Goal: Task Accomplishment & Management: Manage account settings

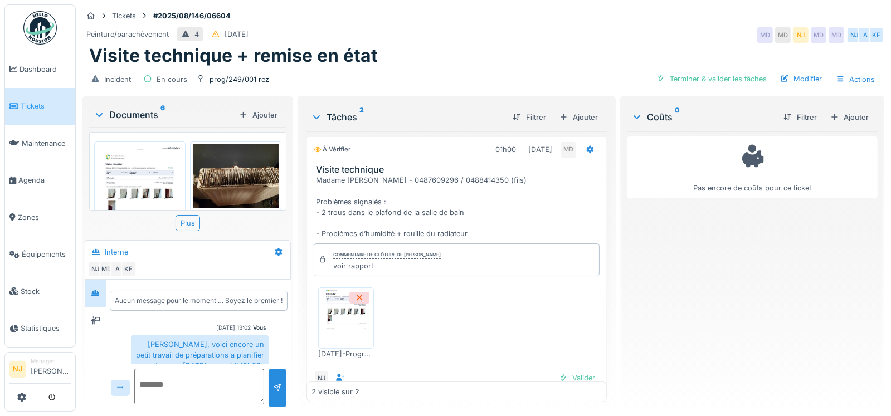
scroll to position [129, 0]
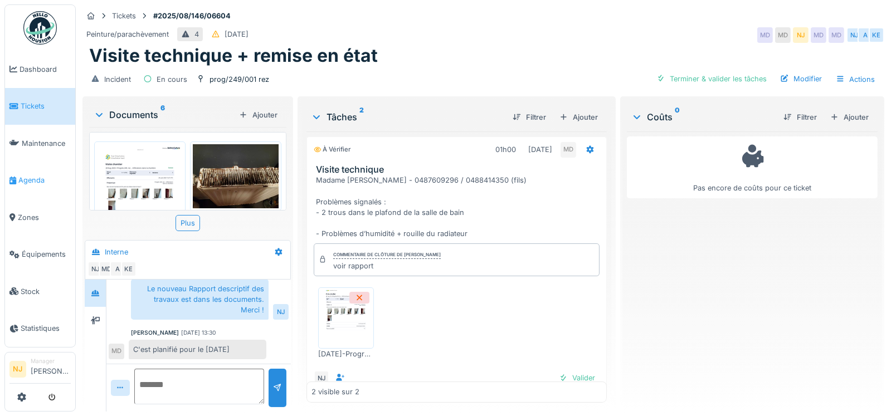
click at [33, 175] on span "Agenda" at bounding box center [44, 180] width 52 height 11
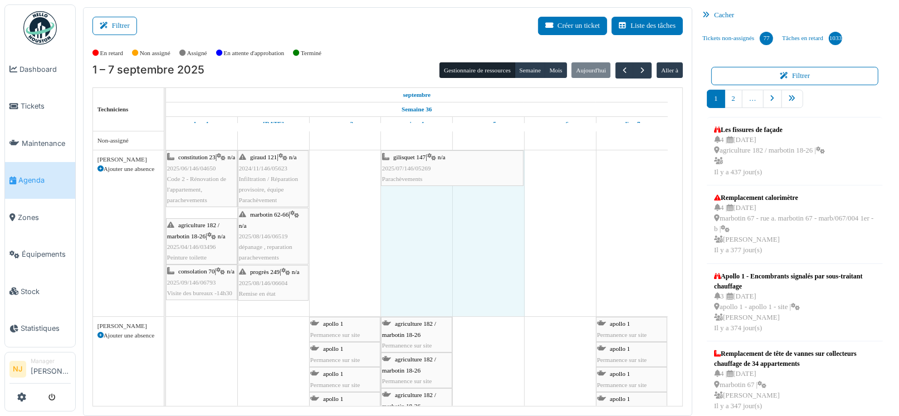
drag, startPoint x: 309, startPoint y: 165, endPoint x: 395, endPoint y: 153, distance: 87.2
click at [166, 153] on div "constitution 23 | n/a 2025/06/146/04650 Code 2 - Rénovation de l'appartement, p…" at bounding box center [166, 233] width 0 height 166
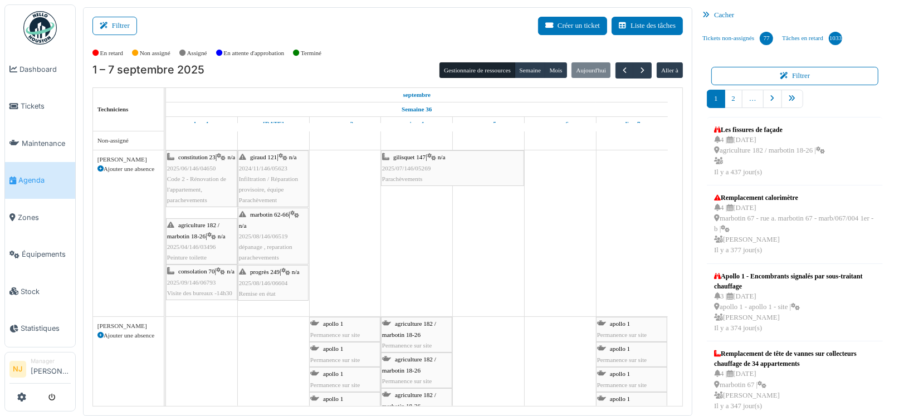
click at [272, 175] on span "Infiltration / Réparation provisoire, équipe Parachèvement" at bounding box center [268, 189] width 59 height 28
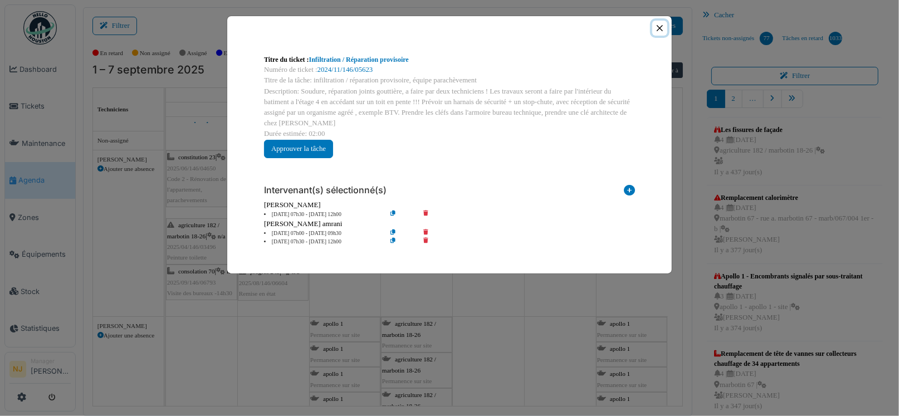
click at [661, 26] on button "Close" at bounding box center [659, 28] width 15 height 15
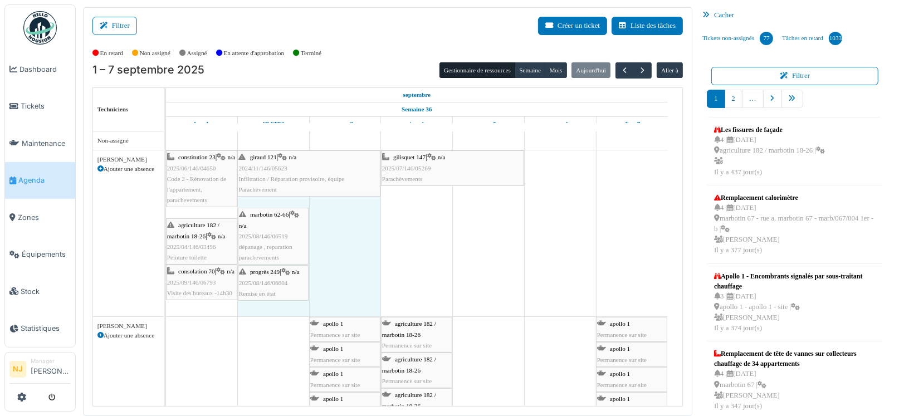
drag, startPoint x: 306, startPoint y: 177, endPoint x: 354, endPoint y: 168, distance: 49.2
click at [166, 168] on div "constitution 23 | n/a 2025/06/146/04650 Code 2 - Rénovation de l'appartement, p…" at bounding box center [166, 233] width 0 height 166
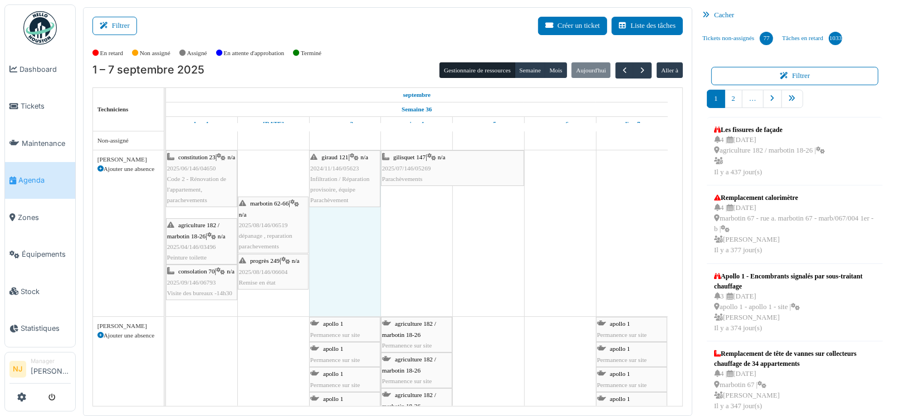
drag, startPoint x: 237, startPoint y: 173, endPoint x: 279, endPoint y: 167, distance: 42.3
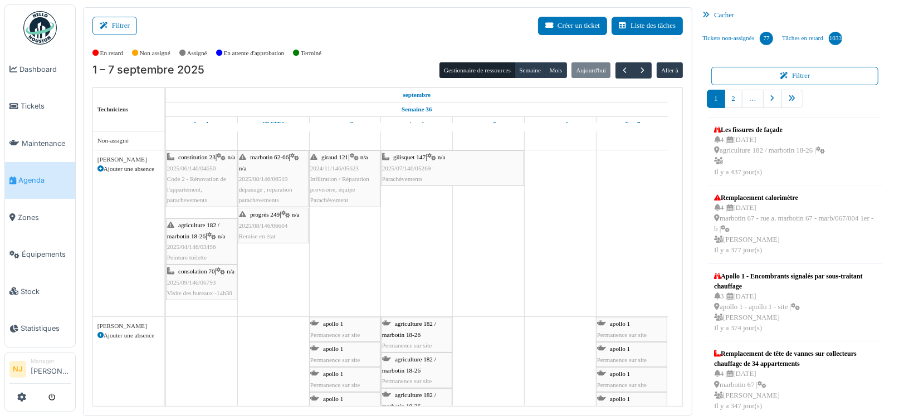
drag, startPoint x: 262, startPoint y: 242, endPoint x: 262, endPoint y: 289, distance: 46.2
drag, startPoint x: 340, startPoint y: 179, endPoint x: 328, endPoint y: 178, distance: 11.8
click at [329, 178] on link "giraud 121 | n/a 2024/11/146/05623 Infiltration / Réparation provisoire, équipe…" at bounding box center [344, 178] width 71 height 57
click at [334, 173] on link "giraud 121 | n/a 2024/11/146/05623 Infiltration / Réparation provisoire, équipe…" at bounding box center [344, 178] width 71 height 57
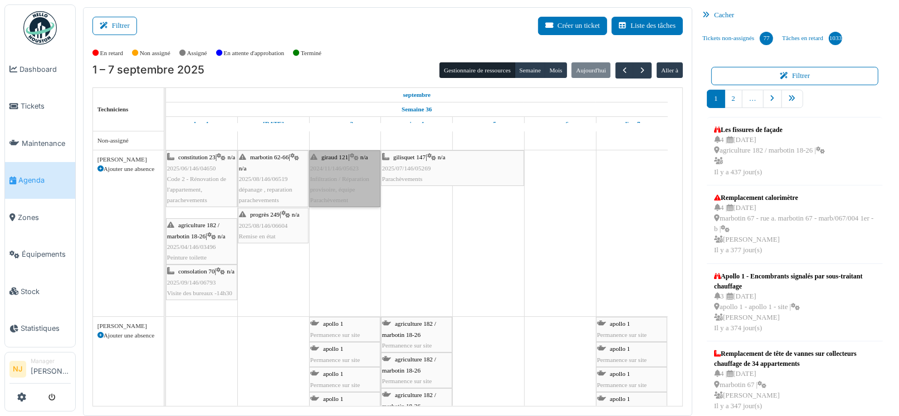
click at [338, 182] on link "giraud 121 | n/a 2024/11/146/05623 Infiltration / Réparation provisoire, équipe…" at bounding box center [344, 178] width 71 height 57
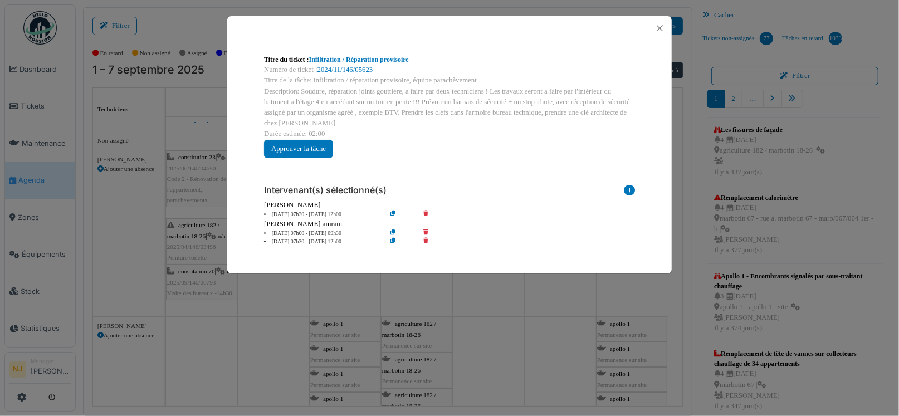
click at [426, 212] on icon at bounding box center [434, 215] width 32 height 8
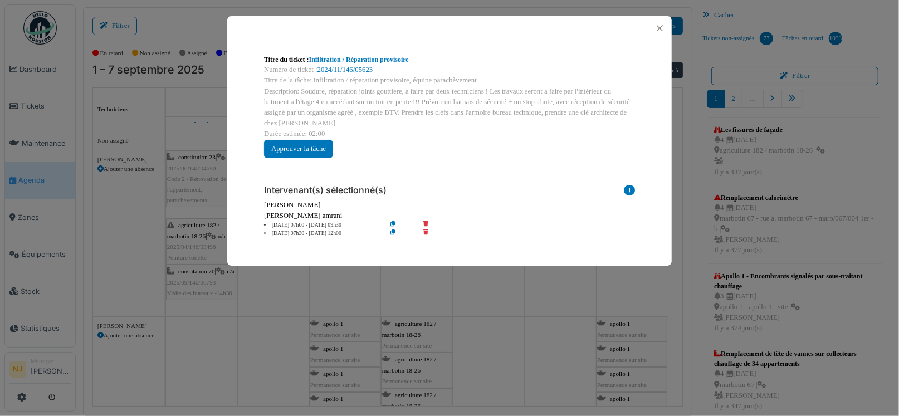
click at [509, 287] on div "Titre du ticket : Infiltration / Réparation provisoire Numéro de ticket : 2024/…" at bounding box center [449, 208] width 899 height 416
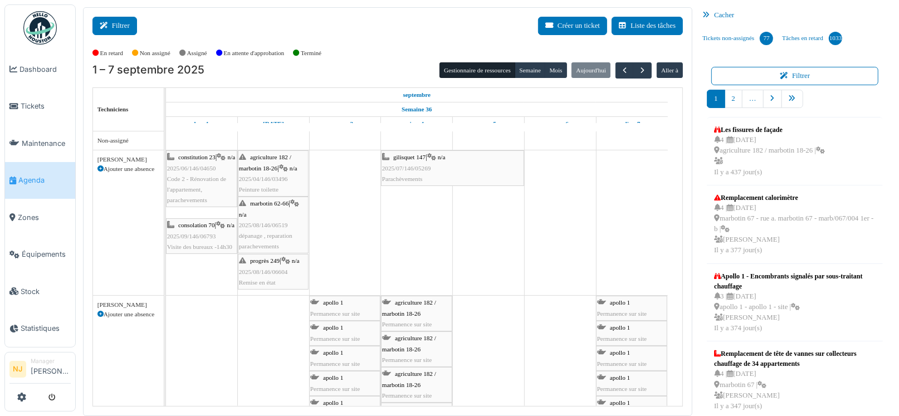
click at [117, 21] on button "Filtrer" at bounding box center [114, 26] width 45 height 18
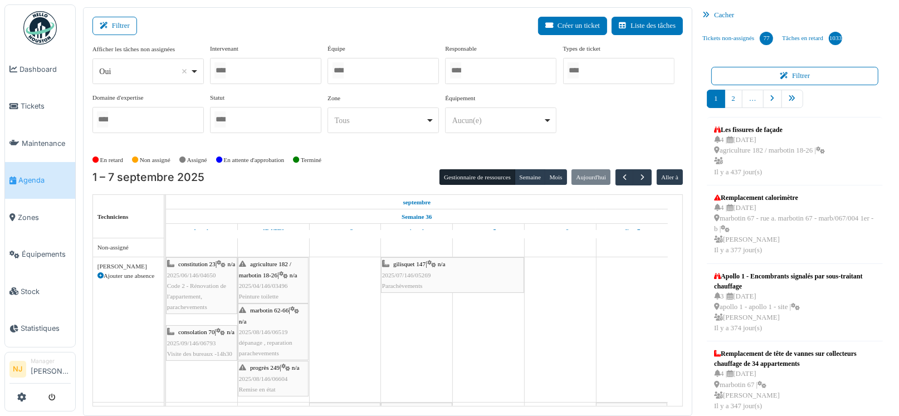
click at [384, 70] on div at bounding box center [383, 71] width 111 height 26
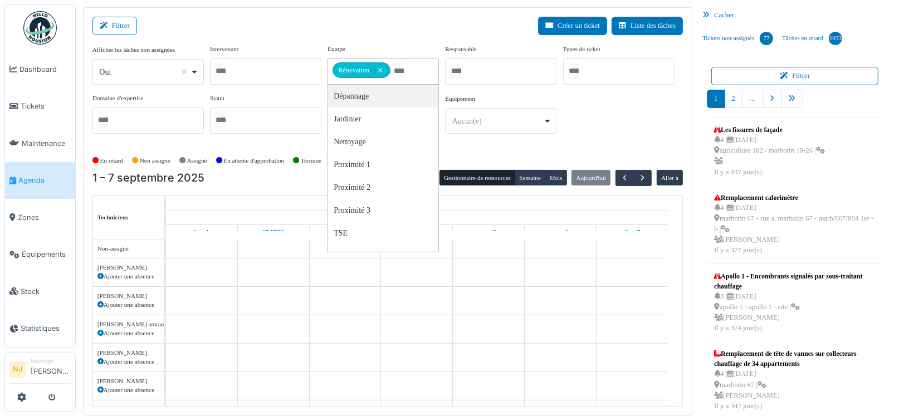
click at [398, 38] on div "Filtrer Créer un ticket Liste des tâches" at bounding box center [387, 30] width 590 height 27
click at [389, 40] on div "Filtrer Créer un ticket Liste des tâches" at bounding box center [387, 30] width 590 height 27
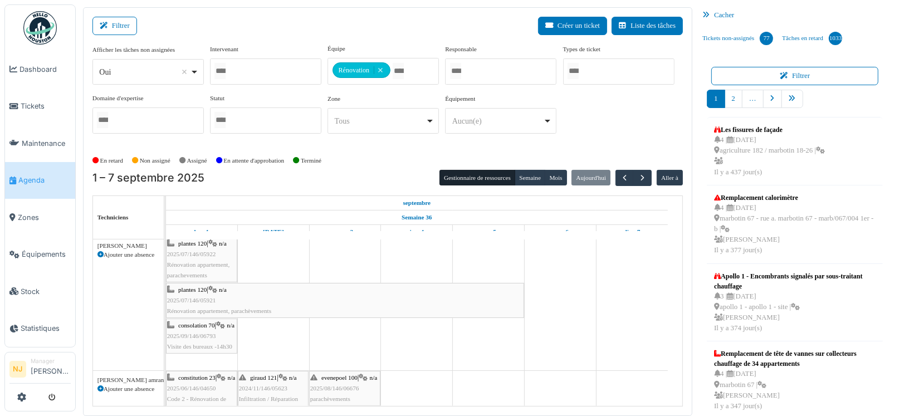
click at [202, 291] on div "plantes 120 | n/a 2025/07/146/05921 Rénovation appartement, parachèvements" at bounding box center [345, 301] width 356 height 32
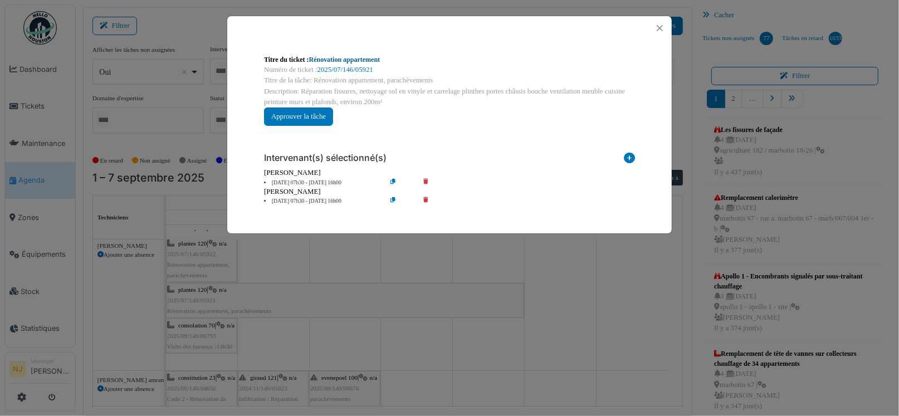
click at [337, 59] on link "Rénovation appartement" at bounding box center [344, 60] width 71 height 8
click at [657, 29] on button "Close" at bounding box center [659, 28] width 15 height 15
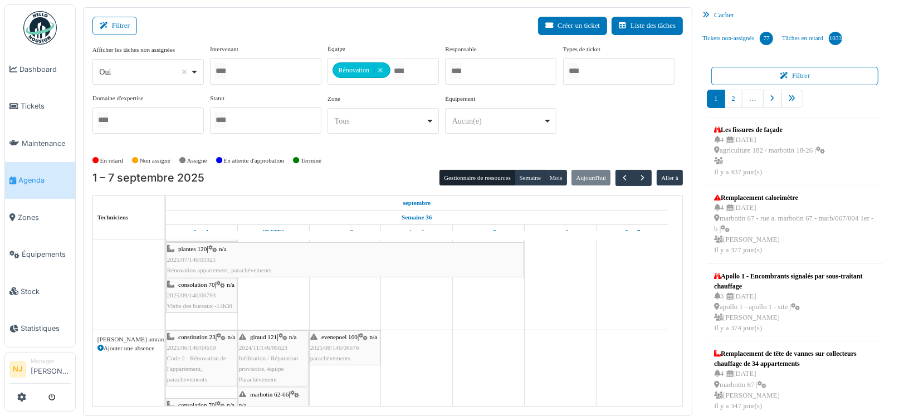
scroll to position [222, 0]
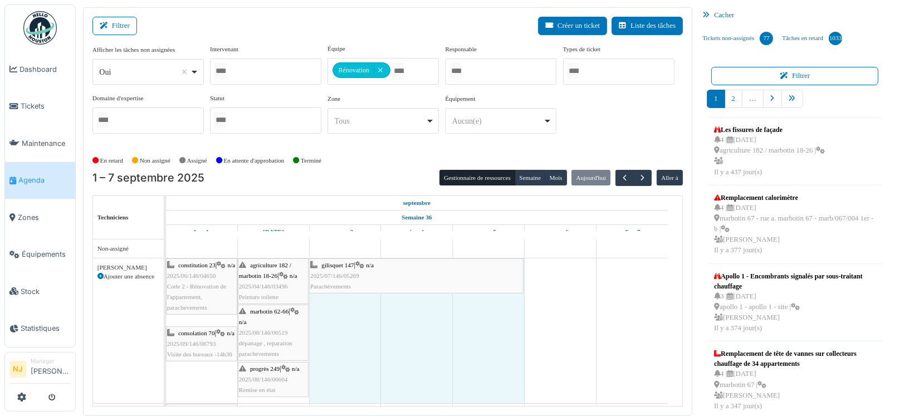
drag, startPoint x: 381, startPoint y: 276, endPoint x: 363, endPoint y: 275, distance: 17.9
click at [166, 275] on div "constitution 23 | n/a 2025/06/146/04650 Code 2 - Rénovation de l'appartement, p…" at bounding box center [166, 330] width 0 height 145
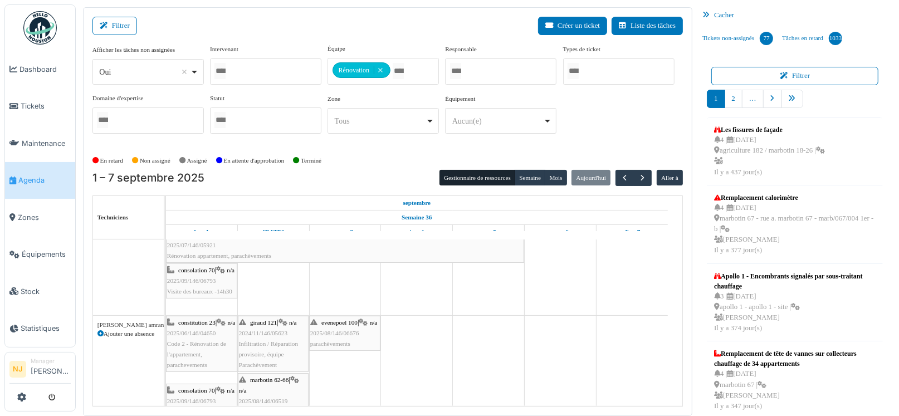
drag, startPoint x: 237, startPoint y: 340, endPoint x: 410, endPoint y: 328, distance: 173.1
drag, startPoint x: 236, startPoint y: 341, endPoint x: 416, endPoint y: 321, distance: 181.1
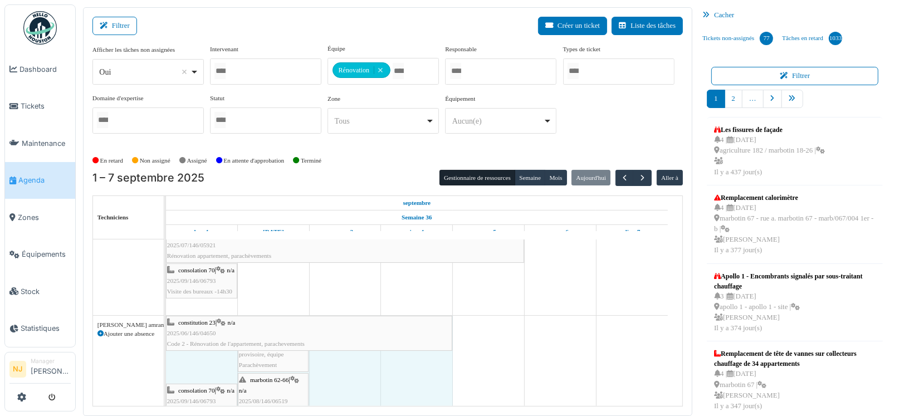
drag, startPoint x: 235, startPoint y: 335, endPoint x: 413, endPoint y: 331, distance: 178.3
click at [166, 331] on div "constitution 23 | n/a 2025/06/146/04650 Code 2 - Rénovation de l'appartement, p…" at bounding box center [166, 394] width 0 height 156
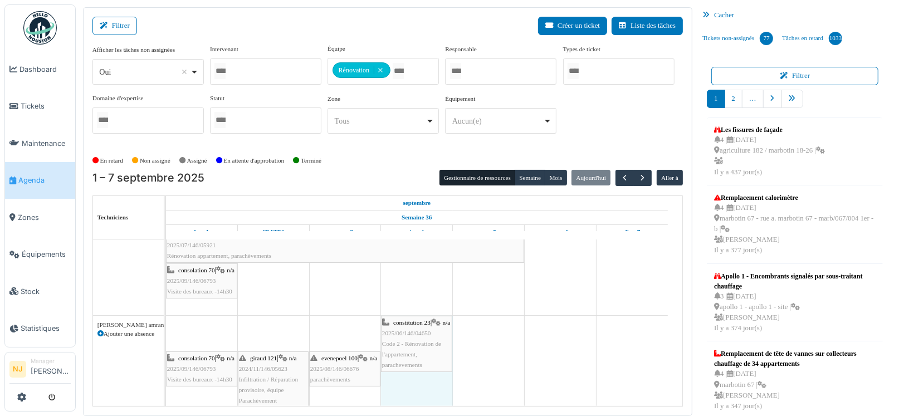
drag, startPoint x: 167, startPoint y: 329, endPoint x: 392, endPoint y: 320, distance: 225.2
click at [166, 320] on div "constitution 23 | n/a 2025/06/146/04650 Code 2 - Rénovation de l'appartement, p…" at bounding box center [166, 412] width 0 height 192
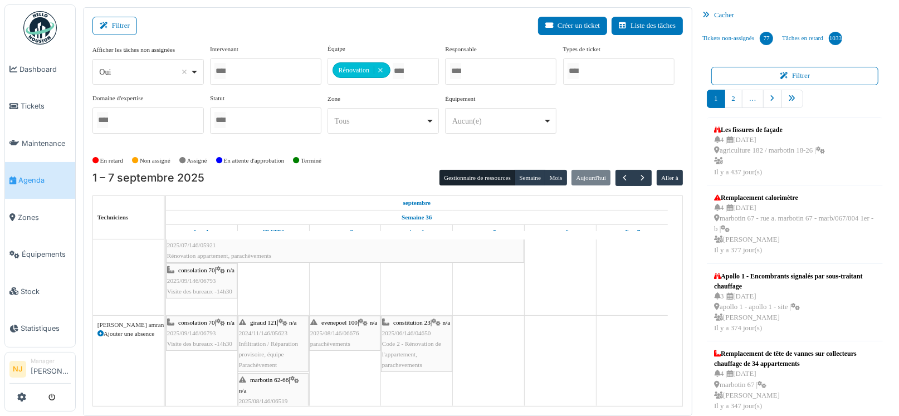
scroll to position [255, 0]
click at [189, 336] on span "2025/09/146/06793" at bounding box center [191, 333] width 49 height 7
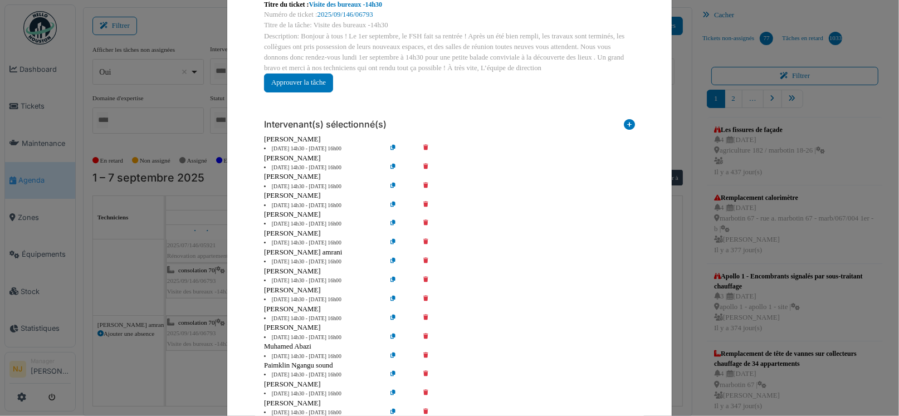
click at [421, 145] on icon at bounding box center [434, 149] width 32 height 8
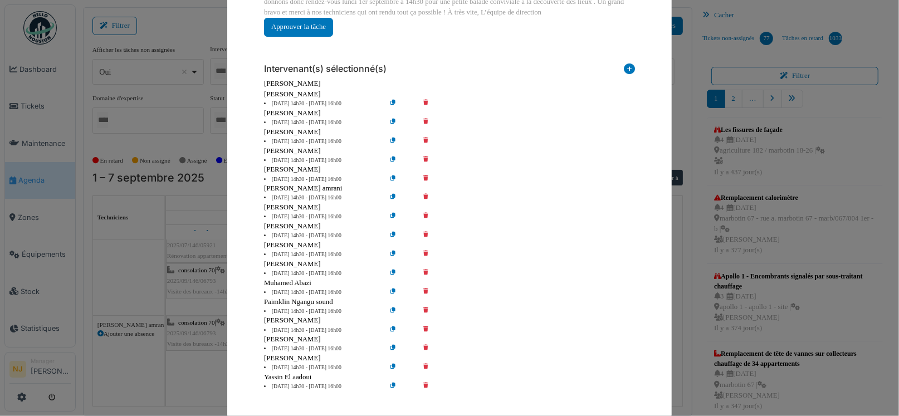
click at [422, 196] on icon at bounding box center [434, 198] width 32 height 8
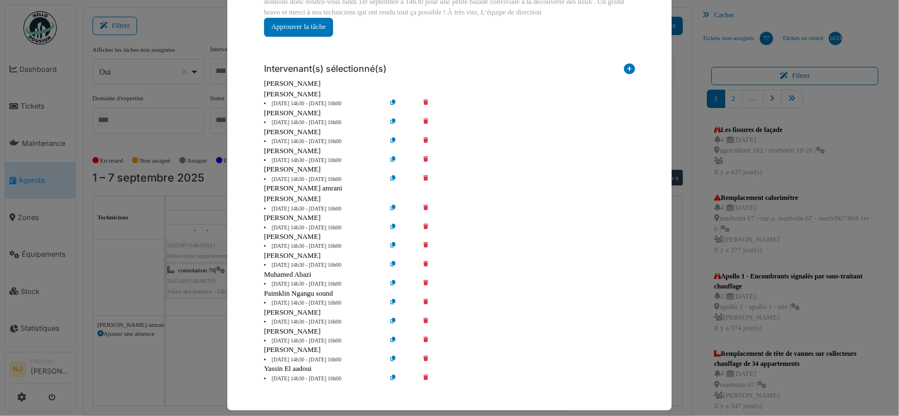
click at [422, 208] on icon at bounding box center [434, 209] width 32 height 8
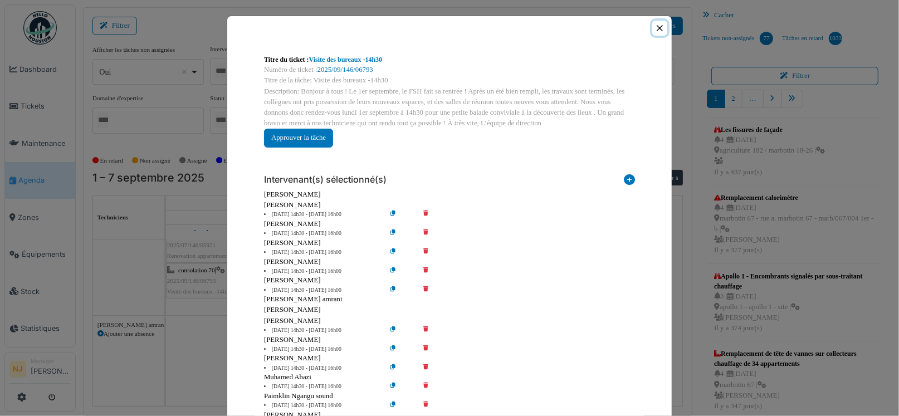
click at [654, 27] on button "Close" at bounding box center [659, 28] width 15 height 15
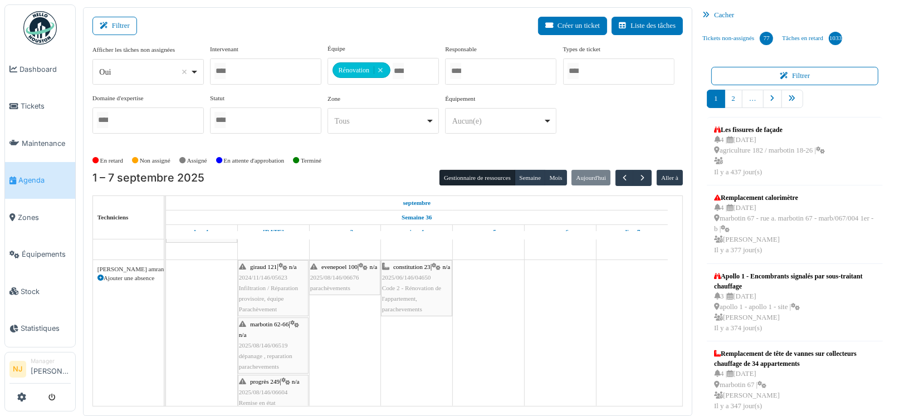
scroll to position [240, 0]
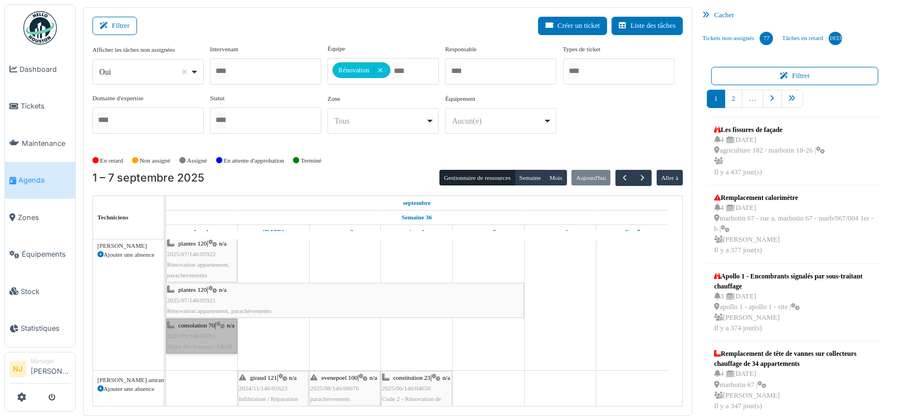
drag, startPoint x: 196, startPoint y: 330, endPoint x: 182, endPoint y: 343, distance: 18.5
click at [182, 343] on link "consolation 70 | n/a 2025/09/146/06793 Visite des bureaux -14h30" at bounding box center [201, 337] width 71 height 36
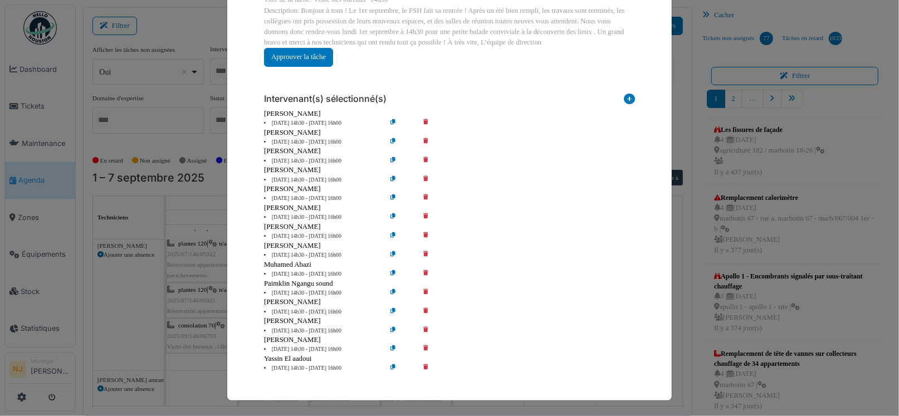
click at [388, 123] on icon at bounding box center [402, 123] width 32 height 8
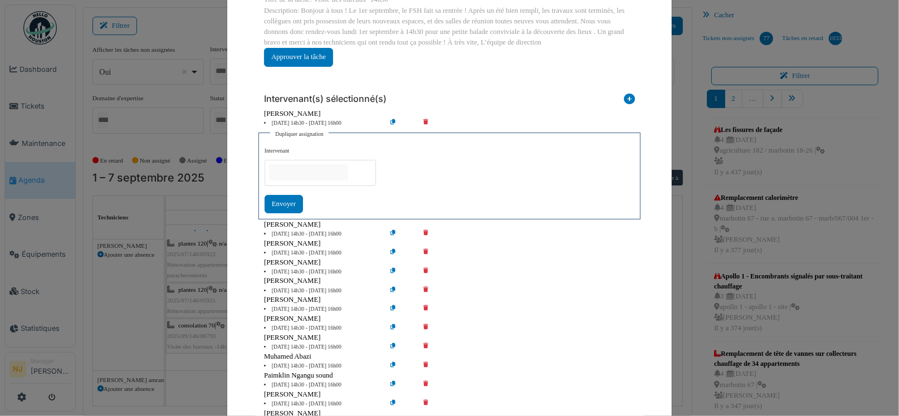
click at [311, 171] on input "null" at bounding box center [308, 172] width 79 height 16
click at [491, 192] on div "**********" at bounding box center [450, 180] width 370 height 67
click at [273, 199] on div "Envoyer" at bounding box center [284, 205] width 38 height 18
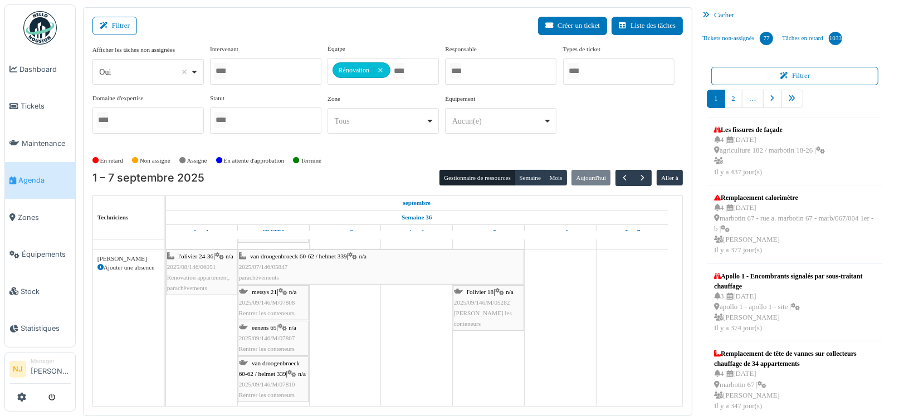
click at [199, 270] on span "2025/08/146/06051" at bounding box center [191, 266] width 49 height 7
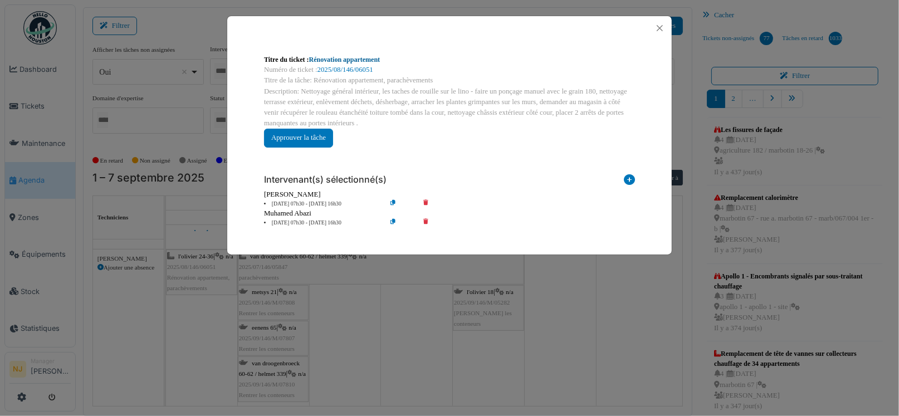
click at [326, 59] on link "Rénovation appartement" at bounding box center [344, 60] width 71 height 8
click at [660, 26] on button "Close" at bounding box center [659, 28] width 15 height 15
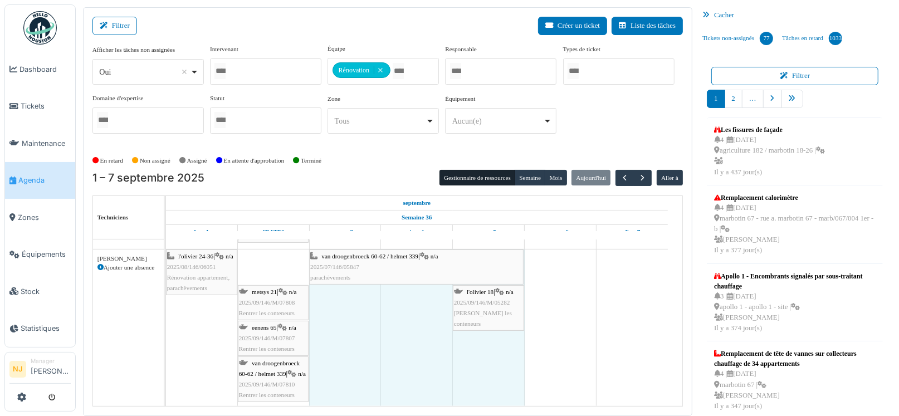
scroll to position [444, 0]
drag, startPoint x: 237, startPoint y: 266, endPoint x: 301, endPoint y: 262, distance: 63.6
click at [301, 262] on div "constitution 23 | n/a 2025/06/146/04650 Code 2 - Rénovation de l'appartement, p…" at bounding box center [424, 419] width 516 height 1249
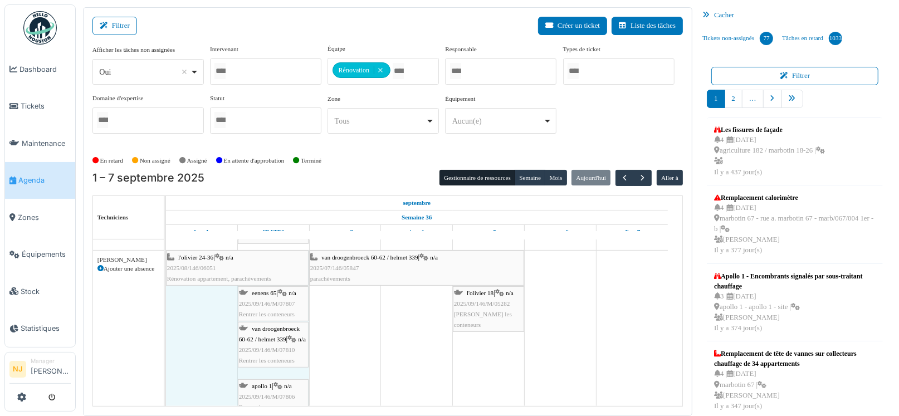
drag, startPoint x: 236, startPoint y: 266, endPoint x: 289, endPoint y: 266, distance: 52.4
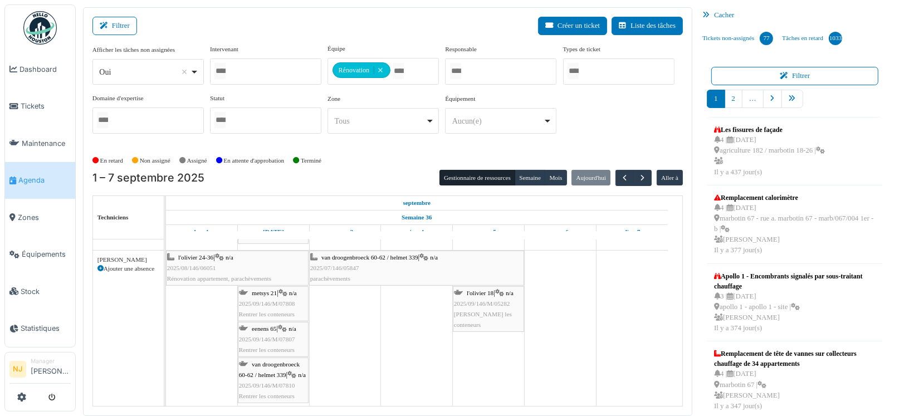
click at [289, 266] on div "l'olivier 24-36 | n/a 2025/08/146/06051 Rénovation appartement, parachèvements" at bounding box center [237, 268] width 140 height 32
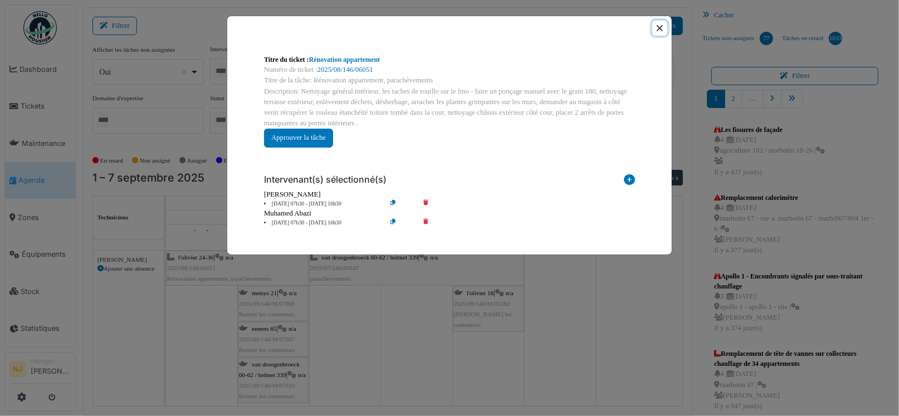
click at [660, 26] on button "Close" at bounding box center [659, 28] width 15 height 15
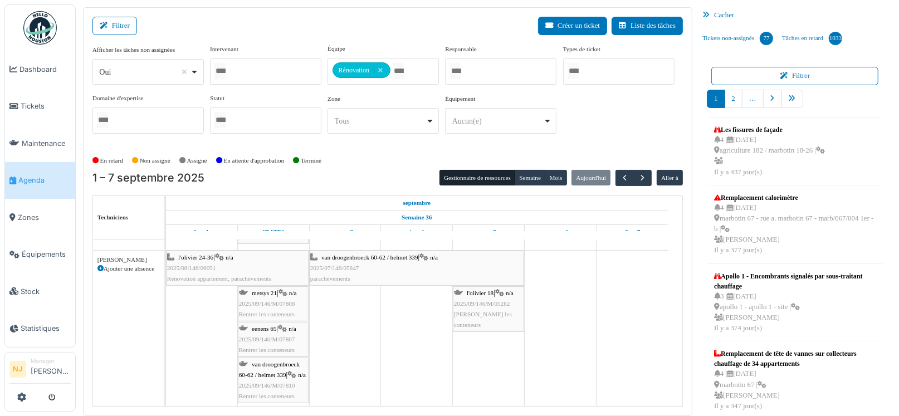
click at [275, 305] on div "metsys 21 | n/a 2025/09/146/M/07808 Rentrer les conteneurs" at bounding box center [273, 304] width 69 height 32
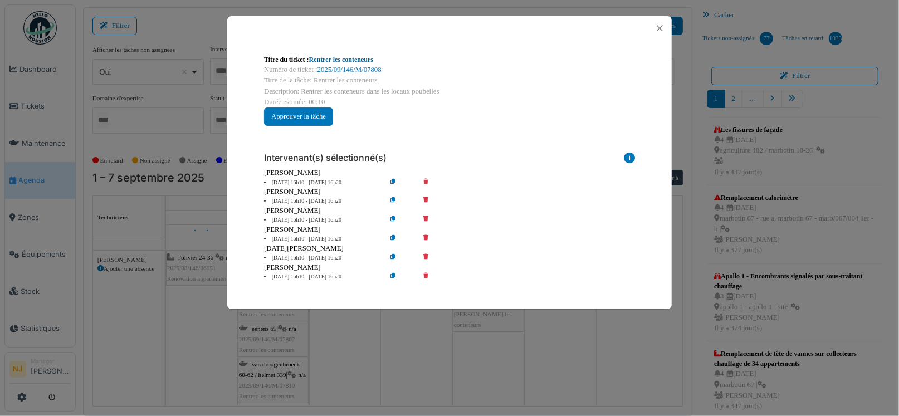
click at [349, 59] on link "Rentrer les conteneurs" at bounding box center [341, 60] width 65 height 8
click at [656, 26] on button "Close" at bounding box center [659, 28] width 15 height 15
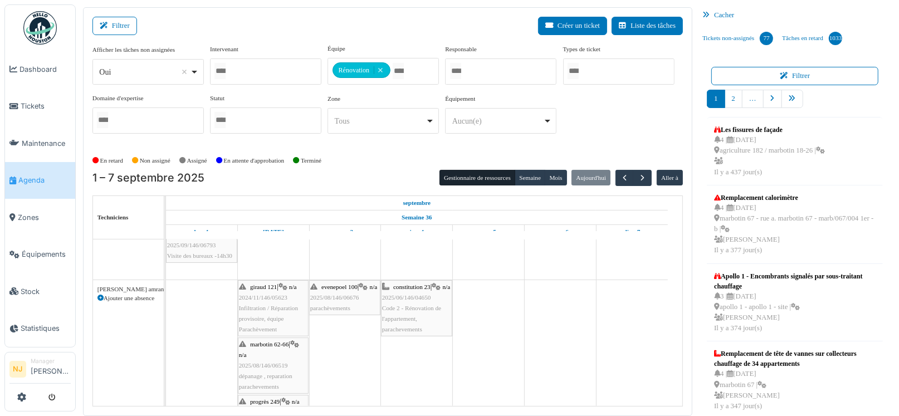
scroll to position [277, 0]
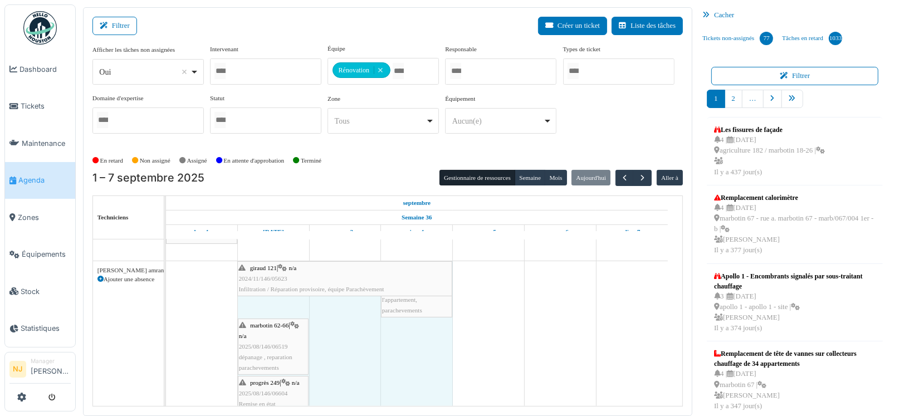
drag, startPoint x: 307, startPoint y: 287, endPoint x: 404, endPoint y: 272, distance: 98.1
click at [166, 272] on div "giraud 121 | n/a 2024/11/146/05623 Infiltration / Réparation provisoire, équipe…" at bounding box center [166, 339] width 0 height 156
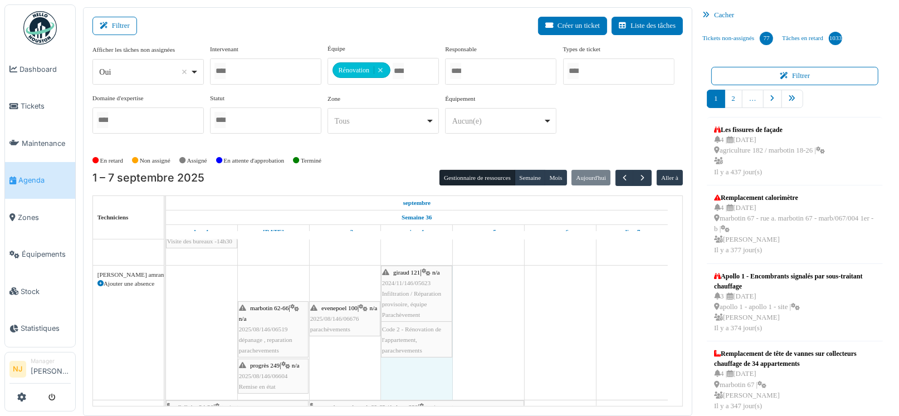
scroll to position [270, 0]
drag, startPoint x: 237, startPoint y: 272, endPoint x: 370, endPoint y: 258, distance: 134.4
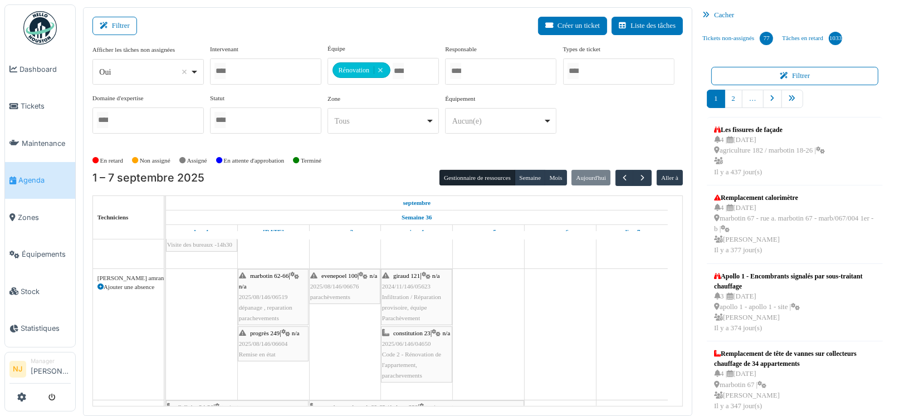
scroll to position [325, 0]
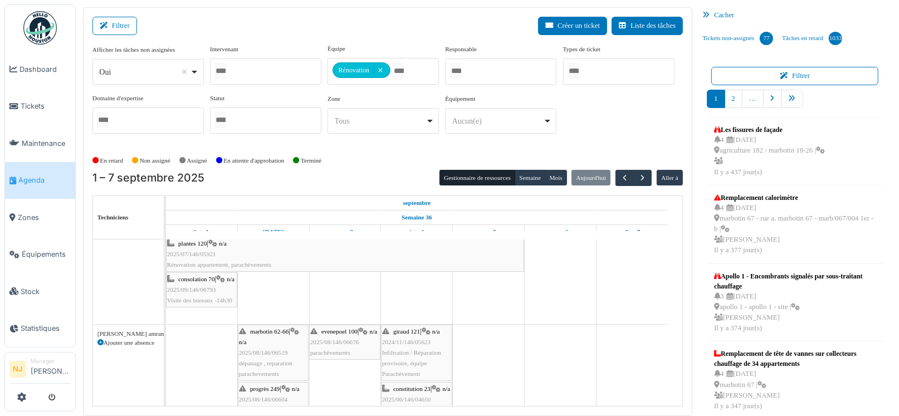
click at [406, 344] on div "giraud 121 | n/a 2024/11/146/05623 Infiltration / Réparation provisoire, équipe…" at bounding box center [416, 352] width 69 height 53
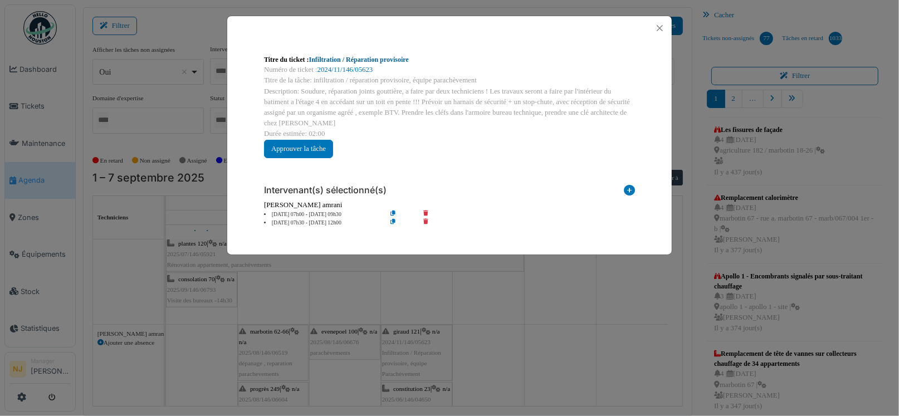
click at [341, 58] on link "Infiltration / Réparation provisoire" at bounding box center [359, 60] width 100 height 8
click at [661, 26] on button "Close" at bounding box center [659, 28] width 15 height 15
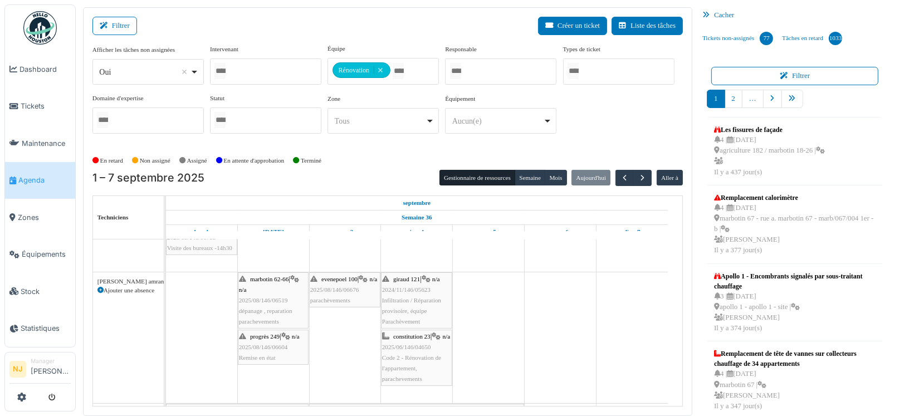
scroll to position [333, 0]
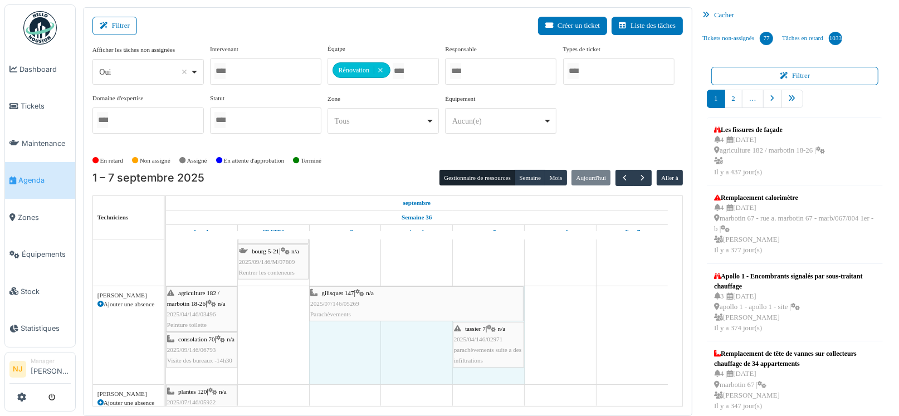
drag, startPoint x: 237, startPoint y: 296, endPoint x: 299, endPoint y: 300, distance: 61.9
click at [299, 300] on div "constitution 23 | n/a 2025/06/146/04650 Code 2 - Rénovation de l'appartement, p…" at bounding box center [424, 17] width 516 height 1224
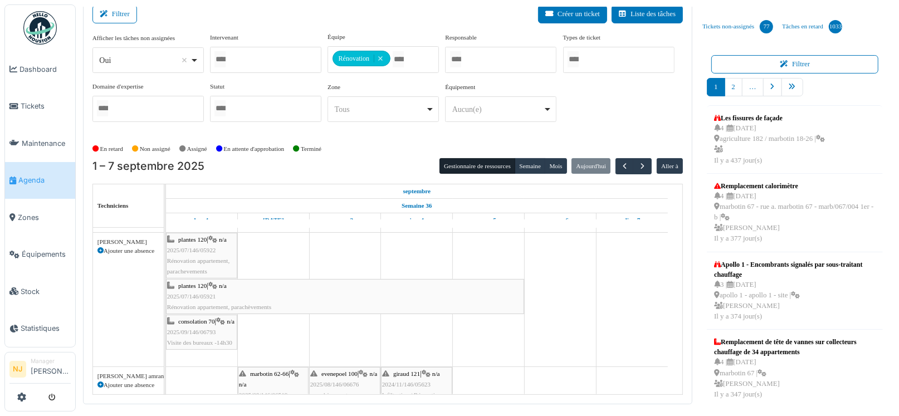
scroll to position [167, 0]
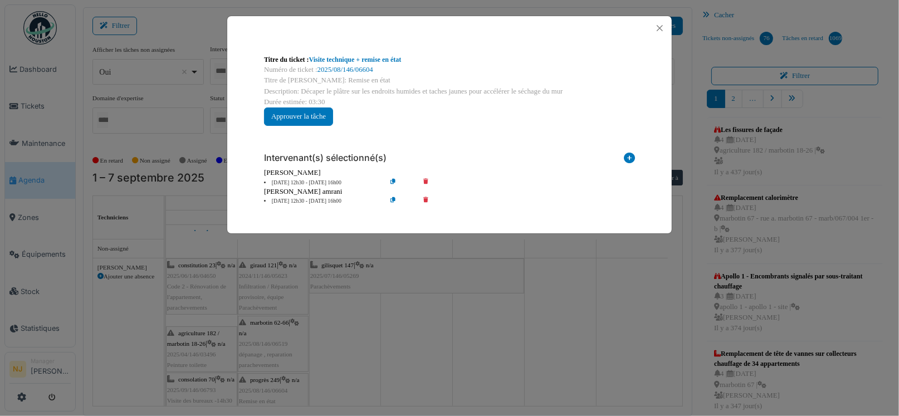
scroll to position [108, 0]
click at [662, 27] on button "Close" at bounding box center [659, 28] width 15 height 15
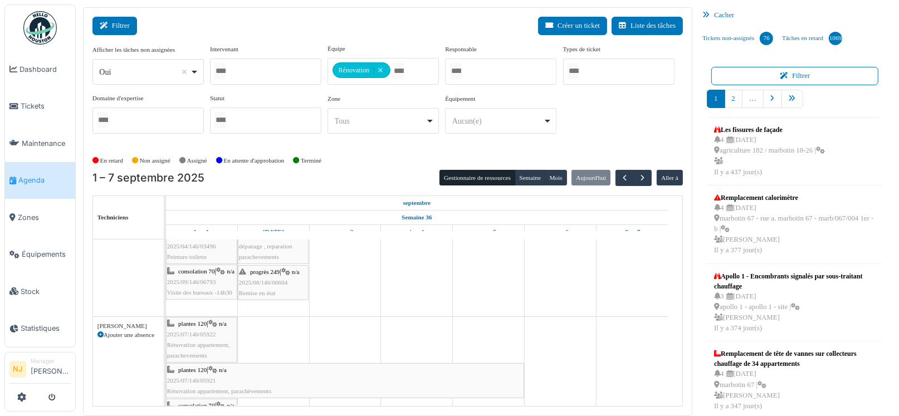
click at [117, 26] on button "Filtrer" at bounding box center [114, 26] width 45 height 18
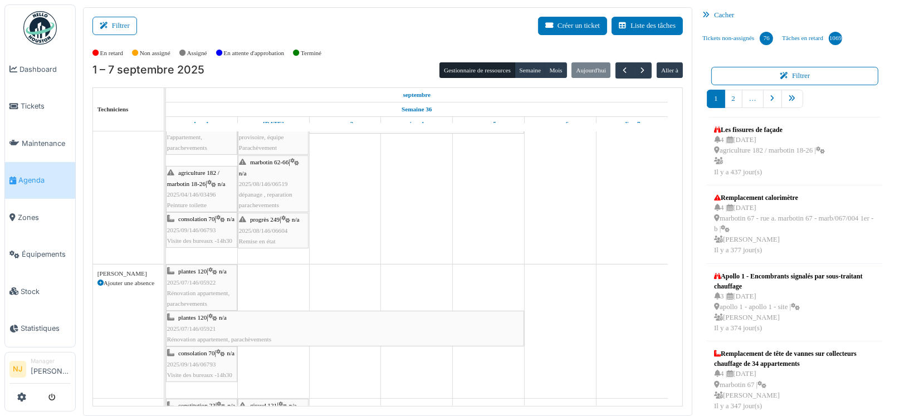
scroll to position [0, 0]
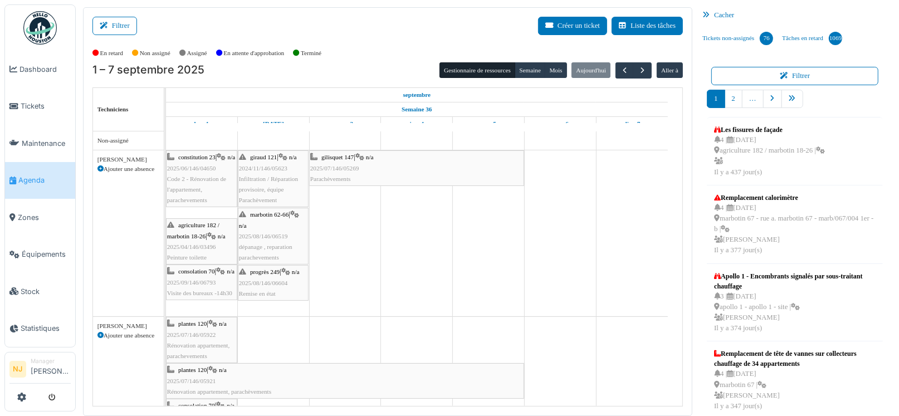
click at [271, 178] on span "Infiltration / Réparation provisoire, équipe Parachèvement" at bounding box center [268, 189] width 59 height 28
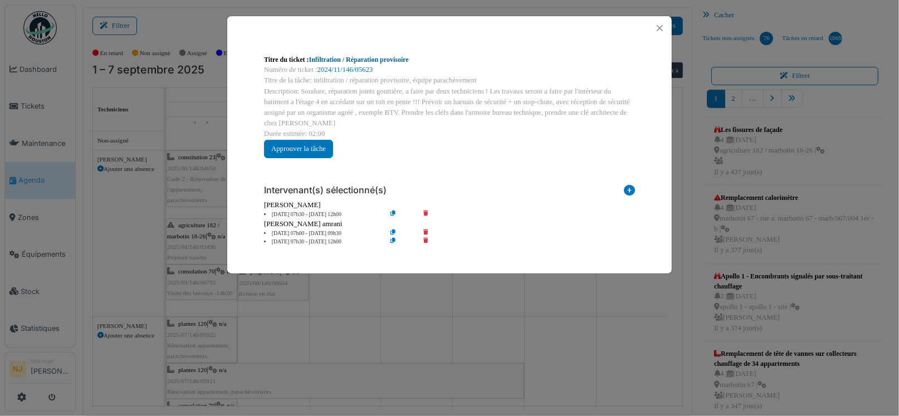
click at [363, 60] on link "Infiltration / Réparation provisoire" at bounding box center [359, 60] width 100 height 8
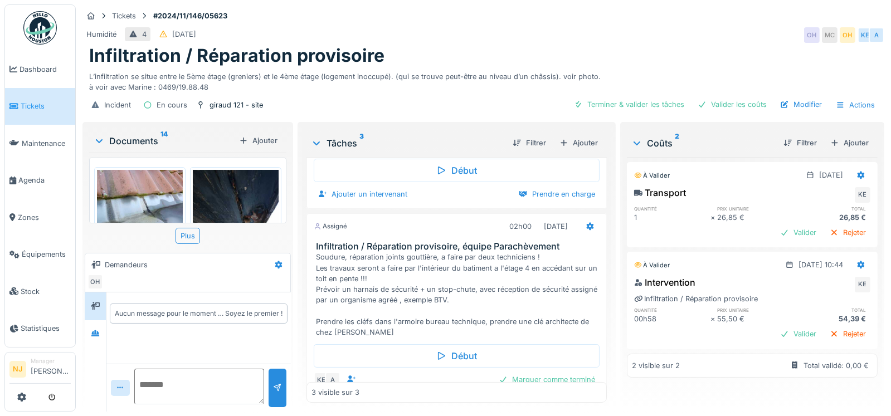
scroll to position [146, 0]
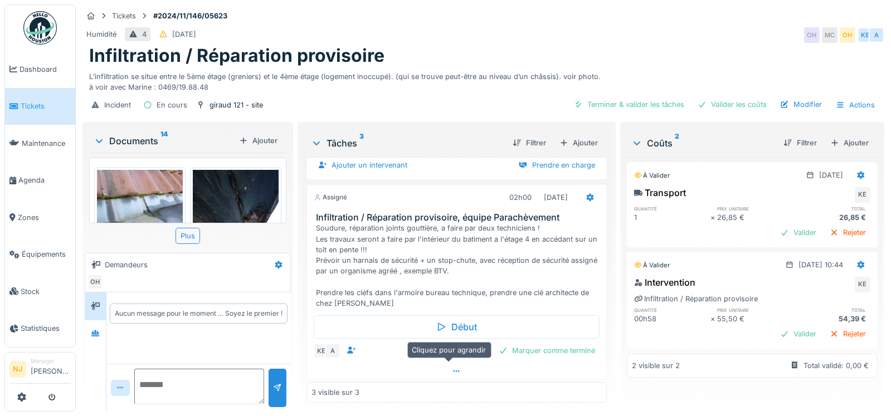
click at [442, 369] on div at bounding box center [456, 371] width 299 height 16
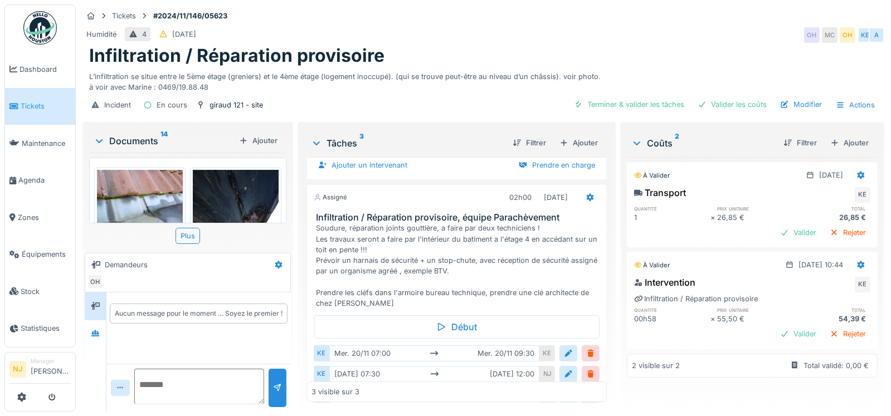
scroll to position [8, 0]
click at [23, 175] on span "Agenda" at bounding box center [44, 180] width 52 height 11
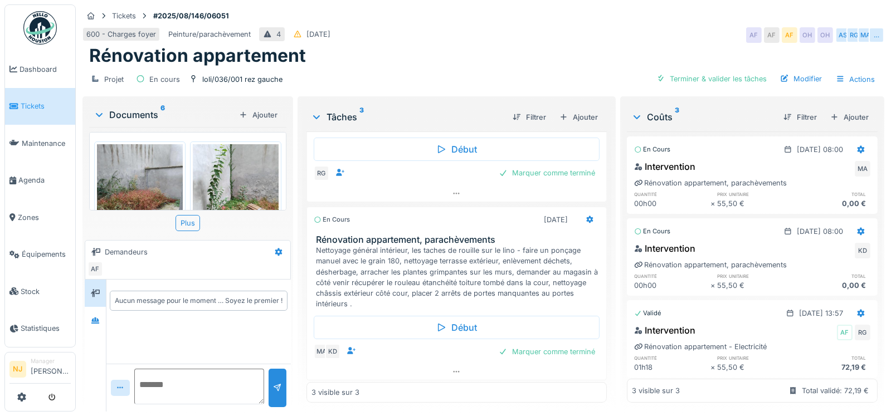
scroll to position [8, 0]
click at [452, 368] on icon at bounding box center [456, 371] width 9 height 7
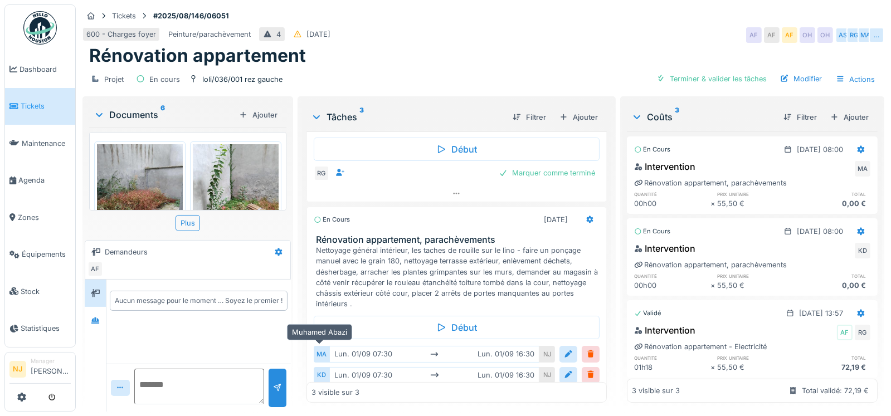
click at [320, 346] on div "MA" at bounding box center [322, 354] width 16 height 16
click at [302, 314] on div "Tâches 3 Filtrer Ajouter Assigné 30/07/2025 Rénovation appartement - Plomberie/…" at bounding box center [456, 253] width 309 height 309
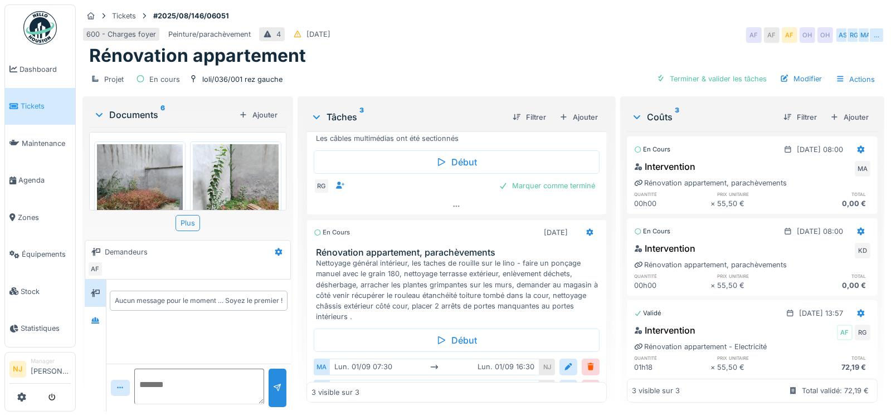
scroll to position [233, 0]
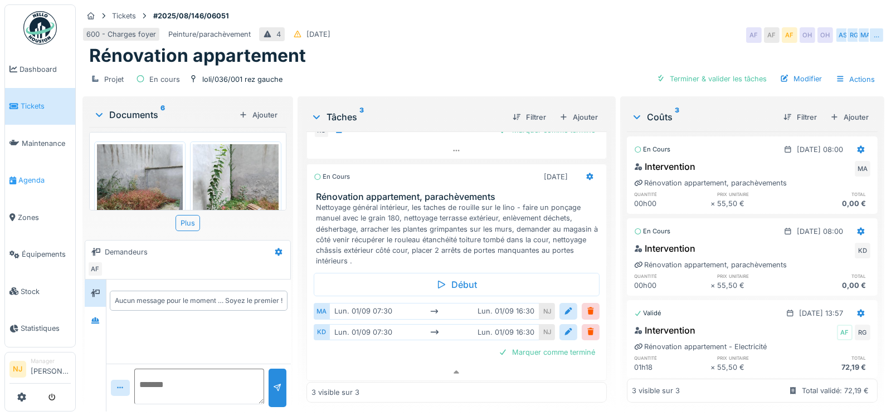
click at [35, 176] on span "Agenda" at bounding box center [44, 180] width 52 height 11
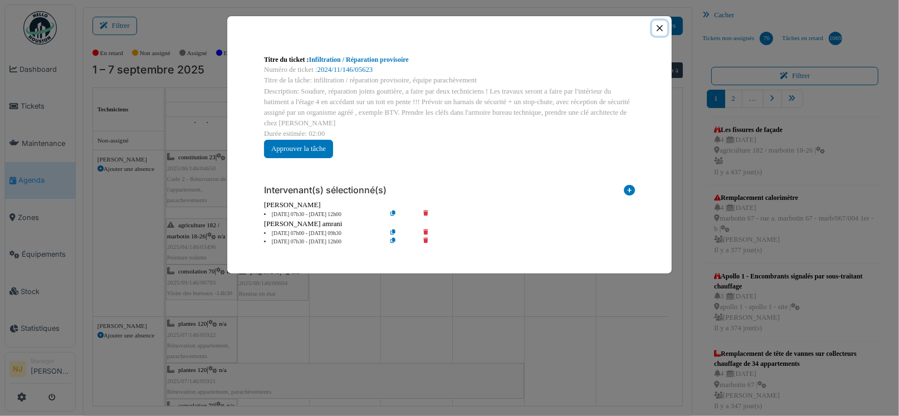
click at [662, 26] on button "Close" at bounding box center [659, 28] width 15 height 15
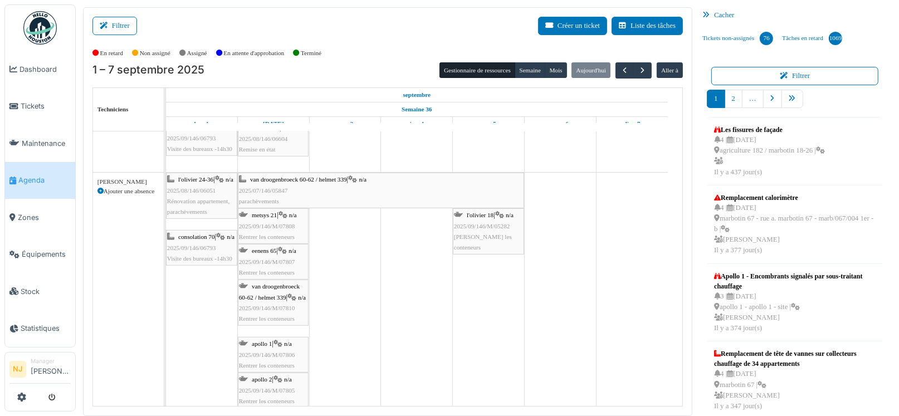
click at [296, 179] on span "van droogenbroeck 60-62 / helmet 339" at bounding box center [298, 179] width 97 height 7
click at [290, 178] on span "van droogenbroeck 60-62 / helmet 339" at bounding box center [298, 179] width 97 height 7
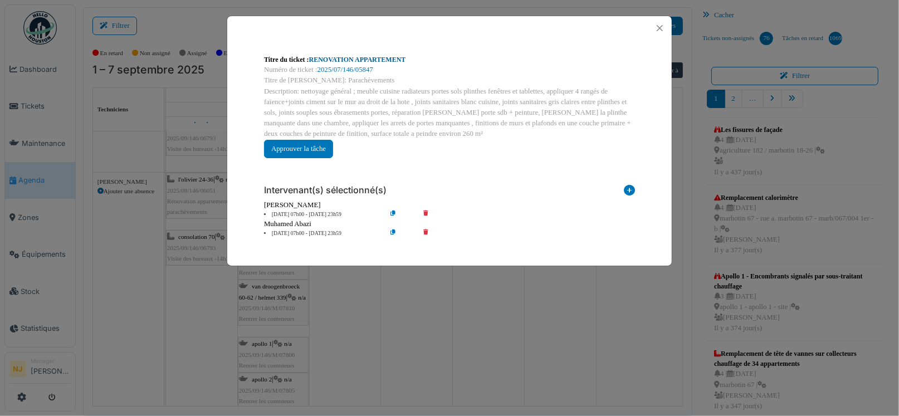
click at [341, 58] on link "RENOVATION APPARTEMENT" at bounding box center [357, 60] width 97 height 8
click at [661, 26] on button "Close" at bounding box center [659, 28] width 15 height 15
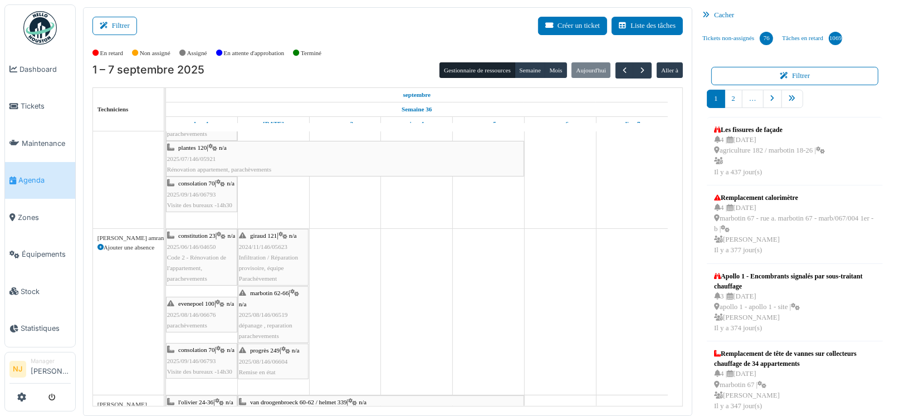
scroll to position [278, 0]
click at [521, 69] on button "Semaine" at bounding box center [530, 70] width 31 height 16
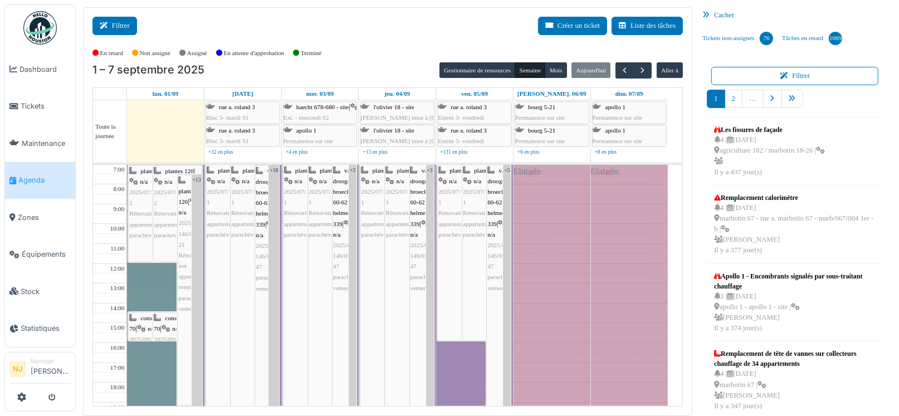
click at [111, 23] on icon at bounding box center [106, 25] width 12 height 7
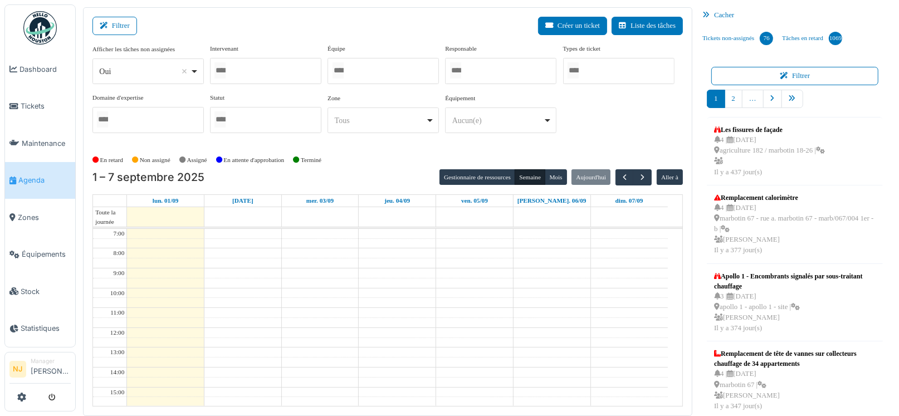
click at [226, 70] on input "Tous" at bounding box center [219, 70] width 11 height 16
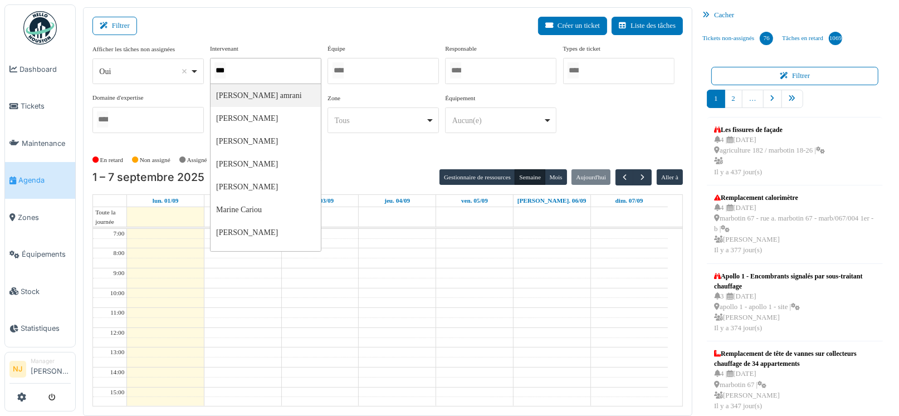
type input "****"
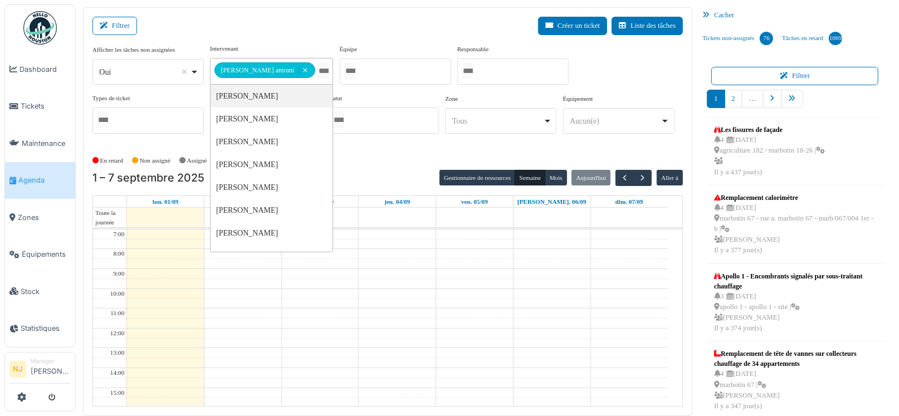
click at [214, 33] on div "Filtrer Créer un ticket Liste des tâches" at bounding box center [387, 30] width 590 height 27
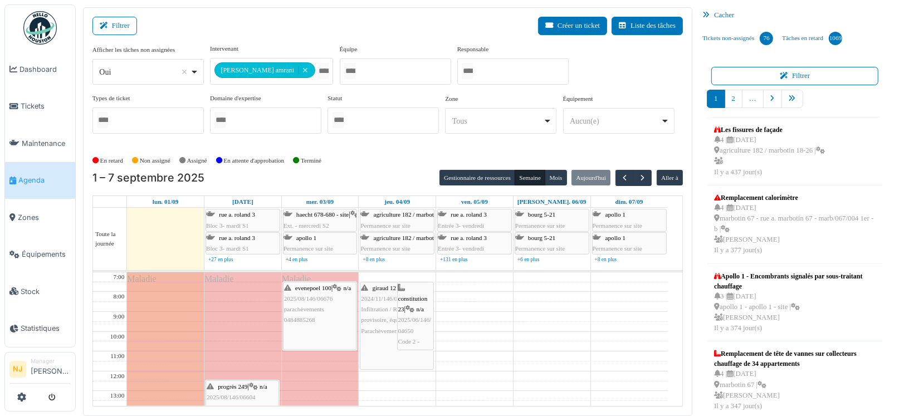
click at [376, 295] on span "2024/11/146/05623" at bounding box center [385, 298] width 48 height 7
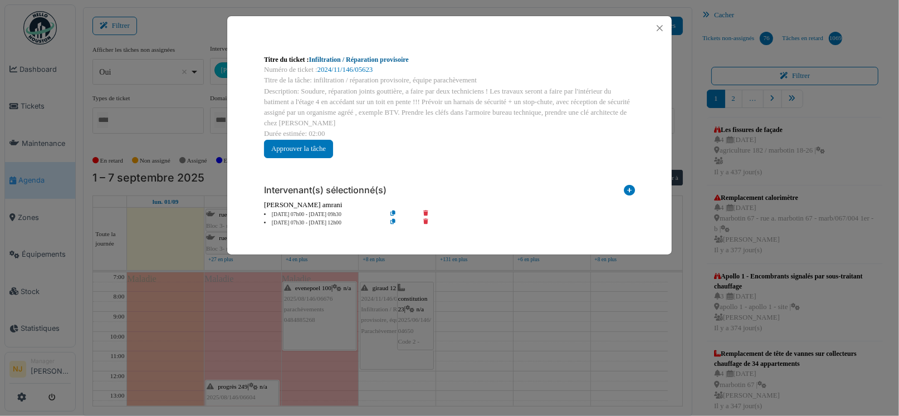
click at [386, 61] on link "Infiltration / Réparation provisoire" at bounding box center [359, 60] width 100 height 8
click at [660, 24] on button "Close" at bounding box center [659, 28] width 15 height 15
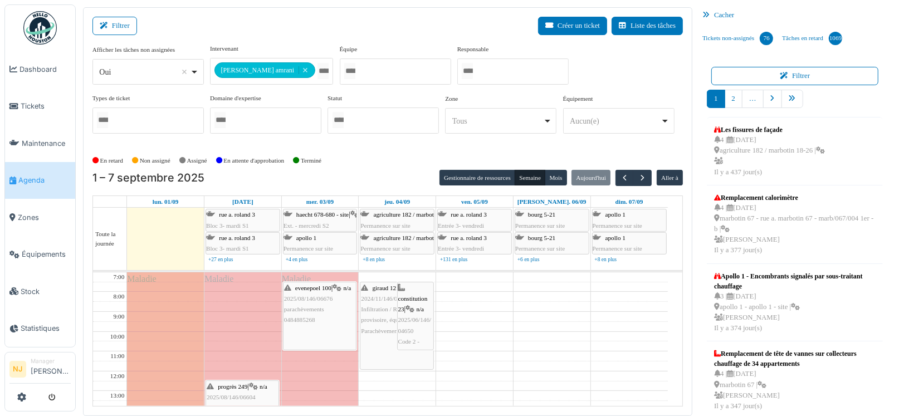
click at [26, 175] on span "Agenda" at bounding box center [44, 180] width 52 height 11
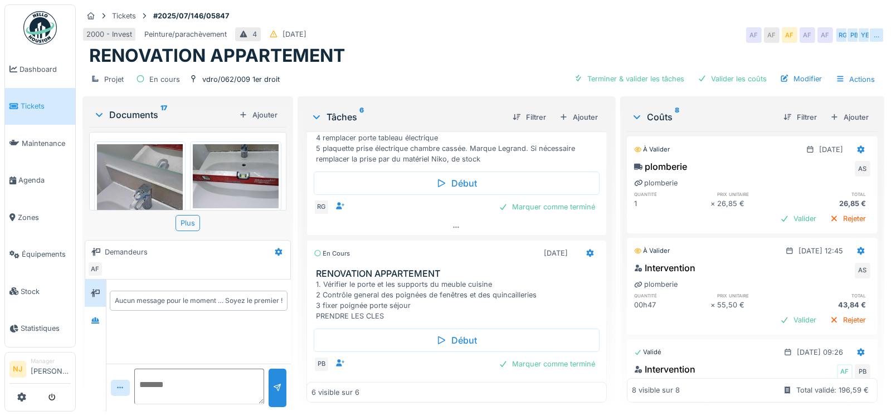
scroll to position [111, 0]
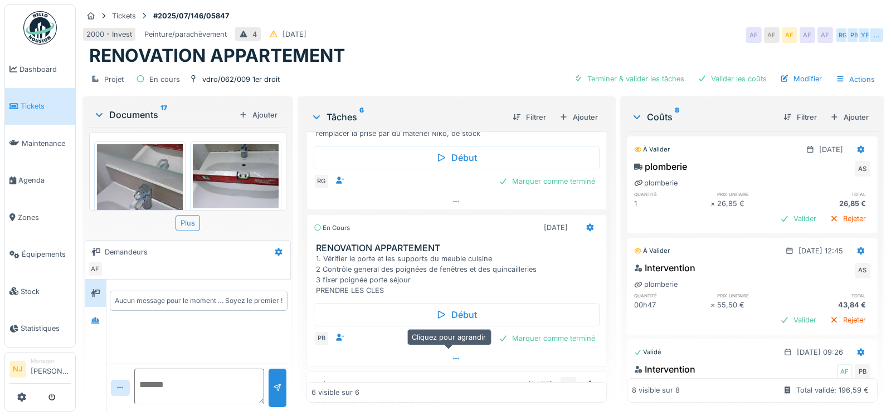
click at [452, 355] on icon at bounding box center [456, 358] width 9 height 7
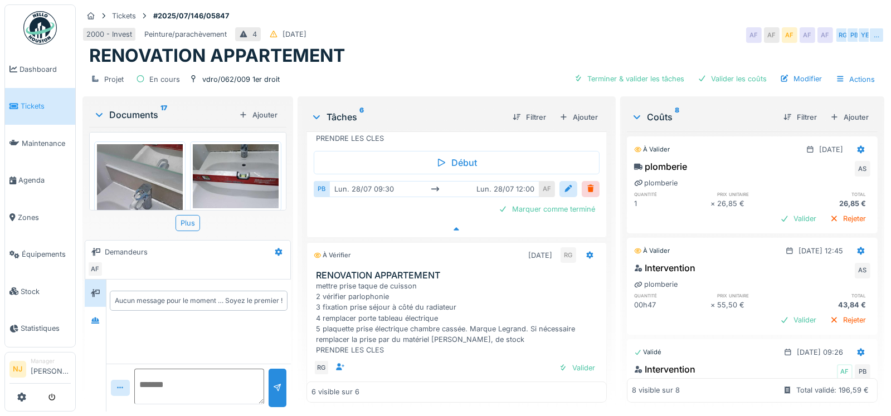
scroll to position [278, 0]
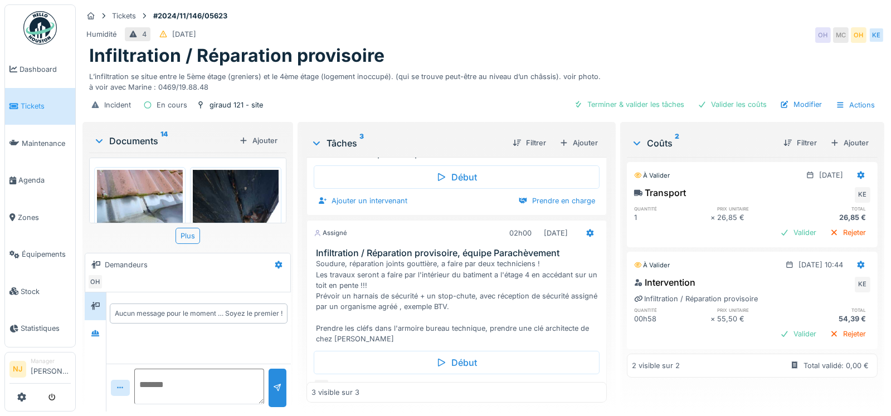
scroll to position [146, 0]
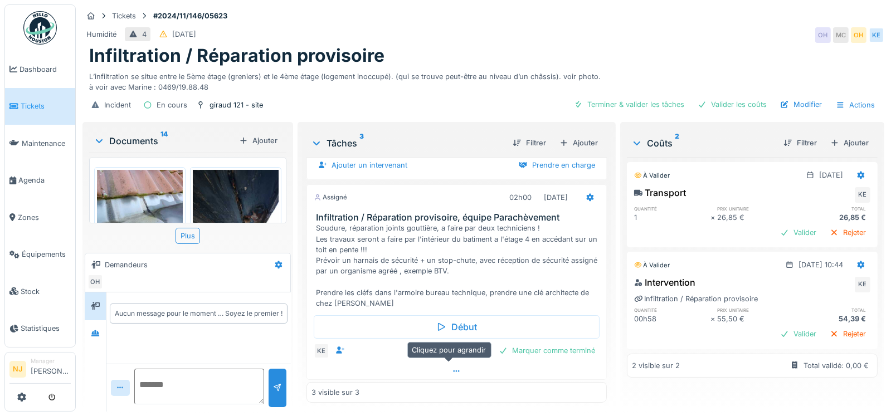
click at [452, 368] on icon at bounding box center [456, 371] width 9 height 7
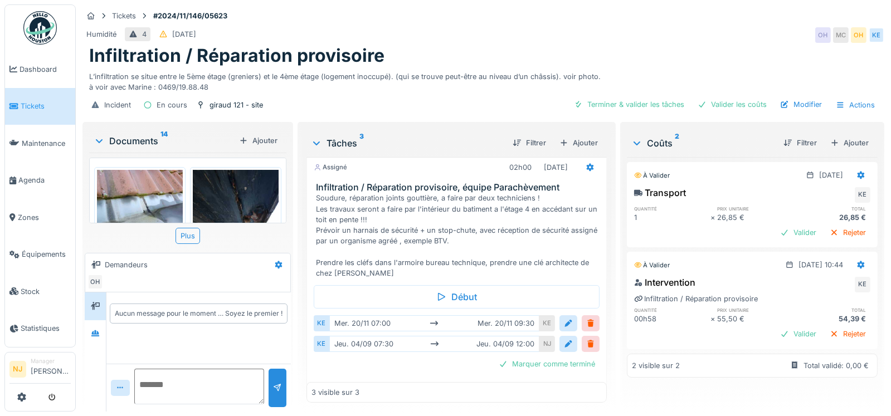
scroll to position [189, 0]
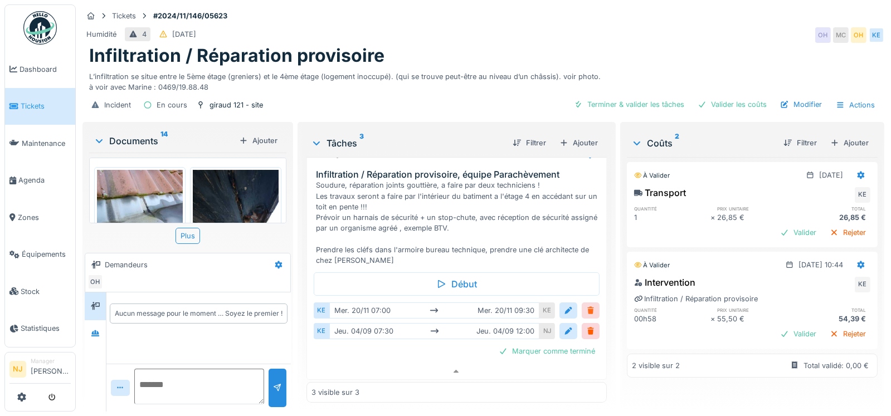
click at [586, 305] on div at bounding box center [590, 310] width 9 height 11
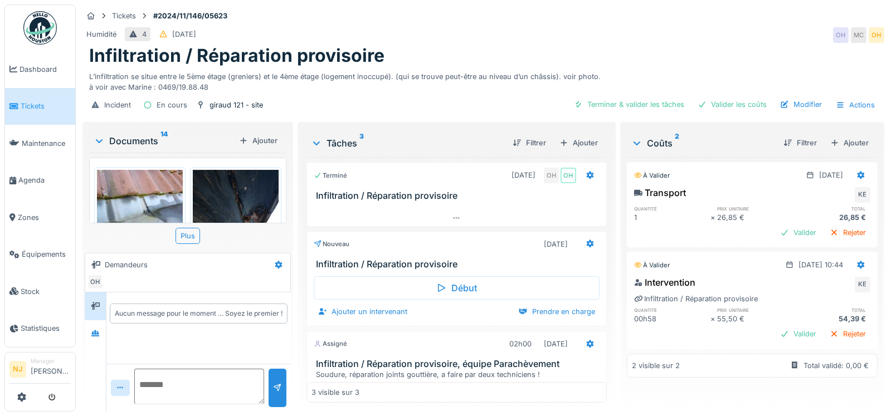
scroll to position [0, 0]
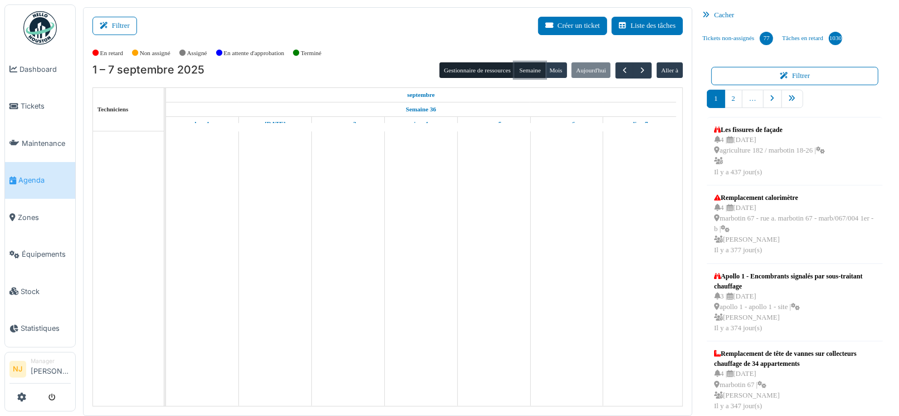
click at [524, 71] on button "Semaine" at bounding box center [530, 70] width 31 height 16
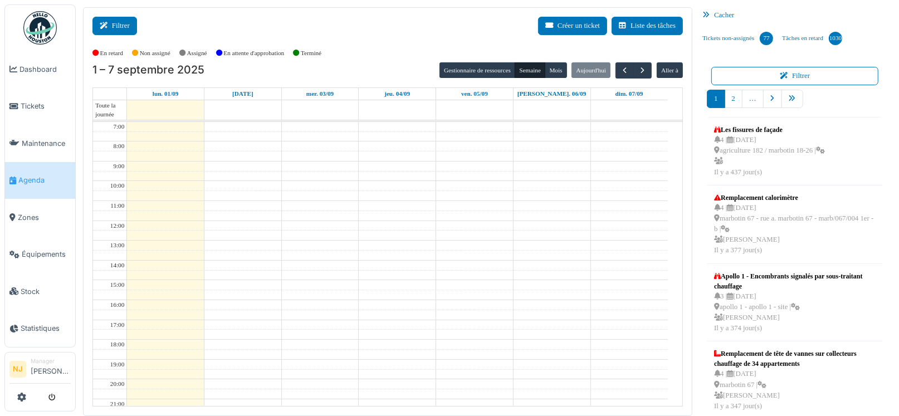
click at [118, 21] on button "Filtrer" at bounding box center [114, 26] width 45 height 18
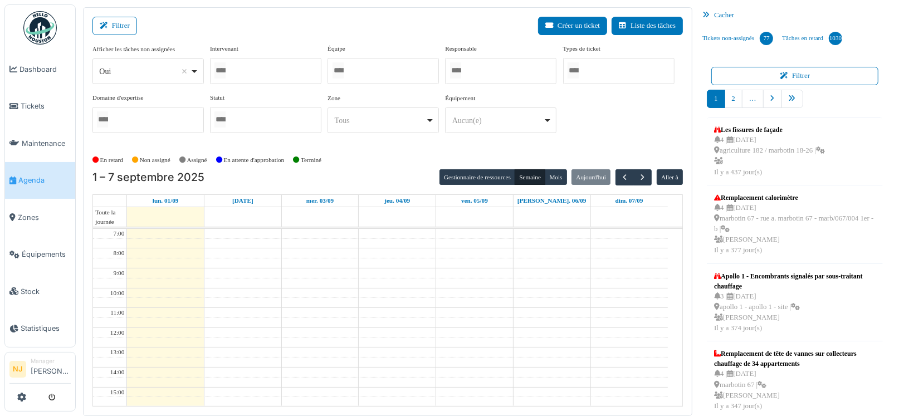
click at [269, 66] on div at bounding box center [265, 71] width 111 height 26
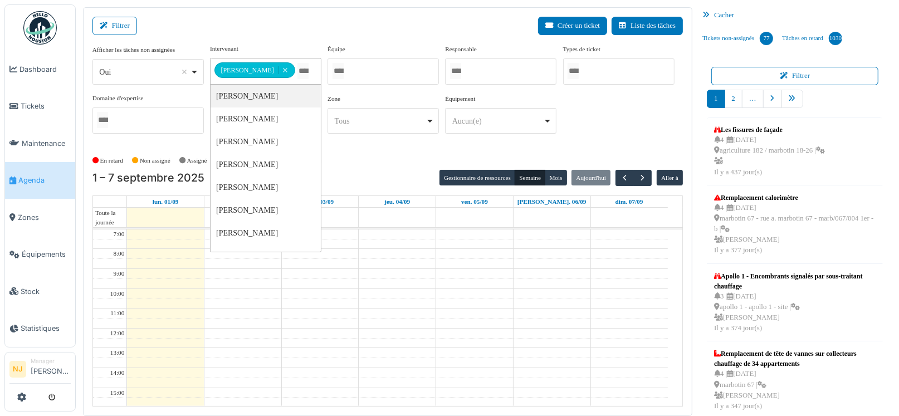
click at [408, 20] on div "Filtrer Créer un ticket Liste des tâches" at bounding box center [387, 30] width 590 height 27
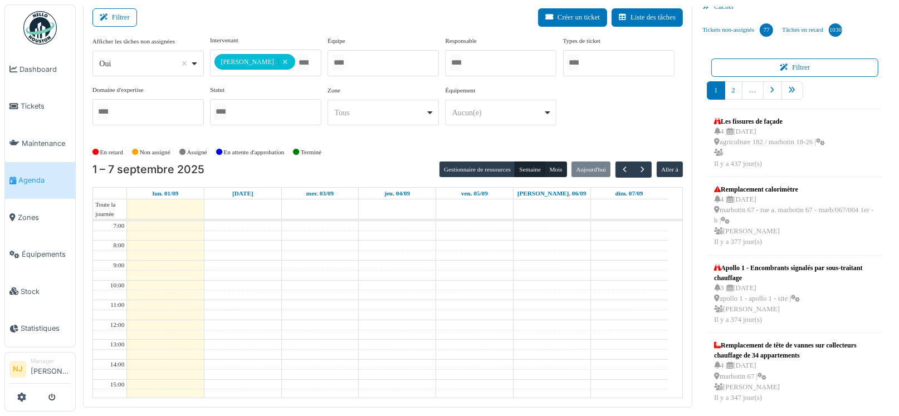
scroll to position [12, 0]
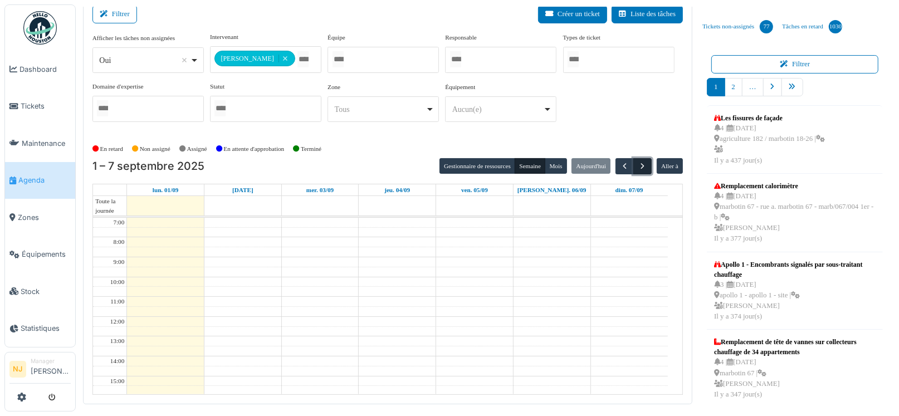
click at [638, 162] on span "button" at bounding box center [642, 166] width 9 height 9
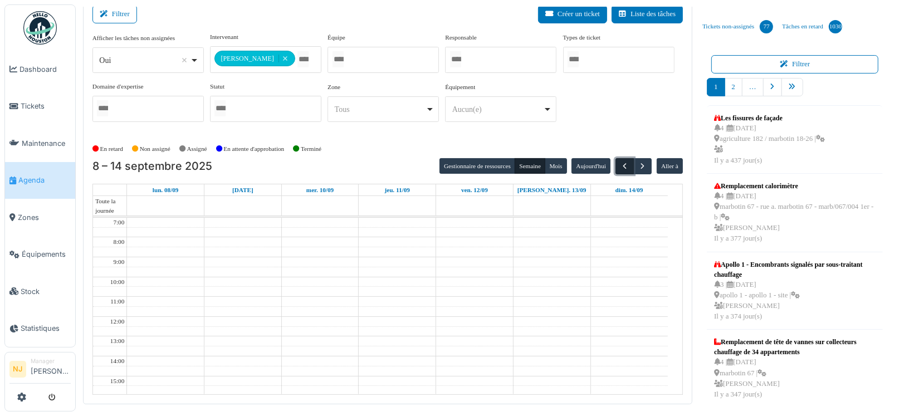
click at [620, 167] on span "button" at bounding box center [624, 166] width 9 height 9
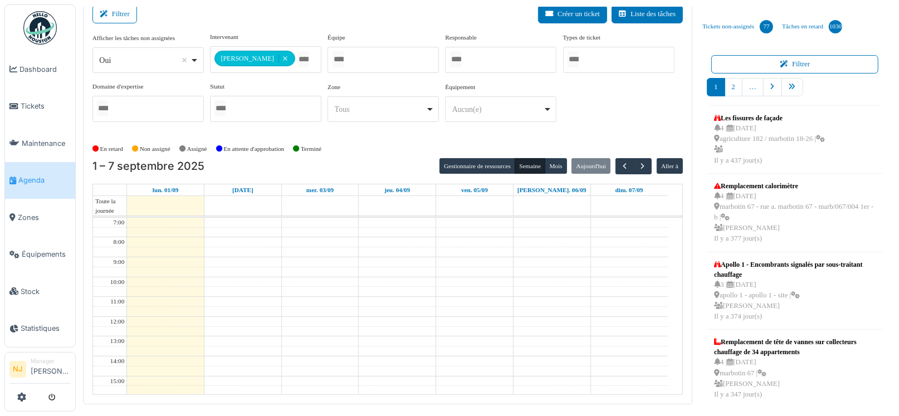
click at [389, 140] on div "En retard Non assigné [GEOGRAPHIC_DATA] En attente d'approbation Terminé" at bounding box center [387, 149] width 590 height 18
click at [621, 165] on span "button" at bounding box center [624, 166] width 9 height 9
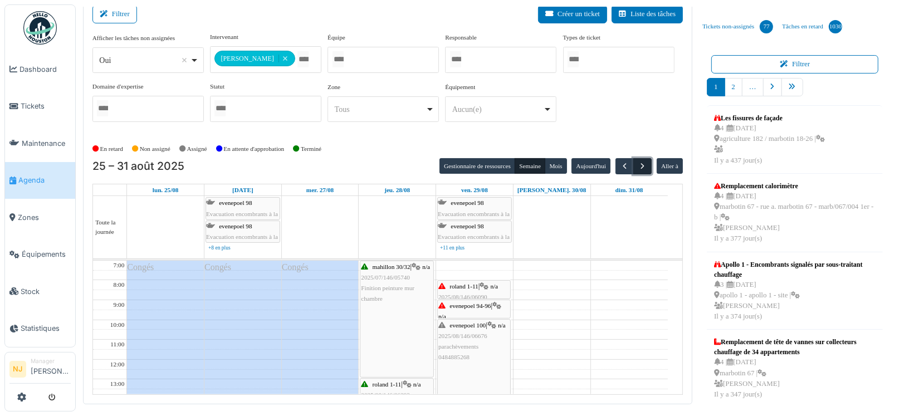
click at [638, 165] on span "button" at bounding box center [642, 166] width 9 height 9
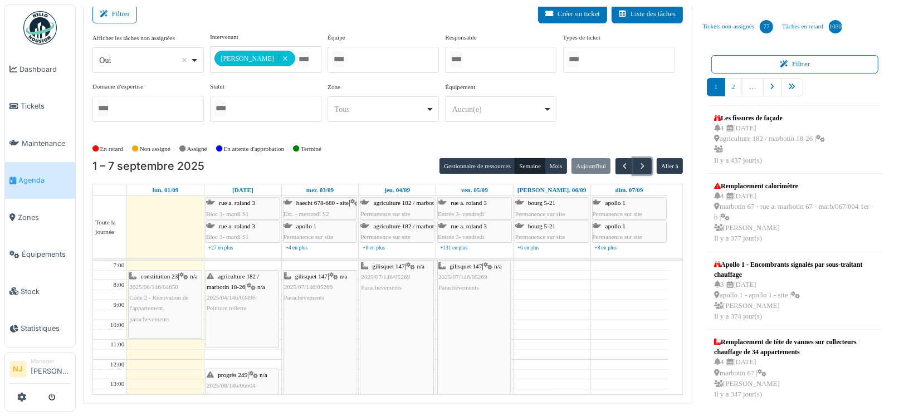
click at [317, 286] on span "2025/07/146/05269" at bounding box center [308, 287] width 49 height 7
click at [333, 275] on icon at bounding box center [333, 276] width 9 height 7
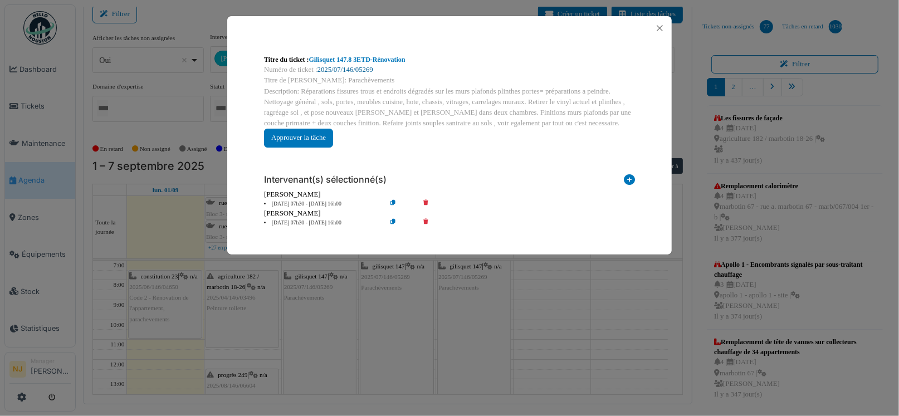
click at [337, 69] on link "2025/07/146/05269" at bounding box center [345, 70] width 56 height 8
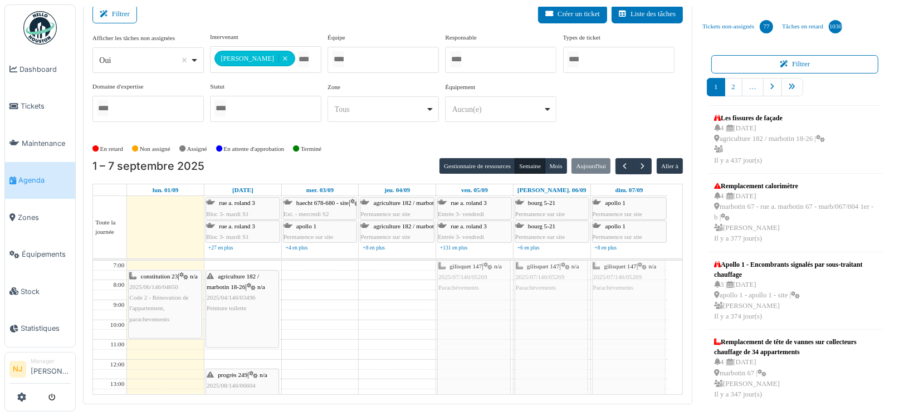
drag, startPoint x: 329, startPoint y: 304, endPoint x: 521, endPoint y: 282, distance: 193.3
click at [422, 330] on td at bounding box center [397, 335] width 541 height 10
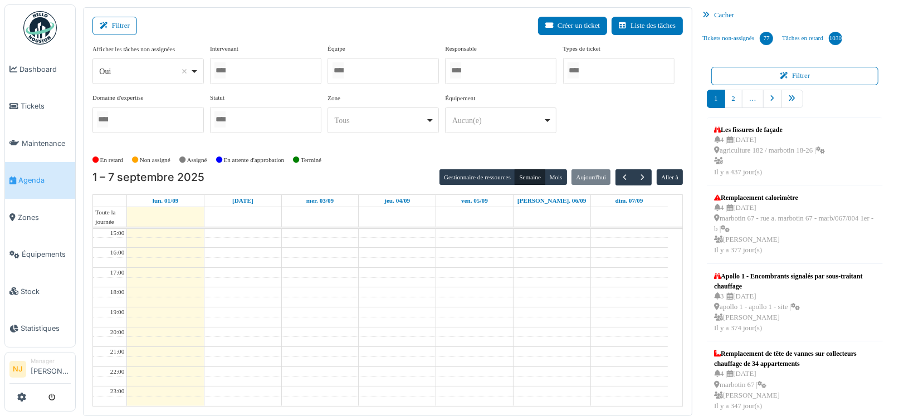
scroll to position [154, 0]
click at [374, 67] on div at bounding box center [383, 71] width 111 height 26
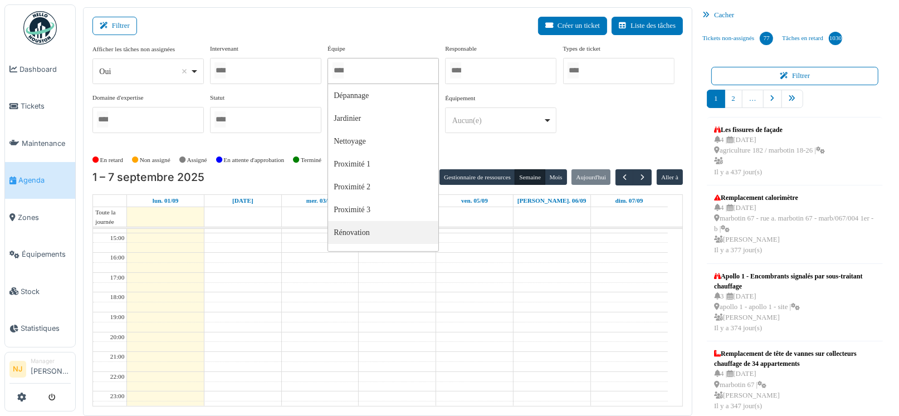
scroll to position [155, 0]
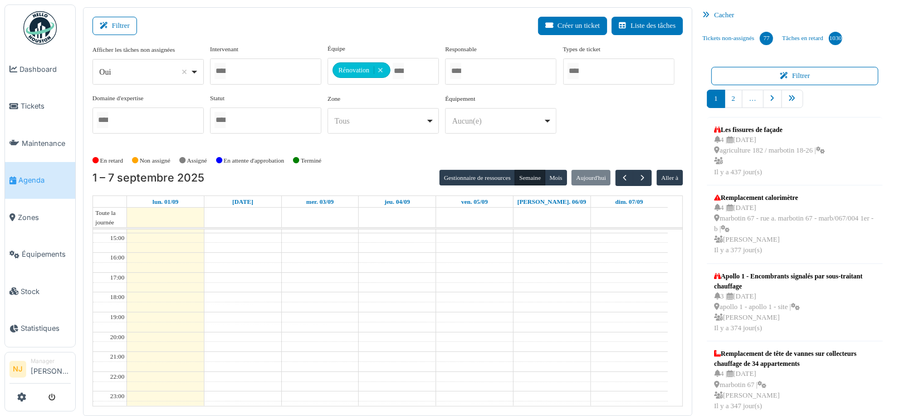
click at [389, 23] on div "Filtrer Créer un ticket Liste des tâches" at bounding box center [387, 30] width 590 height 27
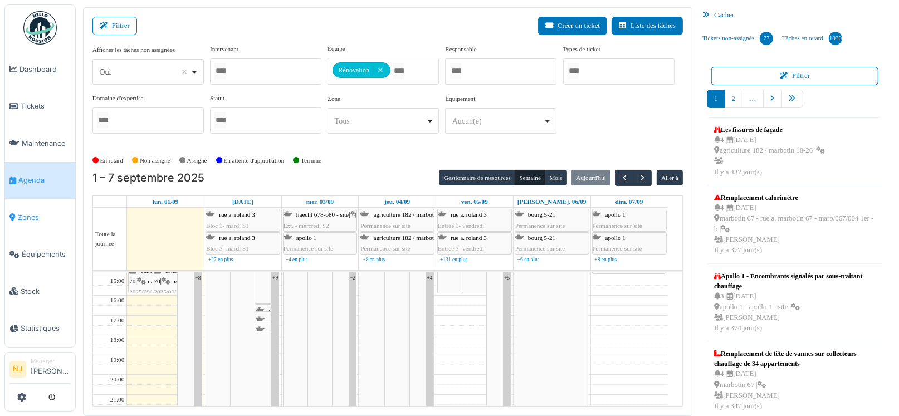
scroll to position [167, 0]
click at [219, 17] on div "Filtrer Créer un ticket Liste des tâches" at bounding box center [387, 30] width 590 height 27
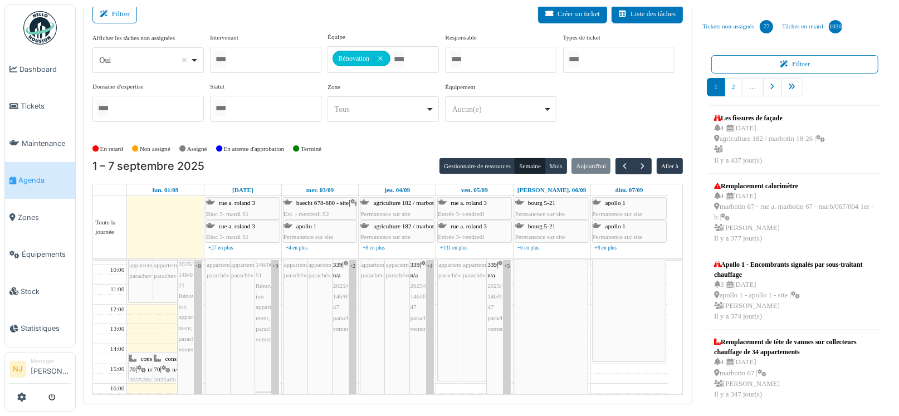
scroll to position [0, 0]
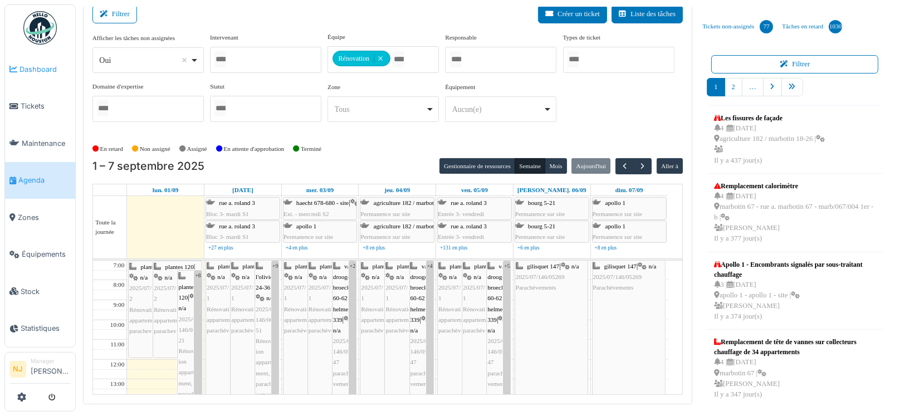
click at [42, 67] on span "Dashboard" at bounding box center [44, 69] width 51 height 11
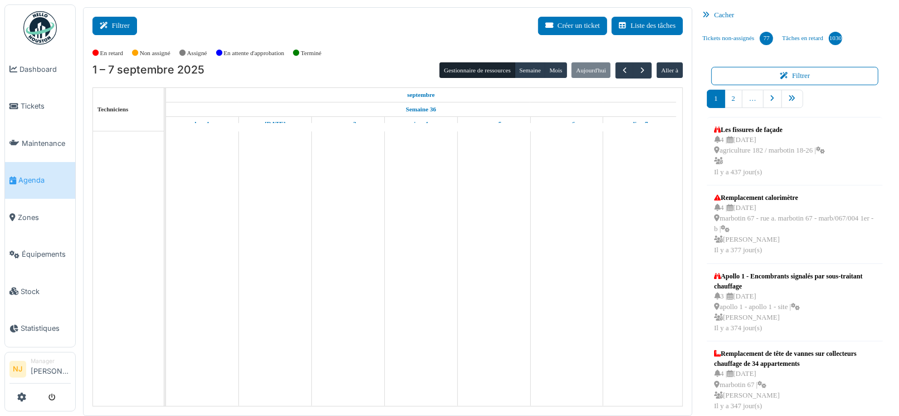
click at [113, 31] on button "Filtrer" at bounding box center [114, 26] width 45 height 18
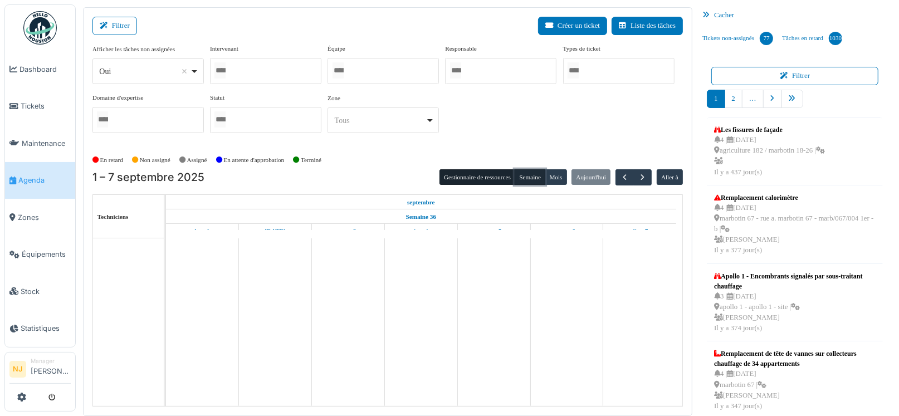
click at [521, 175] on button "Semaine" at bounding box center [530, 177] width 31 height 16
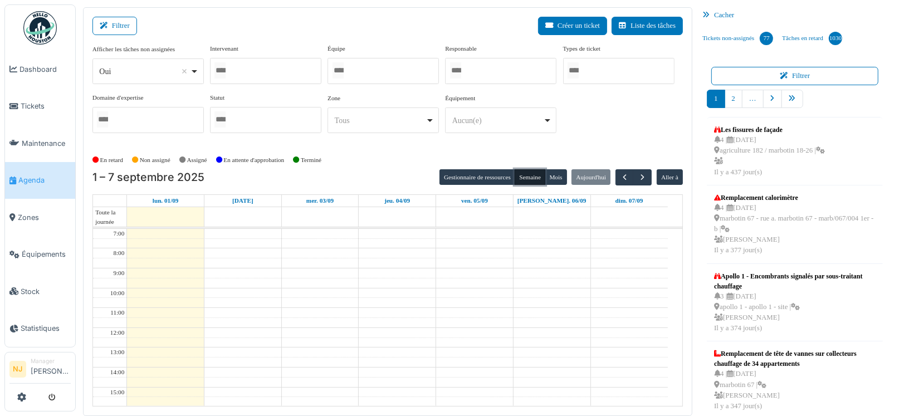
click at [300, 73] on div at bounding box center [265, 71] width 111 height 26
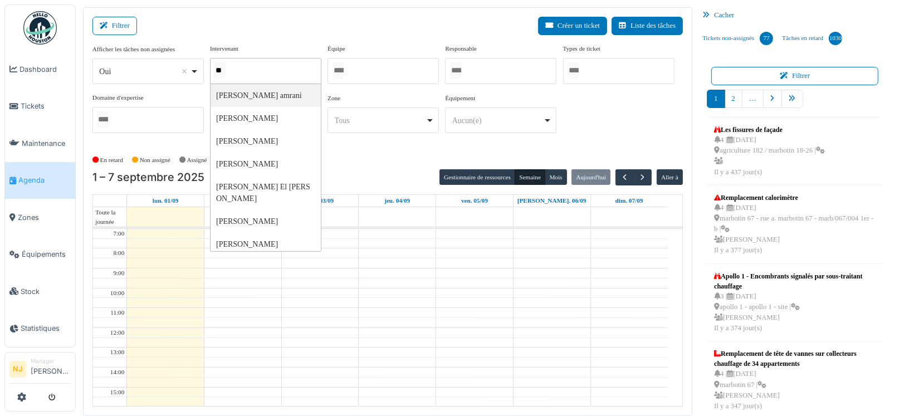
type input "***"
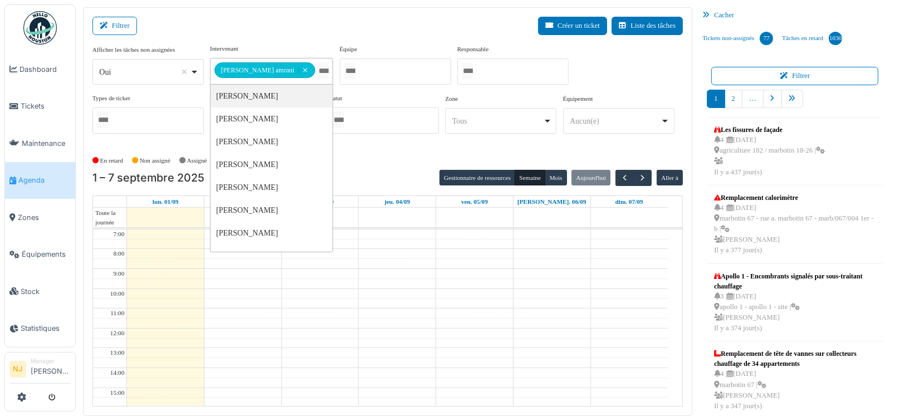
click at [348, 20] on div "Filtrer Créer un ticket Liste des tâches" at bounding box center [387, 30] width 590 height 27
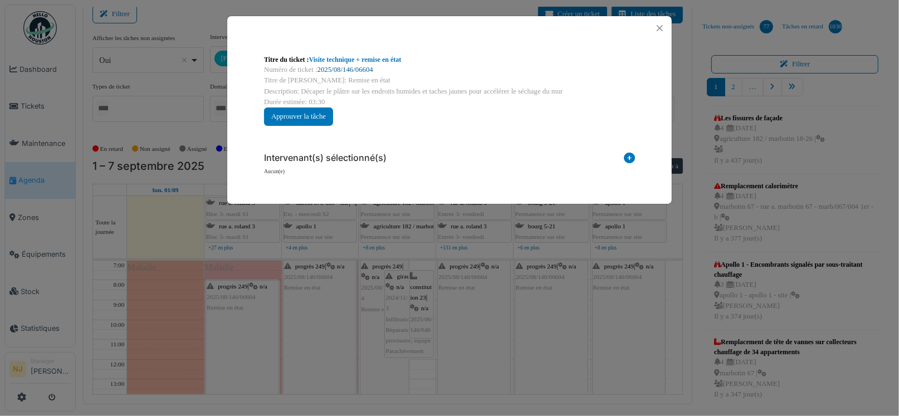
click at [340, 66] on link "2025/08/146/06604" at bounding box center [345, 70] width 56 height 8
click at [660, 30] on button "Close" at bounding box center [659, 28] width 15 height 15
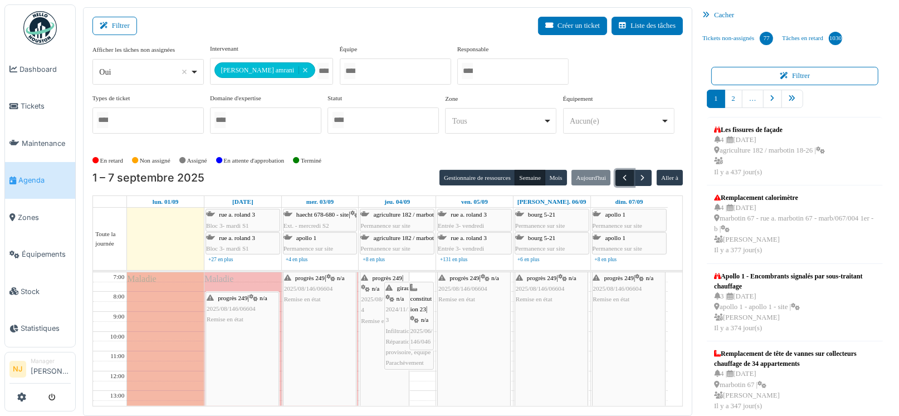
click at [620, 175] on span "button" at bounding box center [624, 177] width 9 height 9
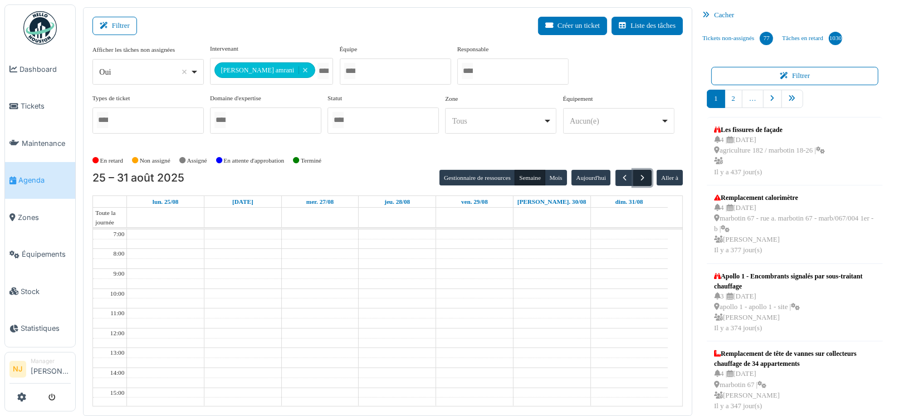
click at [638, 176] on span "button" at bounding box center [642, 177] width 9 height 9
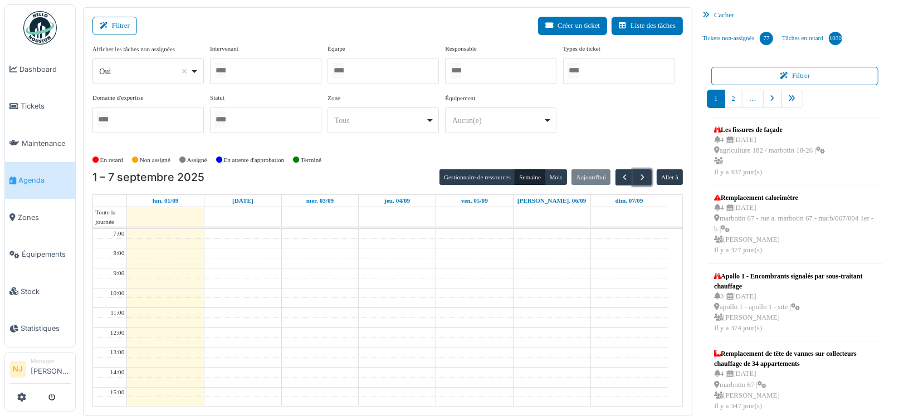
click at [368, 70] on div at bounding box center [383, 71] width 111 height 26
click at [393, 35] on div "Filtrer Créer un ticket Liste des tâches" at bounding box center [387, 30] width 590 height 27
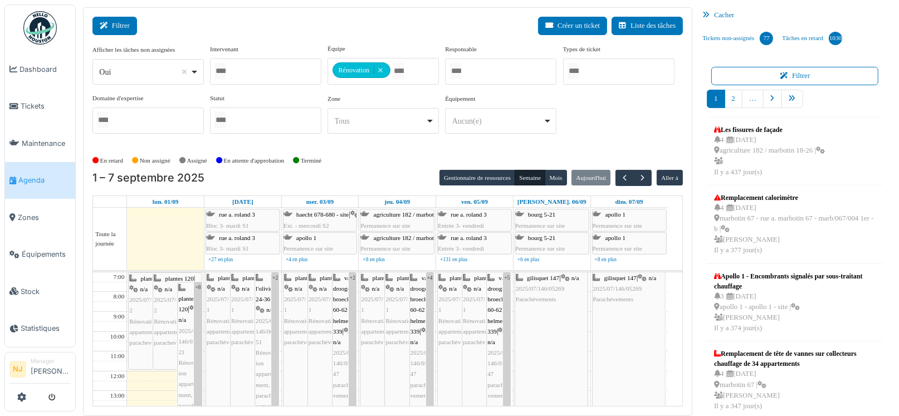
click at [118, 27] on button "Filtrer" at bounding box center [114, 26] width 45 height 18
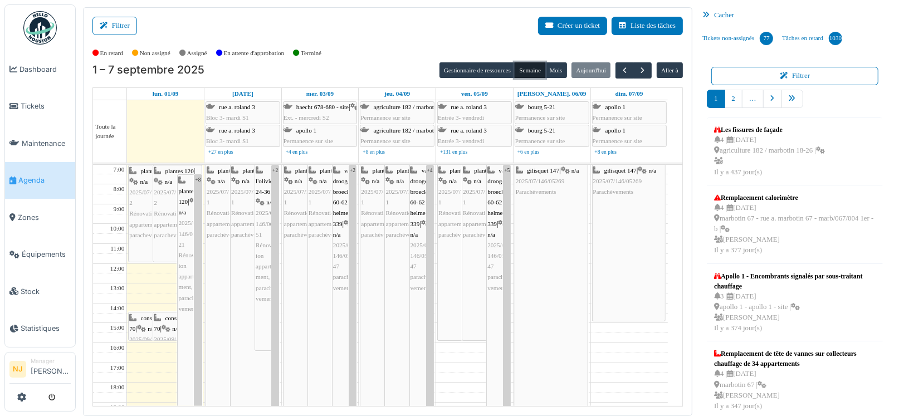
click at [518, 67] on button "Semaine" at bounding box center [530, 70] width 31 height 16
click at [460, 70] on button "Gestionnaire de ressources" at bounding box center [477, 70] width 76 height 16
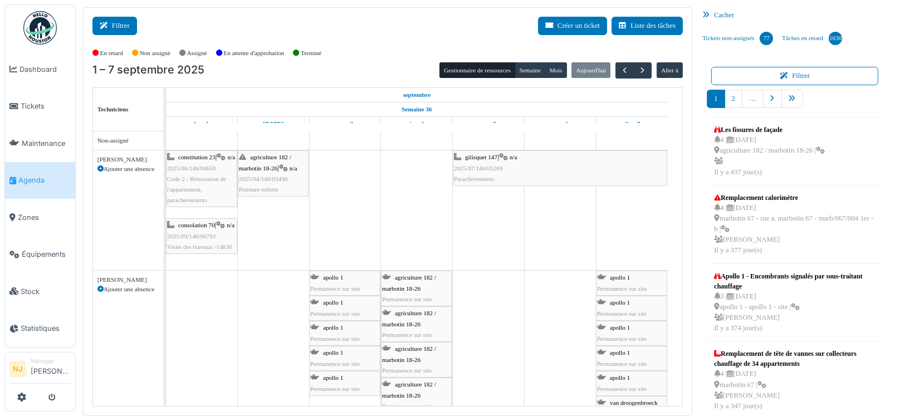
click at [124, 24] on button "Filtrer" at bounding box center [114, 26] width 45 height 18
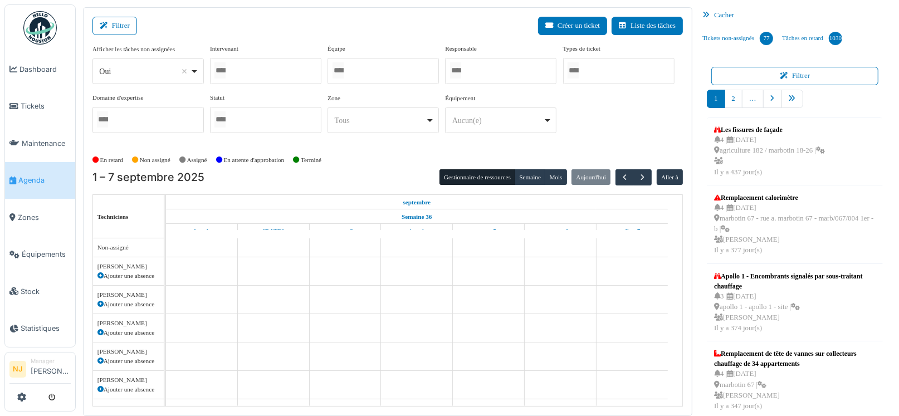
click at [379, 69] on div at bounding box center [383, 71] width 111 height 26
click at [378, 26] on div "Filtrer Créer un ticket Liste des tâches" at bounding box center [387, 30] width 590 height 27
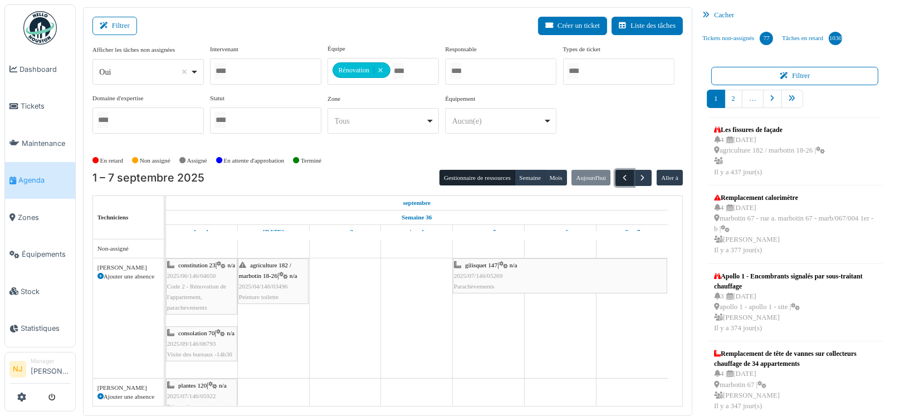
click at [620, 175] on span "button" at bounding box center [624, 177] width 9 height 9
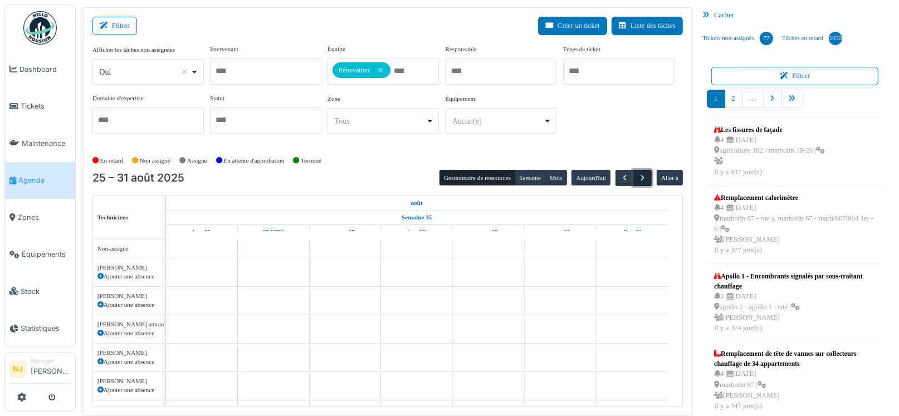
click at [638, 178] on span "button" at bounding box center [642, 177] width 9 height 9
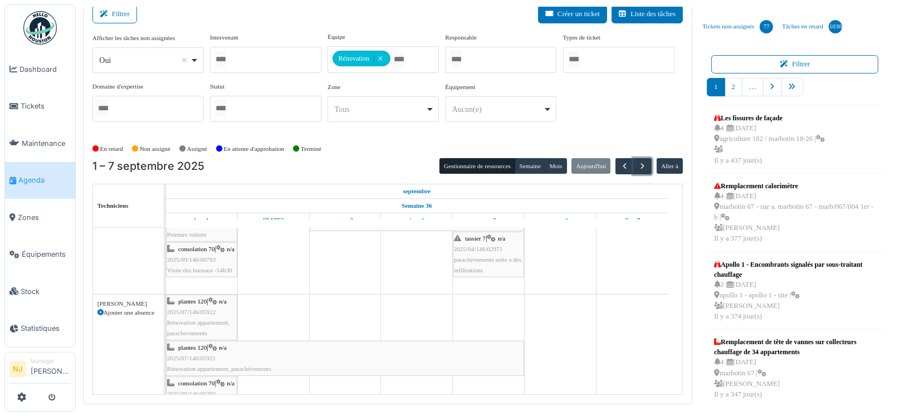
scroll to position [499, 0]
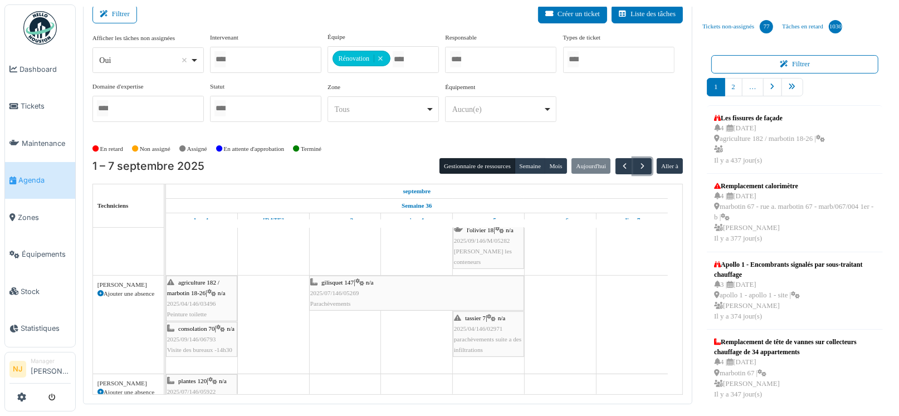
click at [191, 294] on div "agriculture 182 / marbotin 18-26 | n/a 2025/04/146/03496 Peinture toilette" at bounding box center [201, 298] width 69 height 43
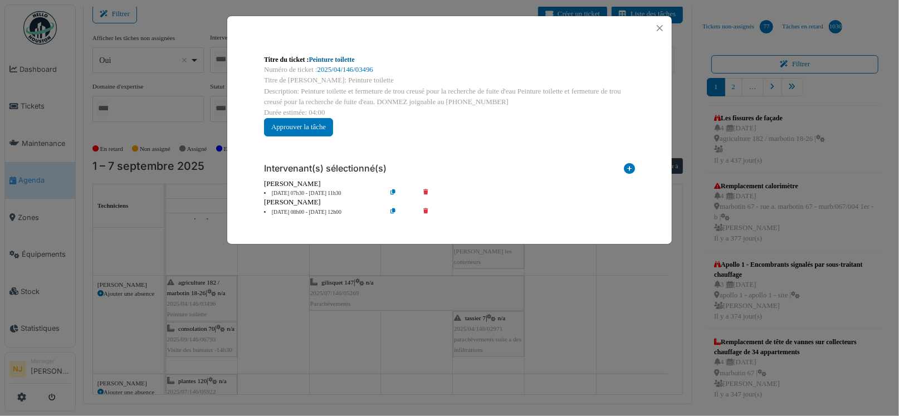
click at [323, 56] on link "Peinture toilette" at bounding box center [332, 60] width 46 height 8
click at [658, 25] on button "Close" at bounding box center [659, 28] width 15 height 15
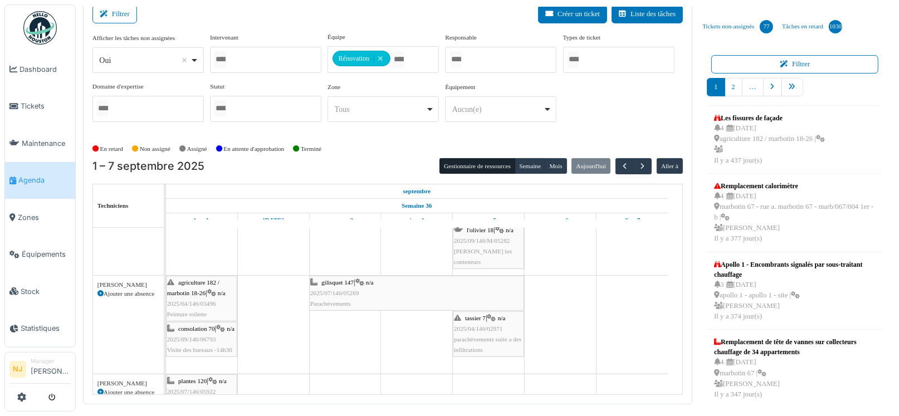
click at [189, 291] on span "agriculture 182 / marbotin 18-26" at bounding box center [193, 287] width 52 height 17
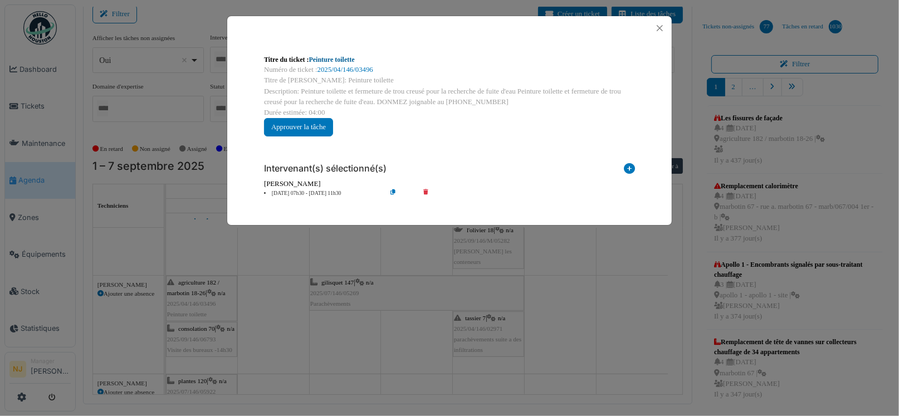
click at [330, 58] on link "Peinture toilette" at bounding box center [332, 60] width 46 height 8
click at [661, 25] on button "Close" at bounding box center [659, 28] width 15 height 15
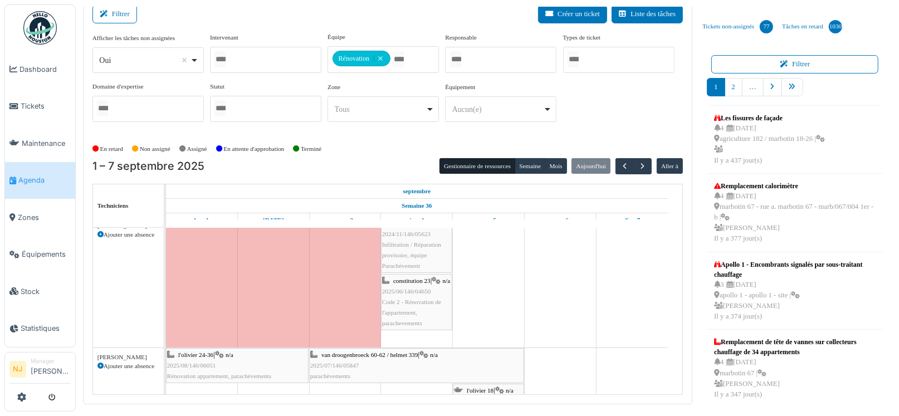
scroll to position [222, 0]
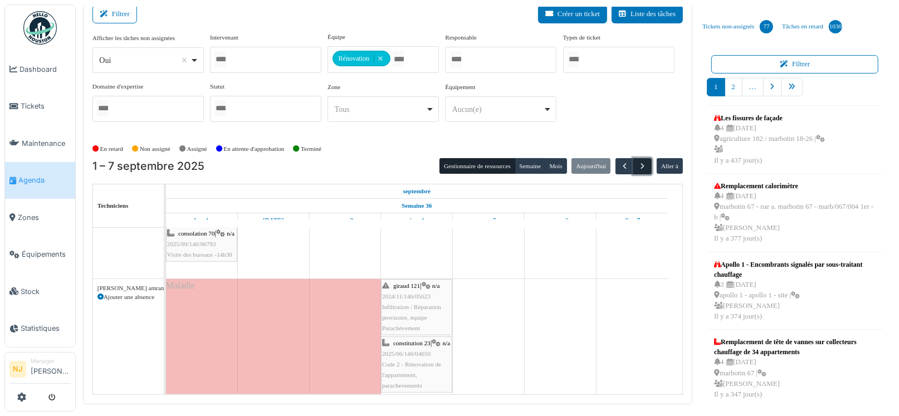
click at [639, 164] on span "button" at bounding box center [642, 166] width 9 height 9
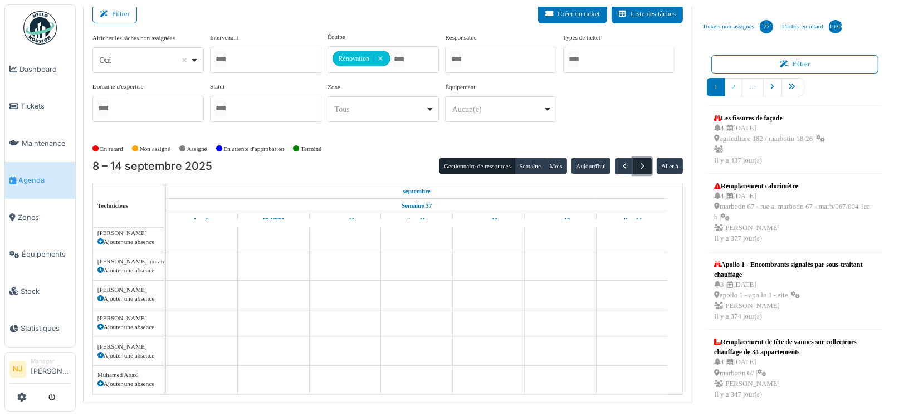
scroll to position [48, 0]
click at [620, 165] on span "button" at bounding box center [624, 166] width 9 height 9
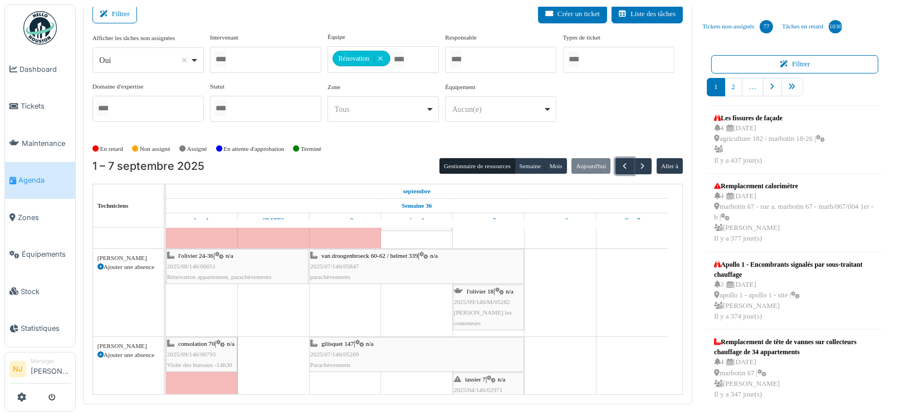
scroll to position [445, 0]
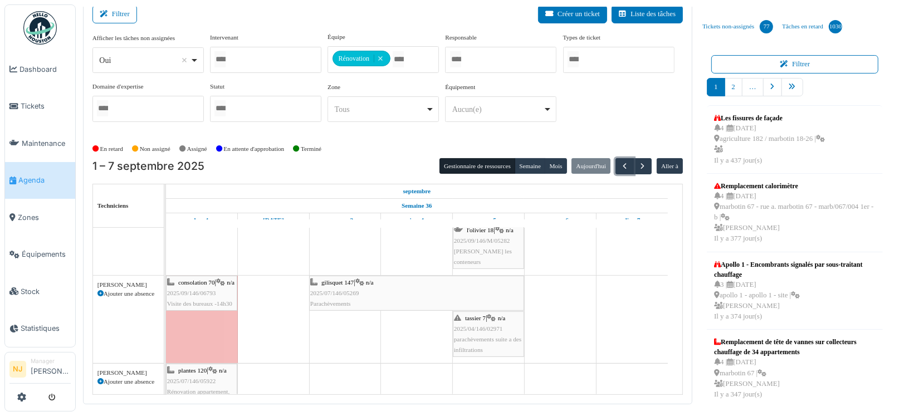
click at [205, 293] on div "consolation 70 | n/a 2025/09/146/06793 Visite des bureaux -14h30" at bounding box center [201, 293] width 69 height 32
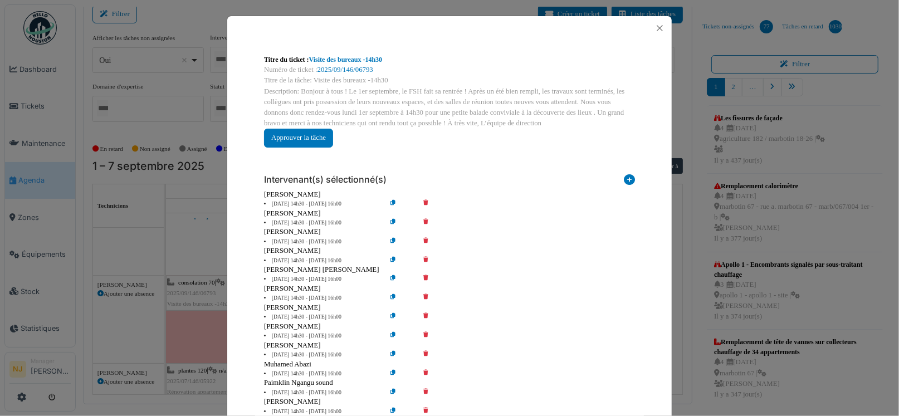
click at [421, 313] on icon at bounding box center [434, 317] width 32 height 8
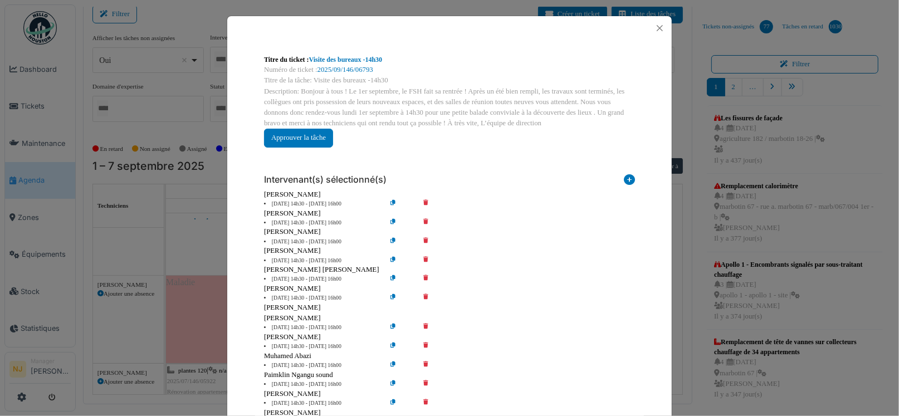
click at [624, 179] on icon at bounding box center [629, 181] width 11 height 15
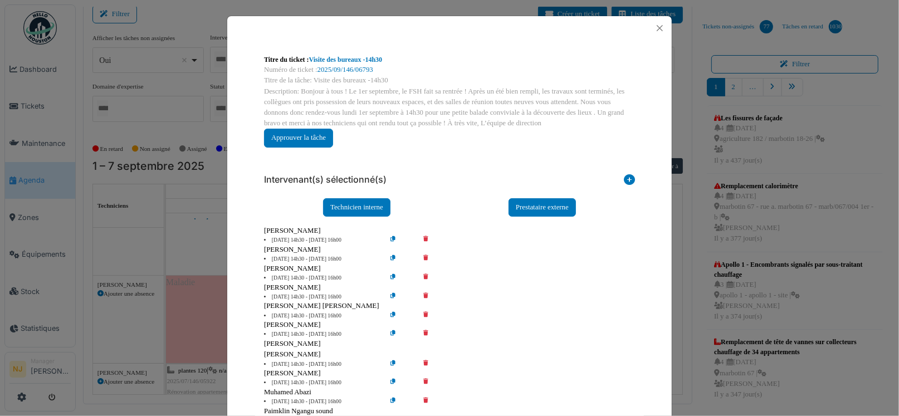
click at [622, 240] on div at bounding box center [545, 240] width 191 height 8
drag, startPoint x: 619, startPoint y: 286, endPoint x: 619, endPoint y: 263, distance: 22.3
click at [619, 282] on div "[PERSON_NAME]" at bounding box center [449, 287] width 371 height 11
click at [654, 27] on button "Close" at bounding box center [659, 28] width 15 height 15
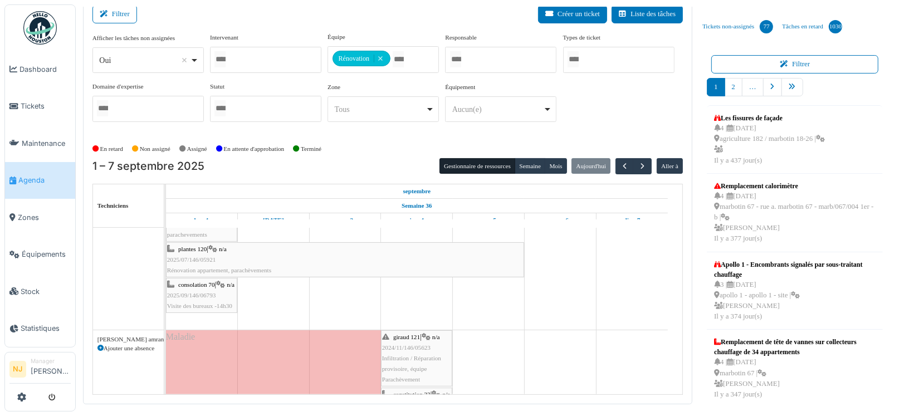
scroll to position [154, 0]
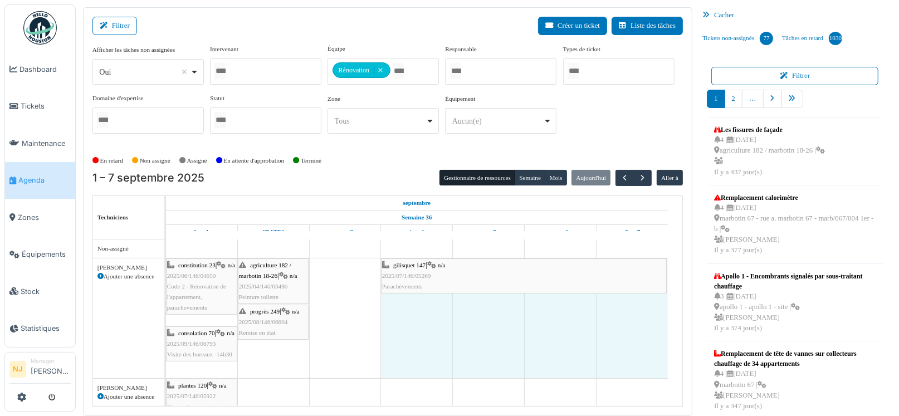
drag, startPoint x: 453, startPoint y: 272, endPoint x: 412, endPoint y: 260, distance: 42.8
click at [166, 260] on div "constitution 23 | n/a 2025/06/146/04650 Code 2 - Rénovation de l'appartement, p…" at bounding box center [166, 318] width 0 height 120
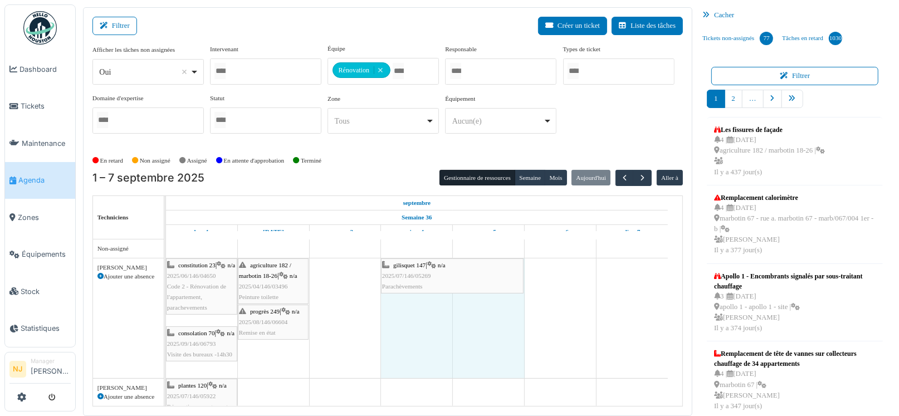
drag, startPoint x: 666, startPoint y: 267, endPoint x: 519, endPoint y: 266, distance: 147.6
click at [166, 266] on div "constitution 23 | n/a 2025/06/146/04650 Code 2 - Rénovation de l'appartement, p…" at bounding box center [166, 318] width 0 height 120
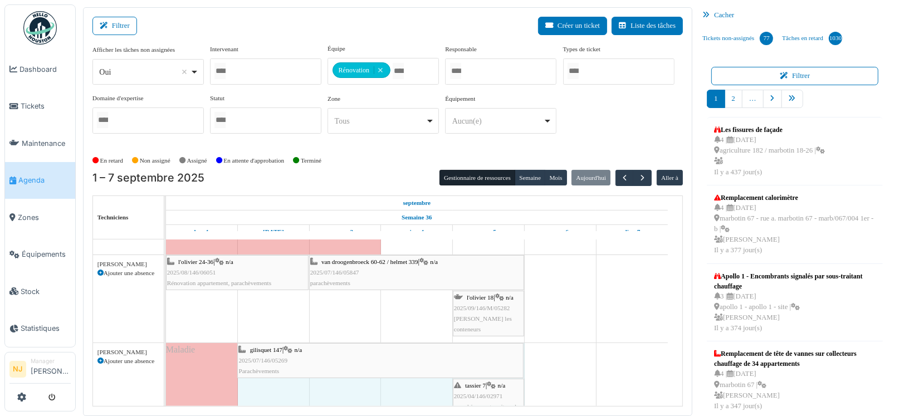
drag, startPoint x: 309, startPoint y: 353, endPoint x: 278, endPoint y: 351, distance: 31.2
click at [166, 351] on div "gilisquet 147 | n/a 2025/07/146/05269 Parachèvements tassier 7 | n/a 2025/04/14…" at bounding box center [166, 386] width 0 height 87
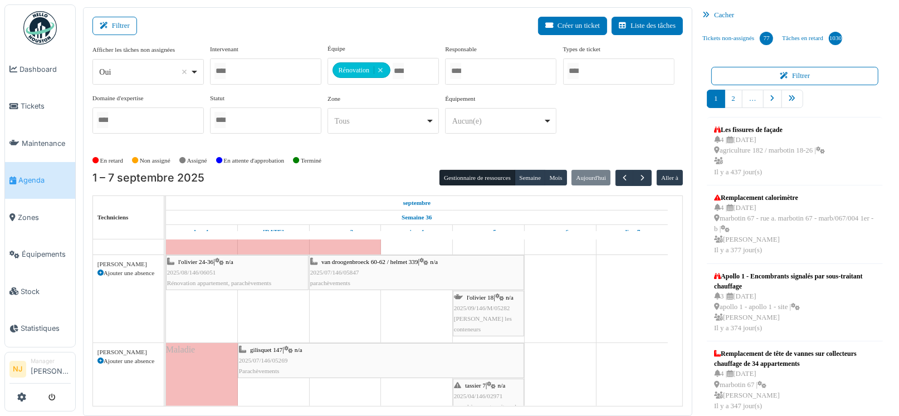
click at [579, 316] on td at bounding box center [560, 262] width 72 height 825
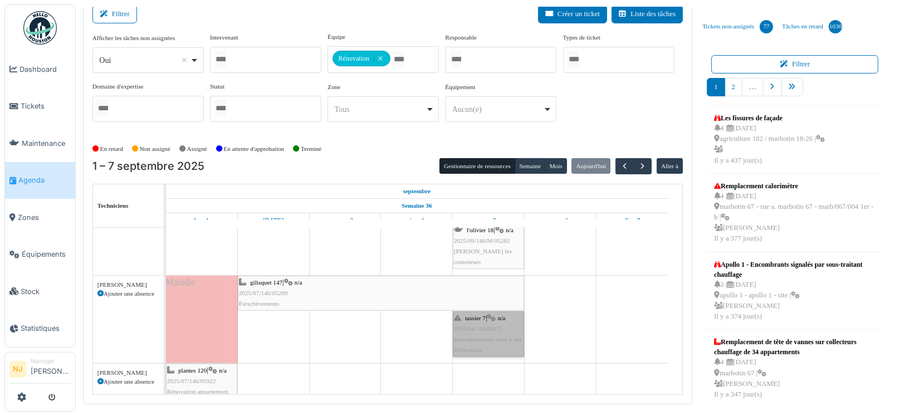
drag, startPoint x: 486, startPoint y: 334, endPoint x: 473, endPoint y: 328, distance: 14.0
click at [473, 328] on link "tassier 7 | n/a 2025/04/146/02971 parachèvements suite a des infiltrations" at bounding box center [488, 334] width 71 height 46
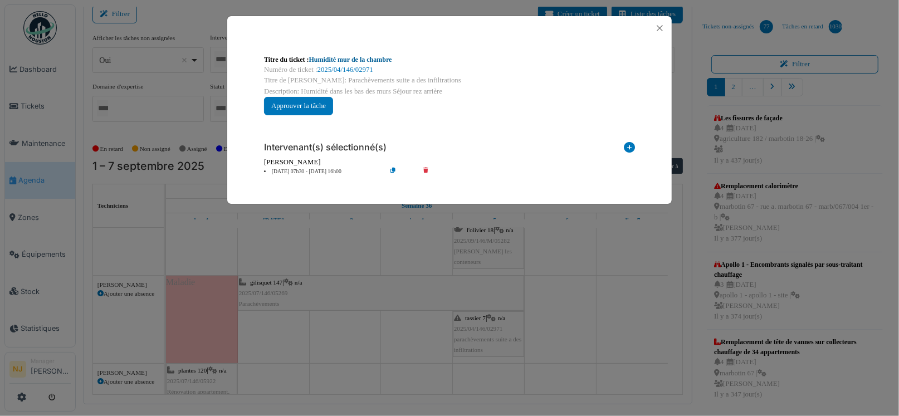
click at [348, 62] on link "Humidité mur de la chambre" at bounding box center [350, 60] width 83 height 8
click at [658, 27] on button "Close" at bounding box center [659, 28] width 15 height 15
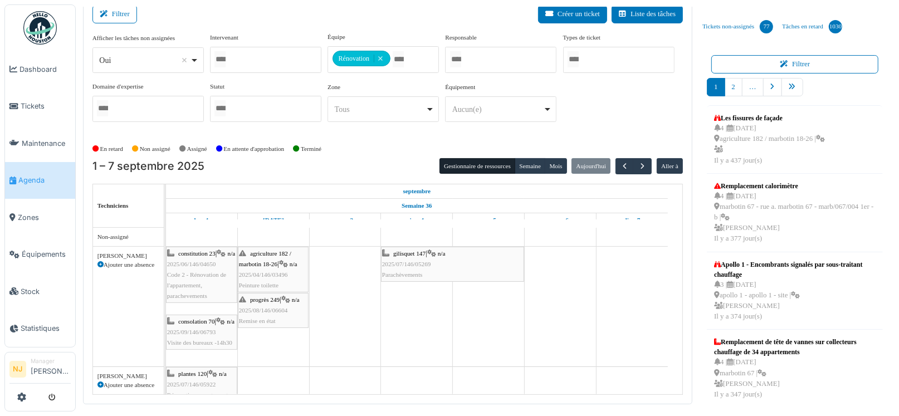
scroll to position [130, 0]
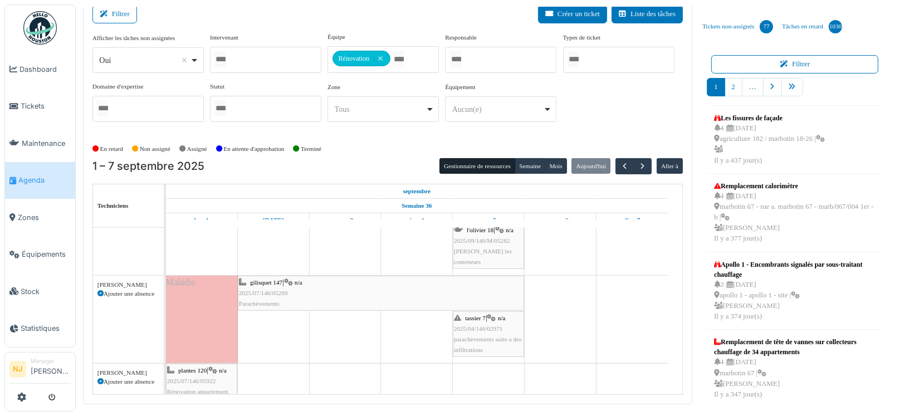
click at [477, 336] on span "parachèvements suite a des infiltrations" at bounding box center [487, 344] width 67 height 17
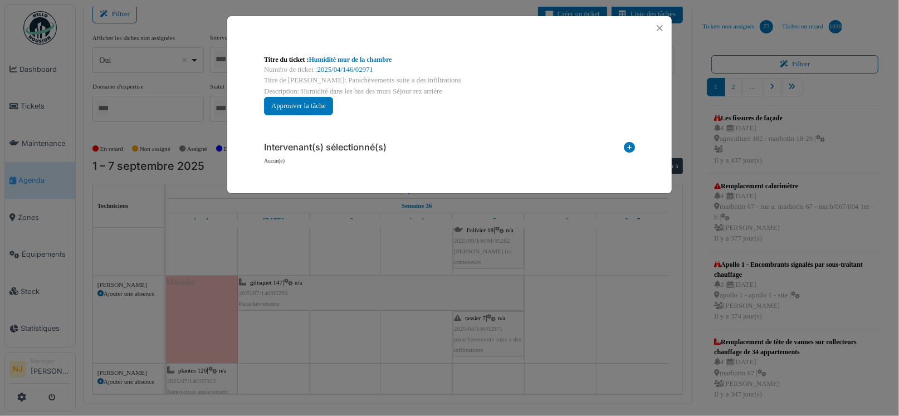
click at [629, 146] on icon at bounding box center [629, 149] width 11 height 15
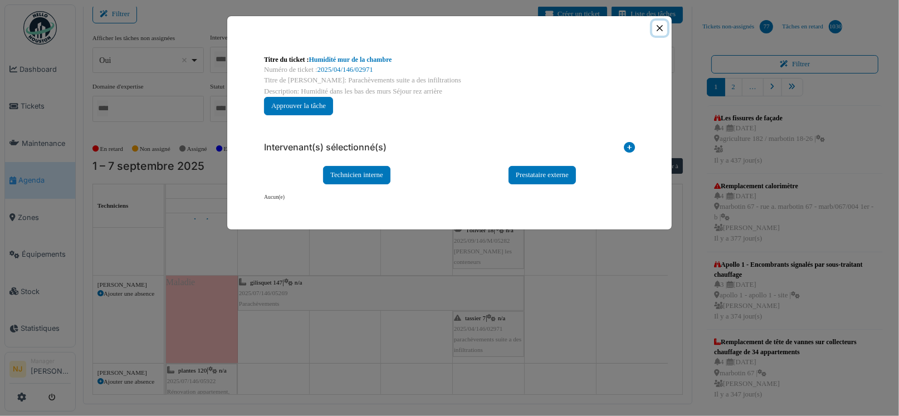
click at [657, 24] on button "Close" at bounding box center [659, 28] width 15 height 15
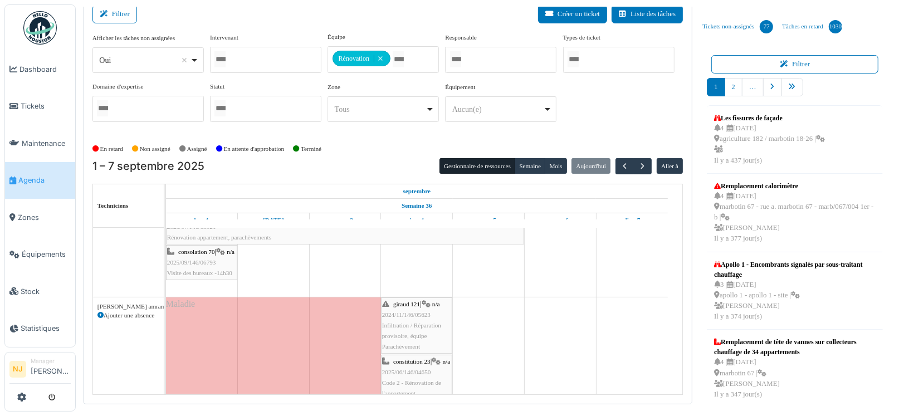
scroll to position [222, 0]
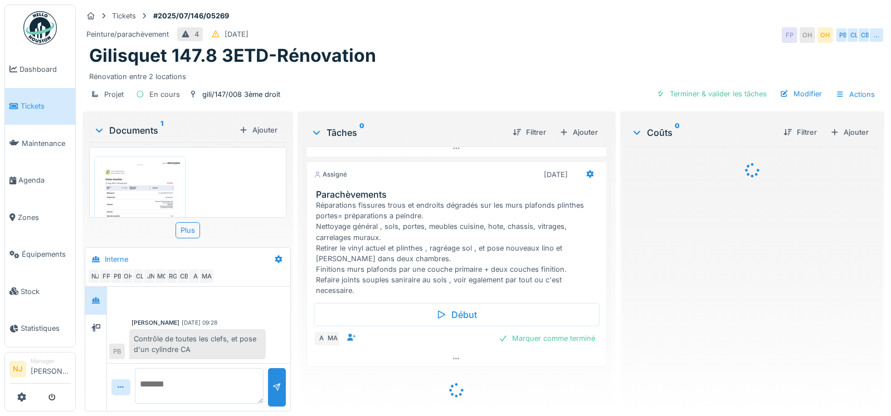
scroll to position [287, 0]
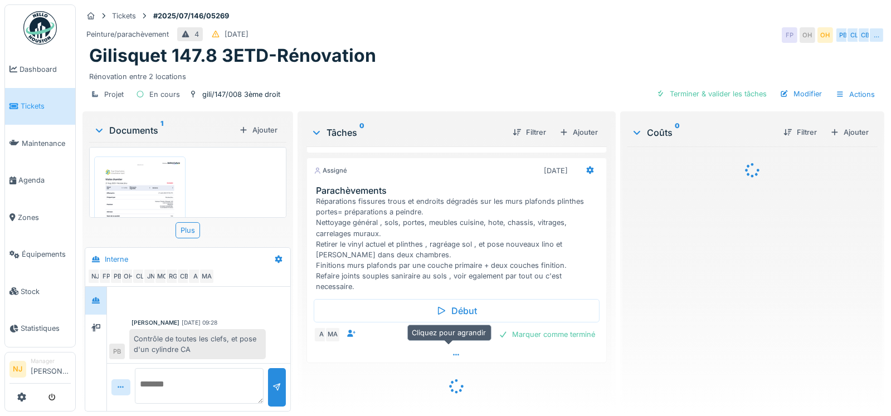
click at [452, 353] on icon at bounding box center [456, 354] width 9 height 7
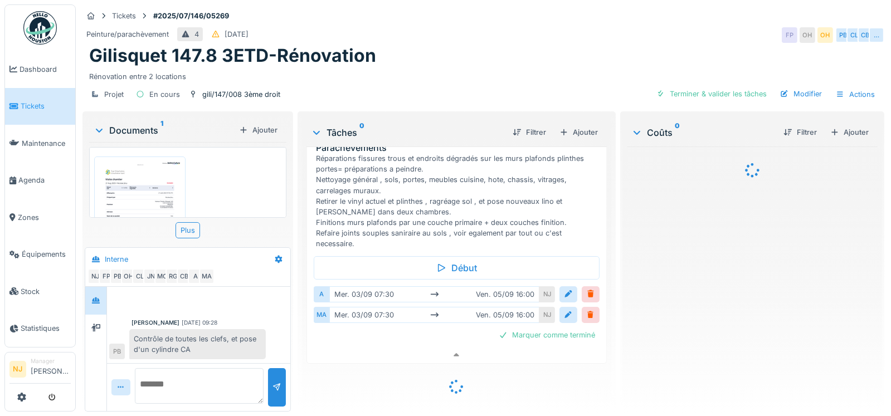
scroll to position [313, 0]
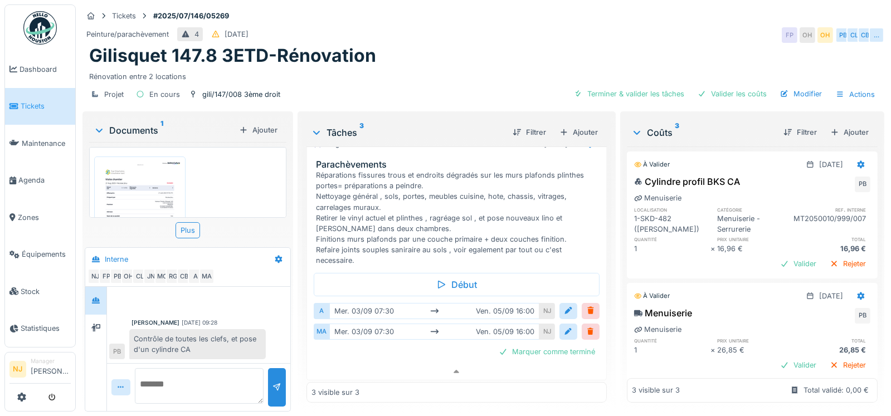
click at [656, 28] on div "Peinture/parachèvement 4 [DATE] FP OH OH PB CL CB …" at bounding box center [483, 35] width 802 height 20
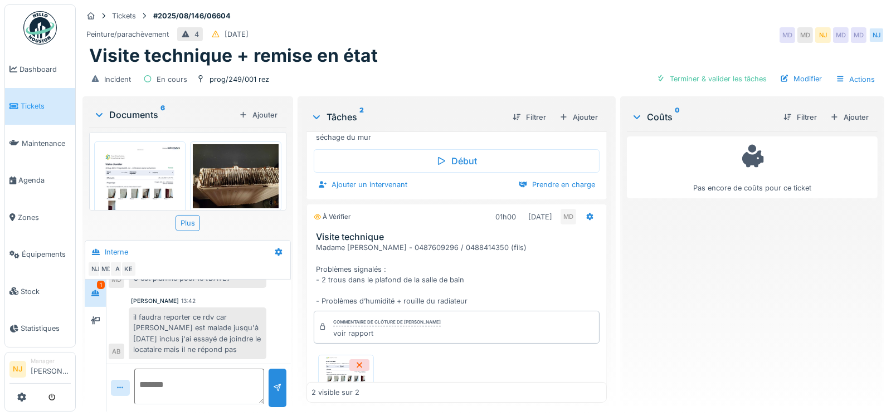
scroll to position [149, 0]
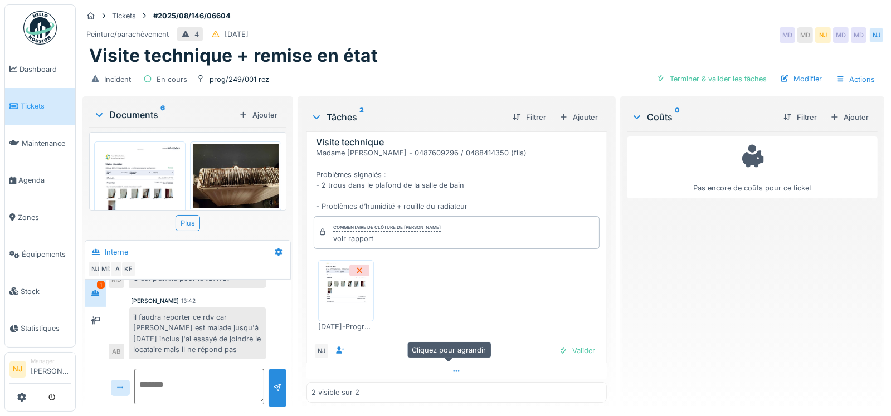
click at [452, 368] on icon at bounding box center [456, 371] width 9 height 7
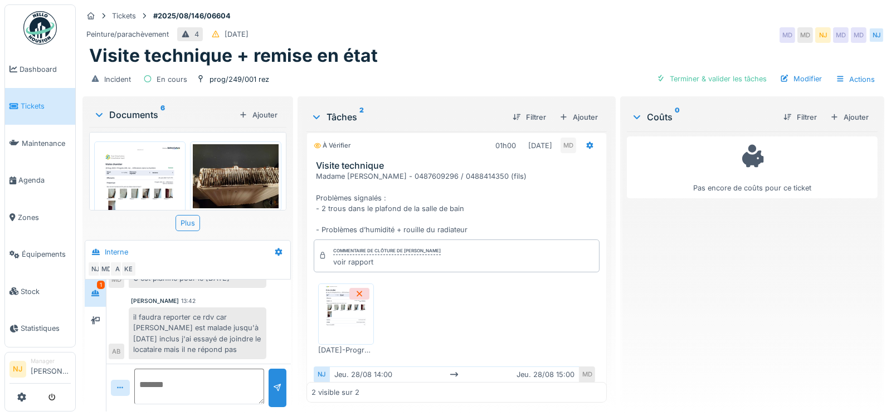
scroll to position [169, 0]
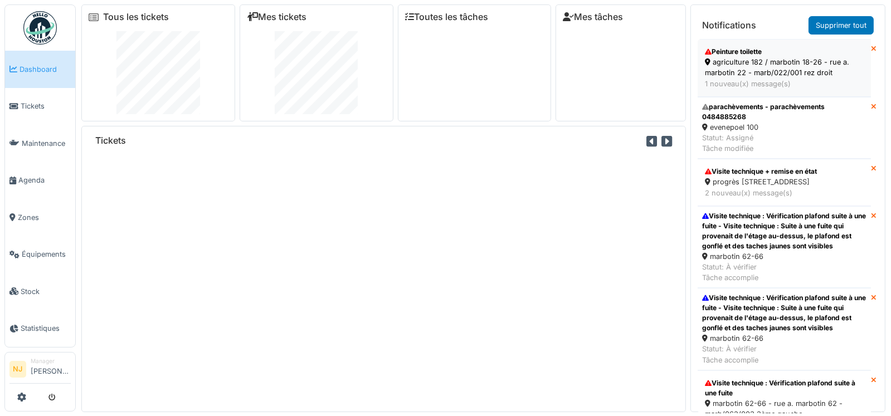
click at [743, 59] on div "agriculture 182 / marbotin 18-26 - rue a. marbotin 22 - marb/022/001 rez droit" at bounding box center [784, 67] width 159 height 21
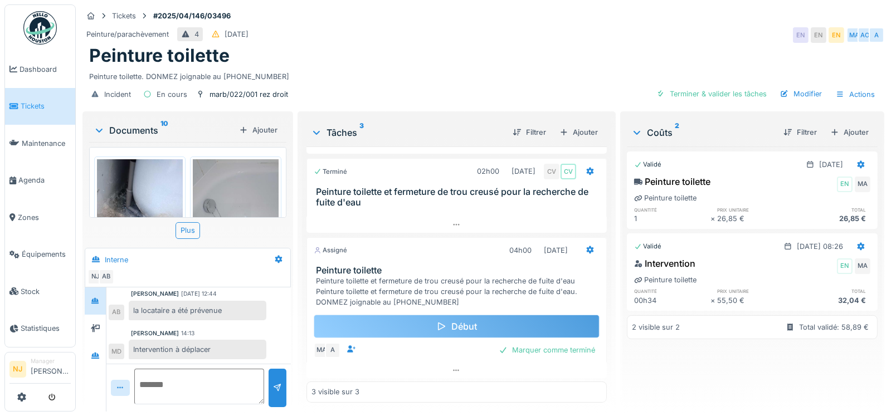
scroll to position [8, 0]
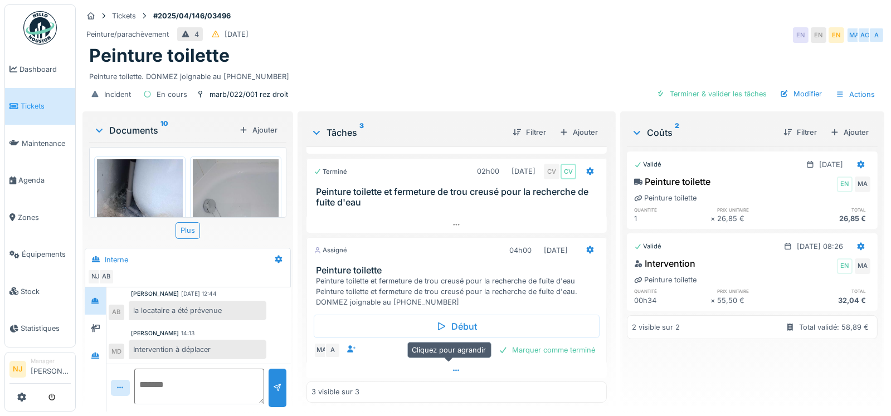
click at [448, 363] on div at bounding box center [456, 371] width 300 height 16
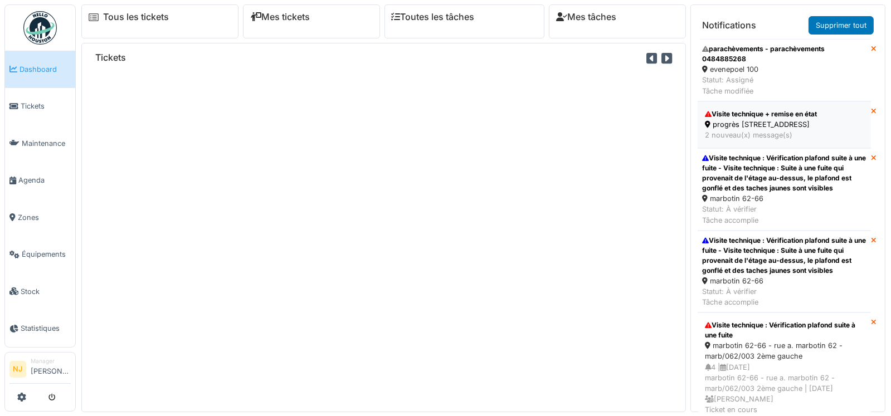
click at [797, 128] on div "progrès [STREET_ADDRESS]" at bounding box center [784, 124] width 159 height 11
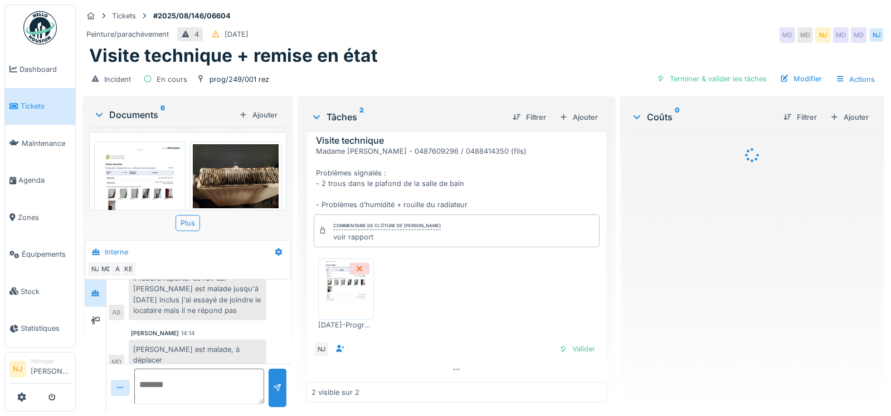
scroll to position [149, 0]
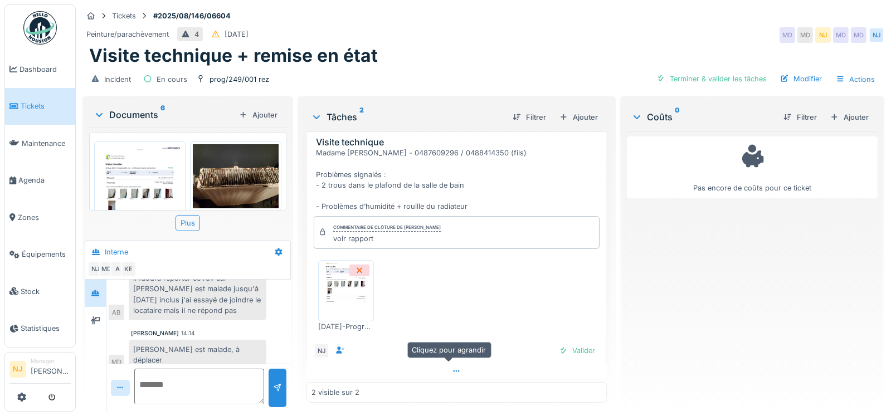
click at [452, 368] on icon at bounding box center [456, 371] width 9 height 7
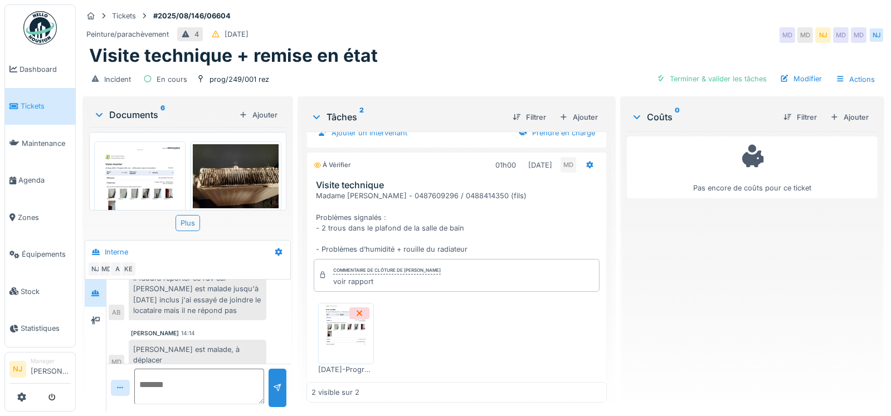
scroll to position [169, 0]
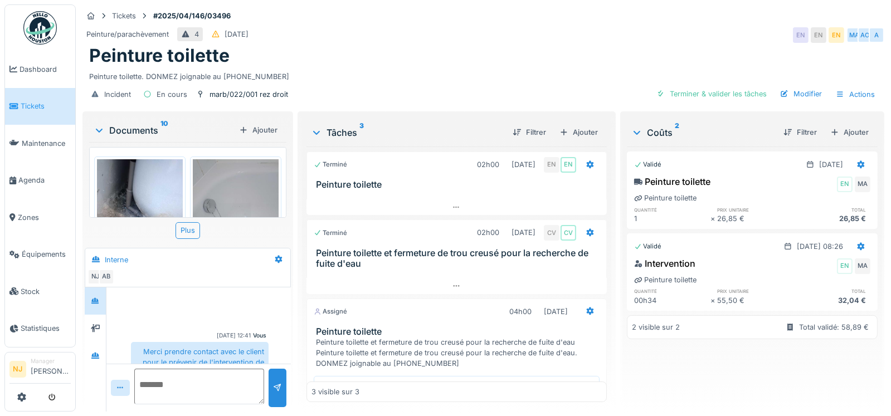
scroll to position [102, 0]
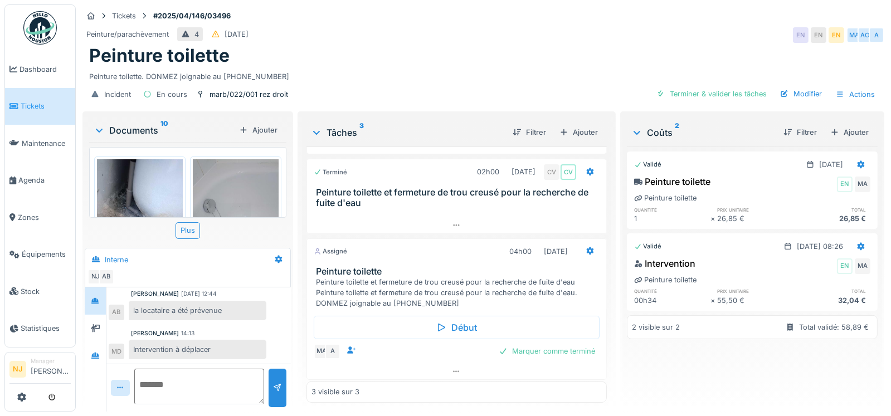
scroll to position [61, 0]
click at [586, 248] on icon at bounding box center [589, 251] width 7 height 8
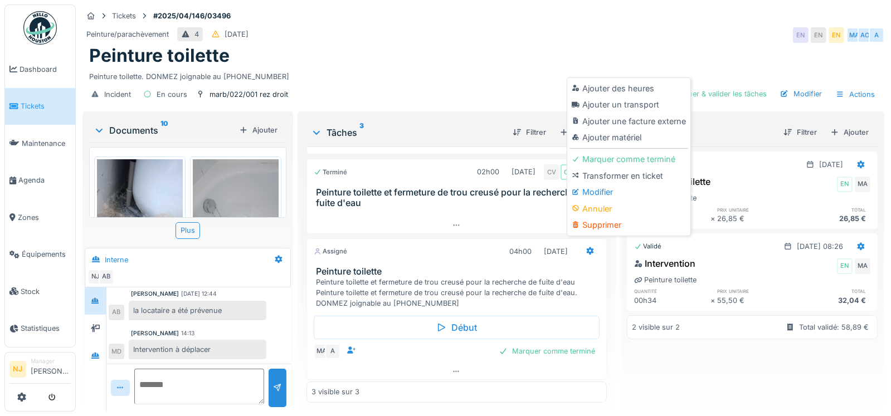
click at [454, 281] on div "Peinture toilette et fermeture de trou creusé pour la recherche de fuite d'eau …" at bounding box center [459, 293] width 286 height 32
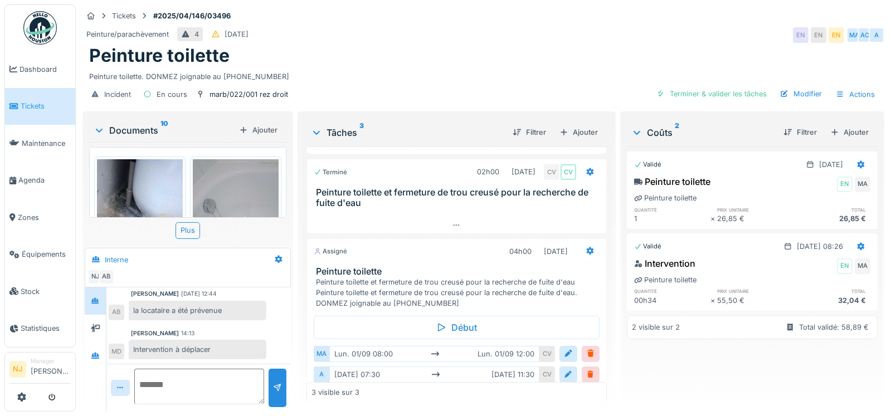
scroll to position [8, 0]
click at [338, 266] on h3 "Peinture toilette" at bounding box center [459, 271] width 286 height 11
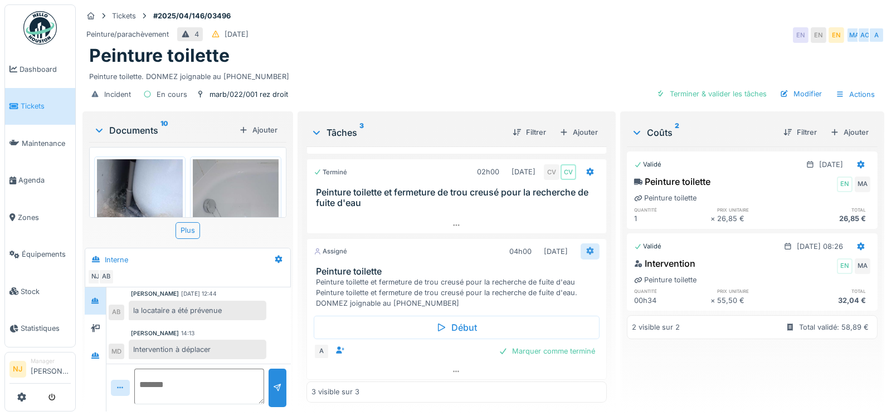
click at [585, 247] on icon at bounding box center [589, 250] width 9 height 7
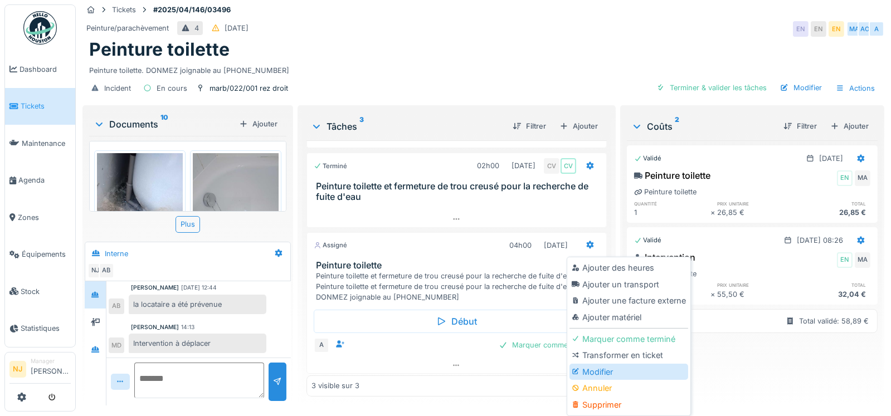
click at [590, 369] on div "Modifier" at bounding box center [628, 372] width 119 height 17
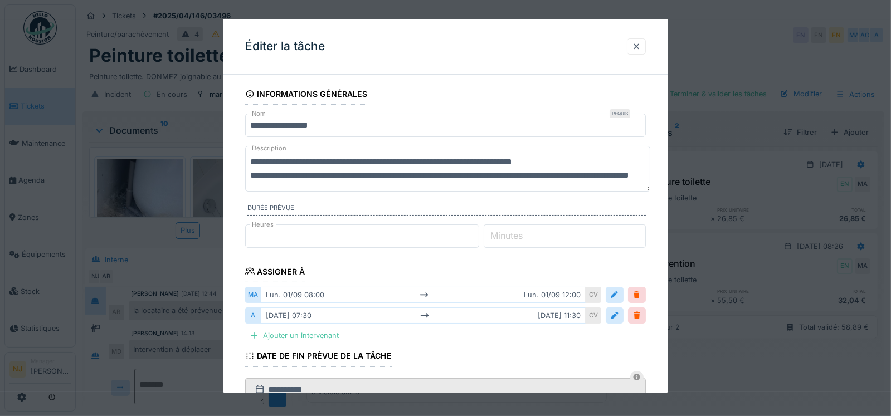
scroll to position [0, 0]
click at [639, 41] on div at bounding box center [636, 46] width 9 height 11
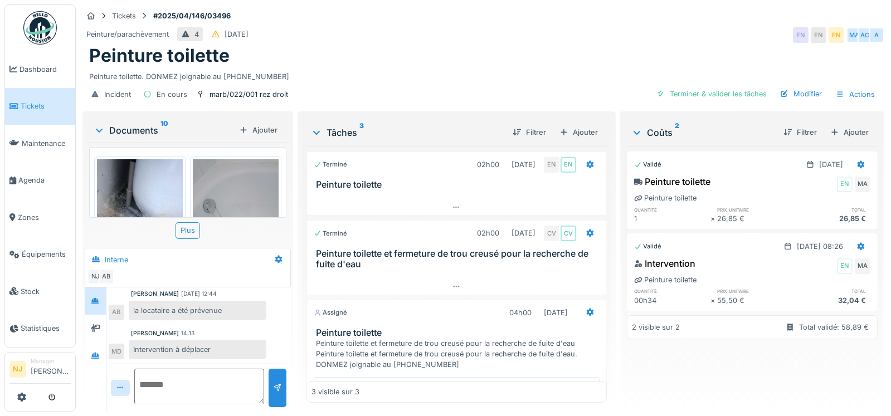
scroll to position [55, 0]
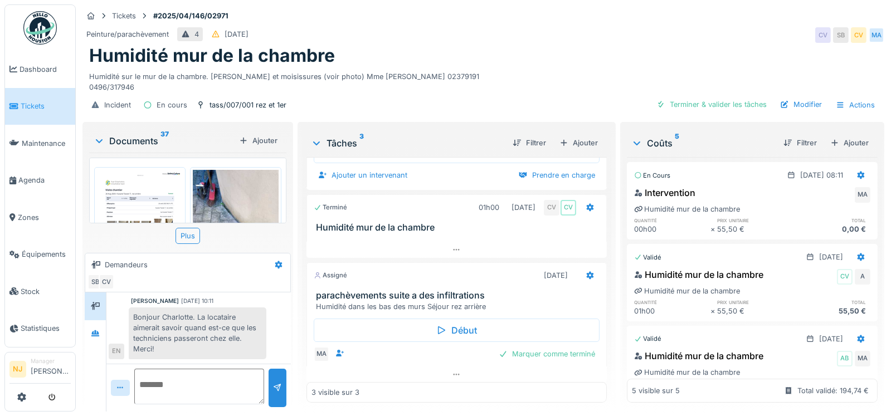
scroll to position [82, 0]
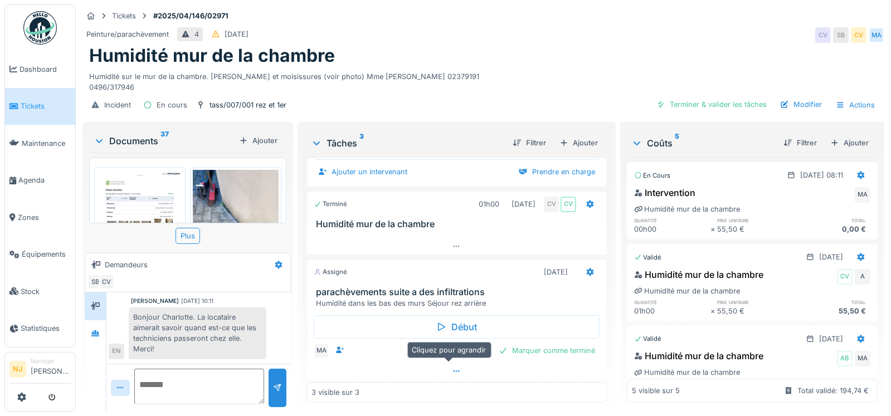
click at [452, 368] on icon at bounding box center [456, 371] width 9 height 7
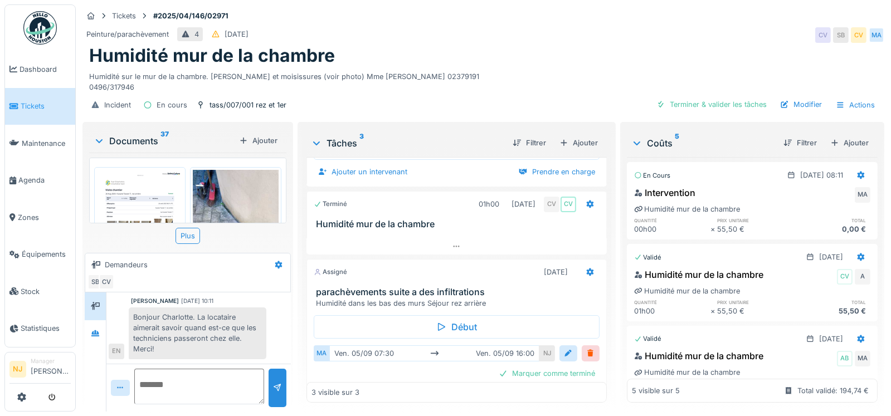
scroll to position [105, 0]
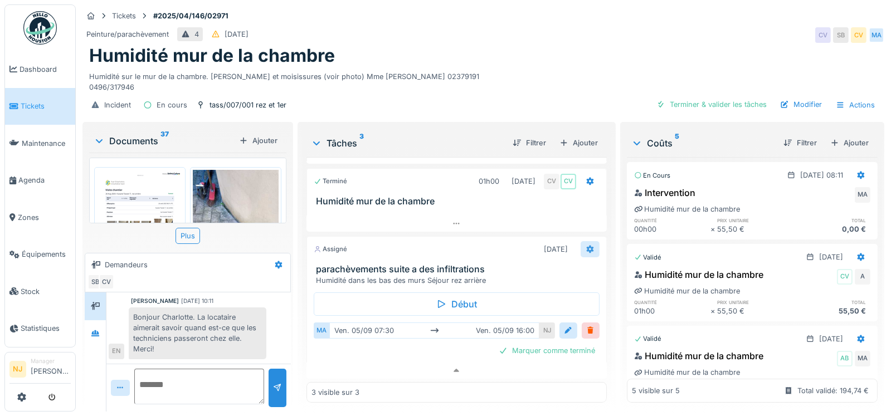
click at [586, 246] on icon at bounding box center [589, 250] width 7 height 8
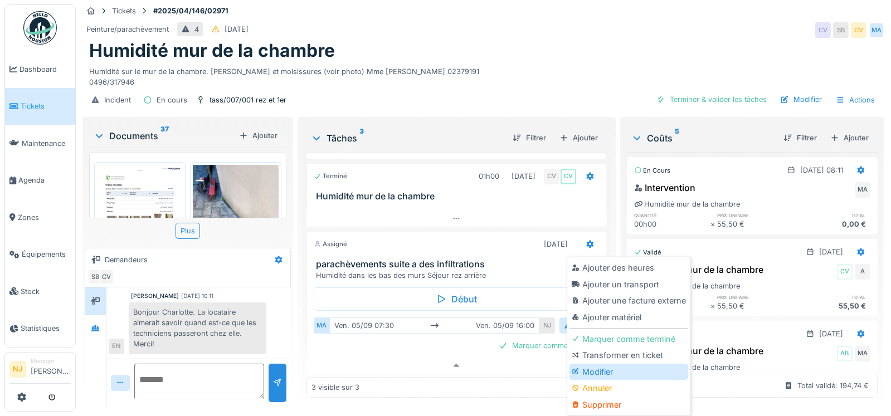
click at [604, 366] on div "Modifier" at bounding box center [628, 372] width 119 height 17
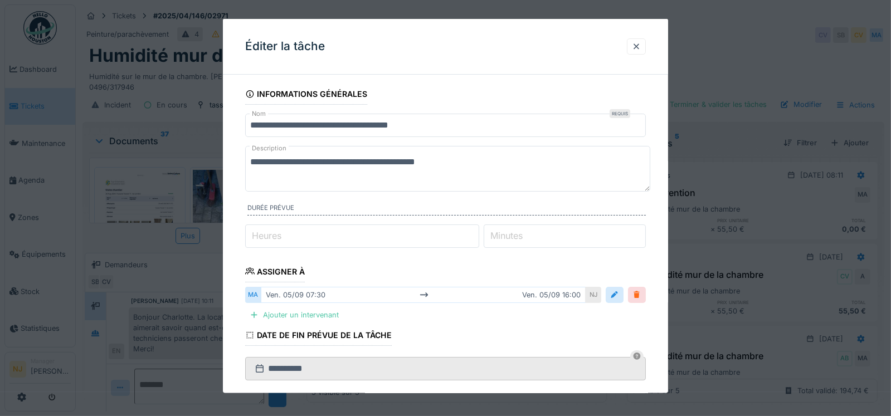
click at [640, 293] on div at bounding box center [636, 294] width 9 height 11
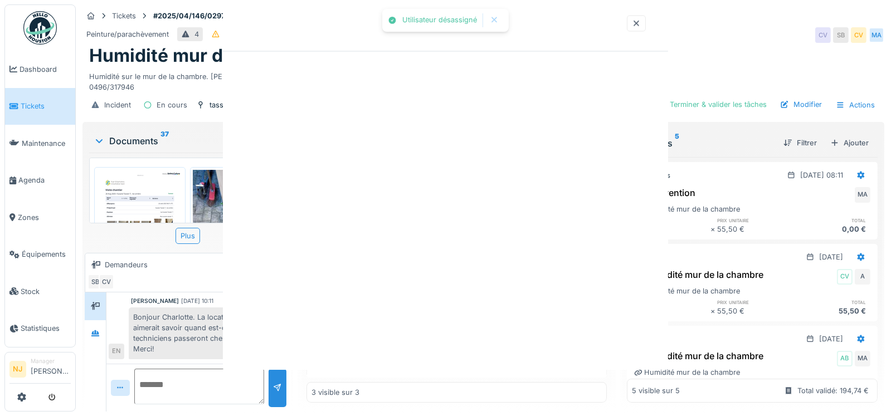
scroll to position [68, 0]
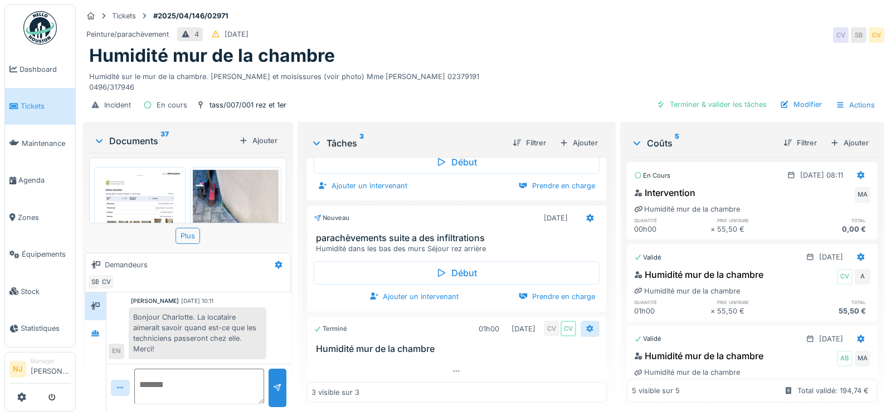
click at [586, 325] on icon at bounding box center [589, 329] width 7 height 8
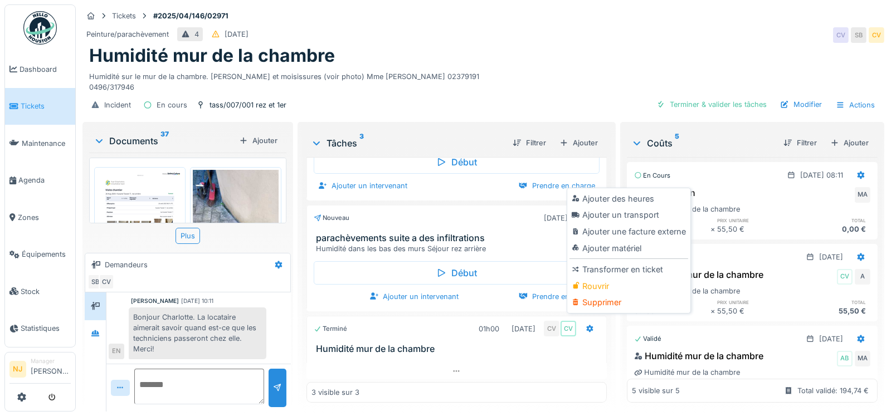
click at [399, 233] on h3 "parachèvements suite a des infiltrations" at bounding box center [459, 238] width 286 height 11
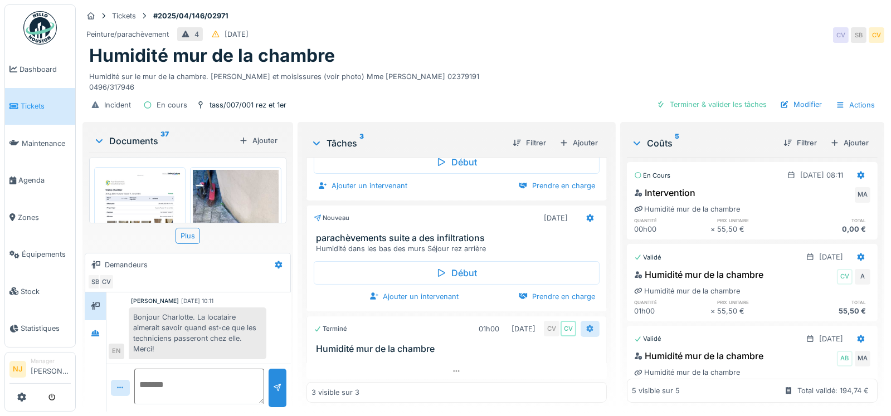
click at [585, 325] on icon at bounding box center [589, 328] width 9 height 7
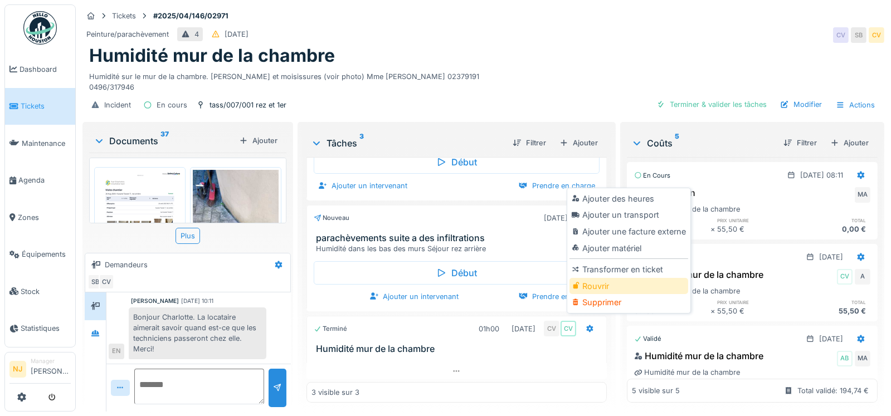
click at [593, 278] on div "Rouvrir" at bounding box center [628, 286] width 119 height 17
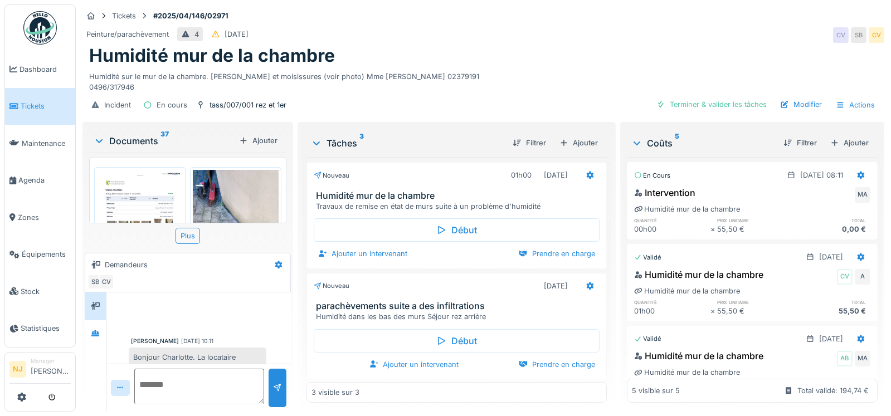
scroll to position [40, 0]
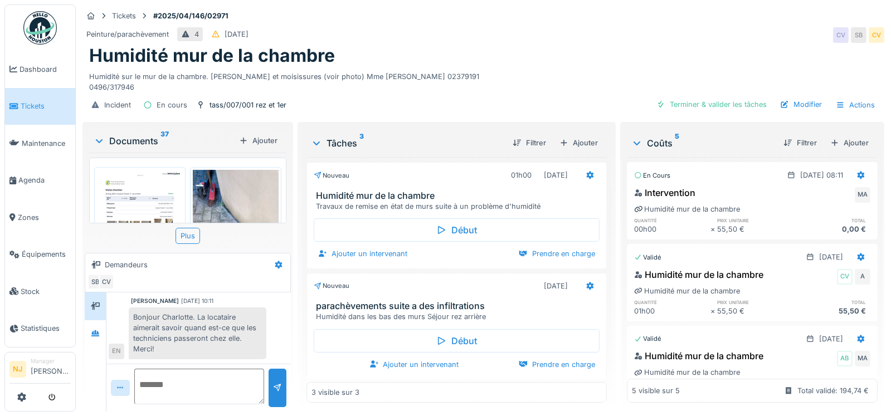
click at [140, 180] on img at bounding box center [140, 230] width 86 height 121
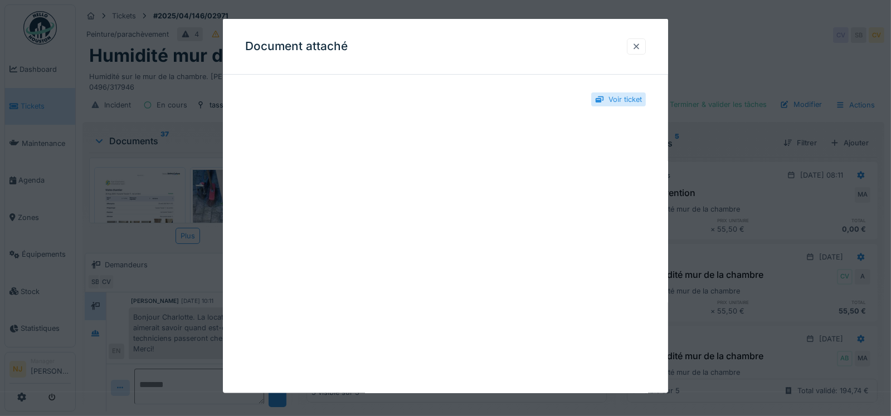
drag, startPoint x: 246, startPoint y: 219, endPoint x: 639, endPoint y: 45, distance: 430.2
click at [639, 45] on div at bounding box center [636, 46] width 9 height 11
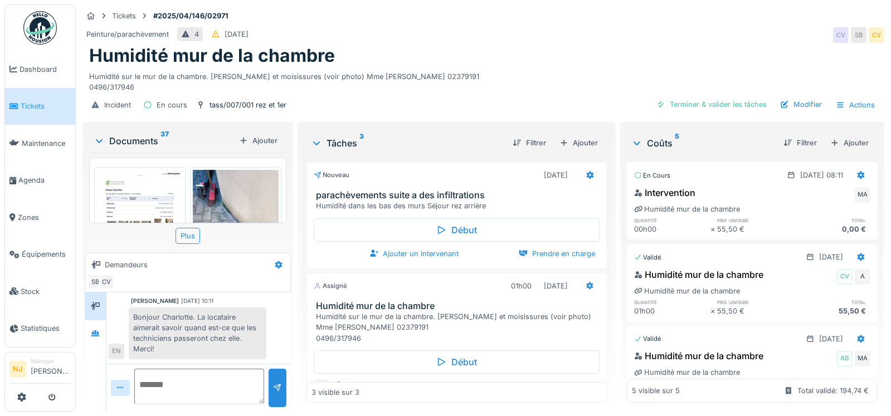
scroll to position [146, 0]
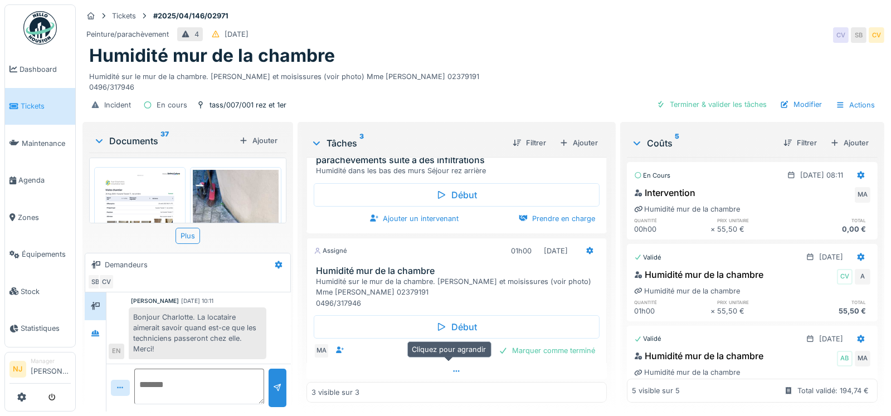
click at [452, 368] on icon at bounding box center [456, 371] width 9 height 7
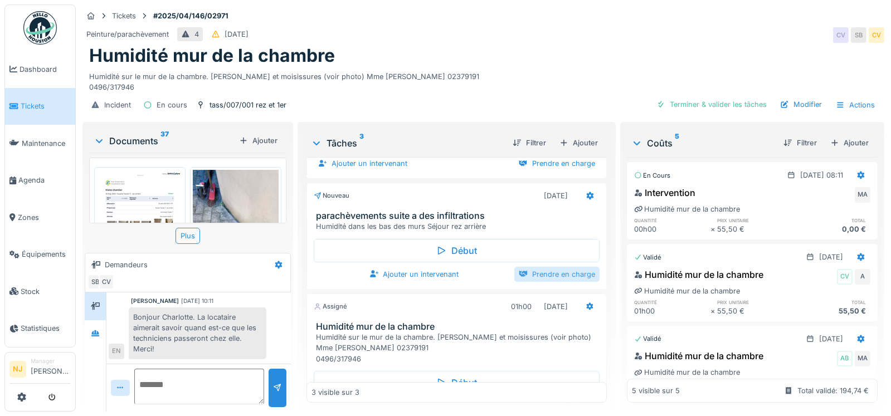
scroll to position [35, 0]
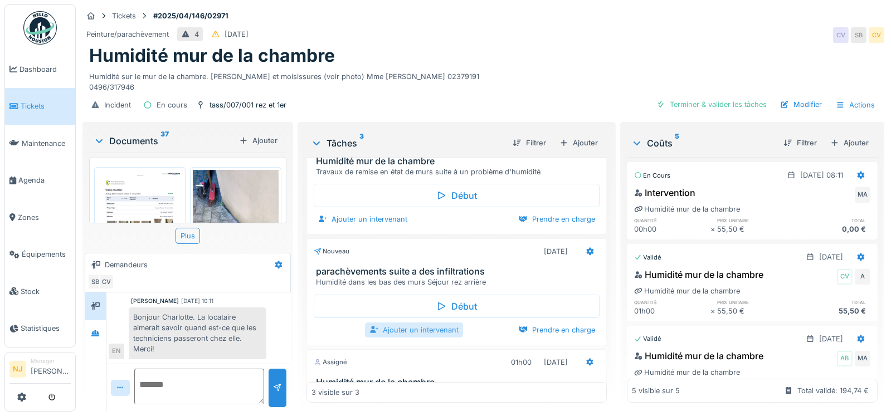
click at [429, 326] on div "Ajouter un intervenant" at bounding box center [414, 330] width 98 height 15
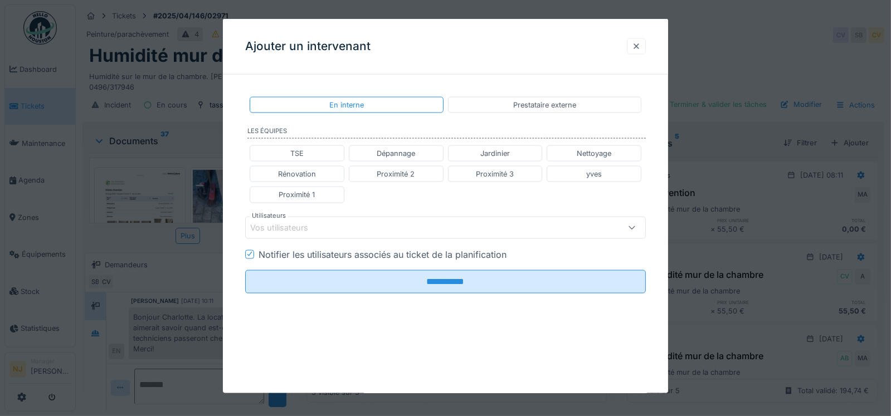
click at [641, 41] on div at bounding box center [636, 46] width 9 height 11
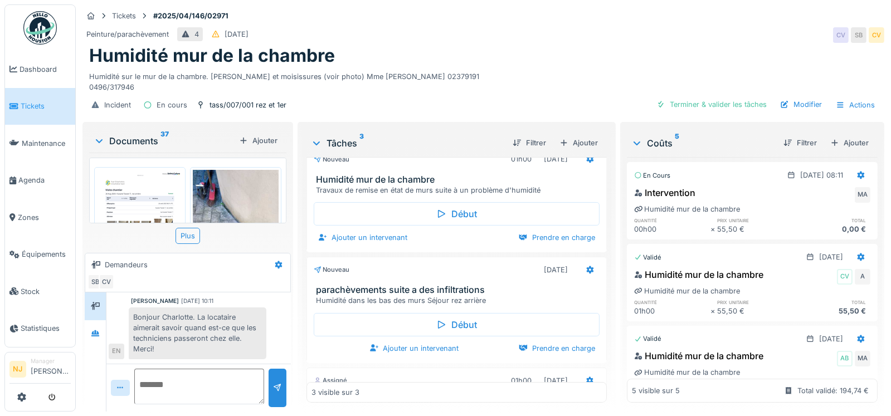
scroll to position [0, 0]
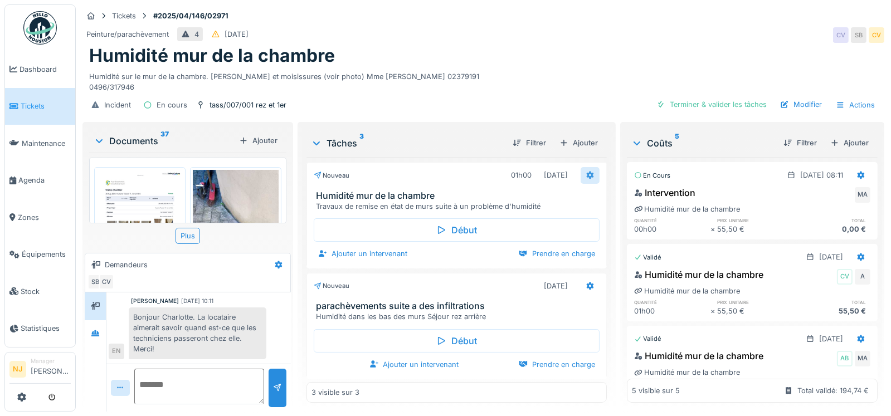
click at [586, 172] on icon at bounding box center [589, 176] width 7 height 8
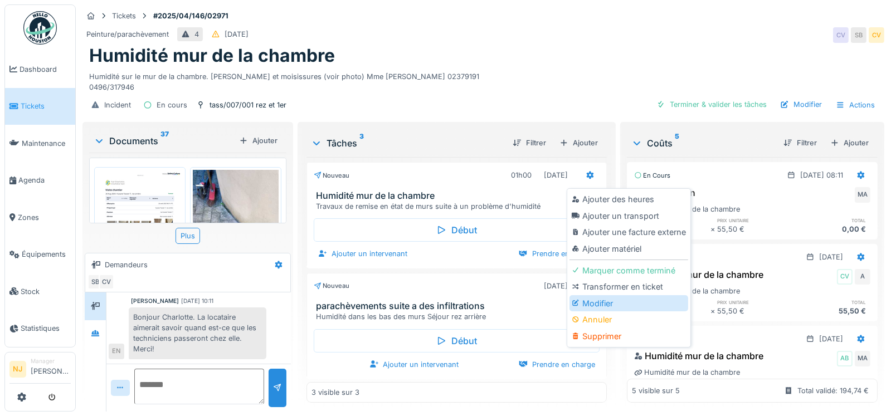
click at [588, 295] on div "Modifier" at bounding box center [628, 303] width 119 height 17
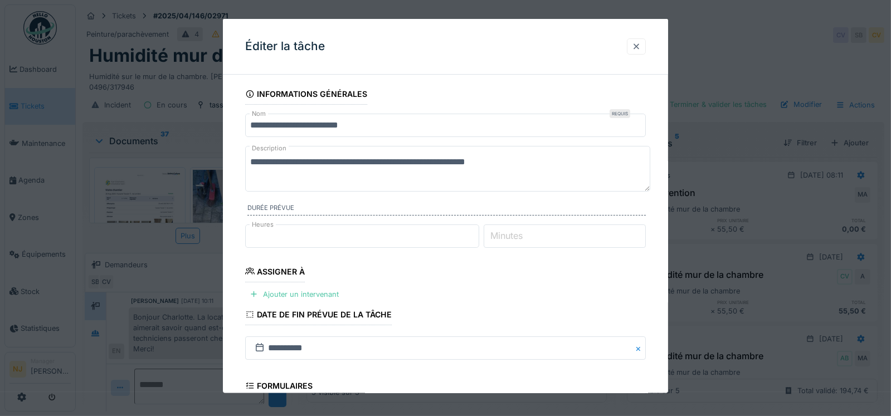
click at [638, 44] on div at bounding box center [636, 46] width 9 height 11
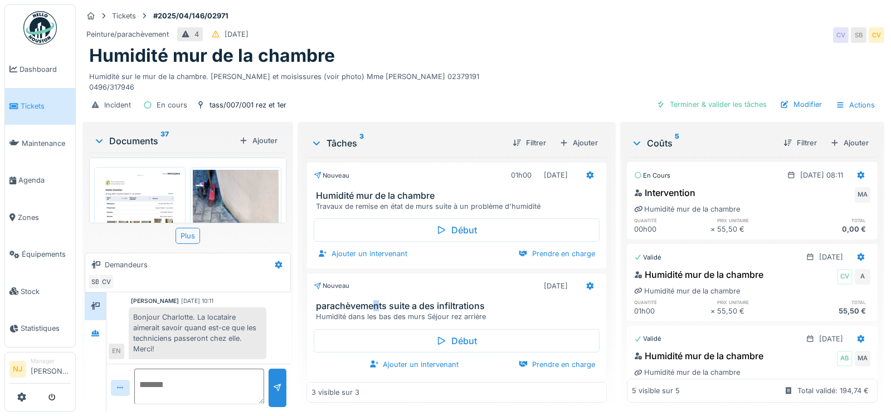
click at [375, 301] on h3 "parachèvements suite a des infiltrations" at bounding box center [459, 306] width 286 height 11
click at [585, 282] on icon at bounding box center [589, 285] width 9 height 7
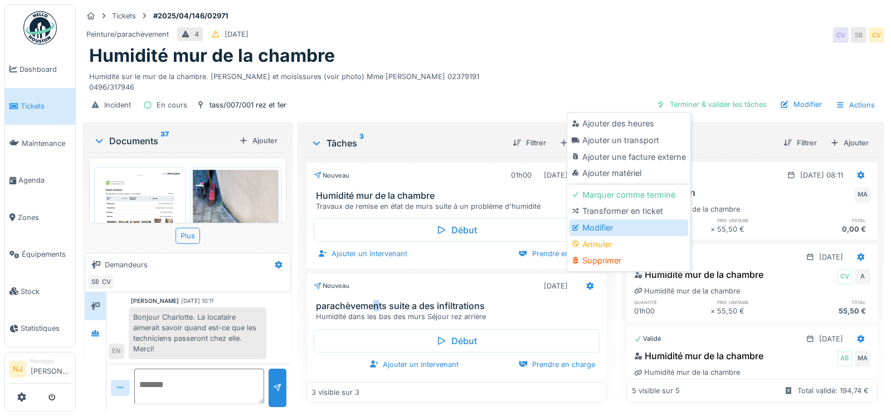
click at [600, 219] on div "Modifier" at bounding box center [628, 227] width 119 height 17
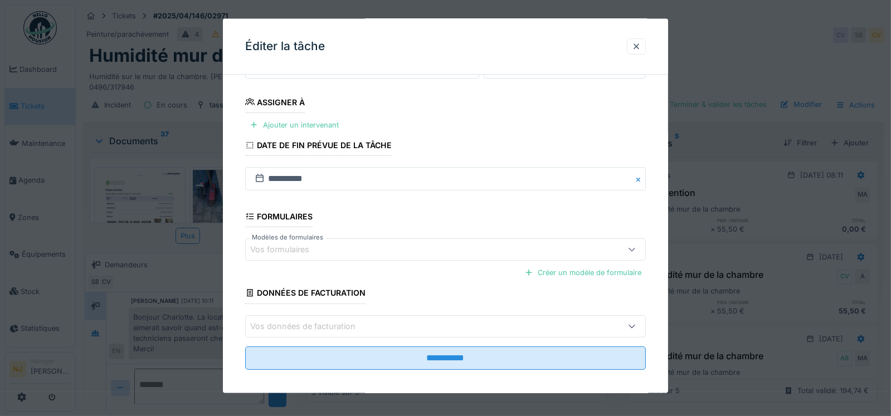
scroll to position [175, 0]
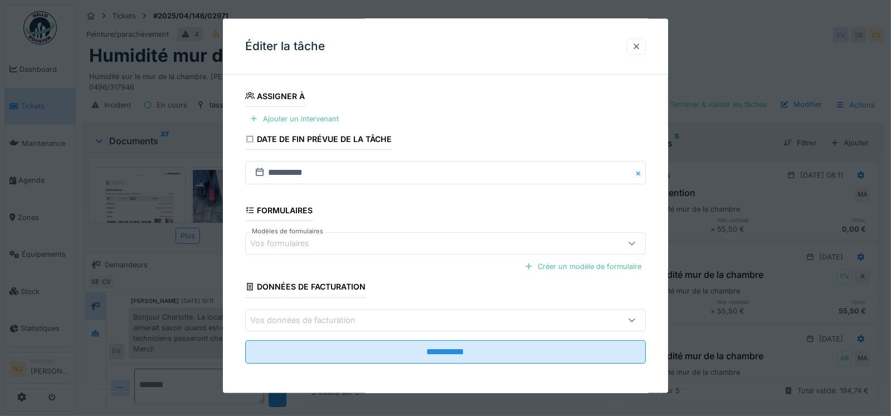
click at [639, 45] on div at bounding box center [636, 46] width 9 height 11
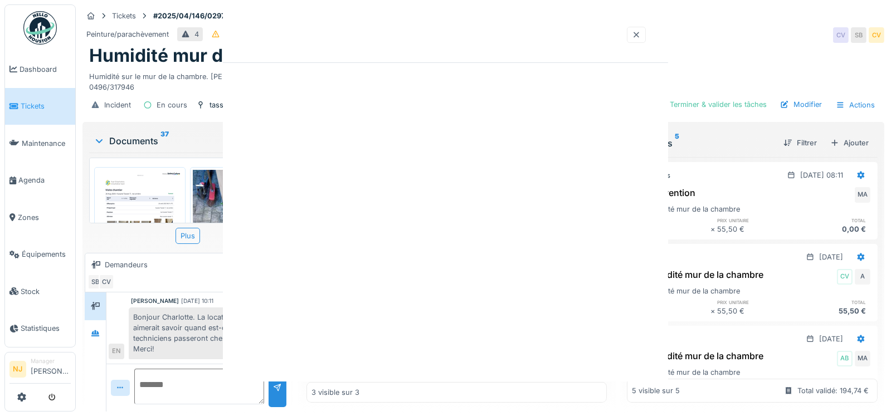
scroll to position [0, 0]
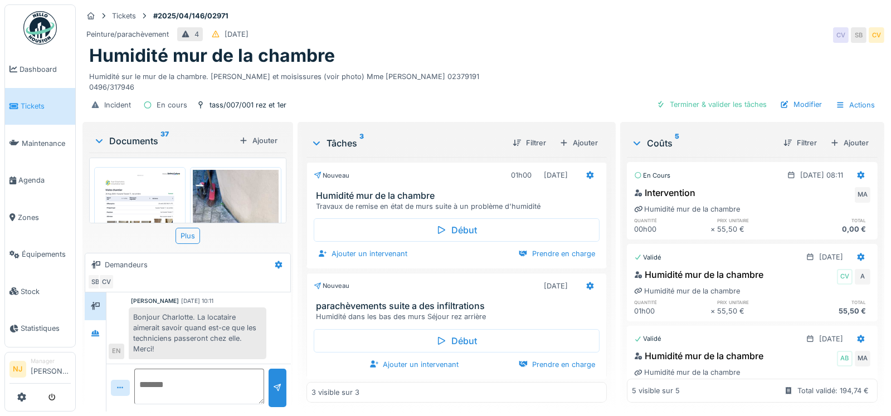
click at [377, 323] on div "Début Ajouter un intervenant Prendre en charge" at bounding box center [456, 350] width 300 height 54
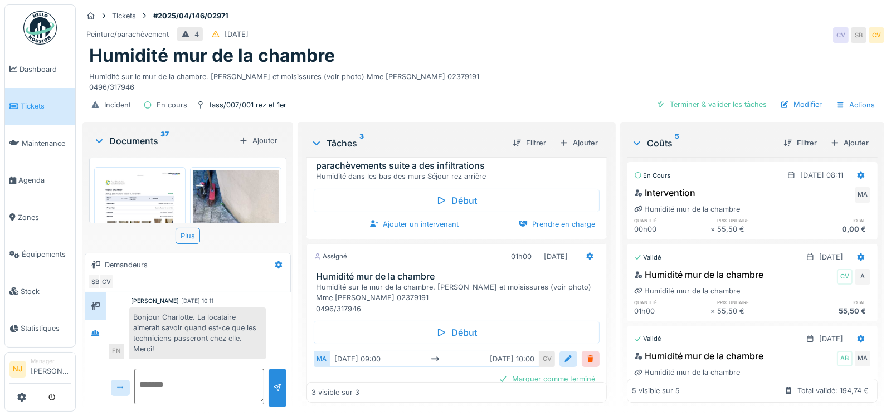
scroll to position [168, 0]
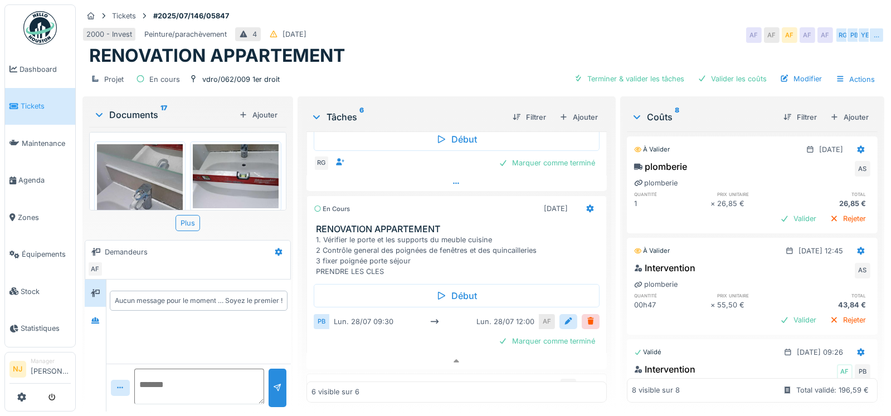
scroll to position [111, 0]
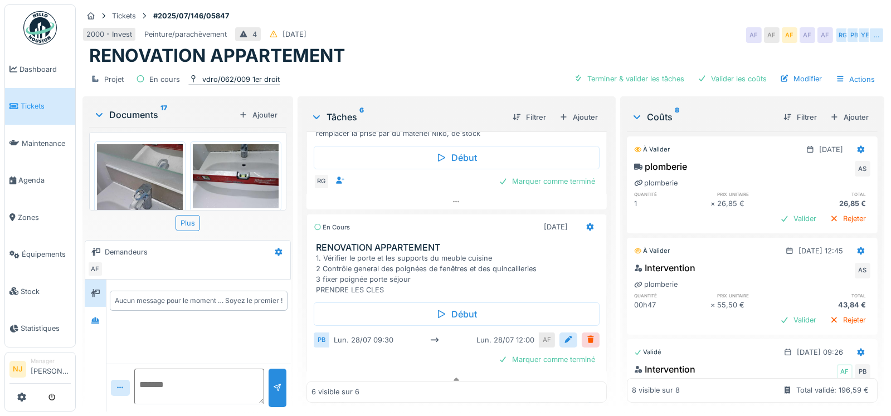
click at [193, 75] on icon at bounding box center [193, 78] width 9 height 7
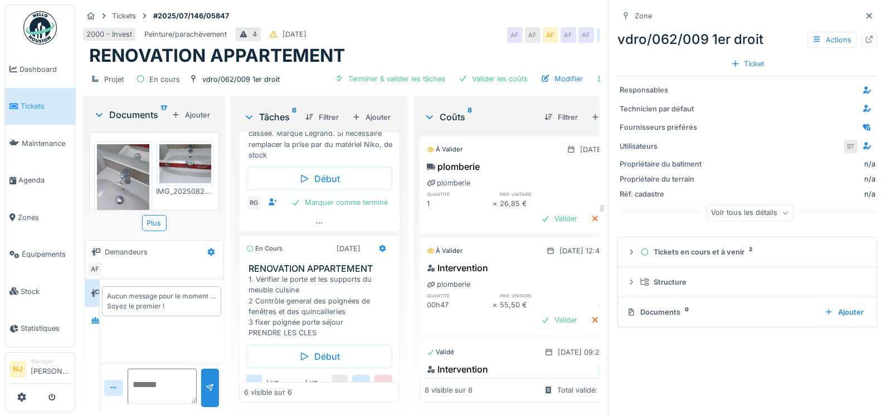
drag, startPoint x: 195, startPoint y: 67, endPoint x: 186, endPoint y: 67, distance: 8.9
click at [186, 71] on div "Projet En cours vdro/062/009 1er droit" at bounding box center [183, 79] width 193 height 16
click at [193, 75] on icon at bounding box center [193, 78] width 4 height 7
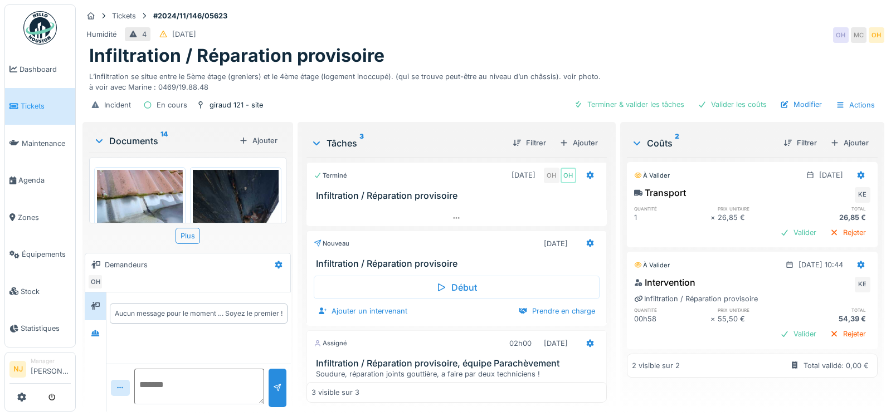
scroll to position [8, 0]
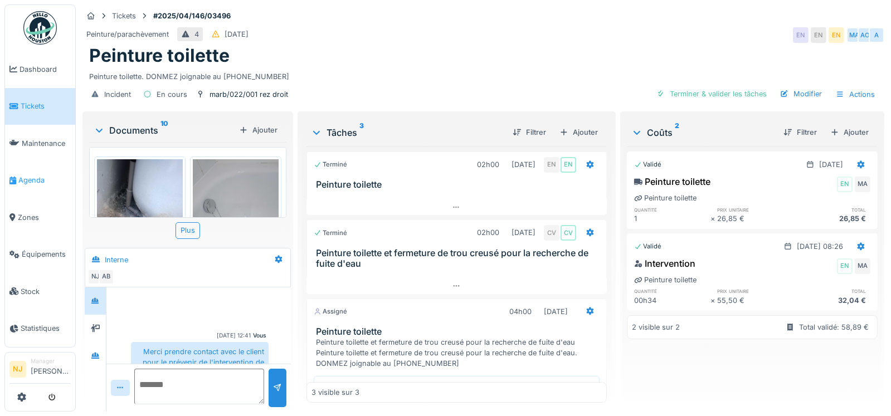
scroll to position [61, 0]
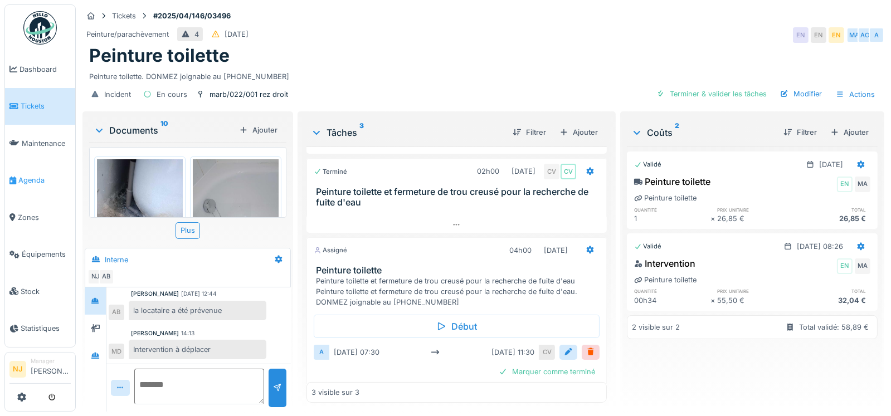
click at [26, 178] on span "Agenda" at bounding box center [44, 180] width 52 height 11
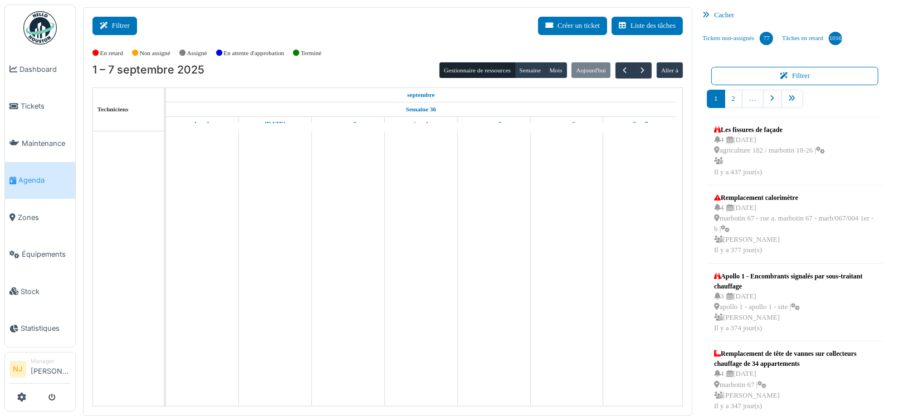
click at [120, 20] on button "Filtrer" at bounding box center [114, 26] width 45 height 18
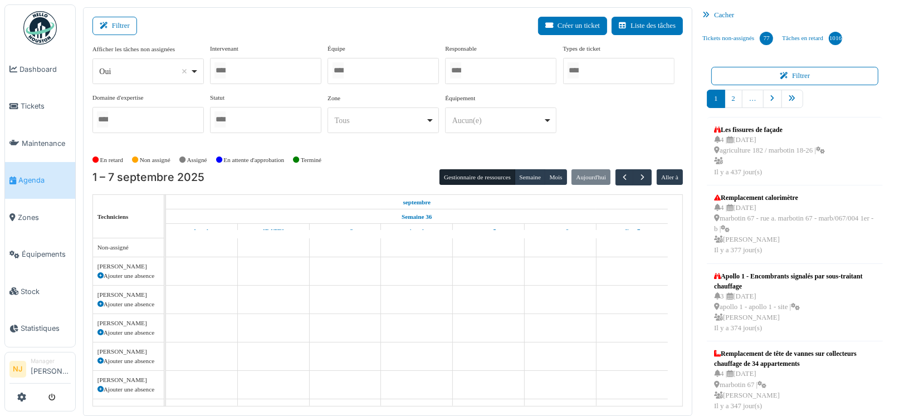
click at [369, 74] on div at bounding box center [383, 71] width 111 height 26
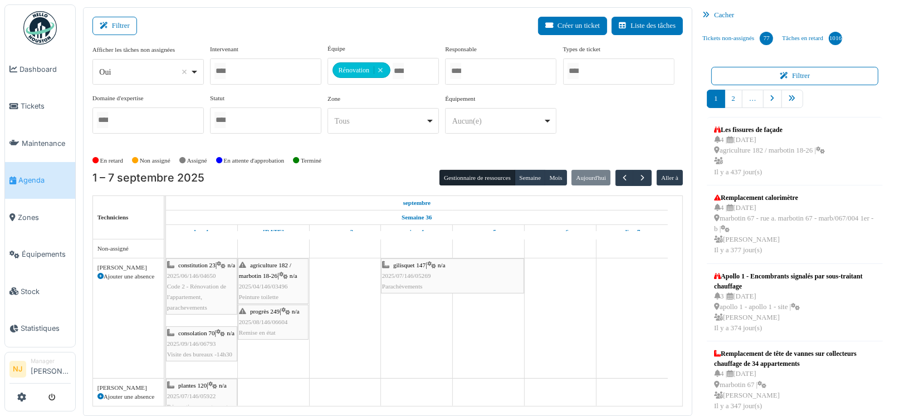
click at [377, 23] on div "Filtrer Créer un ticket Liste des tâches" at bounding box center [387, 30] width 590 height 27
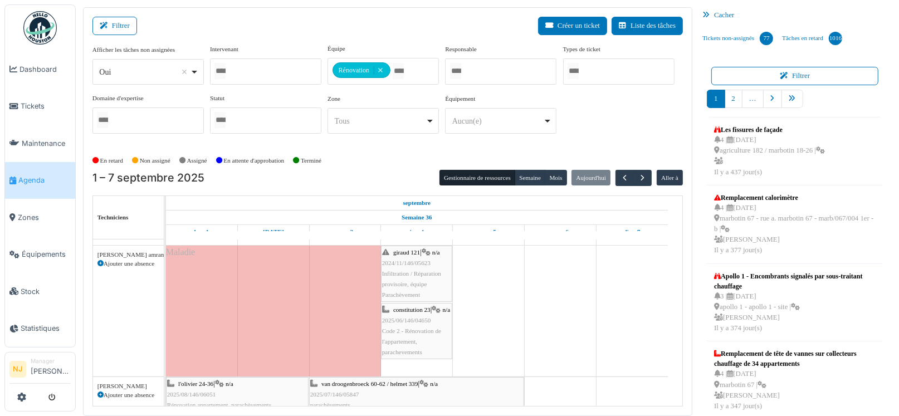
scroll to position [278, 0]
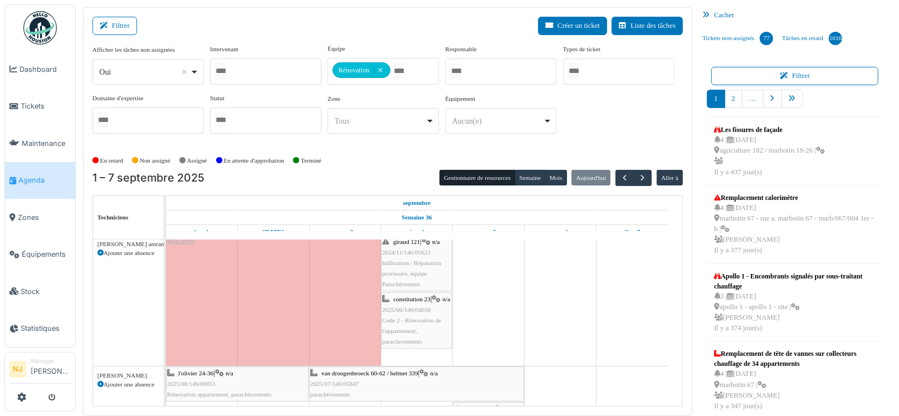
click at [413, 323] on div "constitution 23 | n/a 2025/06/146/04650 Code 2 - Rénovation de l'appartement, p…" at bounding box center [416, 320] width 69 height 53
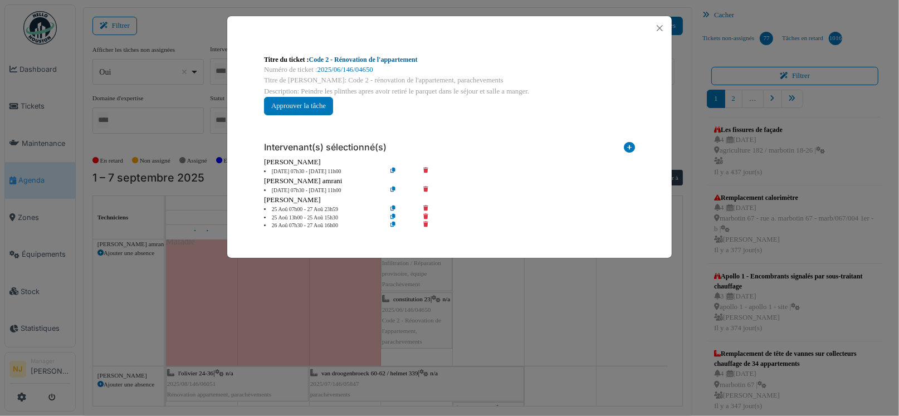
click at [390, 58] on link "Code 2 - Rénovation de l'appartement" at bounding box center [363, 60] width 109 height 8
click at [661, 28] on button "Close" at bounding box center [659, 28] width 15 height 15
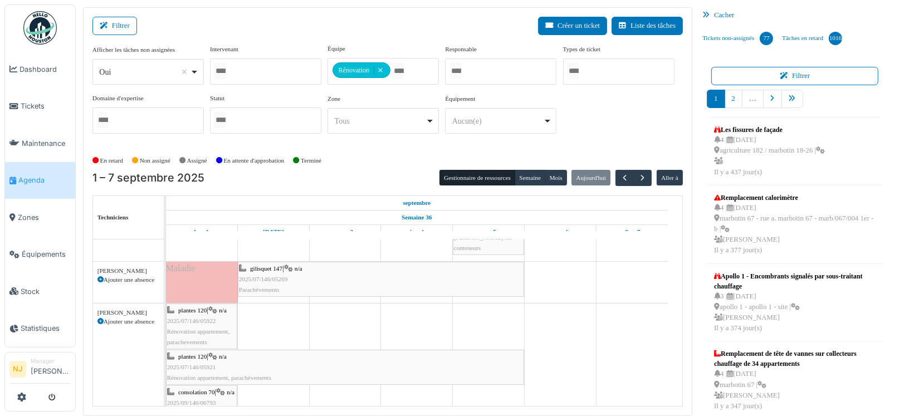
scroll to position [445, 0]
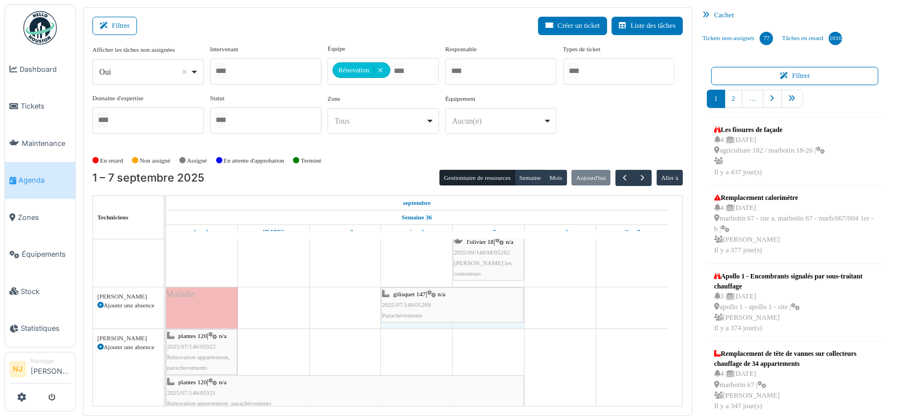
drag, startPoint x: 238, startPoint y: 299, endPoint x: 385, endPoint y: 298, distance: 147.1
click at [166, 298] on div "gilisquet 147 | n/a 2025/07/146/05269 Parachèvements gilisquet 147 | n/a 2025/0…" at bounding box center [166, 307] width 0 height 41
click at [217, 299] on div "Maladie" at bounding box center [202, 307] width 72 height 41
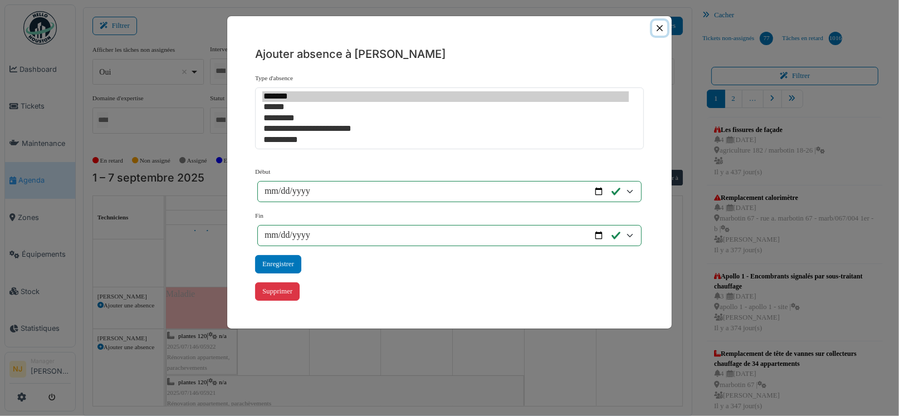
click at [659, 25] on button "Close" at bounding box center [659, 28] width 15 height 15
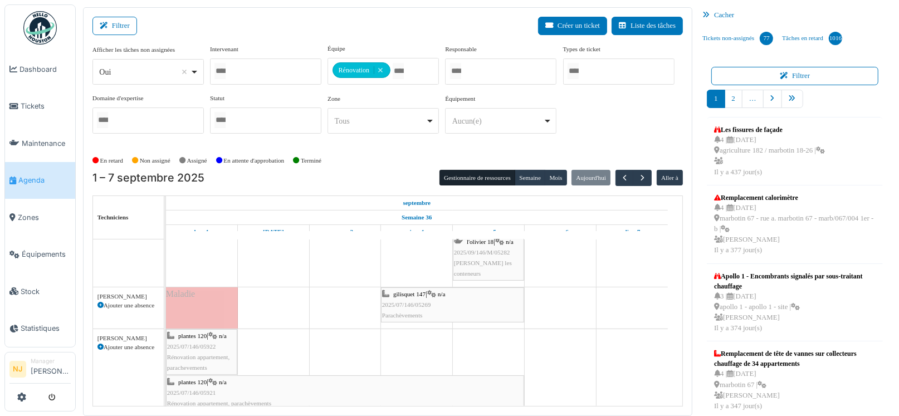
click at [237, 301] on div "Maladie" at bounding box center [202, 307] width 72 height 41
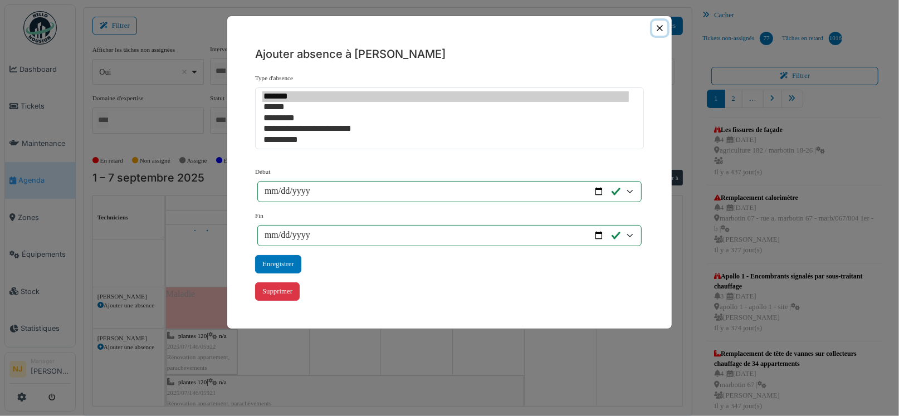
click at [659, 27] on button "Close" at bounding box center [659, 28] width 15 height 15
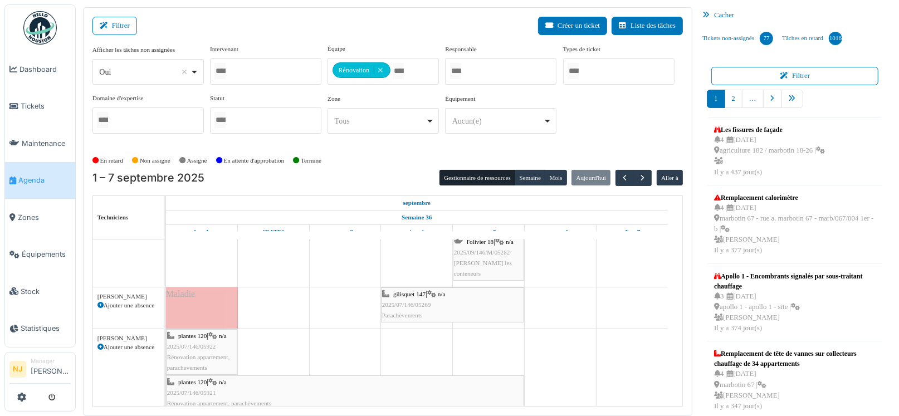
click at [99, 302] on icon at bounding box center [100, 305] width 6 height 6
click at [275, 305] on td at bounding box center [274, 183] width 72 height 779
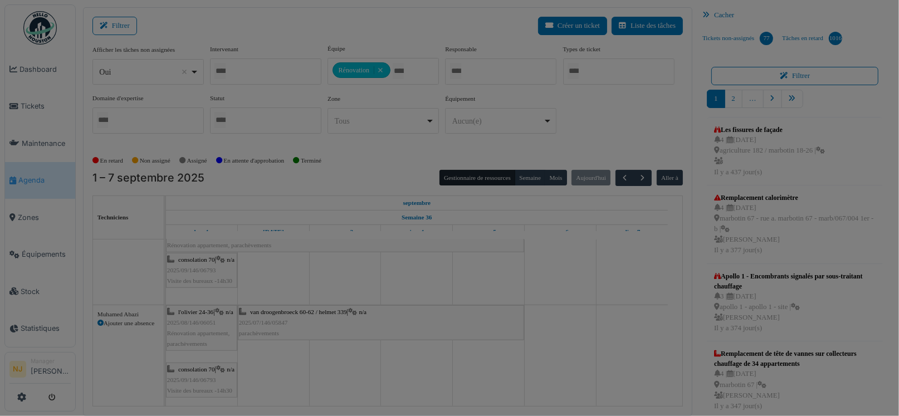
scroll to position [609, 0]
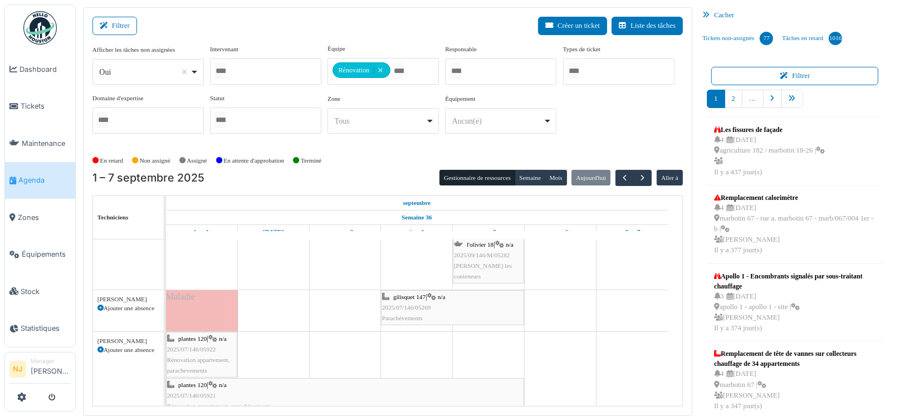
click at [99, 306] on icon at bounding box center [100, 308] width 6 height 6
select select
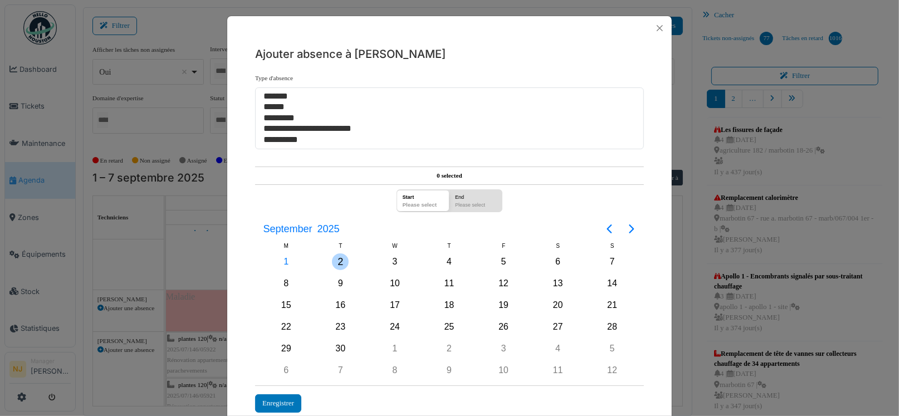
click at [335, 261] on div "2" at bounding box center [340, 261] width 17 height 17
click at [391, 261] on div "3" at bounding box center [395, 261] width 17 height 17
click at [467, 199] on div "End" at bounding box center [472, 195] width 40 height 11
click at [428, 202] on div "02/09/2025" at bounding box center [419, 206] width 40 height 11
click at [469, 196] on div "End" at bounding box center [472, 195] width 40 height 11
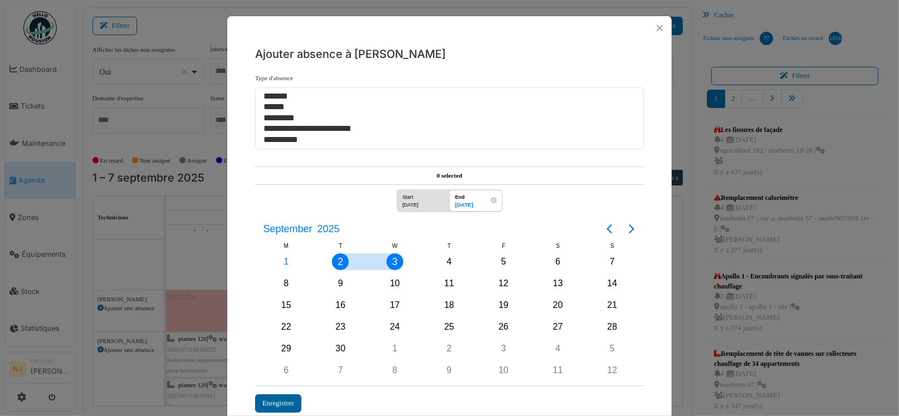
click at [272, 395] on div "Enregistrer" at bounding box center [278, 403] width 46 height 18
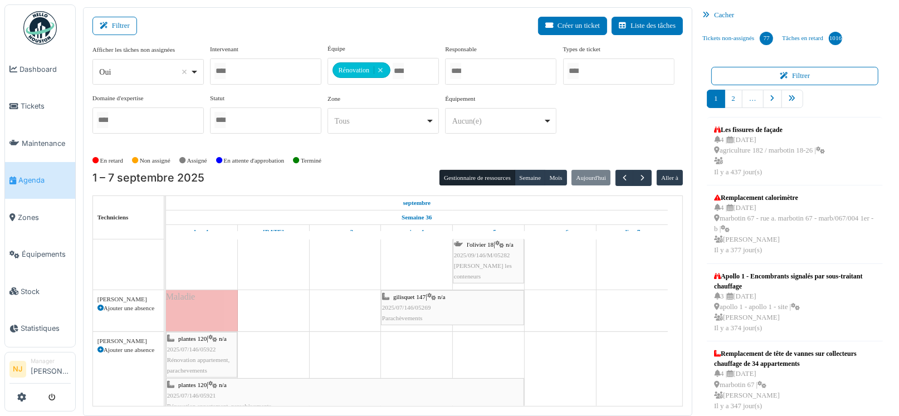
click at [99, 305] on icon at bounding box center [100, 308] width 6 height 6
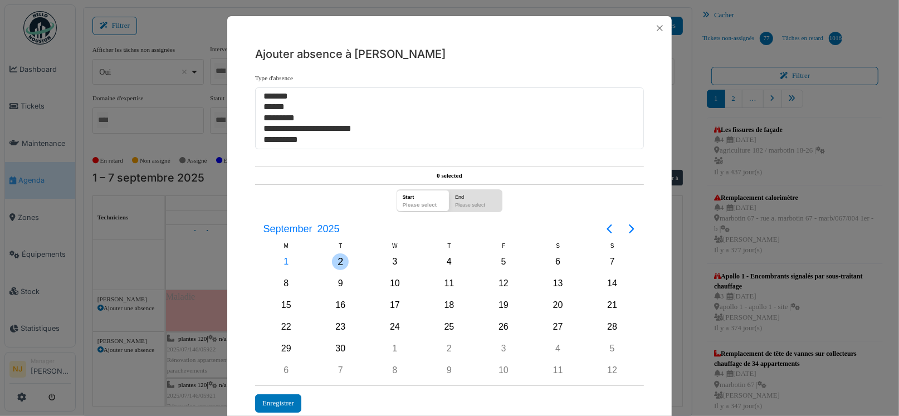
click at [337, 266] on div "2" at bounding box center [340, 261] width 17 height 17
click at [397, 261] on div "3" at bounding box center [395, 261] width 17 height 17
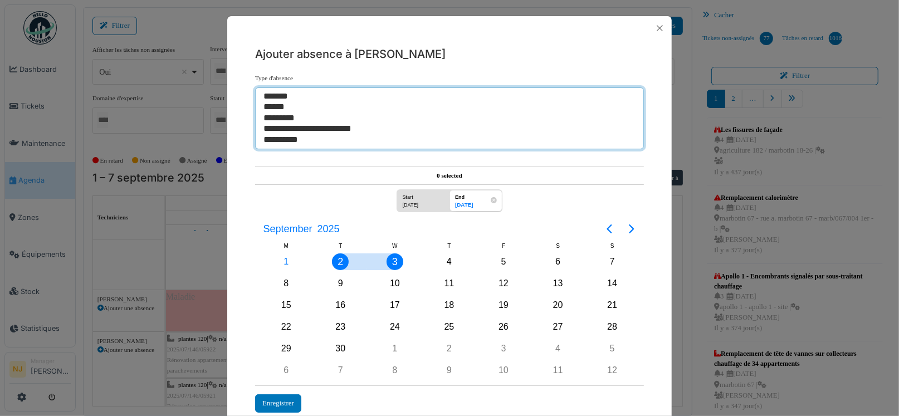
select select "**"
click at [285, 94] on option "*******" at bounding box center [445, 96] width 367 height 11
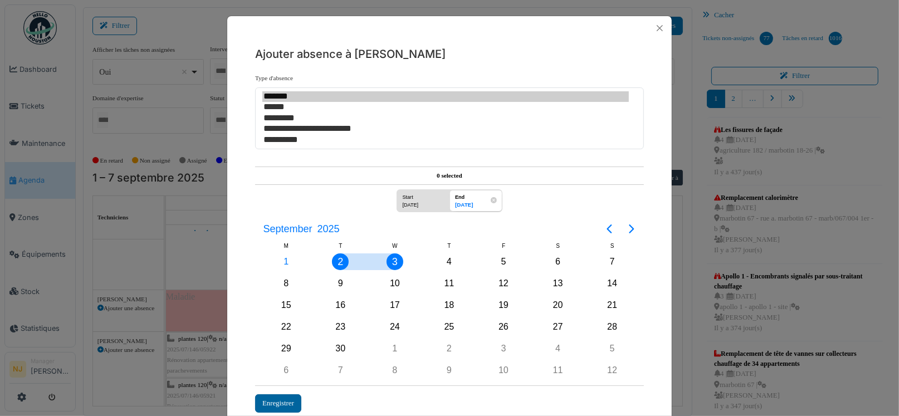
click at [275, 400] on div "Enregistrer" at bounding box center [278, 403] width 46 height 18
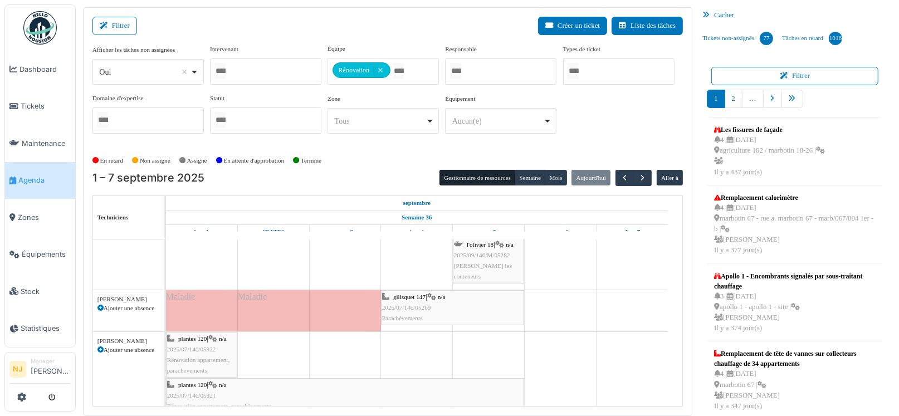
click at [359, 352] on td at bounding box center [345, 186] width 72 height 779
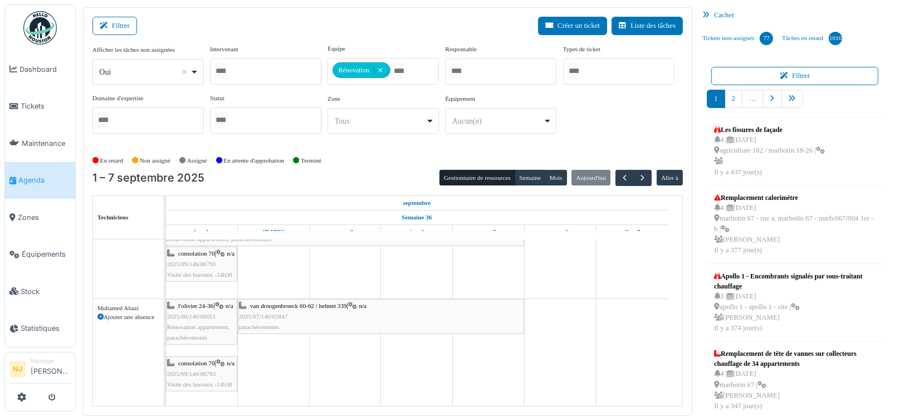
scroll to position [12, 0]
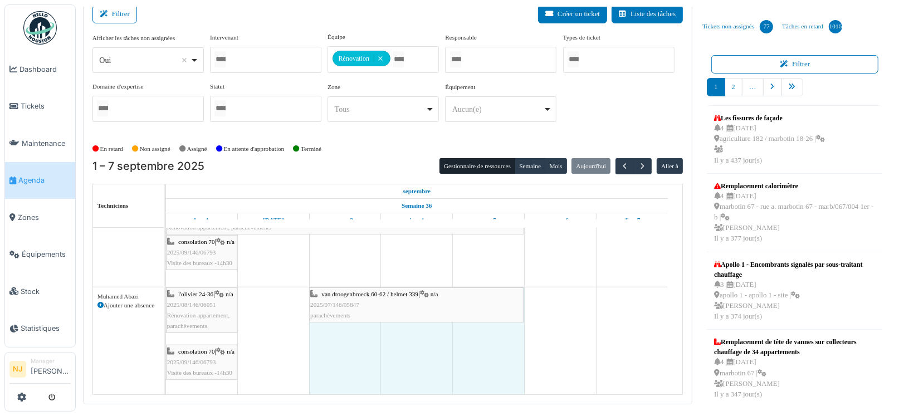
drag, startPoint x: 237, startPoint y: 297, endPoint x: 293, endPoint y: 296, distance: 55.7
click at [293, 296] on div "constitution 23 | n/a 2025/06/146/04650 Code 2 - Rénovation de l'appartement, p…" at bounding box center [424, 7] width 516 height 779
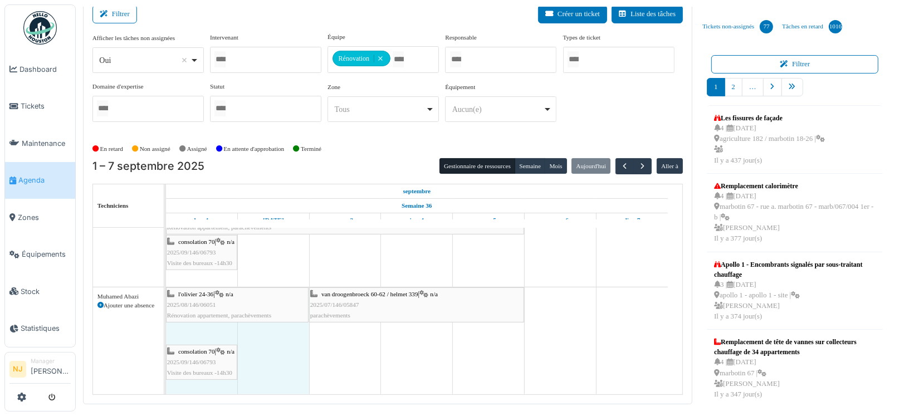
drag, startPoint x: 237, startPoint y: 304, endPoint x: 244, endPoint y: 303, distance: 6.8
click at [166, 303] on div "l'olivier 24-36 | n/a 2025/08/146/06051 Rénovation appartement, parachèvements …" at bounding box center [166, 341] width 0 height 109
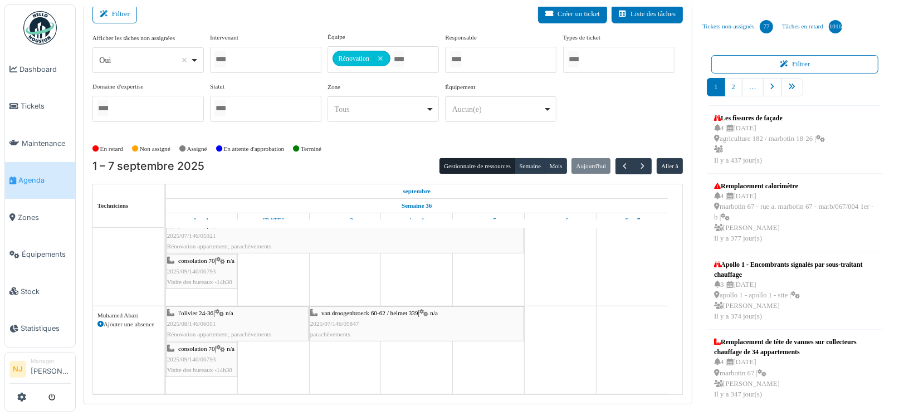
scroll to position [587, 0]
click at [343, 353] on td at bounding box center [345, 19] width 72 height 757
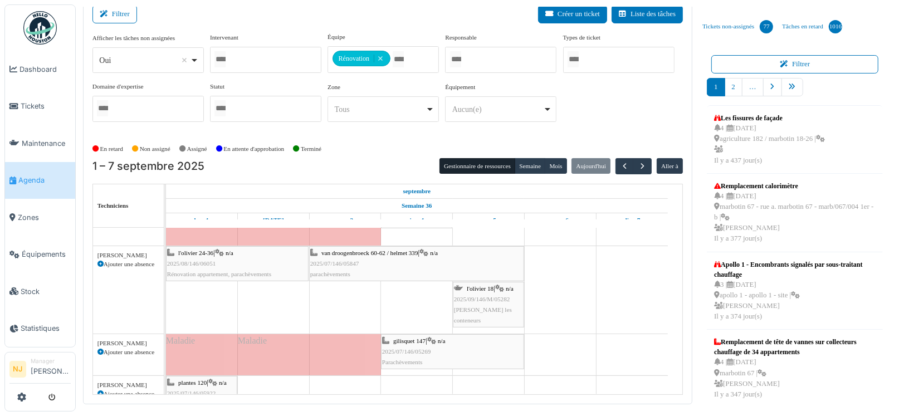
scroll to position [364, 0]
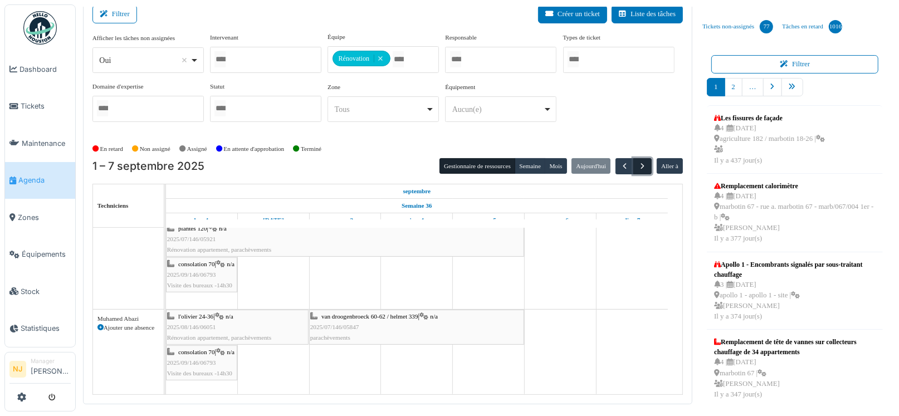
click at [638, 164] on span "button" at bounding box center [642, 166] width 9 height 9
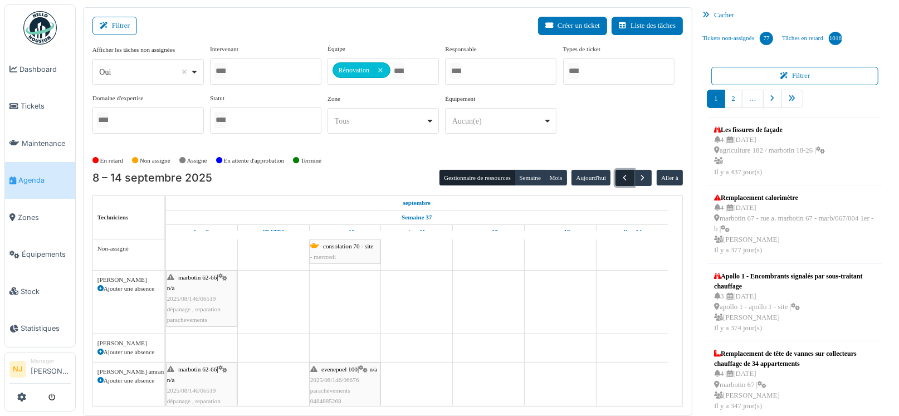
click at [620, 178] on span "button" at bounding box center [624, 177] width 9 height 9
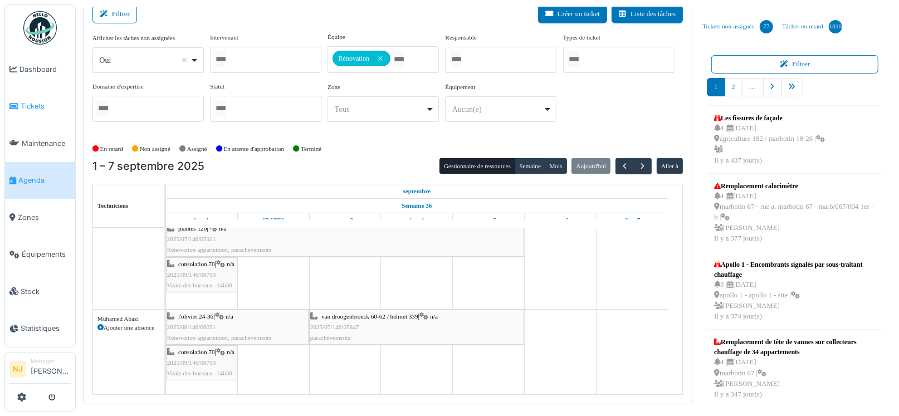
click at [24, 101] on span "Tickets" at bounding box center [46, 106] width 50 height 11
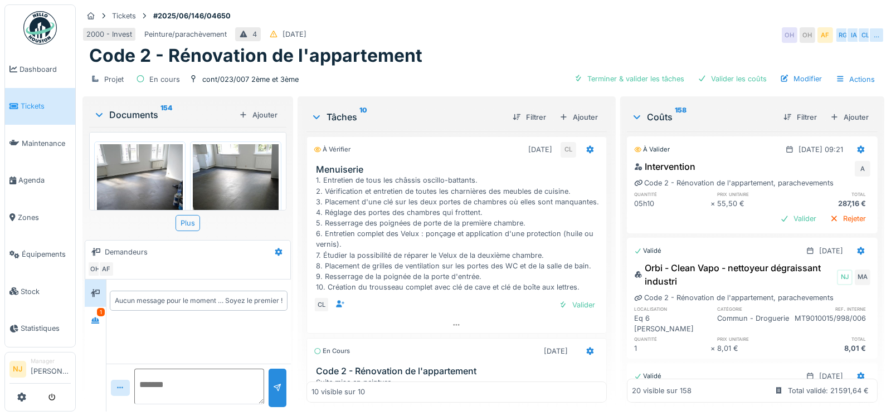
click at [114, 111] on div "Documents 154" at bounding box center [164, 114] width 141 height 13
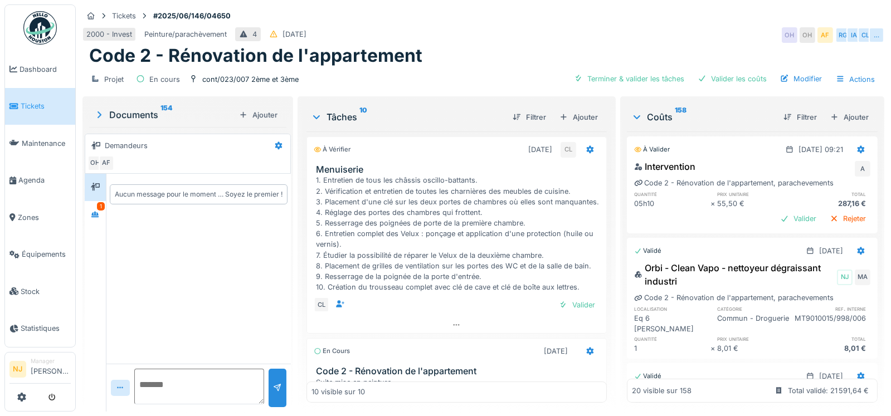
click at [115, 111] on div "Documents 154" at bounding box center [164, 114] width 141 height 13
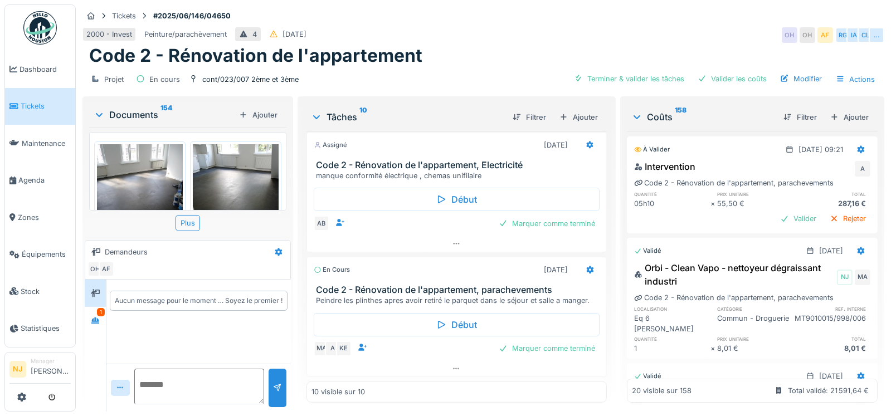
scroll to position [1196, 0]
click at [586, 266] on icon at bounding box center [589, 270] width 7 height 8
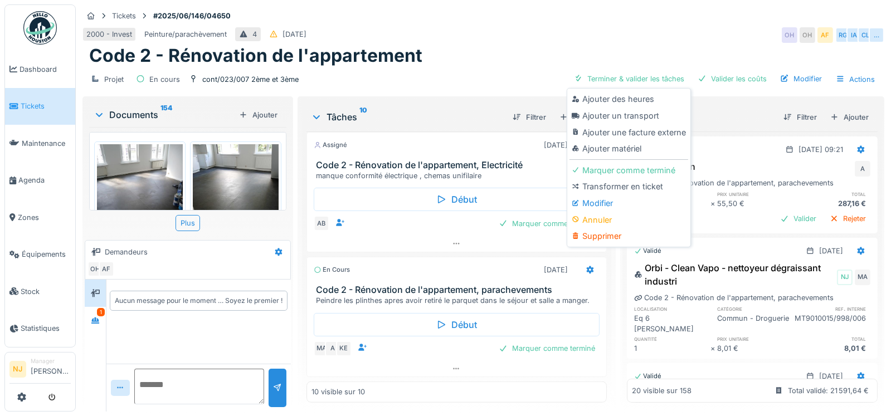
click at [432, 353] on div "MA A [PERSON_NAME] comme terminé" at bounding box center [457, 349] width 286 height 16
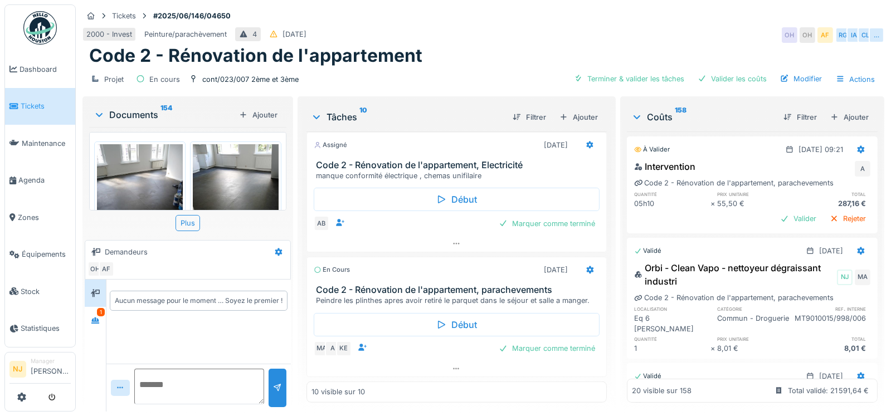
click at [99, 112] on icon at bounding box center [99, 114] width 9 height 11
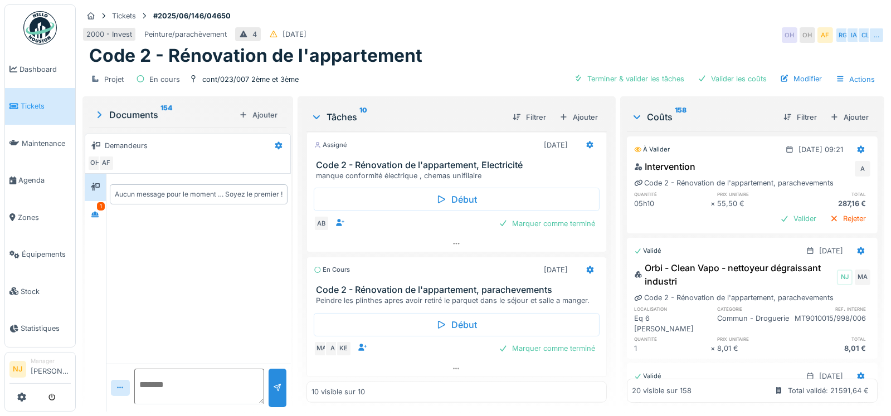
click at [99, 112] on icon at bounding box center [99, 114] width 4 height 7
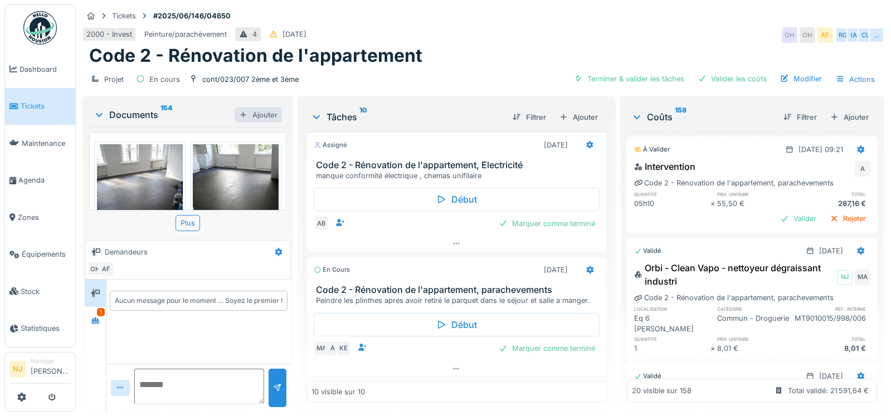
click at [248, 114] on div "Ajouter" at bounding box center [258, 115] width 47 height 15
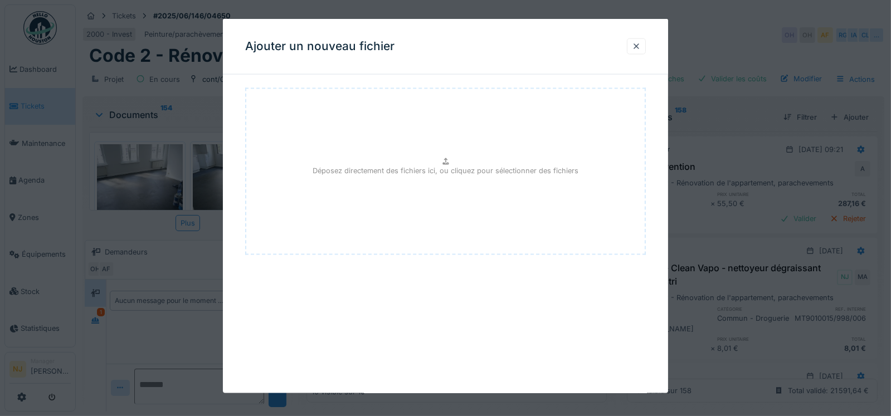
click at [441, 167] on p "Déposez directement des fichiers ici, ou cliquez pour sélectionner des fichiers" at bounding box center [445, 170] width 266 height 11
type input "**********"
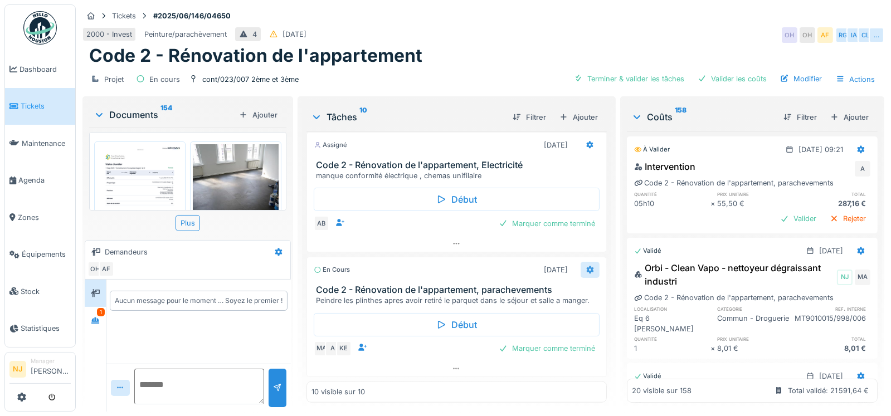
click at [586, 266] on icon at bounding box center [589, 270] width 7 height 8
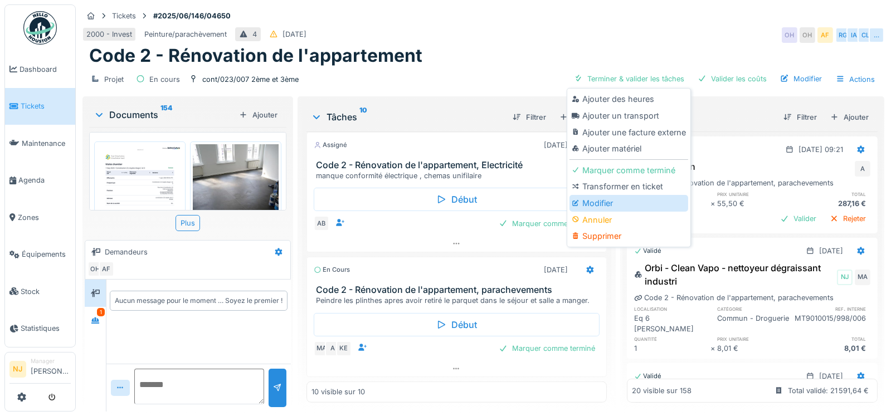
click at [599, 203] on div "Modifier" at bounding box center [628, 203] width 119 height 17
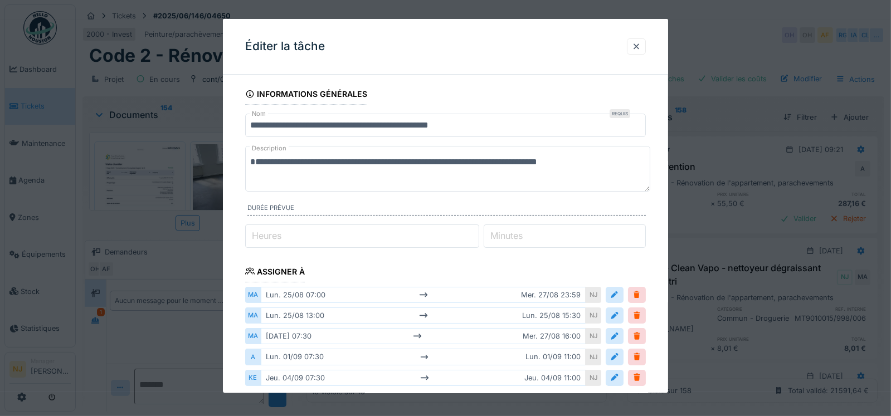
click at [588, 175] on textarea "**********" at bounding box center [447, 169] width 405 height 46
type textarea "*"
click at [287, 175] on textarea "**********" at bounding box center [447, 169] width 405 height 46
click at [352, 177] on textarea "**********" at bounding box center [447, 169] width 405 height 46
click at [541, 164] on textarea "**********" at bounding box center [447, 169] width 405 height 46
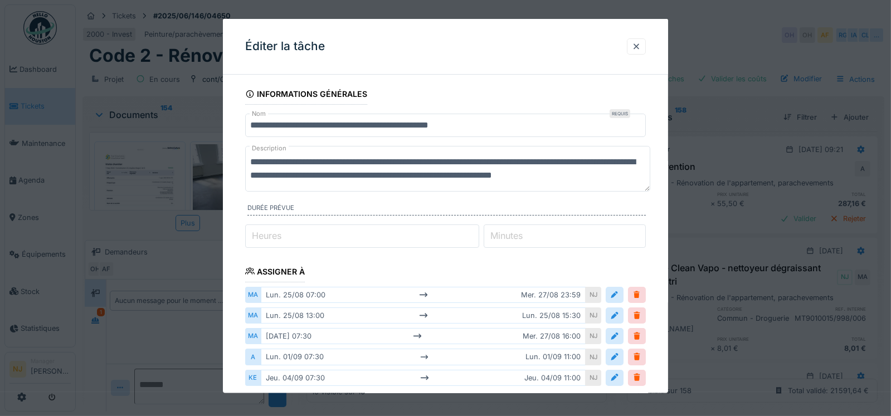
scroll to position [13, 0]
click at [456, 161] on textarea "**********" at bounding box center [447, 169] width 405 height 46
click at [569, 164] on textarea "**********" at bounding box center [447, 169] width 405 height 46
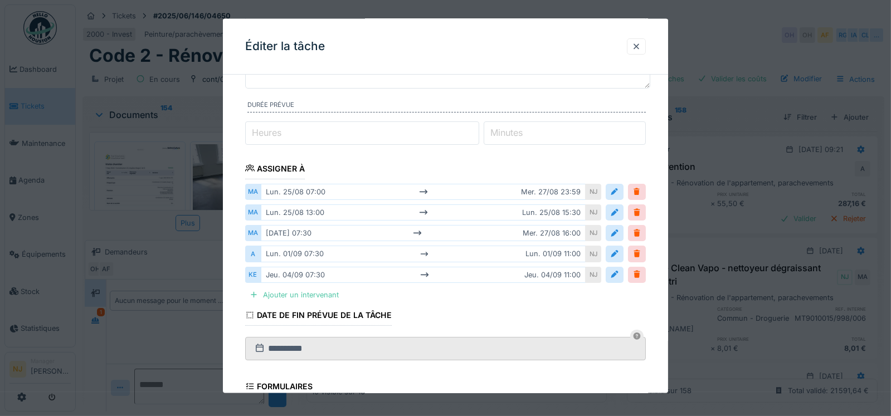
scroll to position [278, 0]
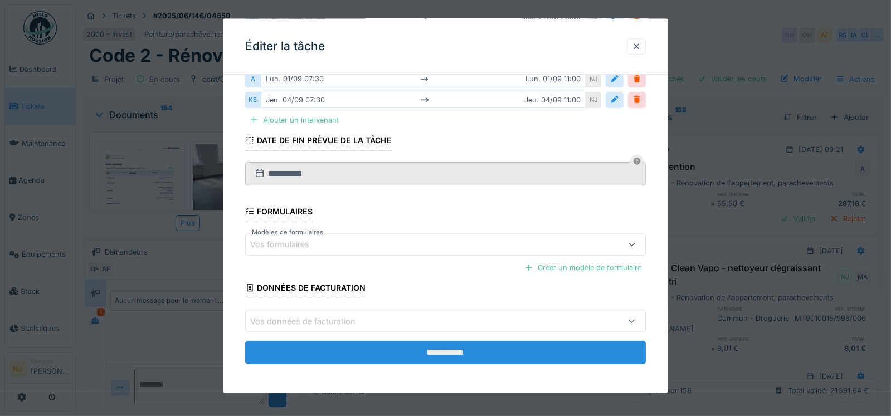
type textarea "**********"
click at [454, 345] on input "**********" at bounding box center [445, 352] width 401 height 23
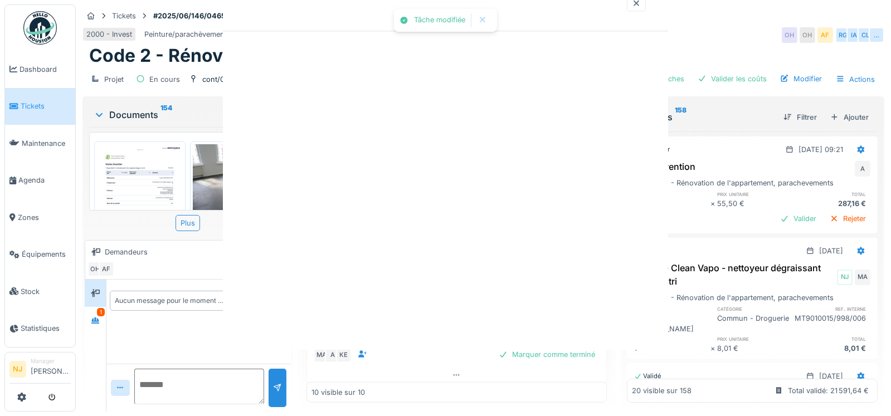
scroll to position [0, 0]
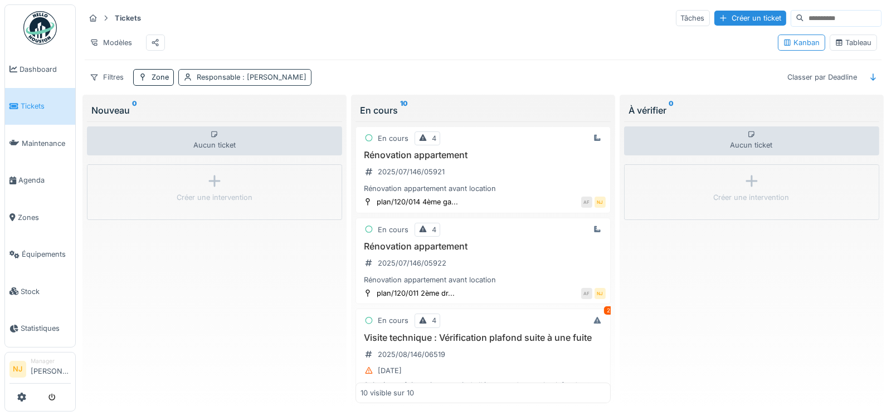
click at [219, 82] on div "Responsable : [PERSON_NAME]" at bounding box center [252, 77] width 110 height 11
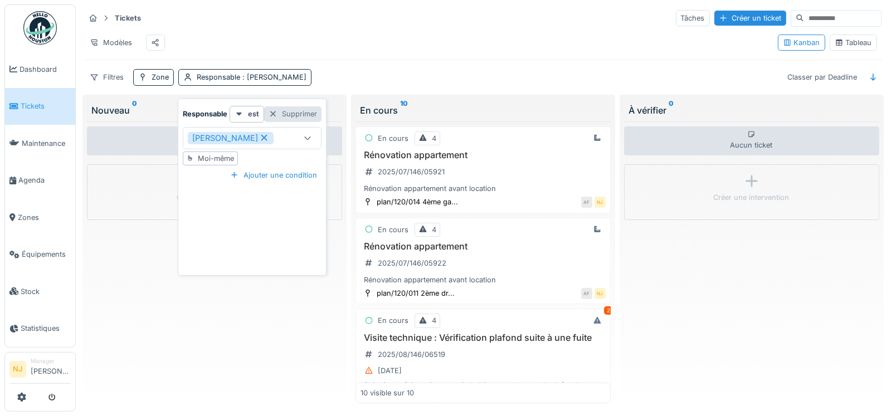
click at [270, 110] on div at bounding box center [272, 114] width 9 height 11
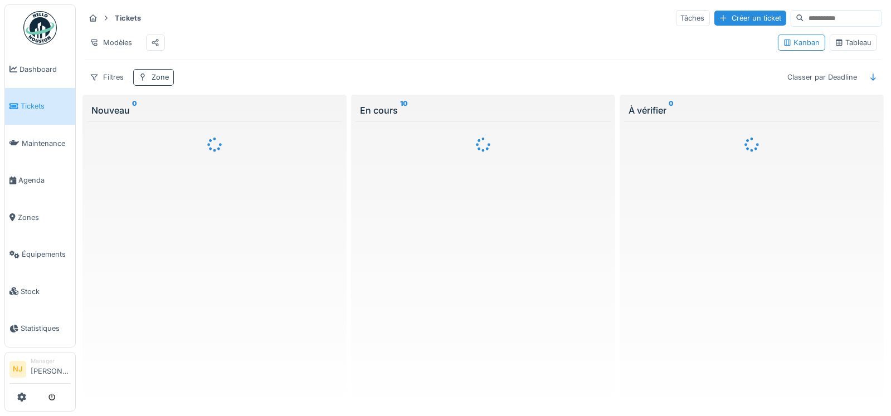
click at [143, 81] on icon at bounding box center [142, 77] width 9 height 7
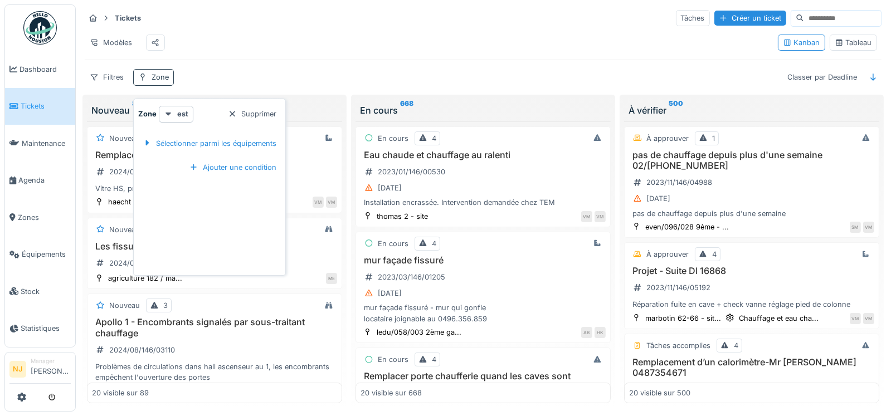
click at [159, 82] on div "Zone" at bounding box center [160, 77] width 17 height 11
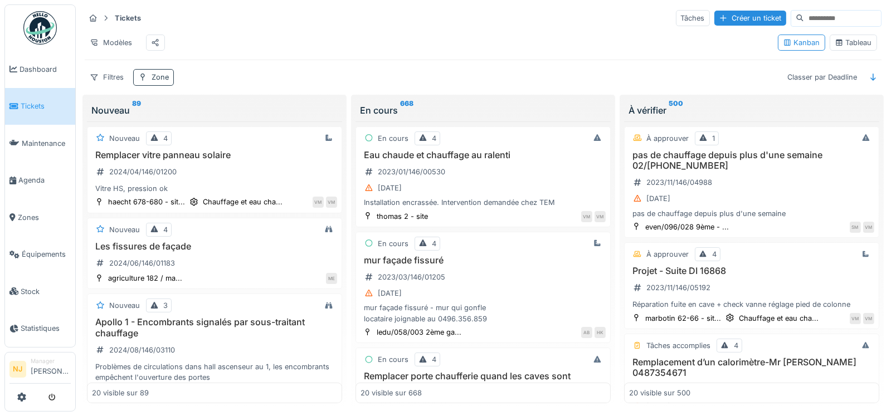
click at [153, 82] on div "Zone" at bounding box center [160, 77] width 17 height 11
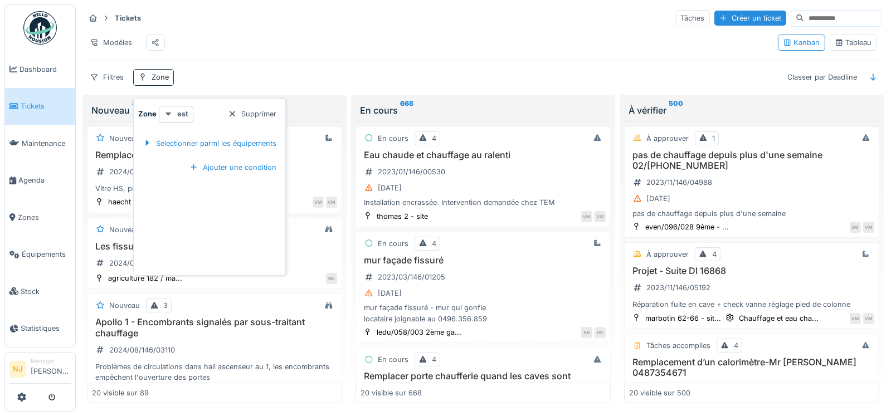
click at [177, 115] on strong "est" at bounding box center [182, 114] width 11 height 11
click at [152, 154] on div "Sélectionner parmi les équipements" at bounding box center [209, 143] width 143 height 33
click at [208, 141] on div "Sélectionner parmi les équipements" at bounding box center [209, 143] width 143 height 15
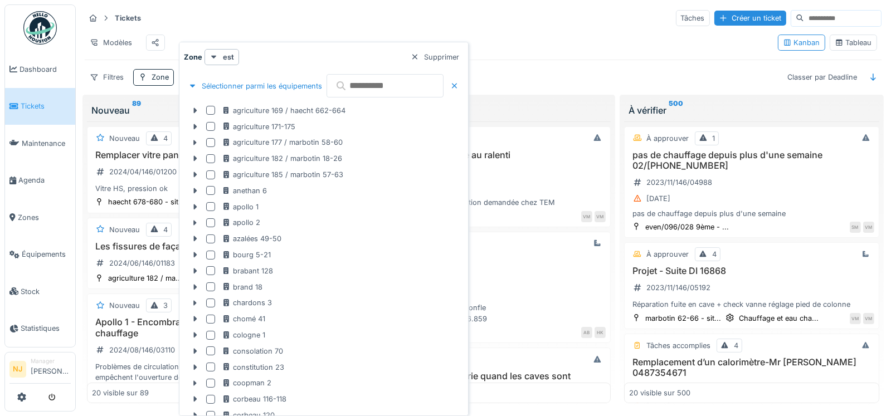
click at [370, 89] on input "text" at bounding box center [384, 85] width 117 height 23
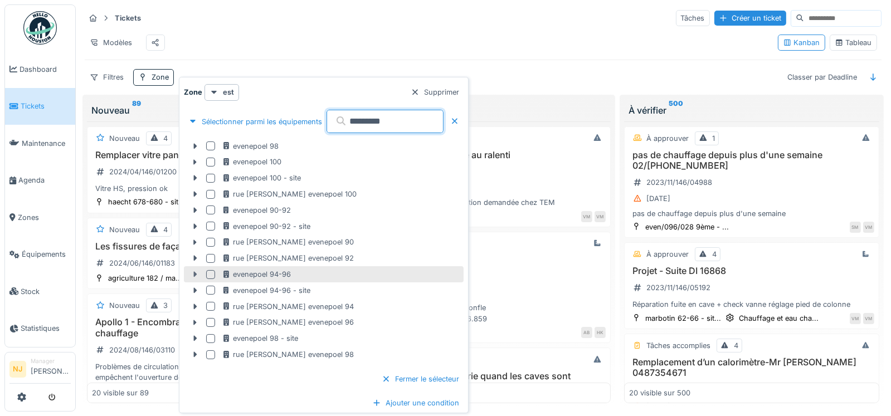
type input "*********"
click at [196, 274] on icon at bounding box center [195, 275] width 3 height 6
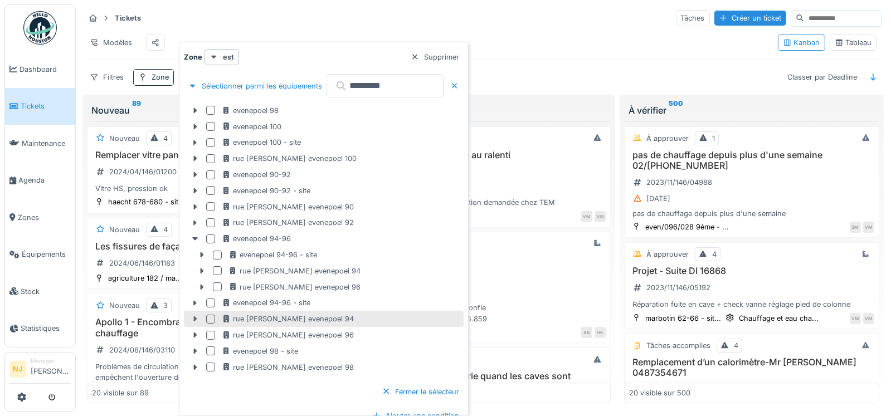
click at [196, 316] on icon at bounding box center [194, 318] width 9 height 7
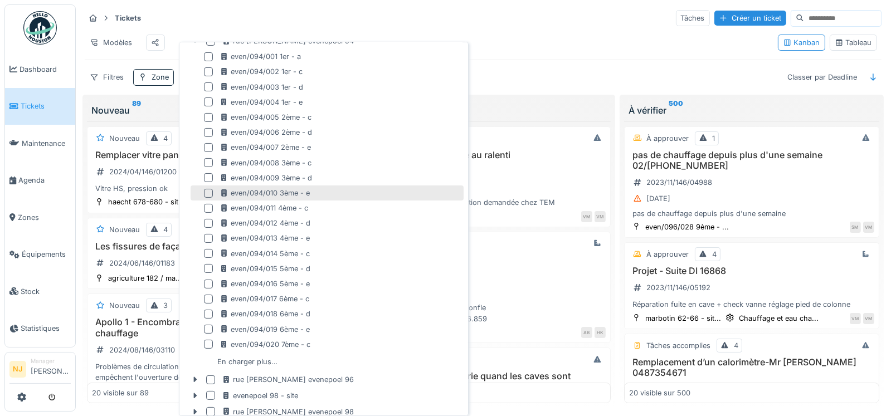
scroll to position [278, 0]
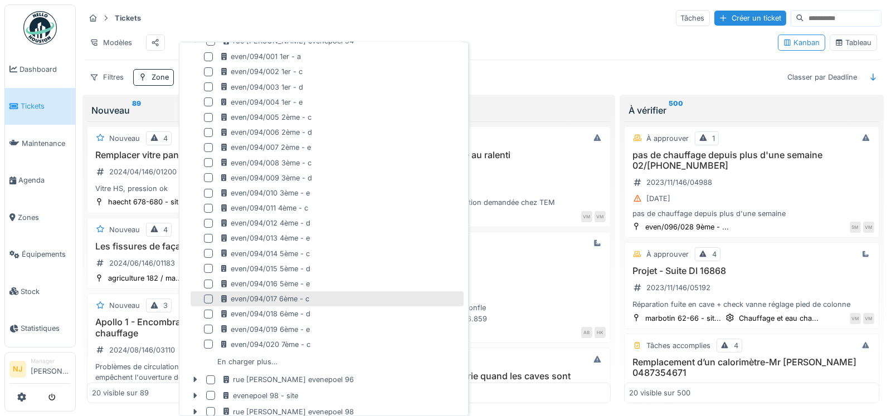
click at [210, 299] on div at bounding box center [208, 299] width 9 height 9
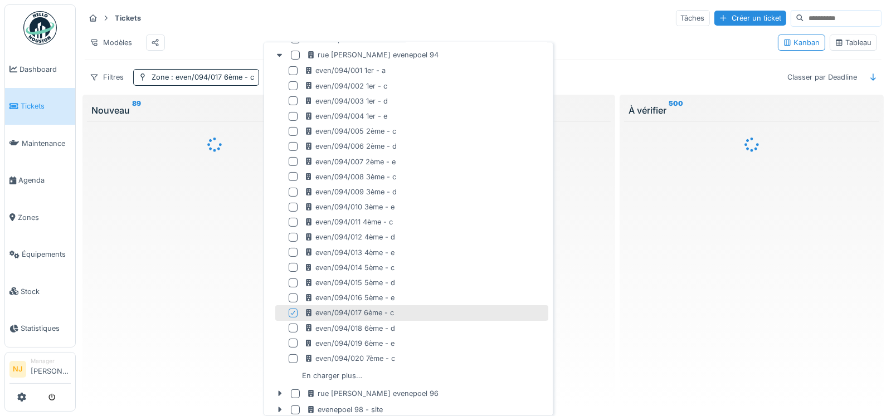
scroll to position [292, 0]
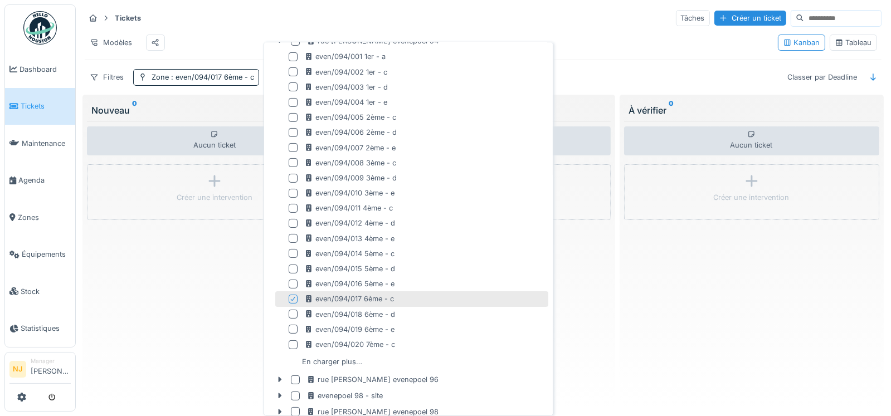
click at [293, 297] on icon at bounding box center [293, 299] width 7 height 6
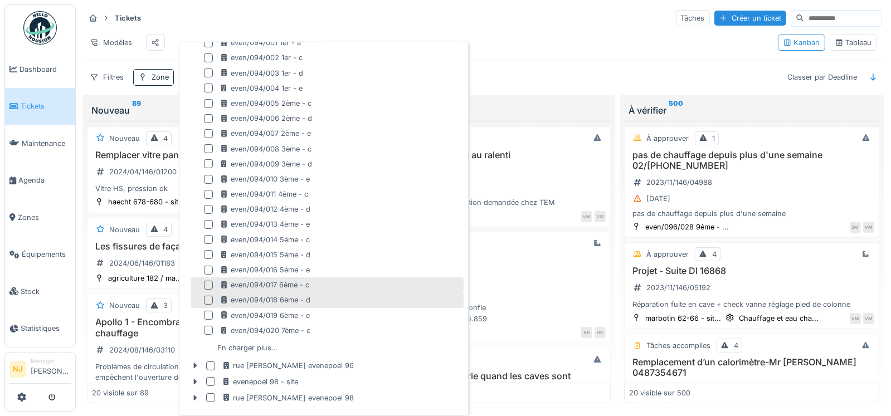
click at [208, 298] on div at bounding box center [208, 300] width 9 height 9
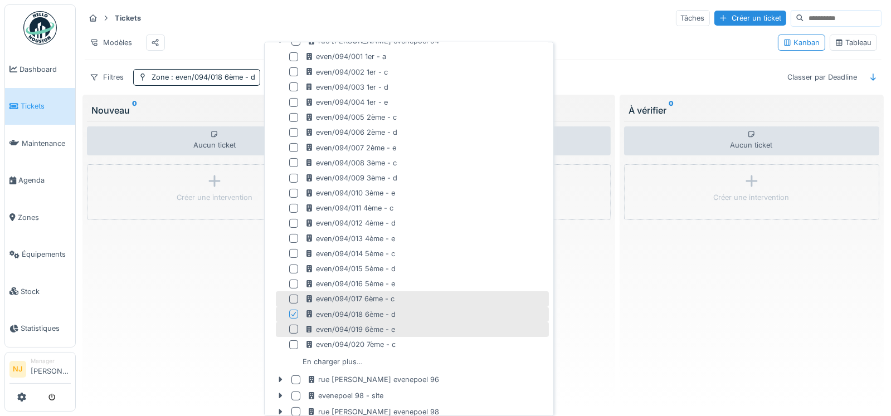
click at [297, 327] on div at bounding box center [293, 329] width 9 height 9
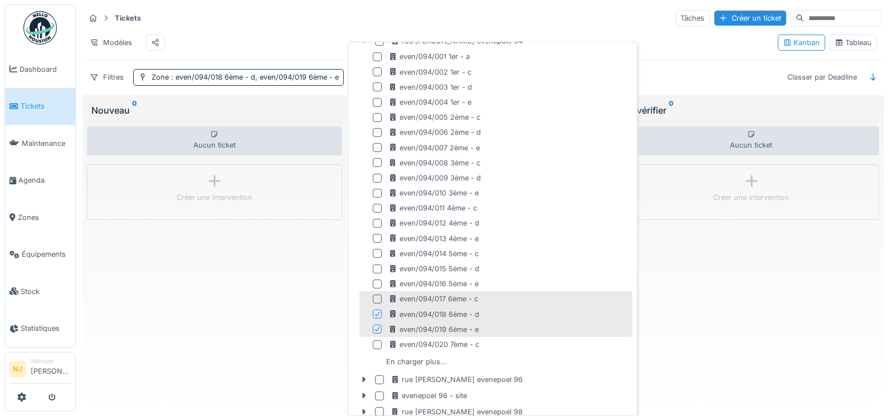
click at [375, 311] on icon at bounding box center [377, 314] width 7 height 6
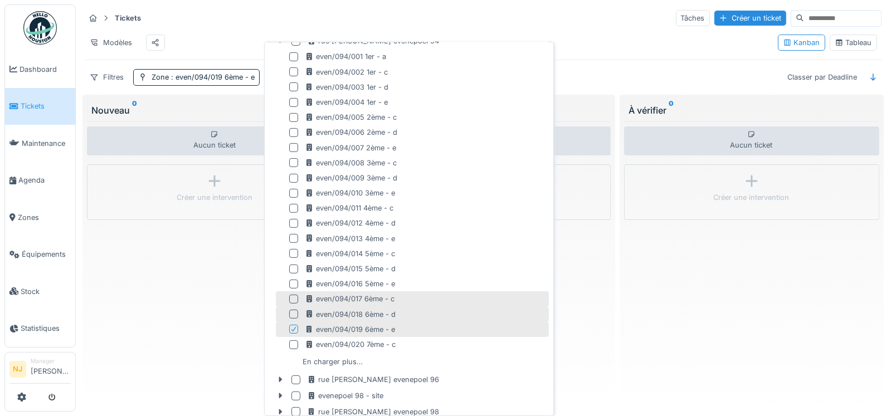
click at [293, 329] on icon at bounding box center [293, 329] width 7 height 6
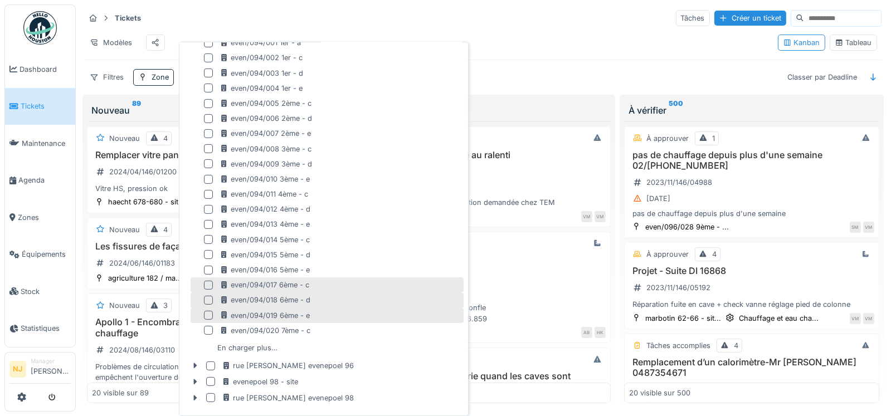
click at [206, 314] on div at bounding box center [208, 315] width 9 height 9
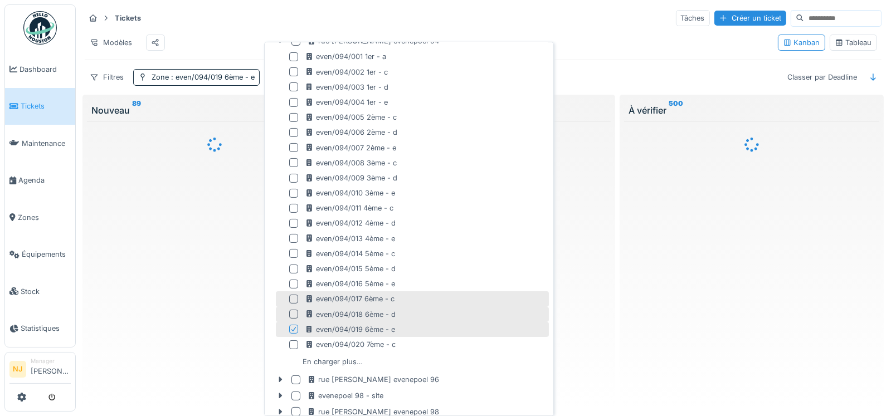
scroll to position [306, 0]
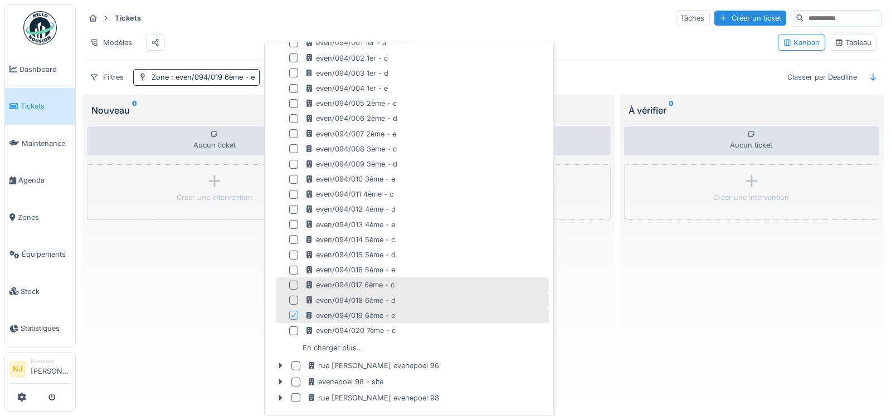
click at [291, 282] on div at bounding box center [293, 285] width 9 height 9
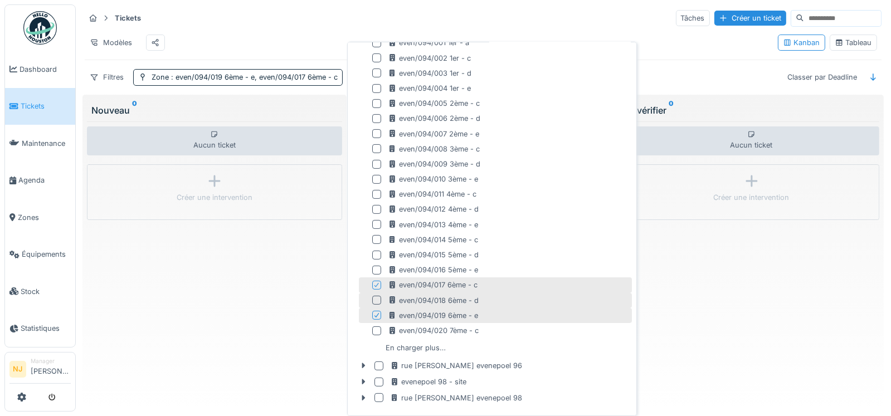
click at [374, 314] on icon at bounding box center [376, 315] width 7 height 6
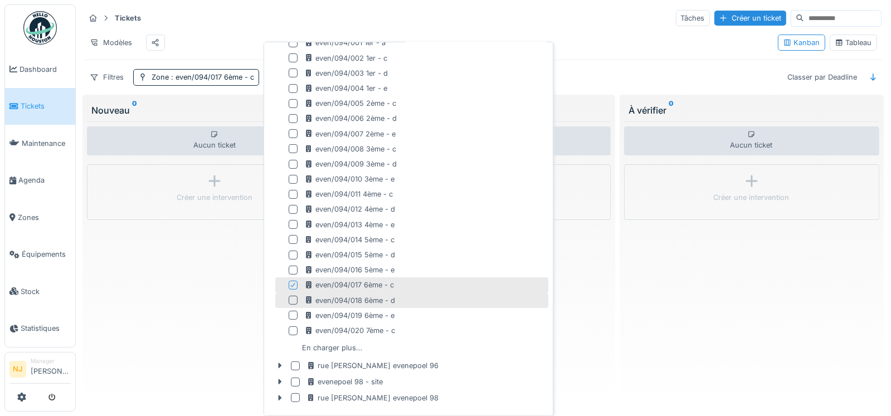
click at [292, 284] on icon at bounding box center [293, 285] width 4 height 4
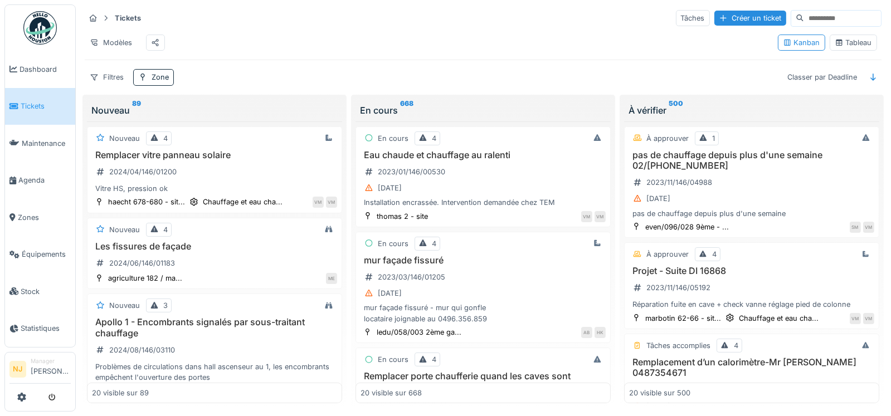
click at [27, 101] on span "Tickets" at bounding box center [46, 106] width 50 height 11
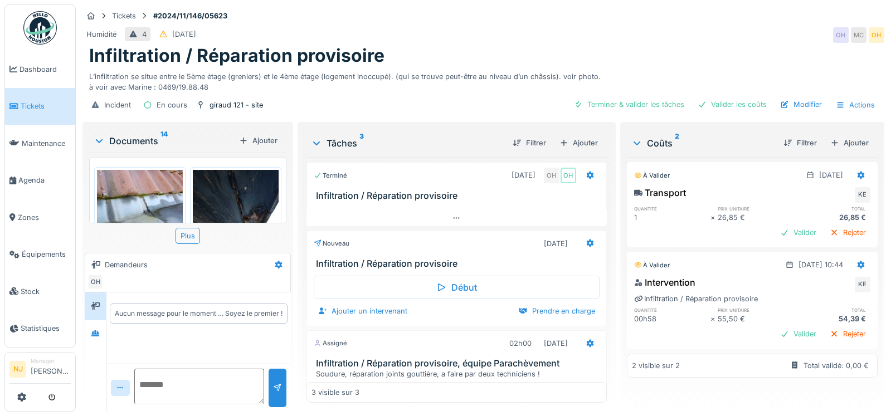
scroll to position [8, 0]
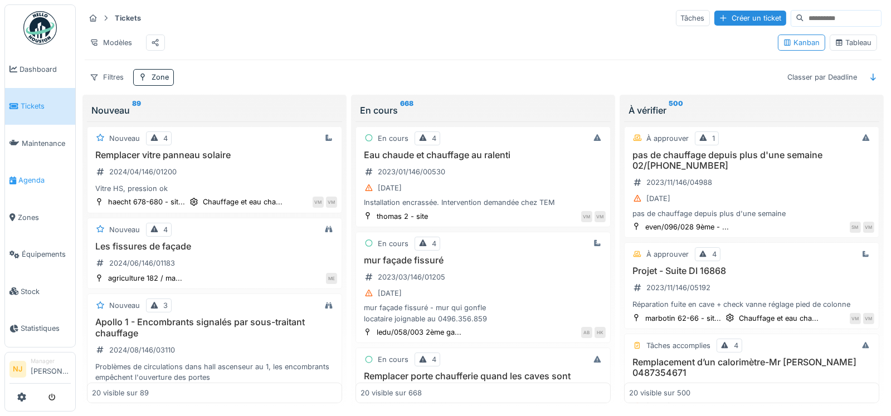
click at [30, 175] on span "Agenda" at bounding box center [44, 180] width 52 height 11
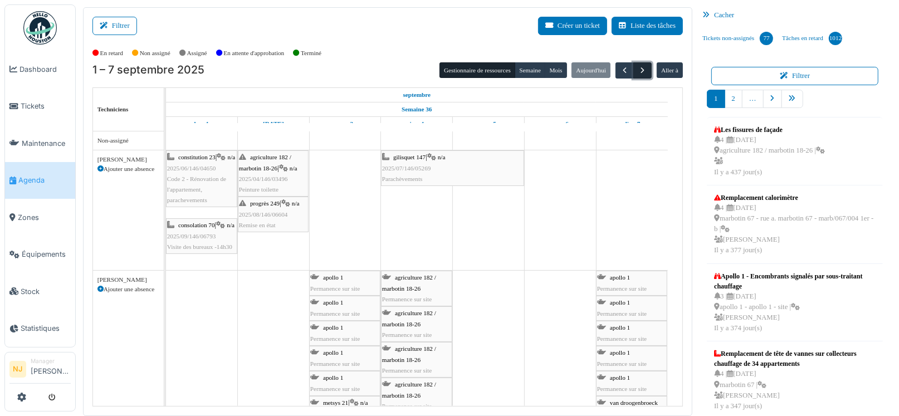
click at [639, 69] on span "button" at bounding box center [642, 70] width 9 height 9
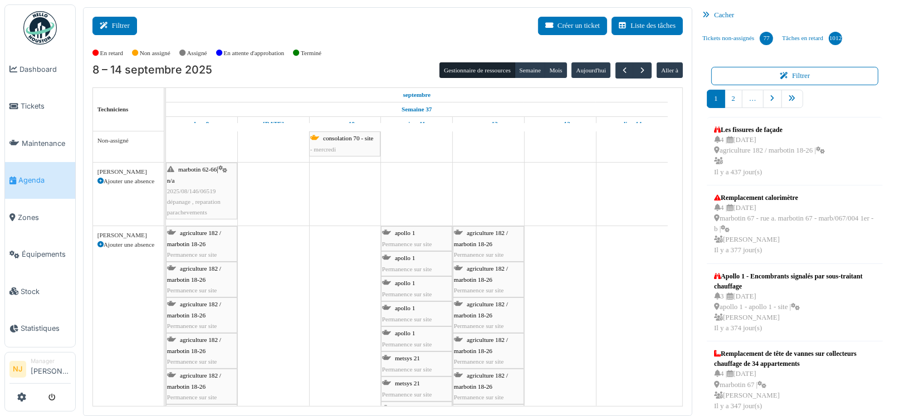
click at [117, 22] on button "Filtrer" at bounding box center [114, 26] width 45 height 18
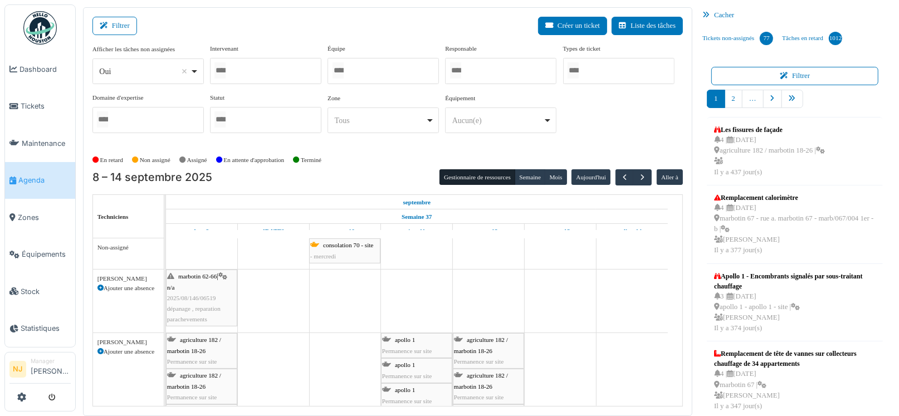
click at [240, 70] on div at bounding box center [265, 71] width 111 height 26
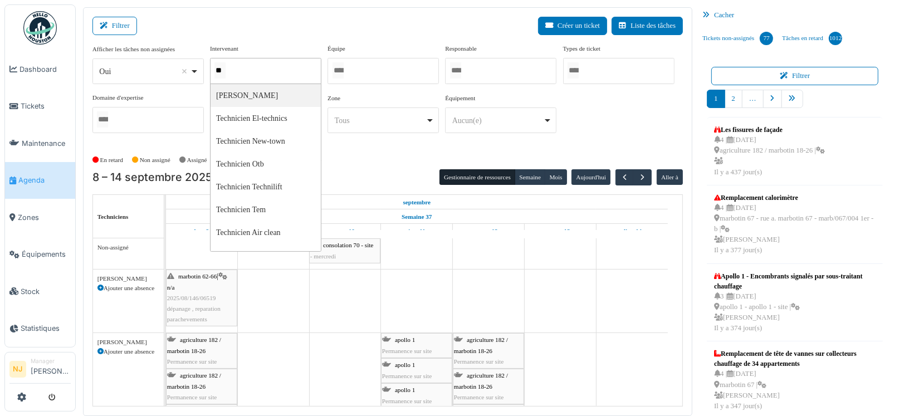
type input "*"
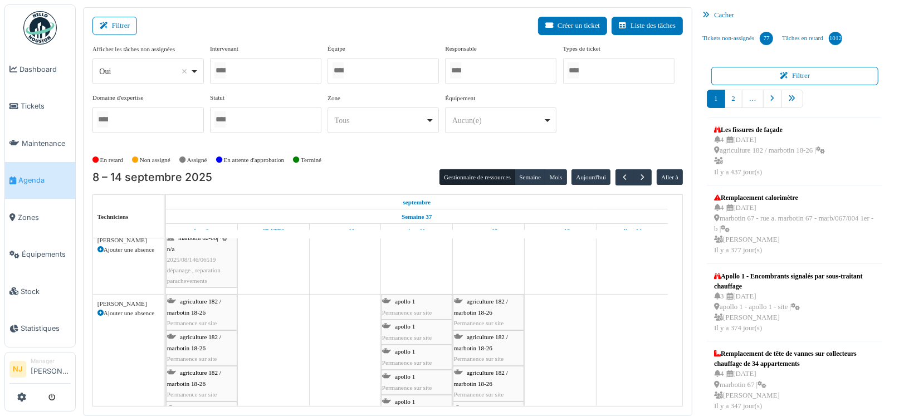
scroll to position [55, 0]
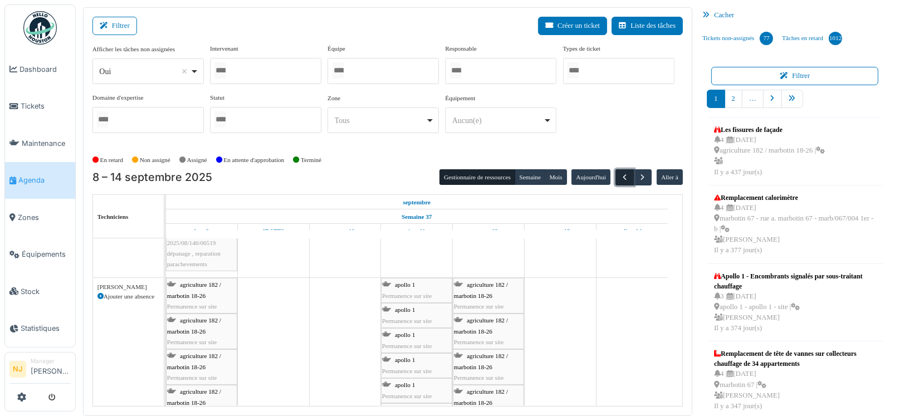
click at [620, 175] on span "button" at bounding box center [624, 177] width 9 height 9
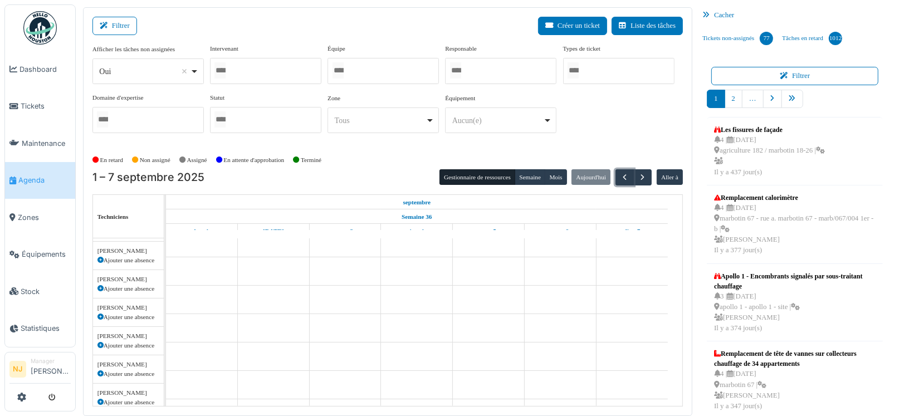
scroll to position [0, 0]
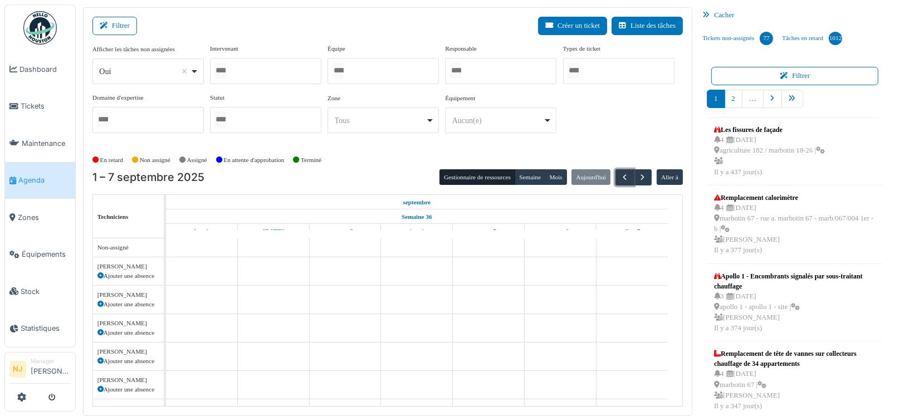
click at [356, 71] on div at bounding box center [383, 71] width 111 height 26
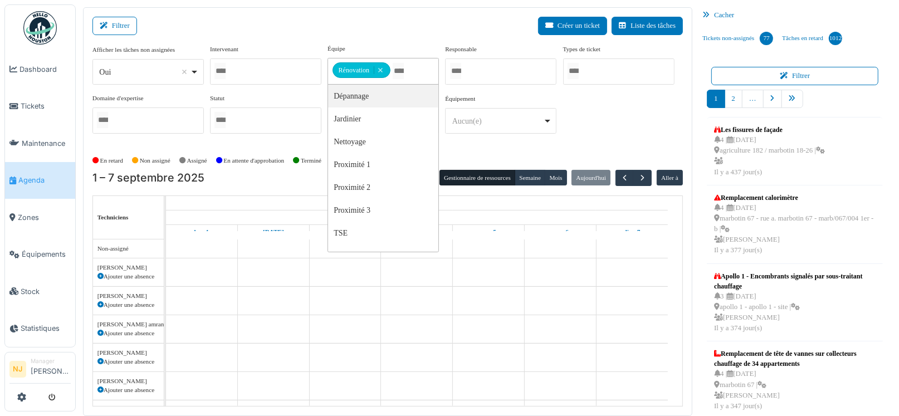
click at [363, 37] on div "Filtrer Créer un ticket Liste des tâches" at bounding box center [387, 30] width 590 height 27
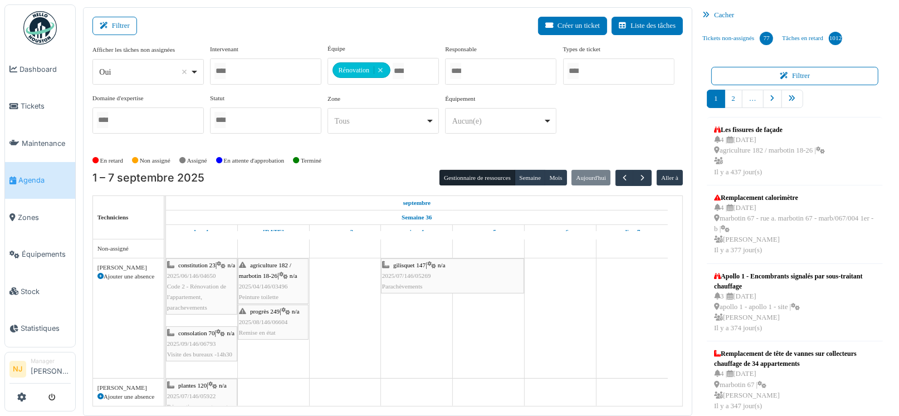
click at [407, 267] on div "gilisquet 147 | n/a 2025/07/146/05269 Parachèvements" at bounding box center [452, 276] width 141 height 32
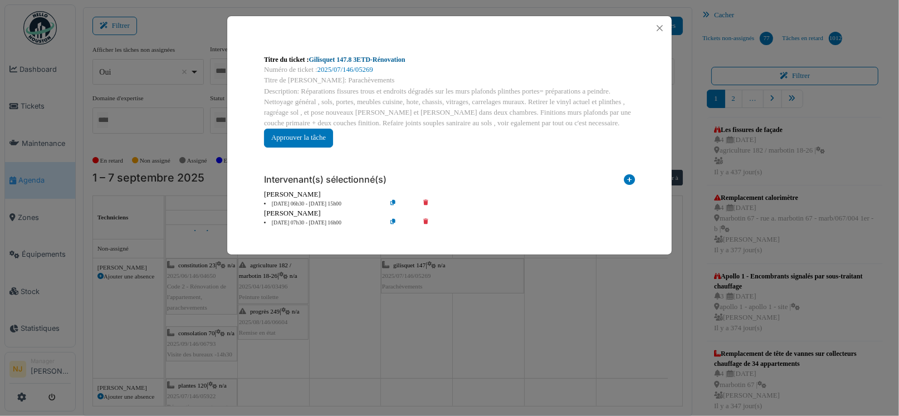
click at [351, 58] on link "Gilisquet 147.8 3ETD-Rénovation" at bounding box center [357, 60] width 96 height 8
click at [659, 26] on button "Close" at bounding box center [659, 28] width 15 height 15
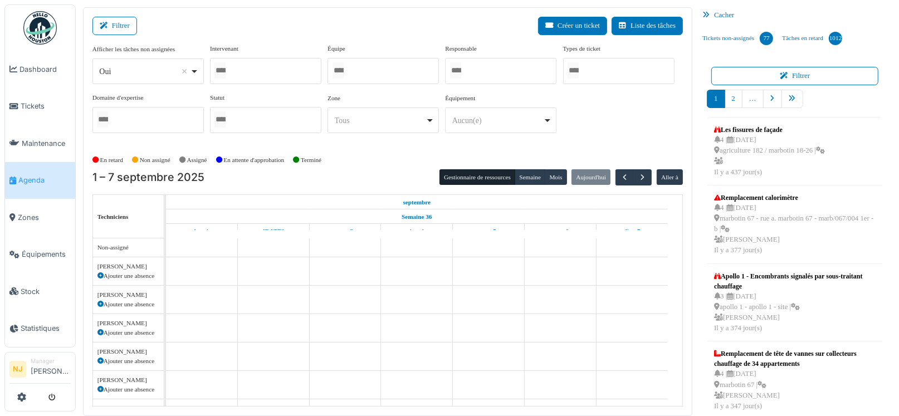
click at [355, 71] on div at bounding box center [383, 71] width 111 height 26
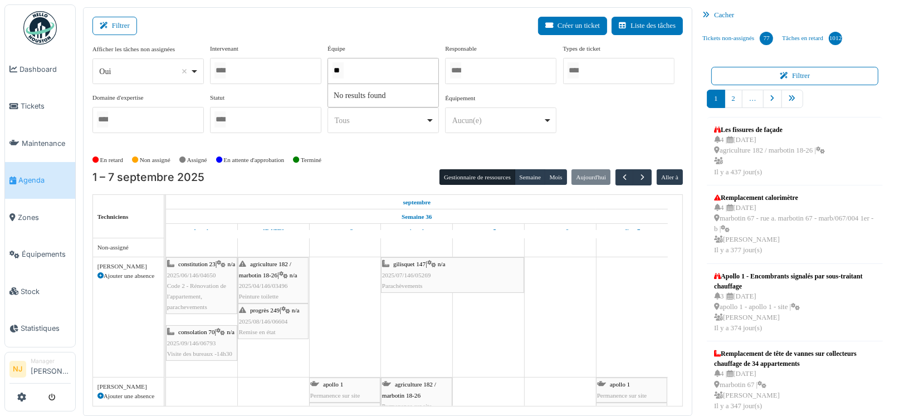
type input "*"
click at [241, 72] on div at bounding box center [265, 71] width 111 height 26
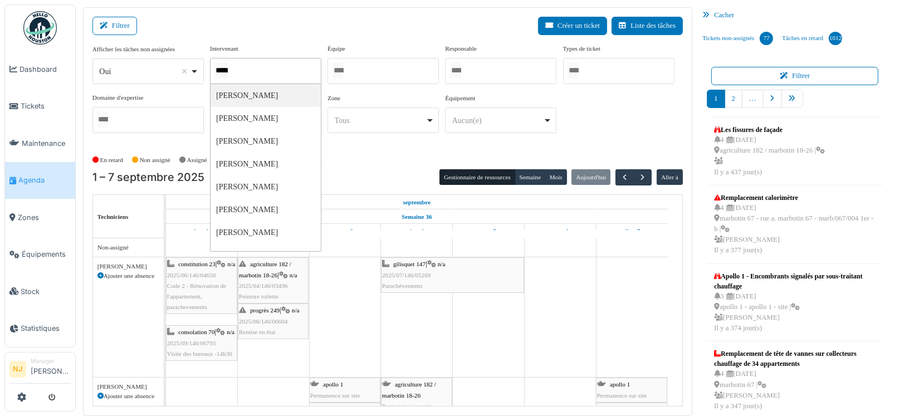
type input "******"
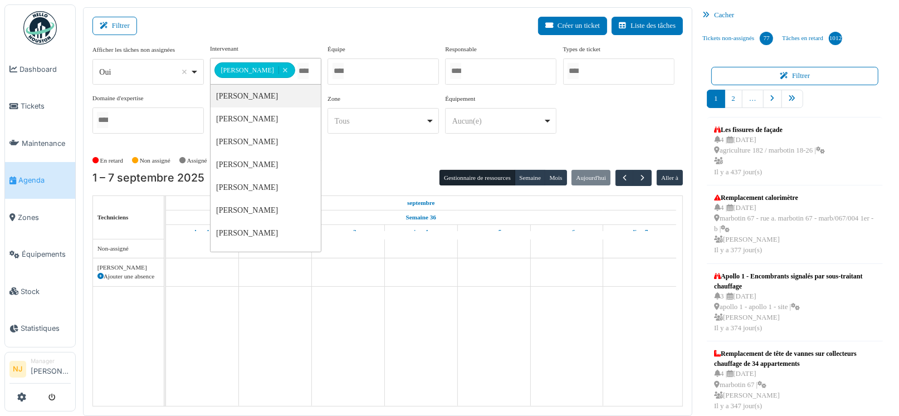
click at [381, 31] on div "Filtrer Créer un ticket Liste des tâches" at bounding box center [387, 30] width 590 height 27
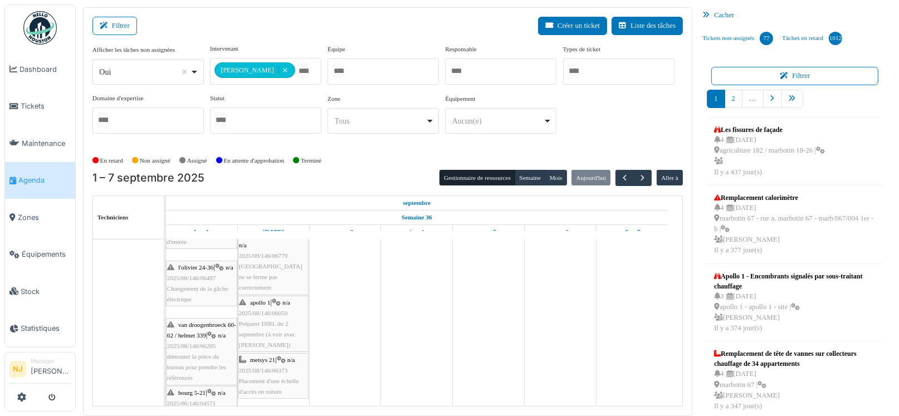
scroll to position [47, 0]
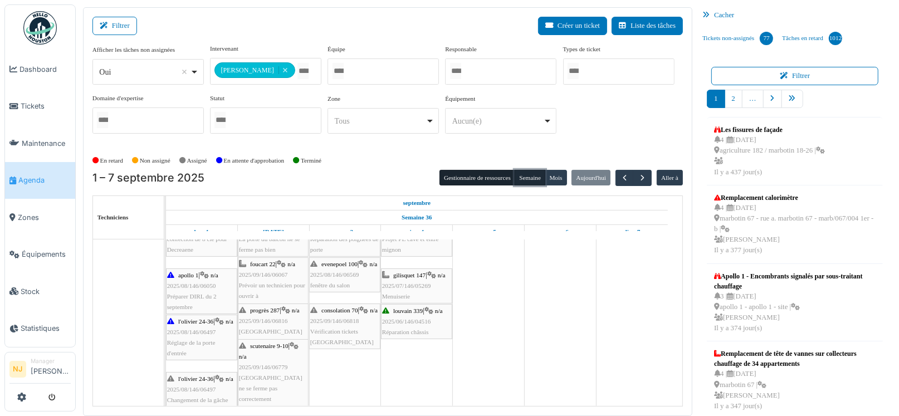
click at [525, 178] on button "Semaine" at bounding box center [530, 178] width 31 height 16
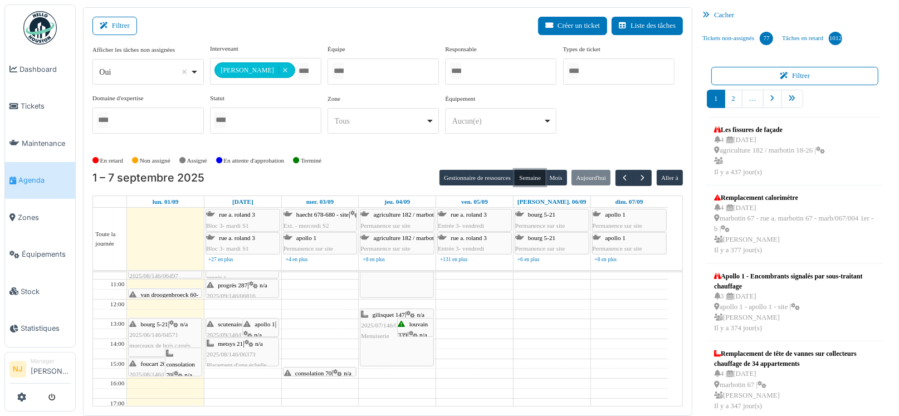
scroll to position [55, 0]
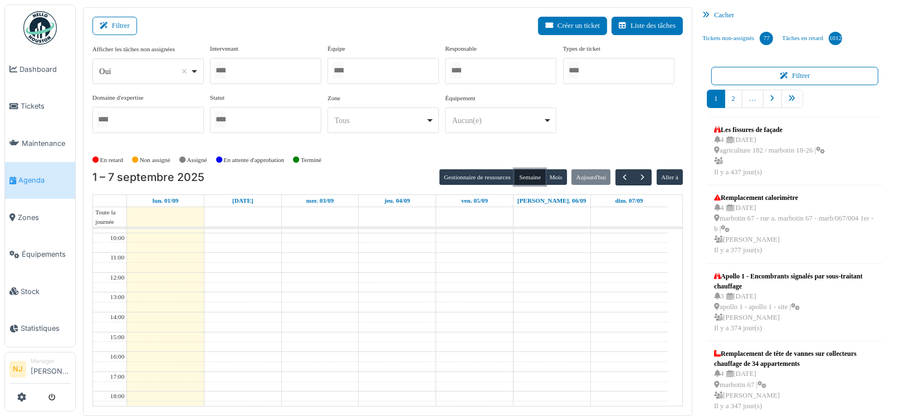
click at [260, 65] on div at bounding box center [265, 71] width 111 height 26
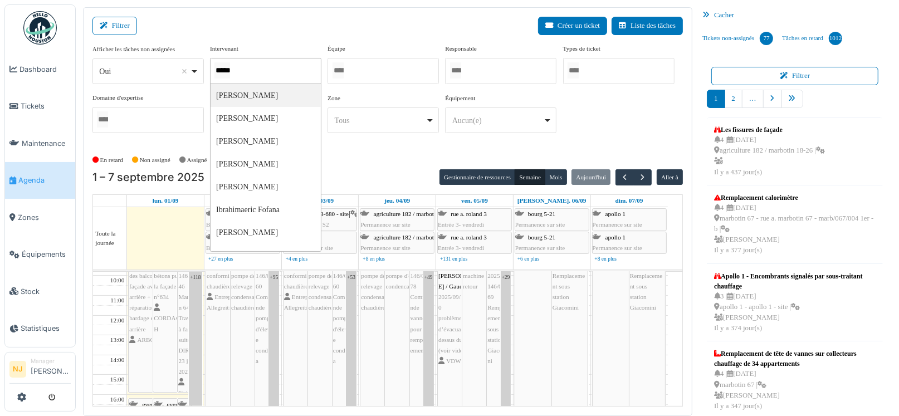
type input "******"
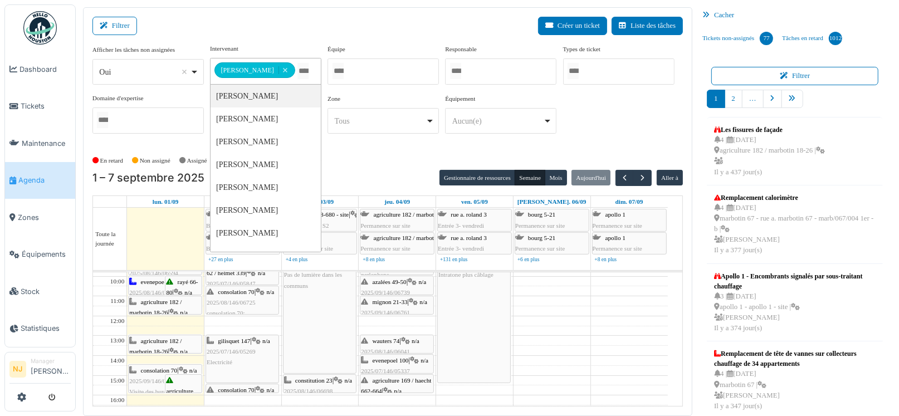
click at [267, 37] on div "Filtrer Créer un ticket Liste des tâches" at bounding box center [387, 30] width 590 height 27
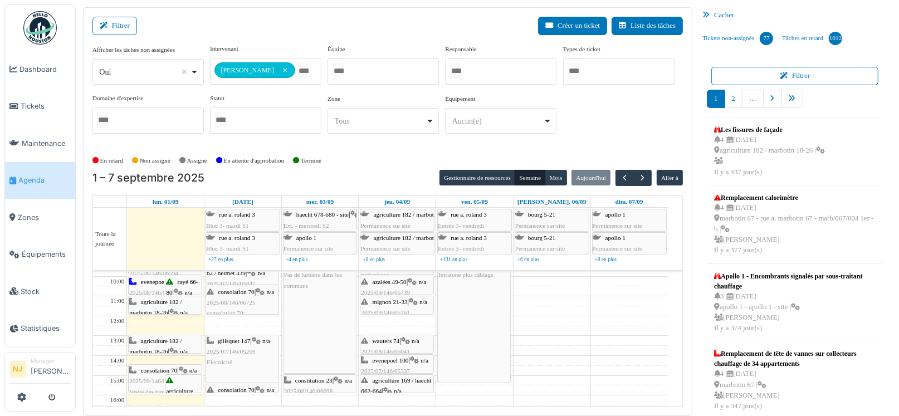
scroll to position [0, 0]
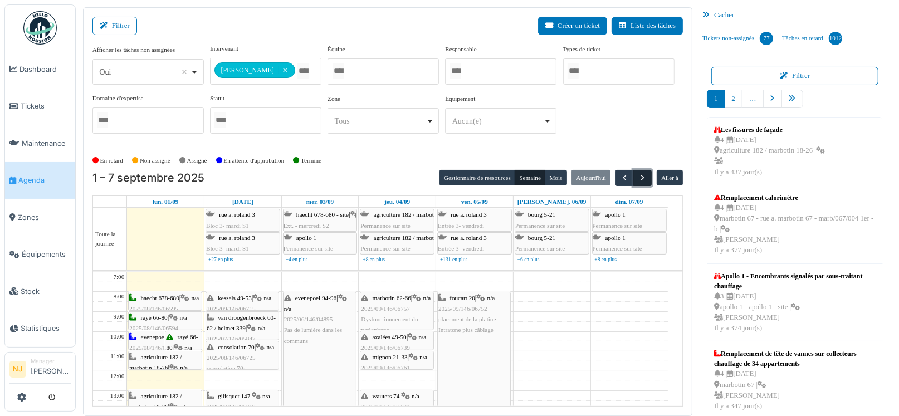
click at [638, 175] on span "button" at bounding box center [642, 177] width 9 height 9
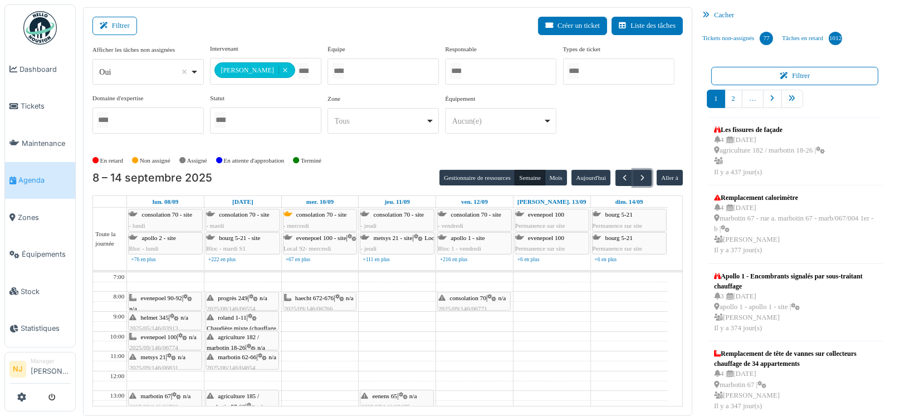
drag, startPoint x: 287, startPoint y: 310, endPoint x: 287, endPoint y: 319, distance: 8.9
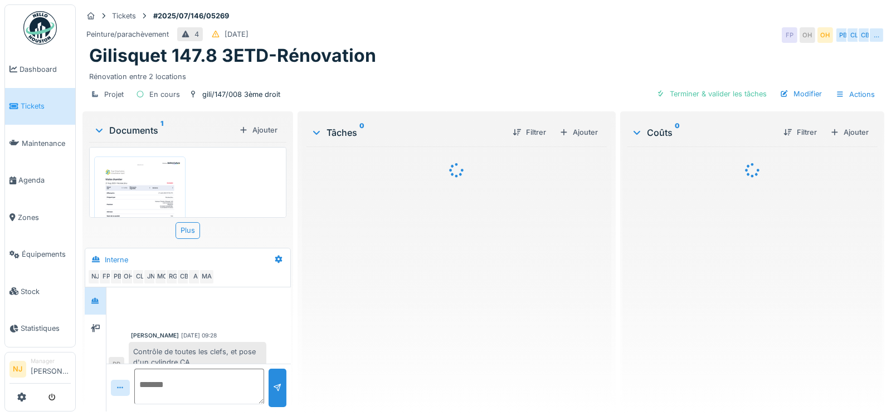
scroll to position [13, 0]
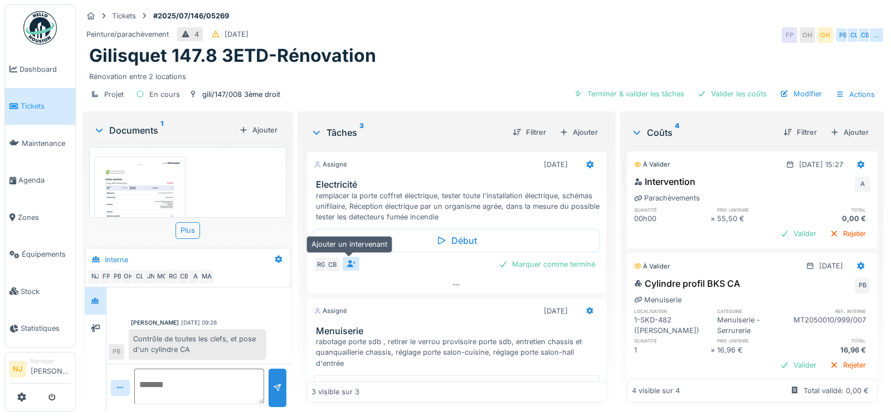
click at [349, 263] on icon at bounding box center [350, 263] width 9 height 7
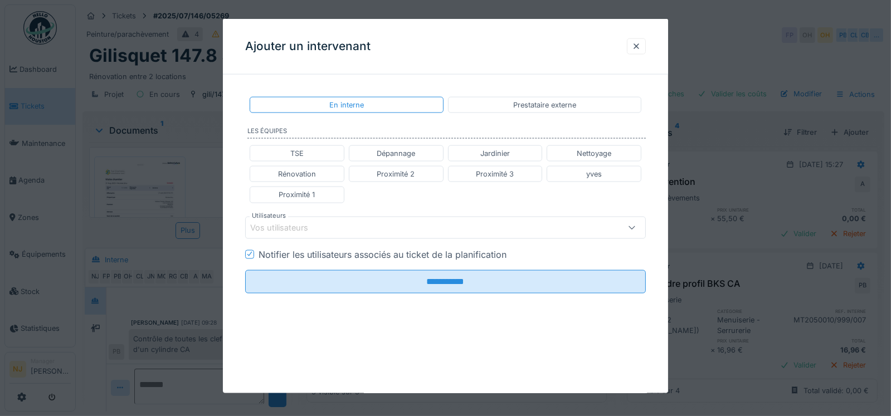
click at [280, 223] on div "Vos utilisateurs" at bounding box center [287, 227] width 74 height 12
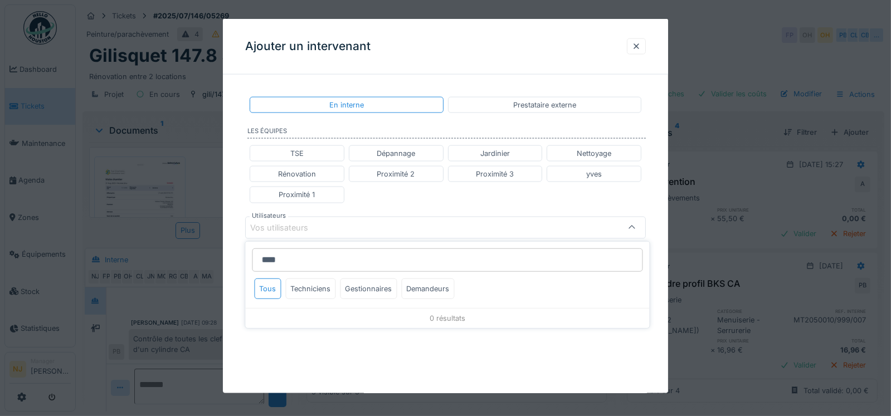
click at [284, 260] on input "****" at bounding box center [447, 259] width 390 height 23
type input "*"
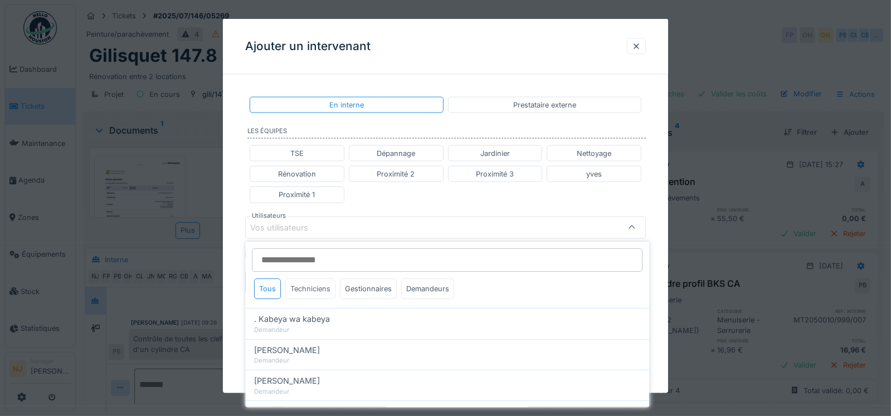
click at [315, 287] on div "Techniciens" at bounding box center [310, 289] width 50 height 21
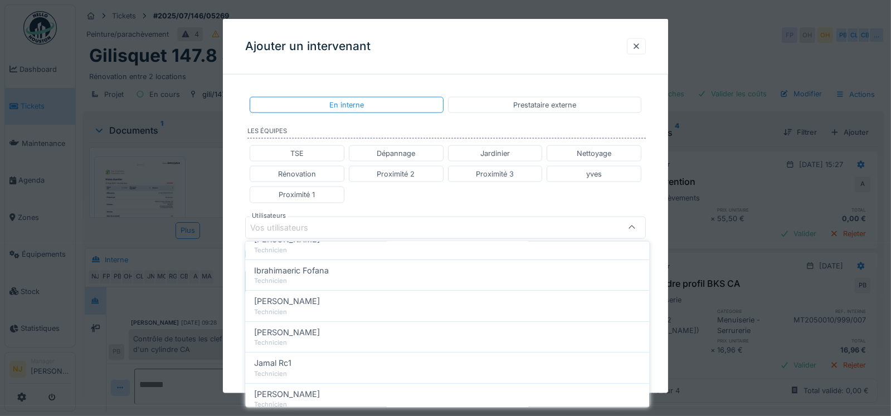
scroll to position [501, 0]
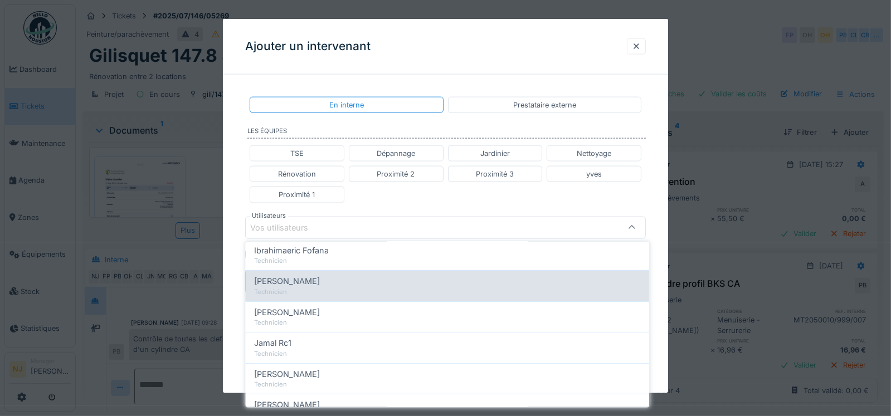
click at [275, 278] on span "[PERSON_NAME]" at bounding box center [287, 281] width 66 height 12
type input "*****"
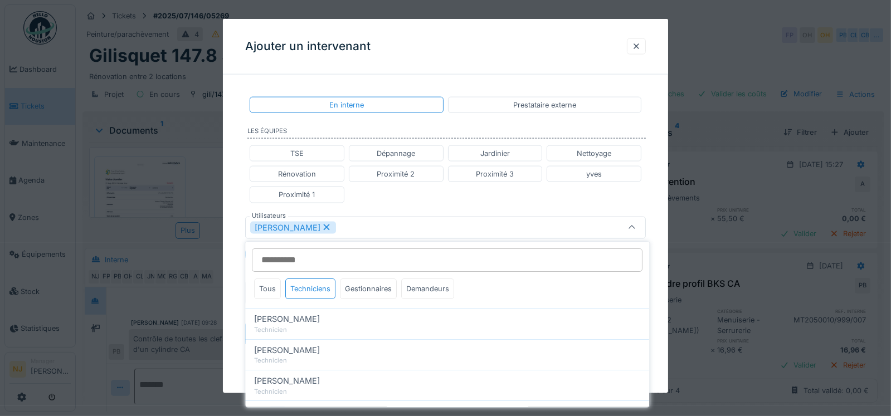
click at [231, 282] on div "**********" at bounding box center [446, 231] width 446 height 294
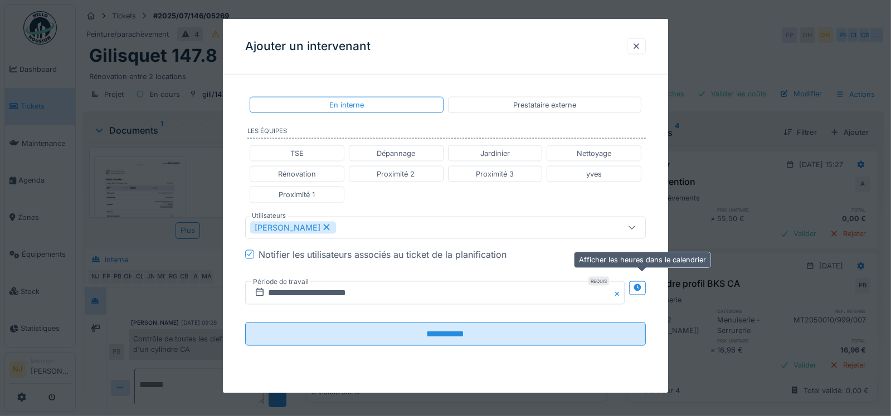
click at [638, 282] on div at bounding box center [637, 287] width 9 height 11
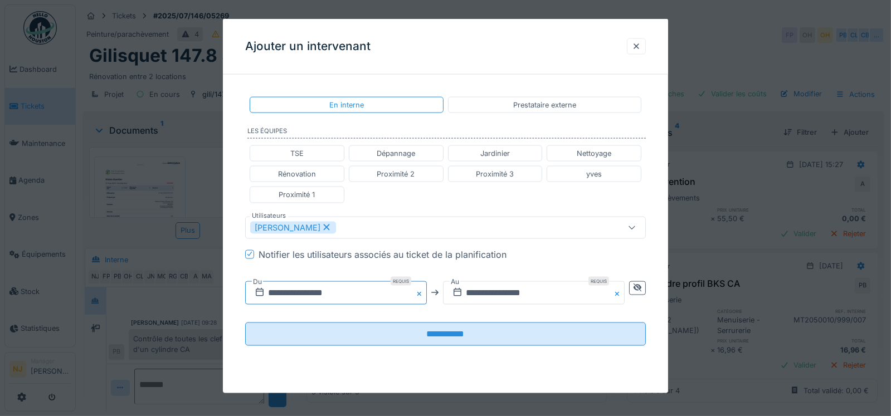
click at [366, 287] on input "**********" at bounding box center [336, 292] width 182 height 23
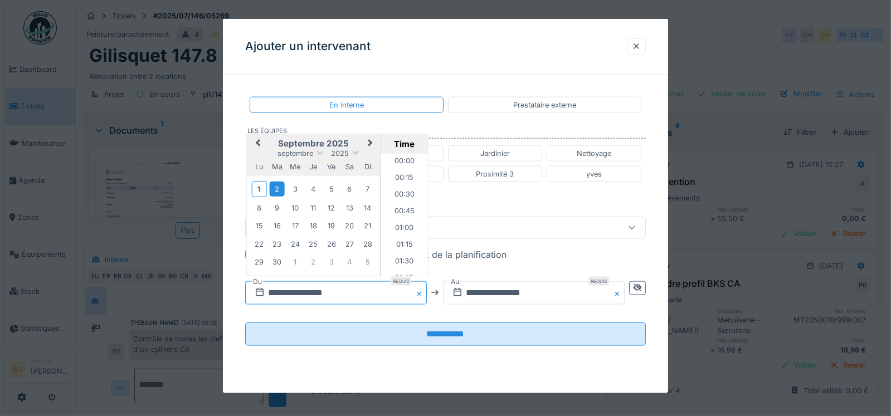
scroll to position [815, 0]
click at [295, 185] on div "3" at bounding box center [294, 189] width 15 height 15
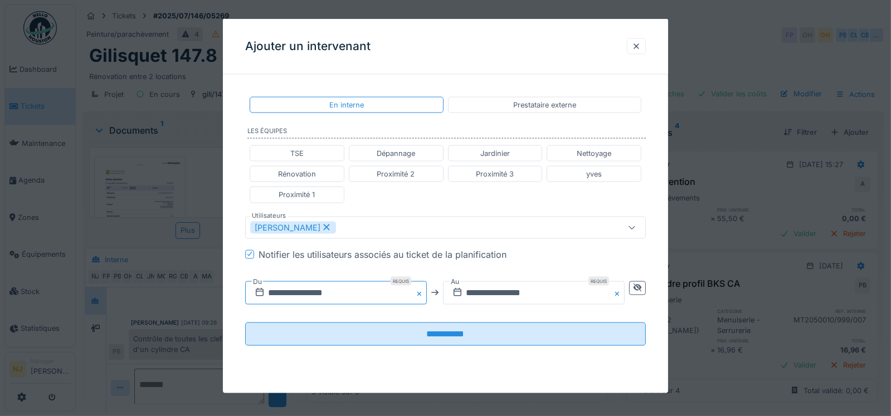
click at [353, 291] on input "**********" at bounding box center [336, 292] width 182 height 23
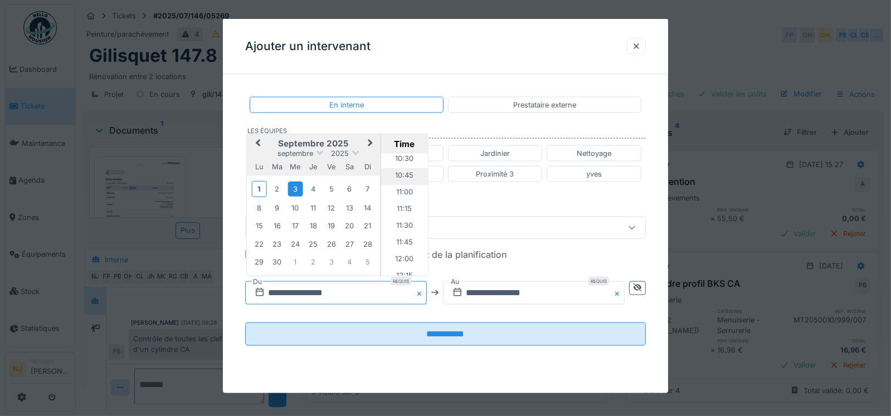
scroll to position [648, 0]
click at [402, 176] on li "10:00" at bounding box center [403, 181] width 47 height 17
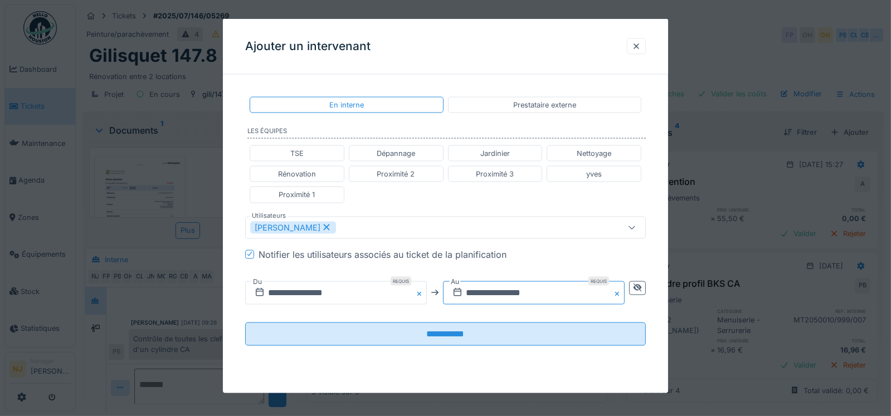
click at [550, 289] on input "**********" at bounding box center [534, 292] width 182 height 23
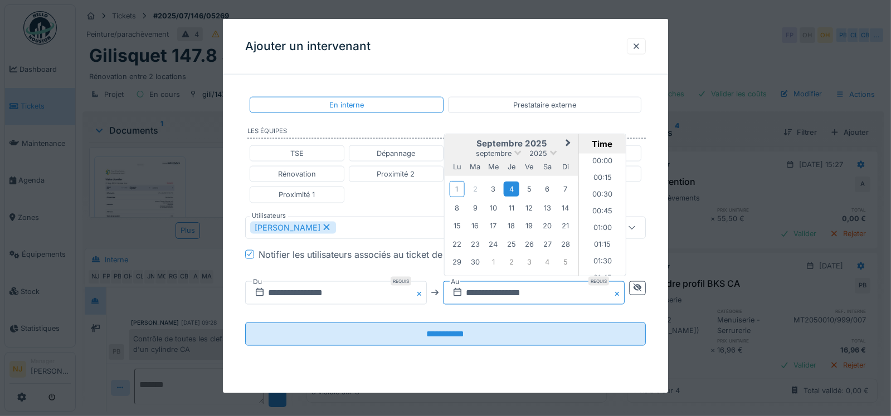
scroll to position [649, 0]
click at [496, 187] on div "3" at bounding box center [493, 189] width 15 height 15
click at [600, 211] on li "15:30" at bounding box center [602, 214] width 47 height 17
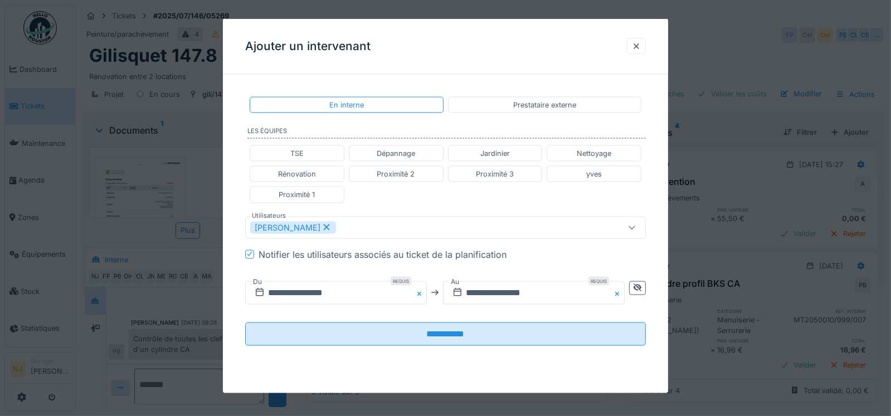
click at [326, 226] on icon at bounding box center [326, 227] width 10 height 8
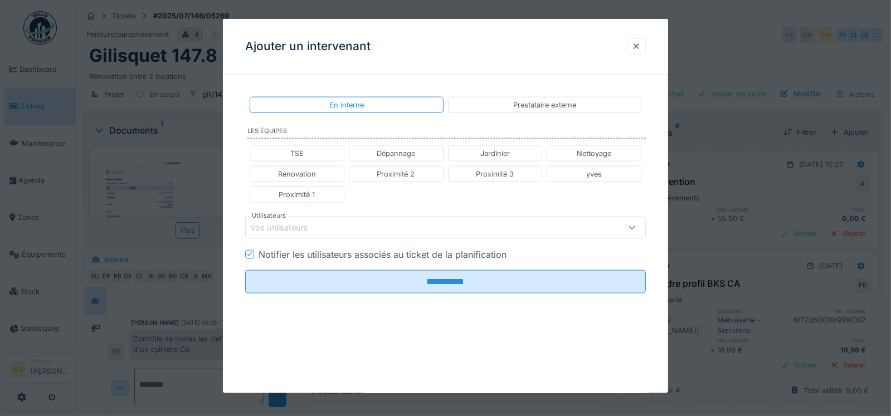
click at [641, 43] on div at bounding box center [636, 46] width 9 height 11
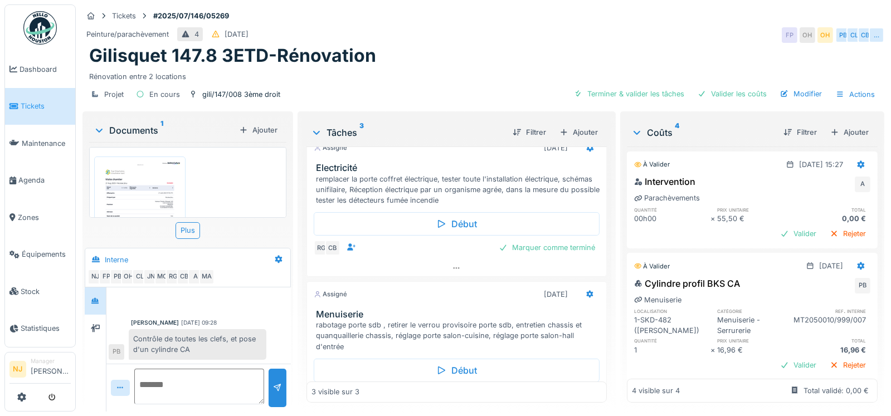
scroll to position [0, 0]
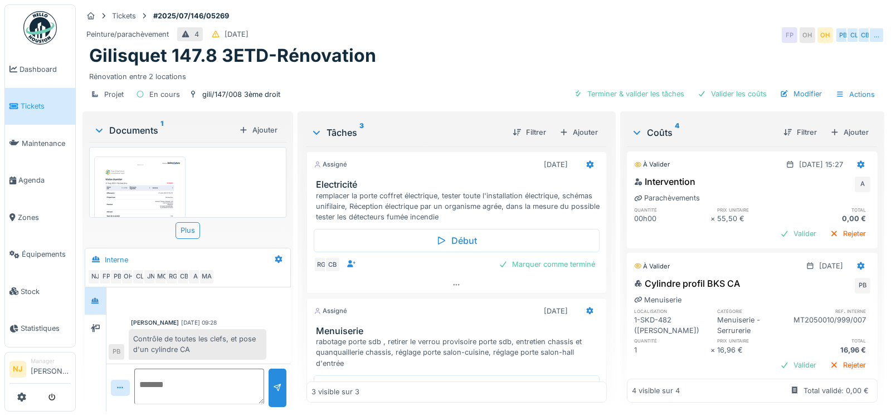
click at [140, 193] on img at bounding box center [140, 219] width 86 height 121
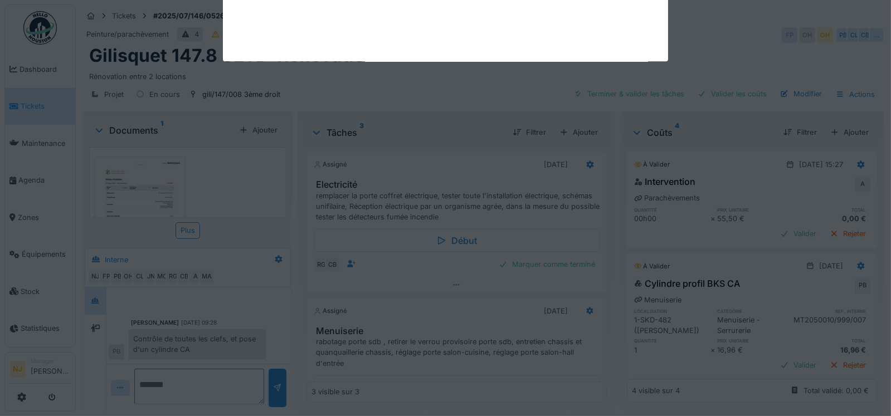
click at [140, 193] on div at bounding box center [445, 208] width 891 height 416
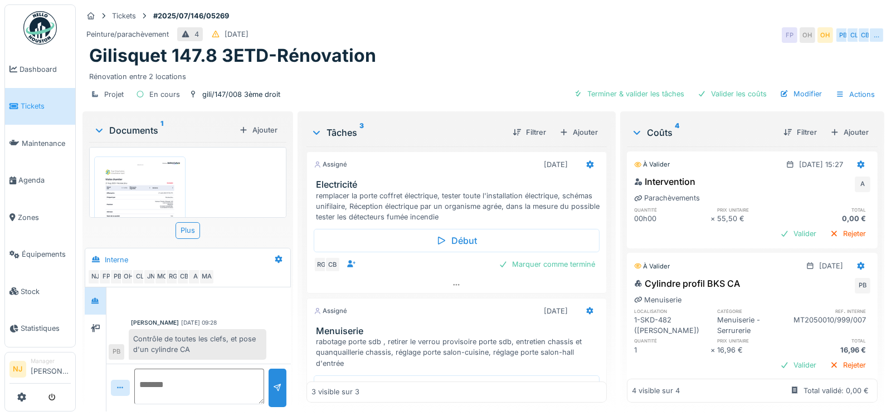
click at [143, 175] on img at bounding box center [140, 219] width 86 height 121
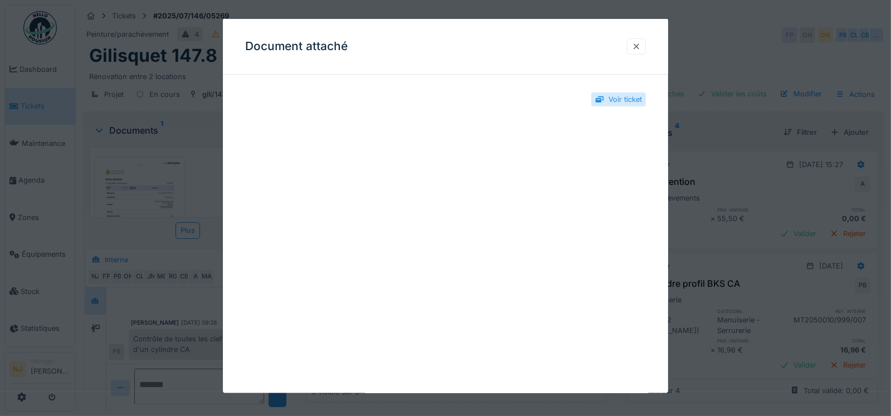
click at [641, 43] on div at bounding box center [636, 46] width 9 height 11
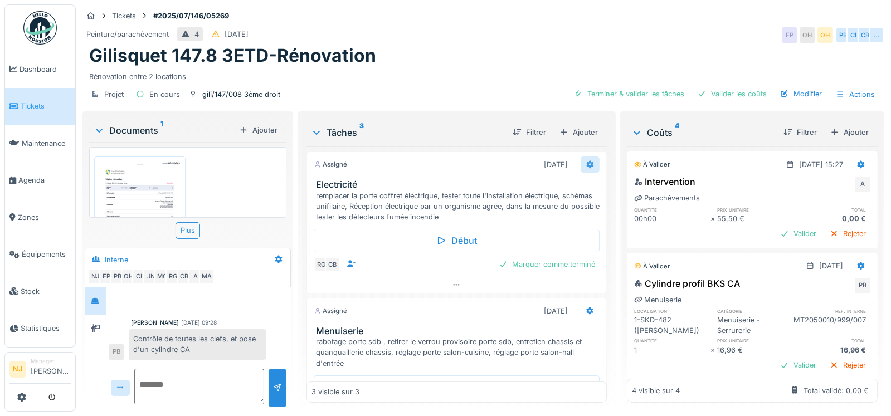
click at [585, 161] on icon at bounding box center [589, 164] width 9 height 7
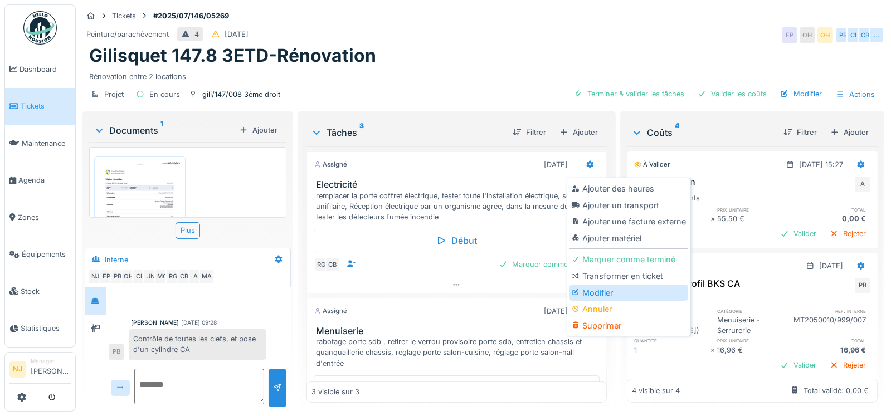
click at [599, 292] on div "Modifier" at bounding box center [628, 293] width 119 height 17
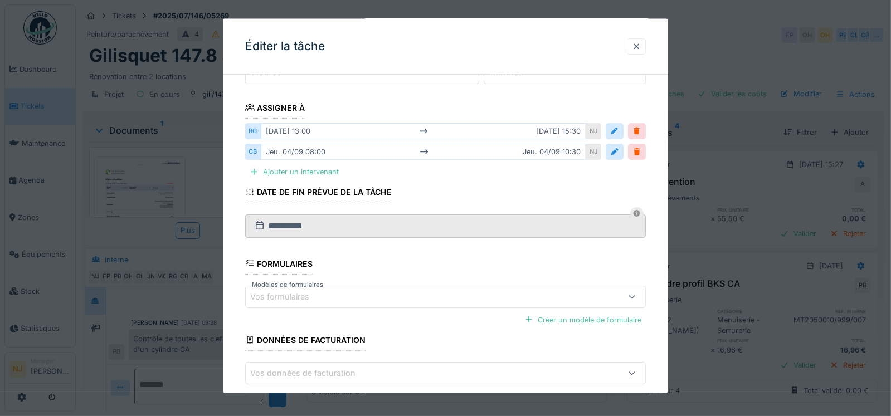
scroll to position [167, 0]
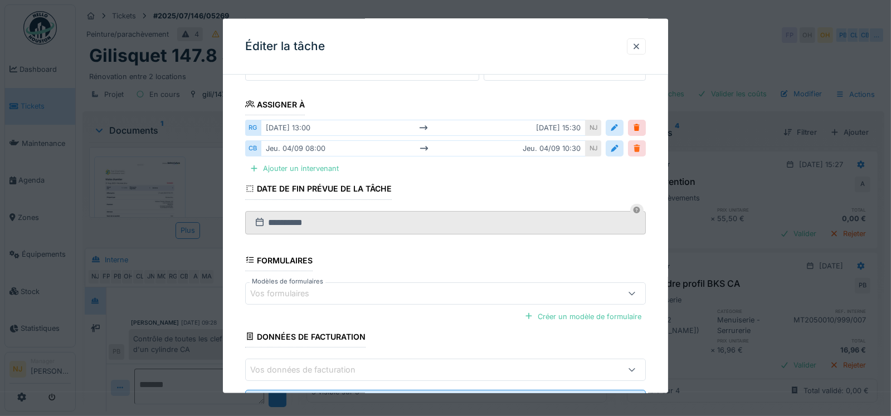
click at [640, 145] on div at bounding box center [636, 148] width 9 height 11
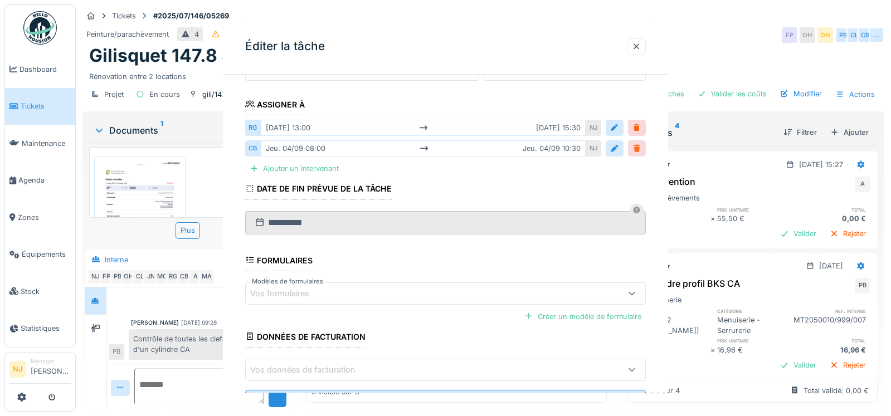
scroll to position [0, 0]
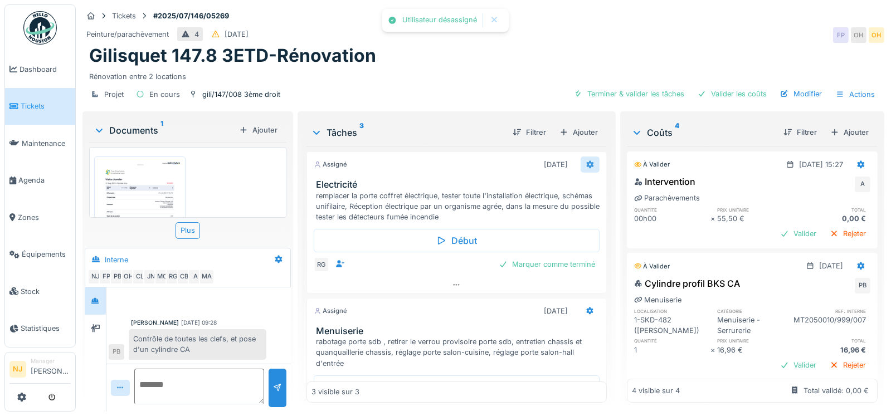
click at [586, 162] on icon at bounding box center [589, 165] width 7 height 8
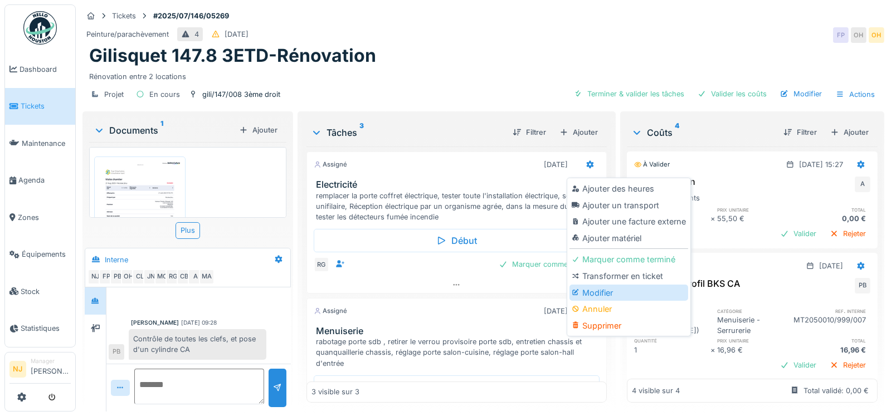
click at [590, 287] on div "Modifier" at bounding box center [628, 293] width 119 height 17
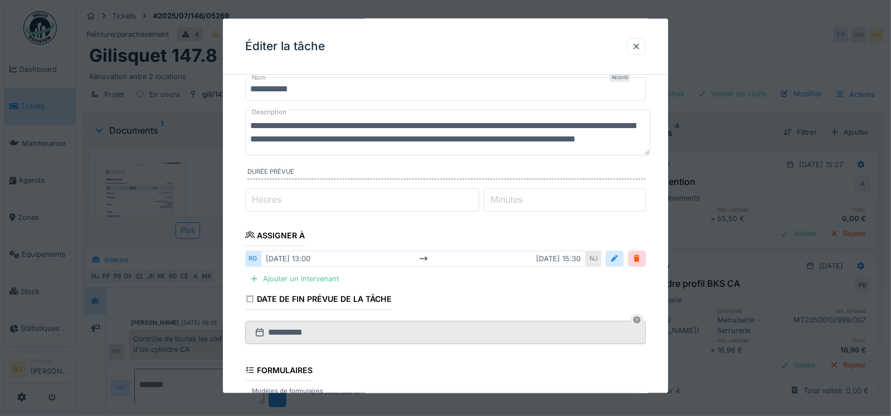
scroll to position [111, 0]
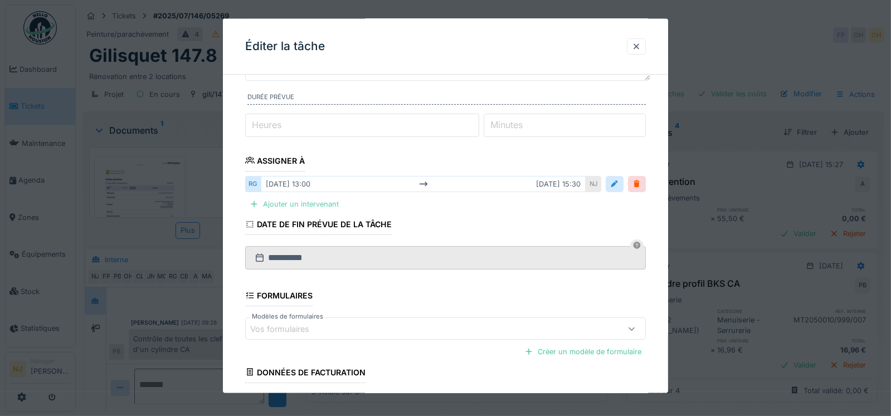
click at [253, 202] on div at bounding box center [254, 204] width 9 height 11
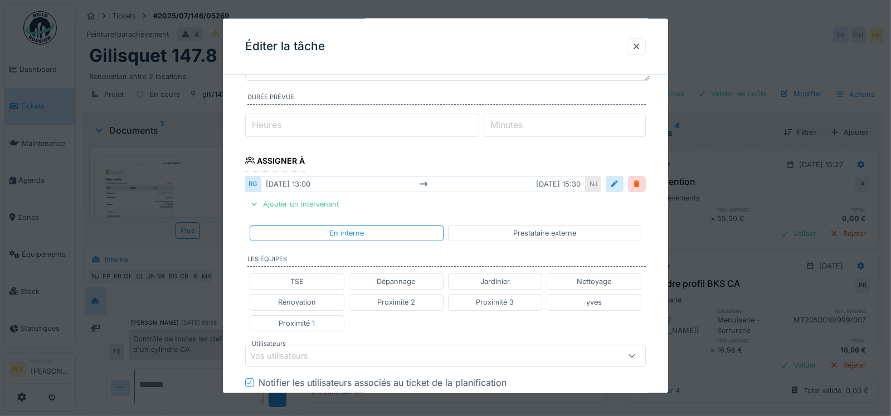
click at [290, 350] on div "Vos utilisateurs" at bounding box center [287, 356] width 74 height 12
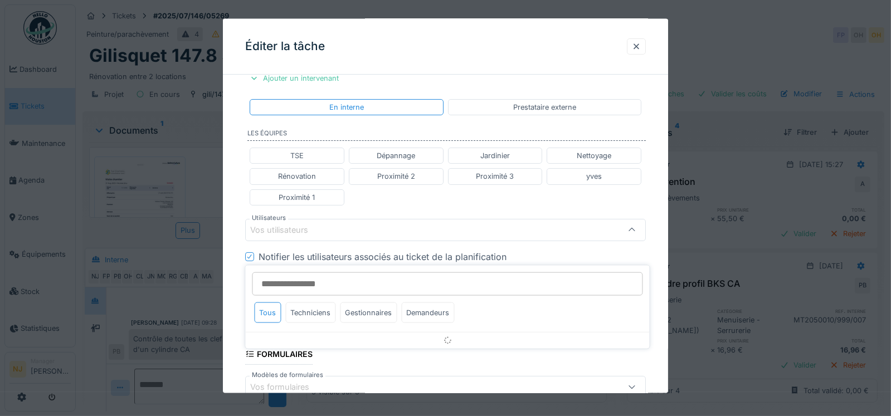
scroll to position [258, 0]
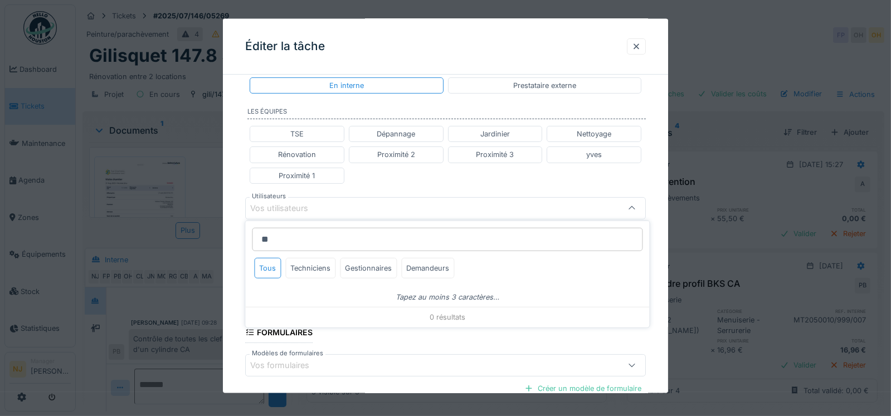
type input "*"
click at [311, 266] on div "Techniciens" at bounding box center [310, 268] width 50 height 21
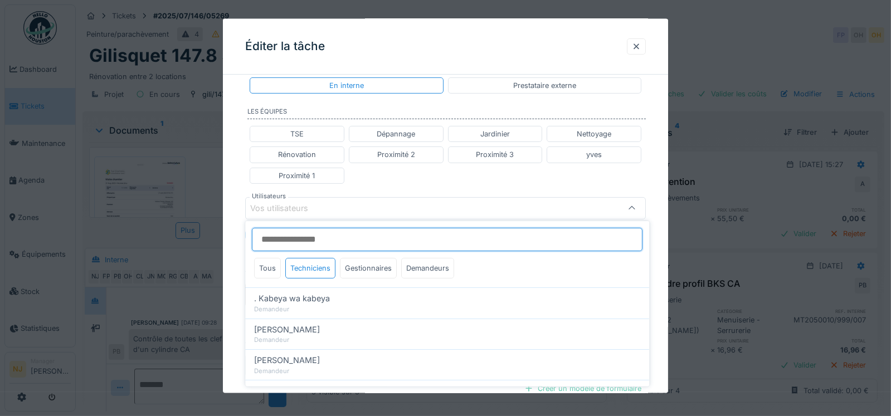
type input "*"
click at [287, 235] on input "****" at bounding box center [447, 239] width 390 height 23
type input "*"
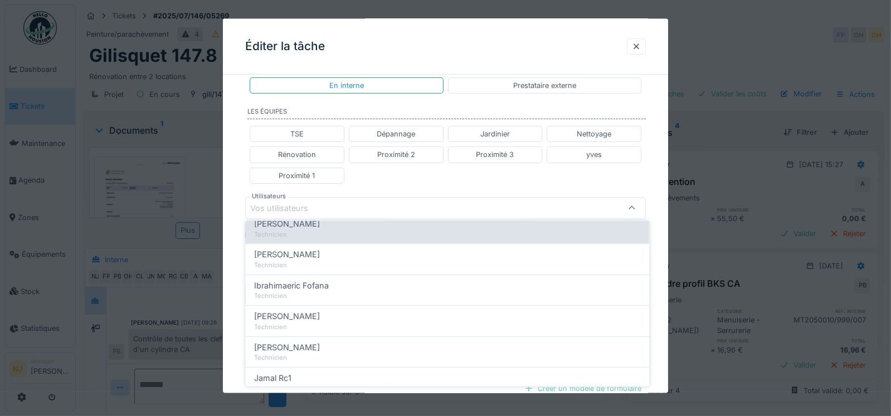
scroll to position [501, 0]
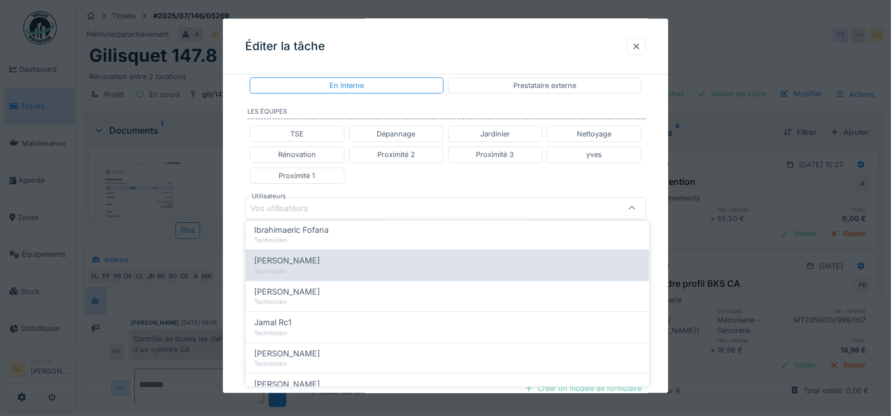
click at [265, 257] on span "[PERSON_NAME]" at bounding box center [287, 261] width 66 height 12
type input "*****"
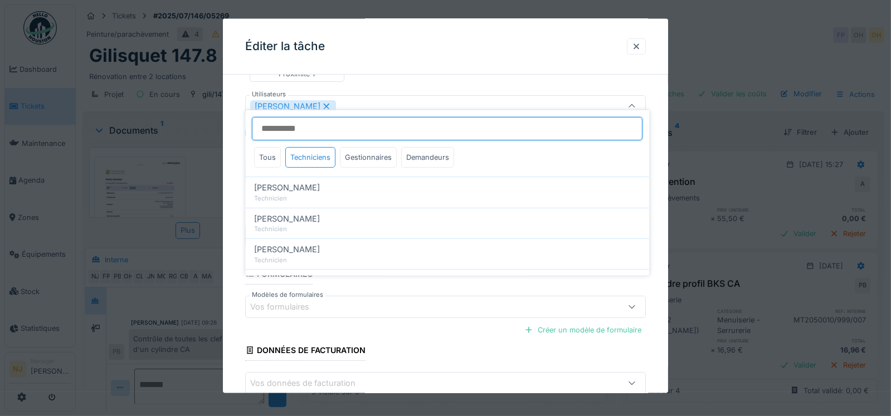
scroll to position [370, 0]
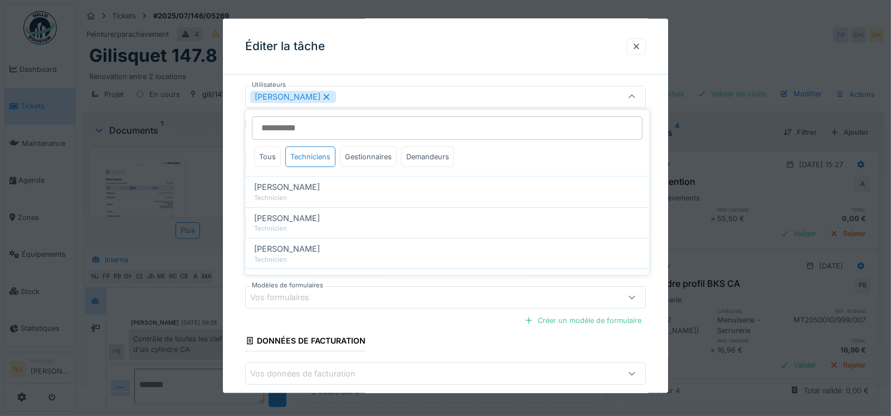
click at [236, 290] on div "**********" at bounding box center [446, 81] width 446 height 735
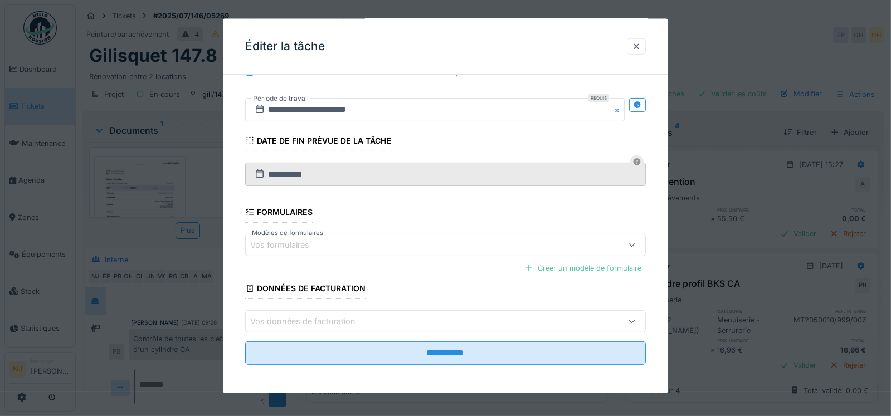
scroll to position [255, 0]
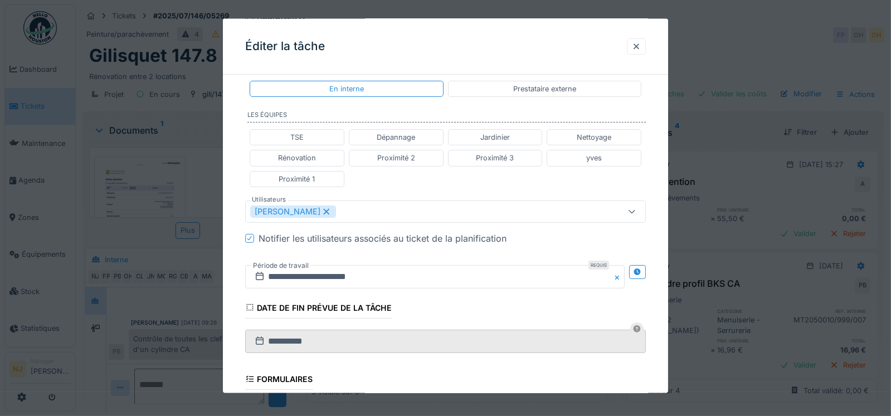
click at [619, 273] on button "Close" at bounding box center [618, 276] width 12 height 23
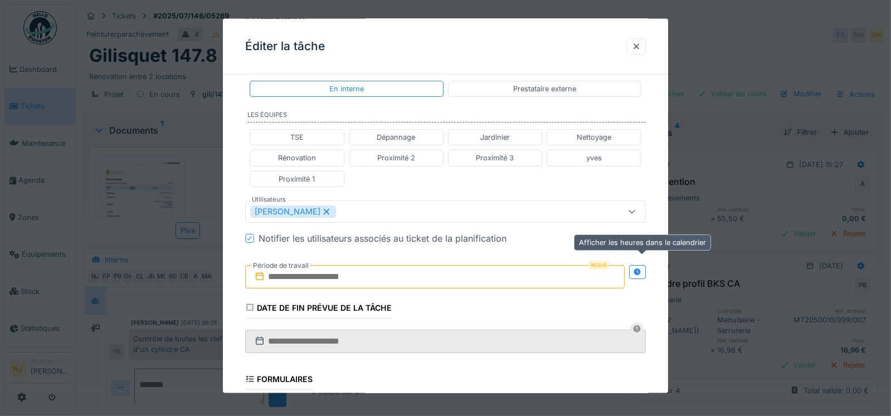
click at [639, 268] on icon at bounding box center [637, 271] width 7 height 7
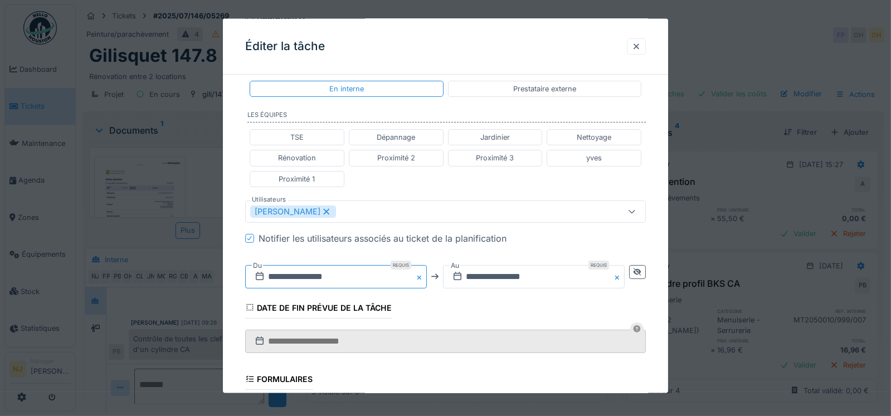
click at [322, 276] on input "**********" at bounding box center [336, 276] width 182 height 23
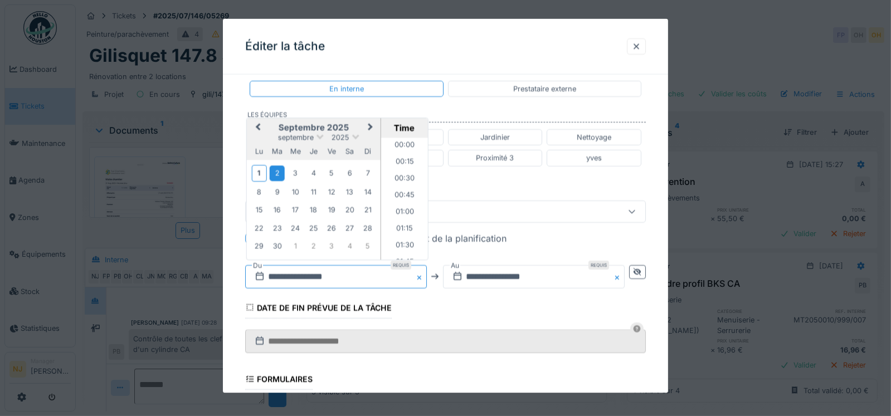
scroll to position [815, 0]
click at [296, 190] on div "10" at bounding box center [294, 191] width 15 height 15
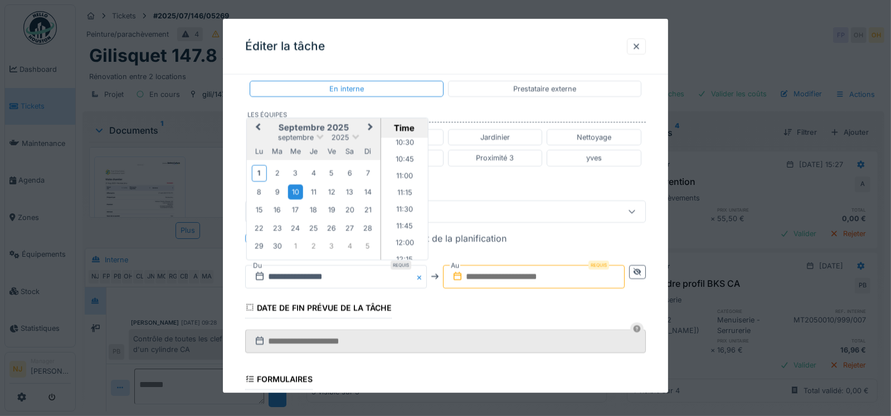
scroll to position [648, 0]
click at [395, 191] on li "10:30" at bounding box center [403, 199] width 47 height 17
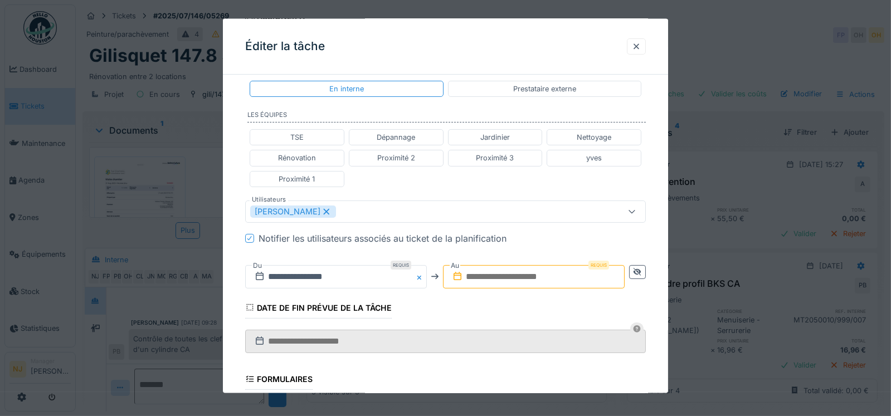
click at [525, 276] on input "text" at bounding box center [534, 276] width 182 height 23
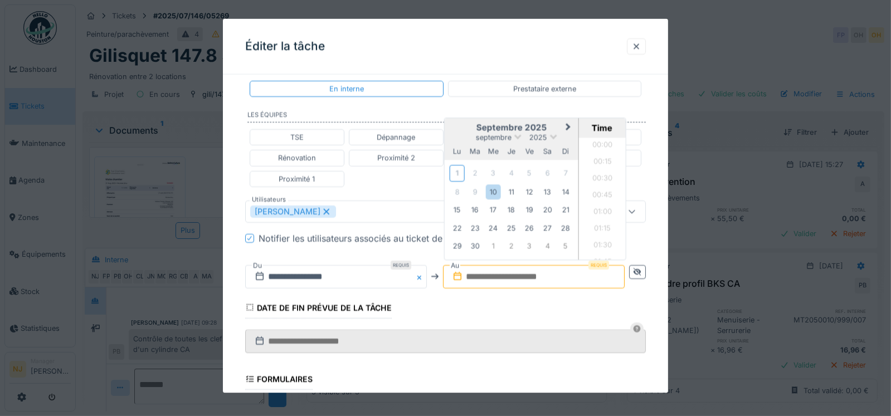
scroll to position [1049, 0]
click at [495, 188] on div "10" at bounding box center [493, 191] width 15 height 15
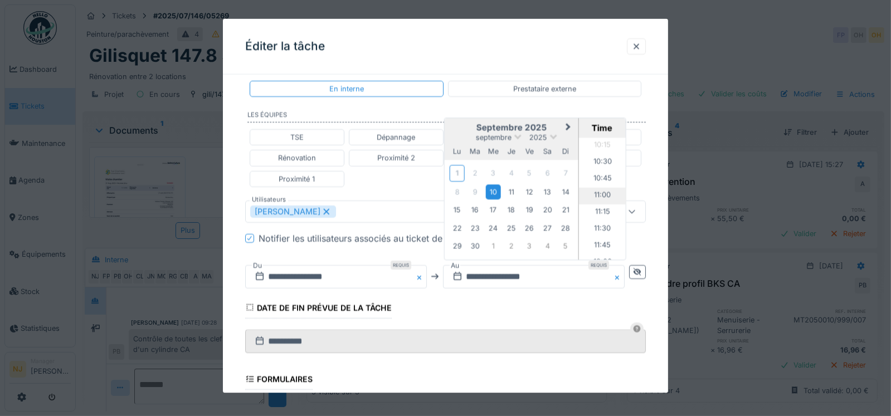
scroll to position [660, 0]
click at [597, 199] on li "10:45" at bounding box center [602, 205] width 47 height 17
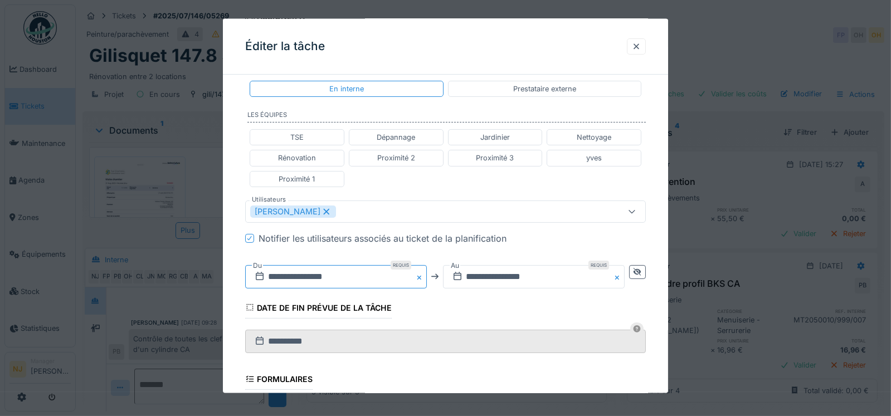
click at [340, 271] on input "**********" at bounding box center [336, 276] width 182 height 23
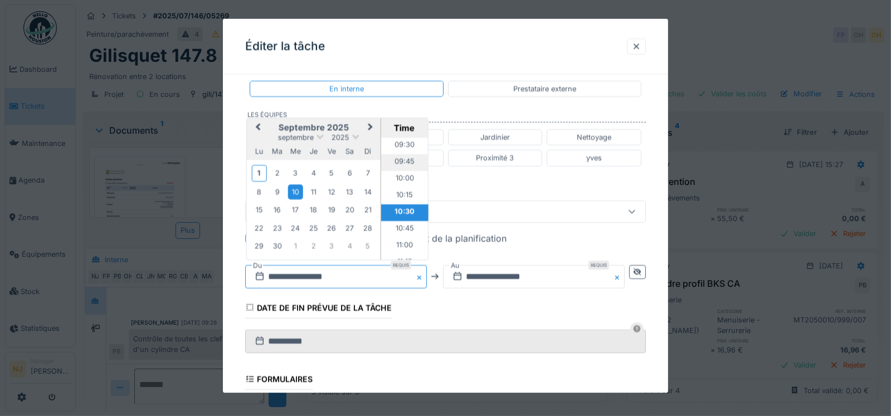
scroll to position [593, 0]
click at [399, 183] on li "09:30" at bounding box center [403, 187] width 47 height 17
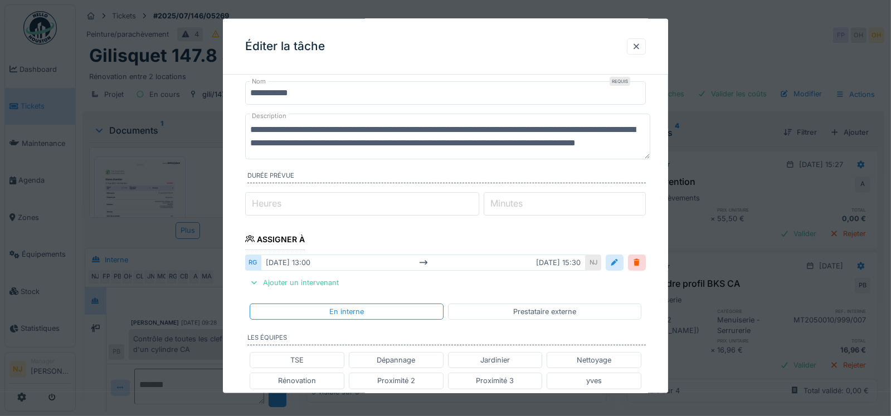
scroll to position [0, 0]
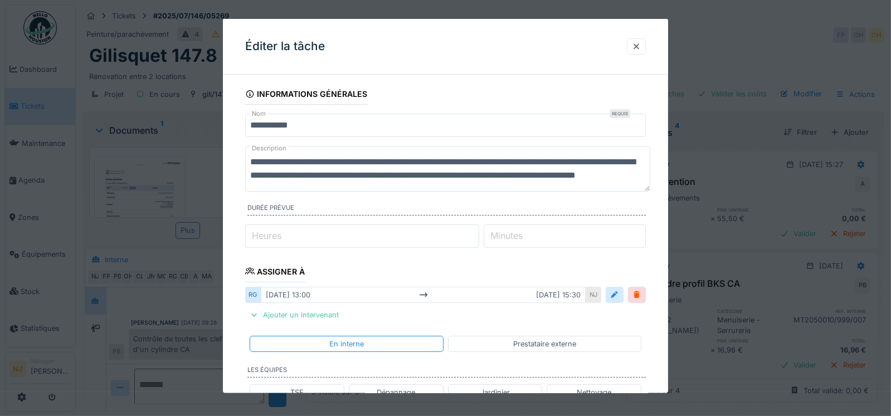
click at [377, 188] on textarea "**********" at bounding box center [447, 169] width 405 height 46
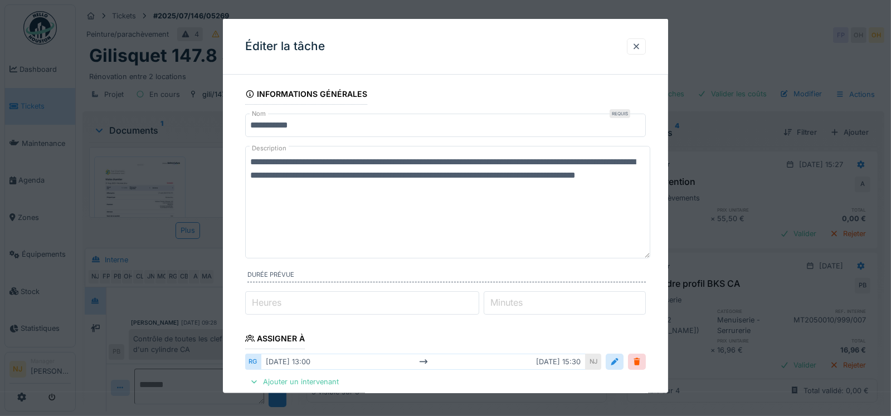
drag, startPoint x: 646, startPoint y: 188, endPoint x: 641, endPoint y: 279, distance: 90.9
click at [641, 261] on div "**********" at bounding box center [445, 203] width 401 height 115
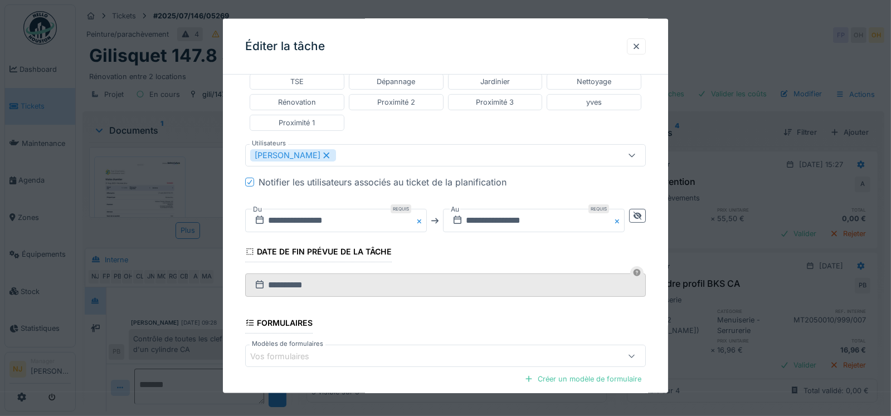
scroll to position [457, 0]
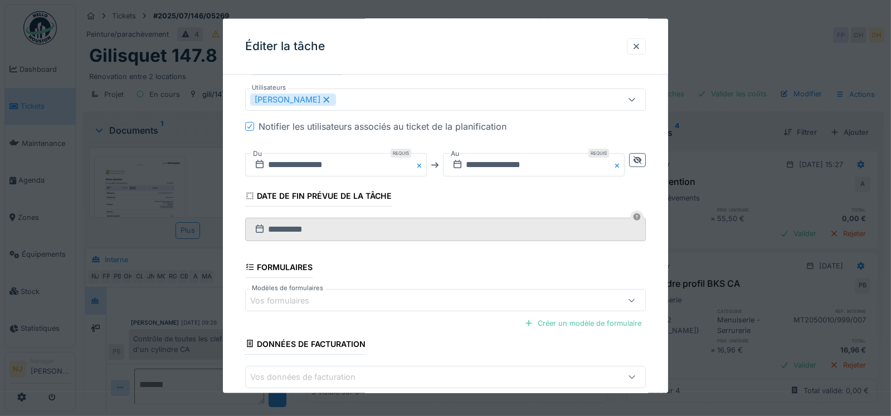
type textarea "**********"
click at [370, 94] on div "[PERSON_NAME]" at bounding box center [421, 100] width 343 height 12
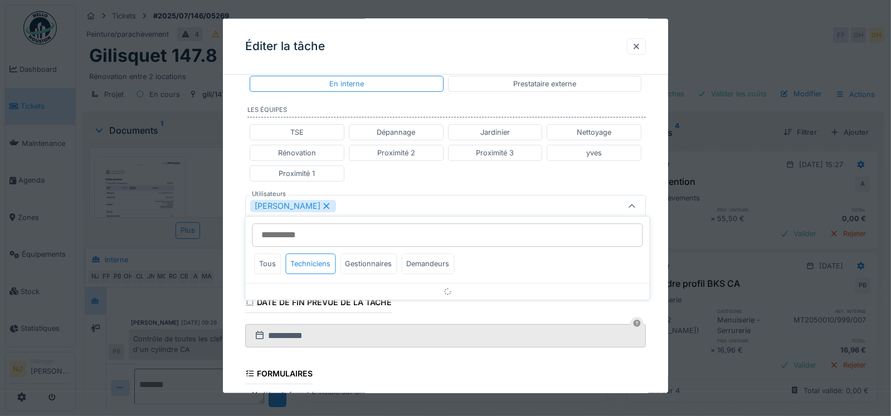
scroll to position [349, 0]
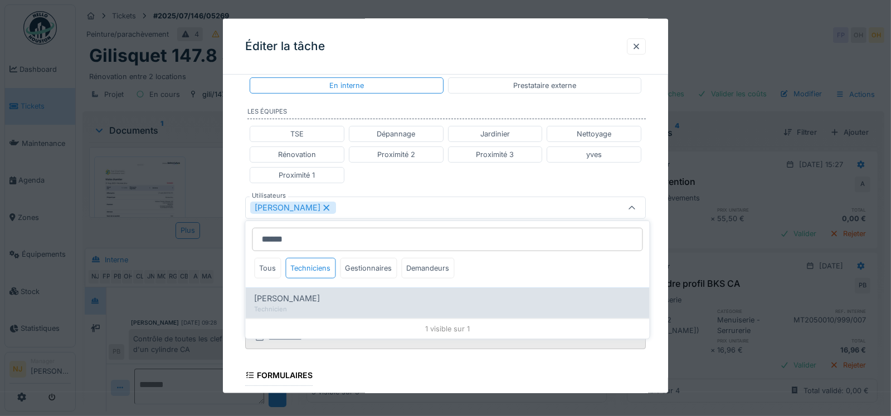
type input "******"
click at [290, 300] on span "[PERSON_NAME]" at bounding box center [287, 298] width 66 height 12
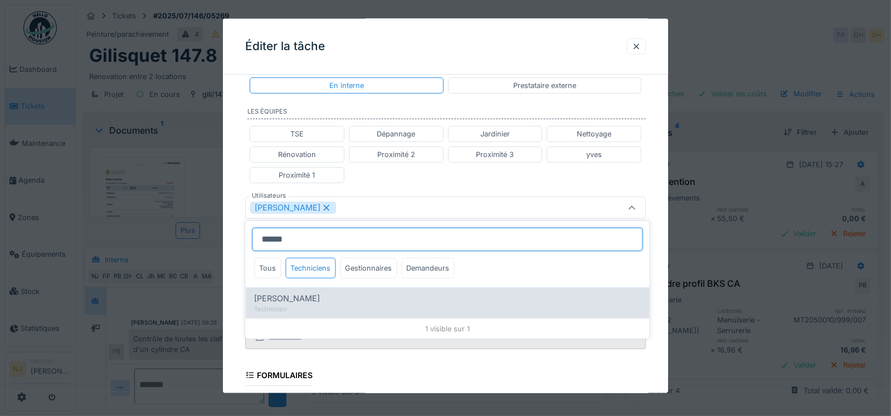
type input "**********"
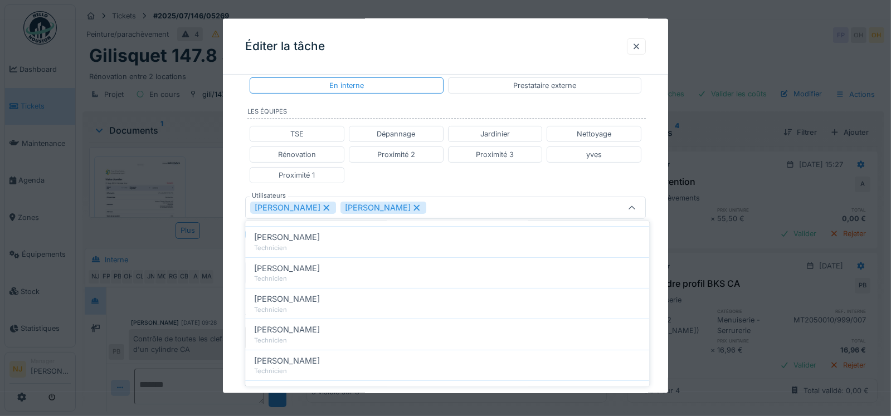
scroll to position [222, 0]
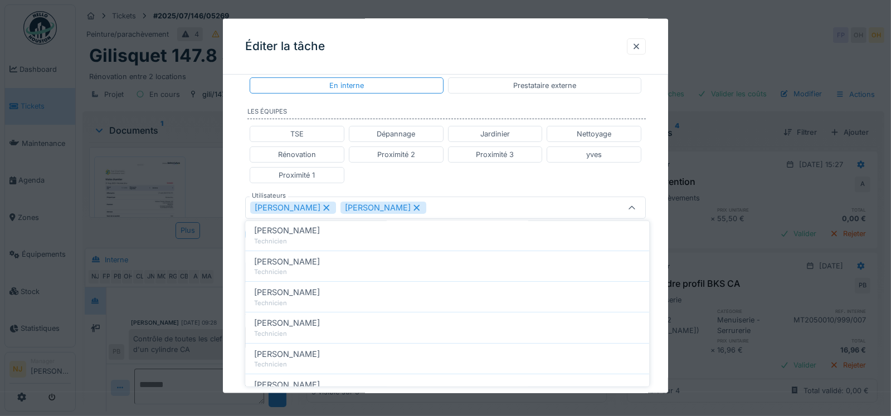
click at [235, 253] on div "**********" at bounding box center [446, 146] width 446 height 825
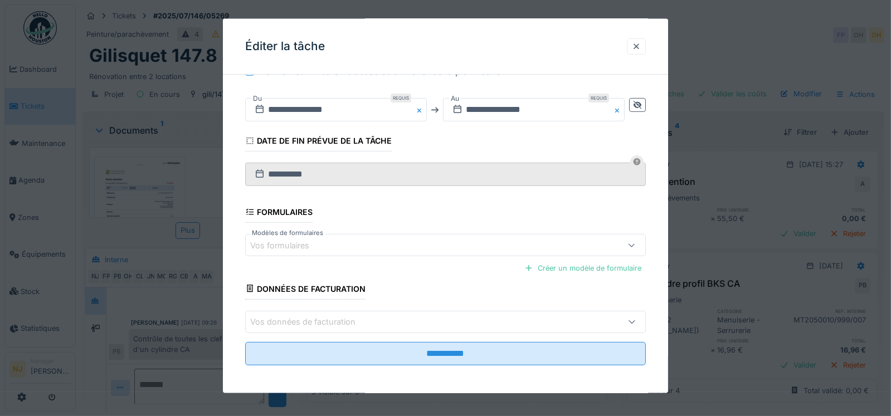
scroll to position [513, 0]
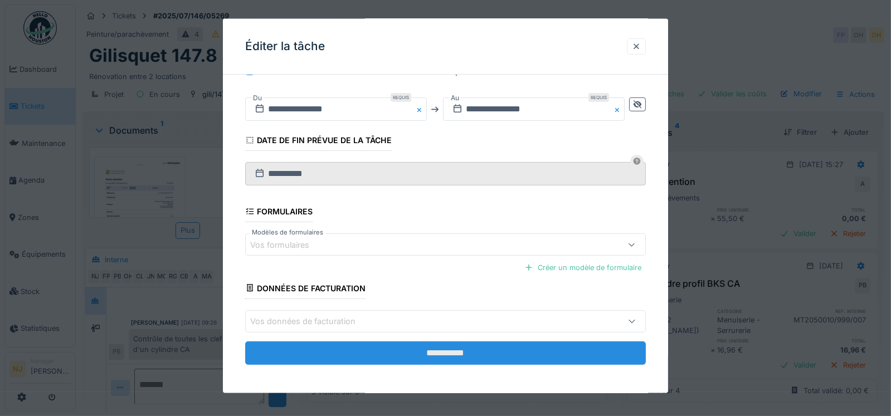
click at [444, 348] on input "**********" at bounding box center [445, 352] width 401 height 23
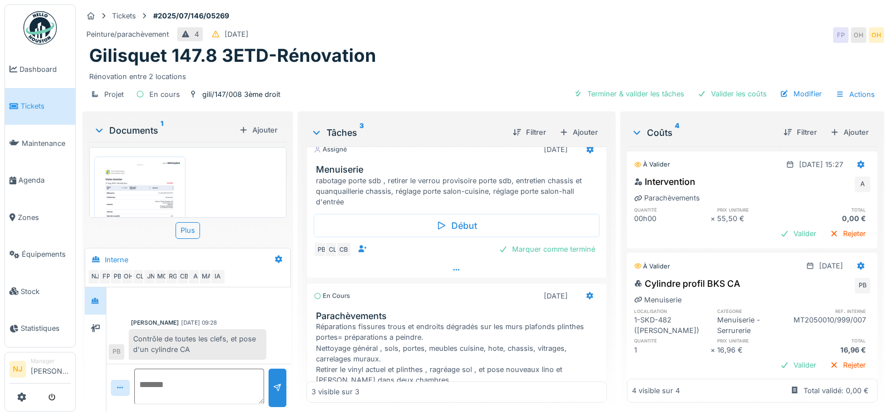
scroll to position [0, 0]
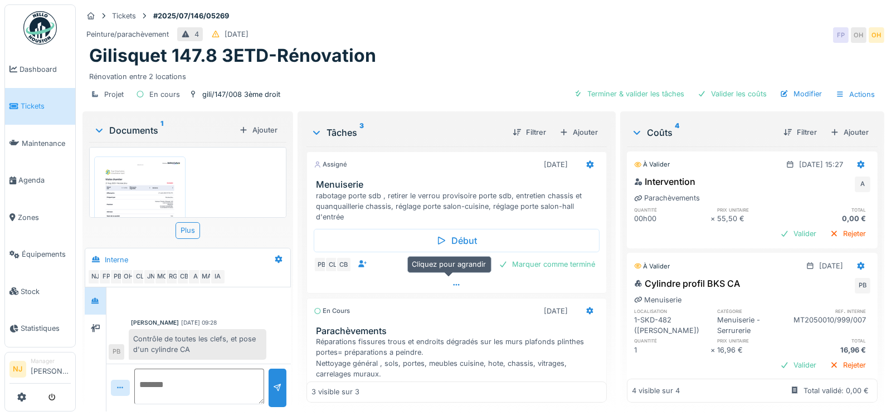
click at [452, 281] on icon at bounding box center [456, 284] width 9 height 7
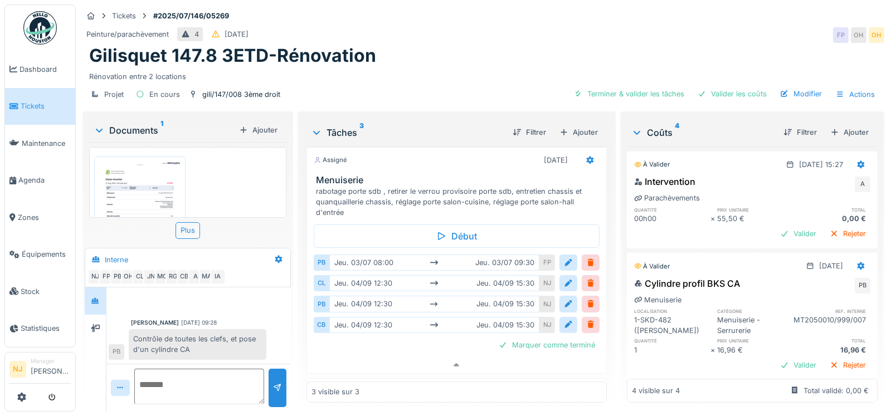
click at [423, 152] on div "Assigné [DATE]" at bounding box center [457, 160] width 286 height 16
click at [444, 98] on div "Tickets #2025/07/146/05269 Peinture/parachèvement 4 [DATE] FP OH OH [PERSON_NAM…" at bounding box center [483, 56] width 806 height 105
click at [453, 363] on icon at bounding box center [456, 364] width 6 height 3
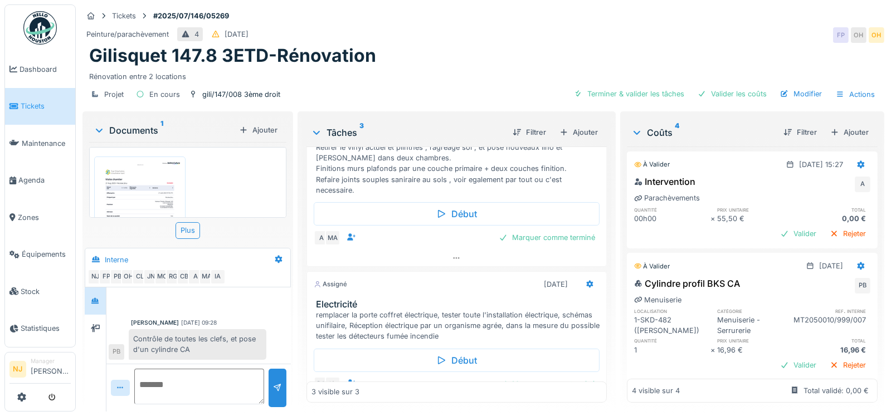
scroll to position [270, 0]
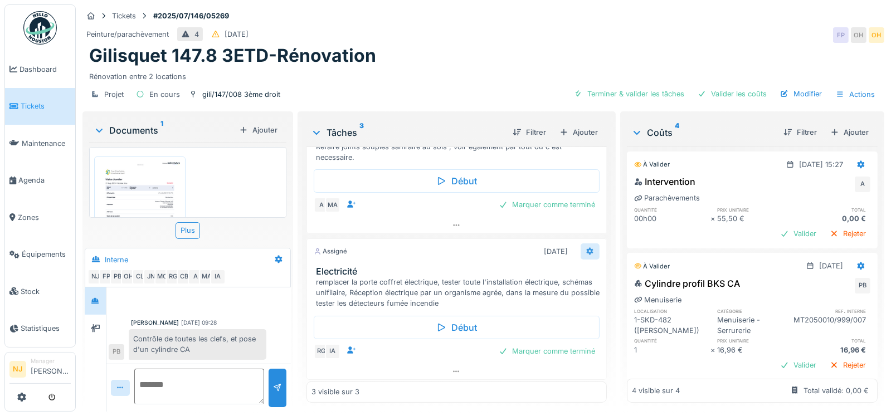
click at [586, 247] on icon at bounding box center [589, 251] width 7 height 8
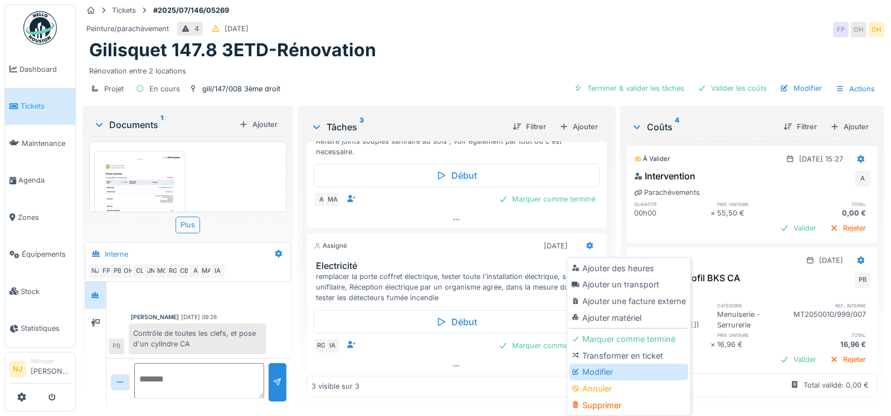
click at [599, 367] on div "Modifier" at bounding box center [628, 372] width 119 height 17
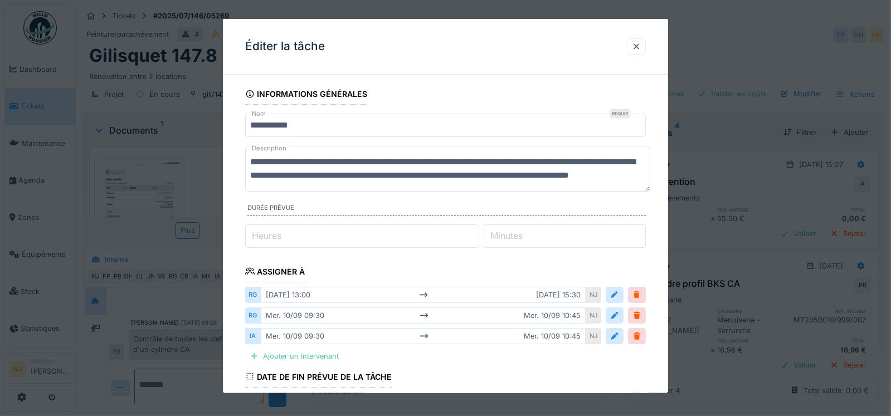
scroll to position [0, 0]
click at [292, 123] on input "**********" at bounding box center [445, 125] width 401 height 23
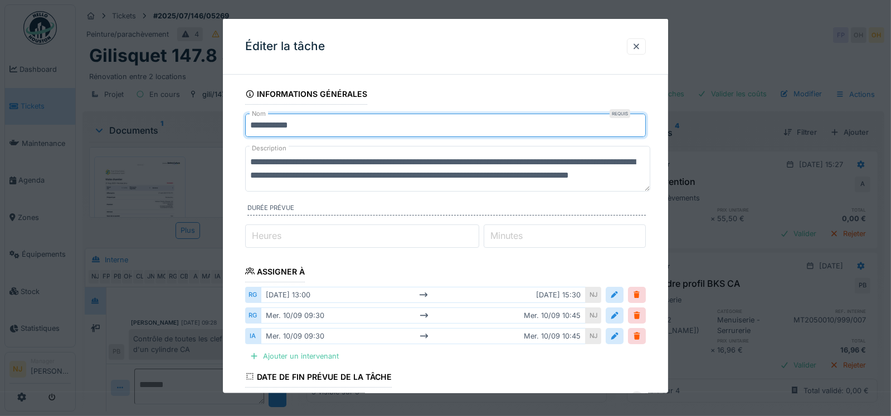
click at [366, 185] on textarea "**********" at bounding box center [447, 169] width 405 height 46
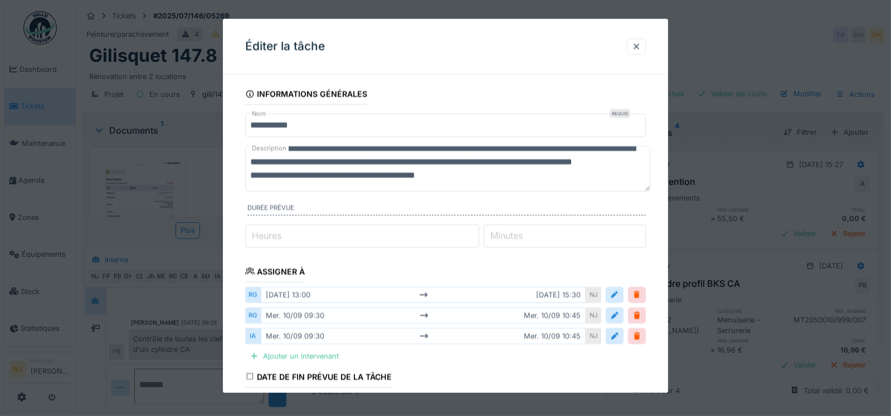
type textarea "**********"
click at [297, 123] on input "**********" at bounding box center [445, 125] width 401 height 23
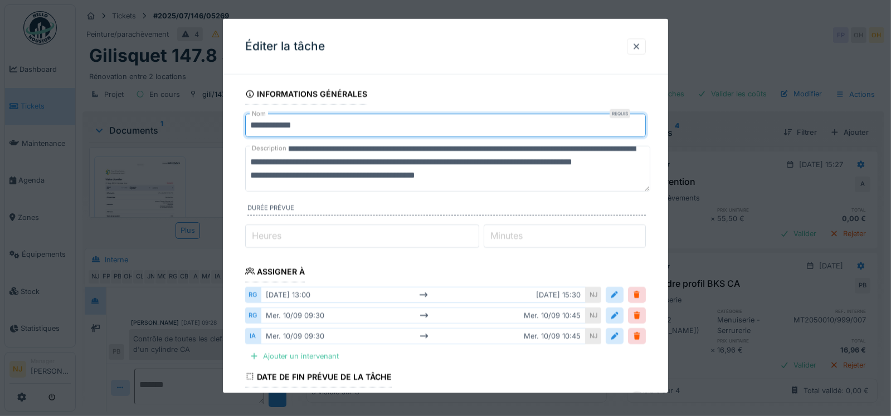
type input "**********"
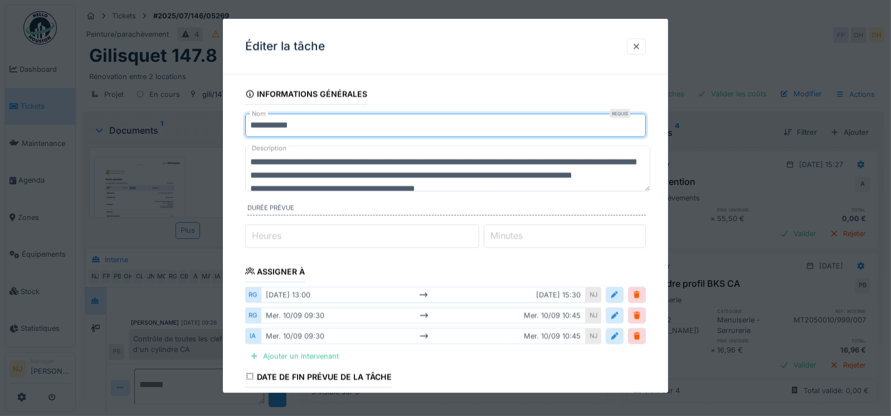
click at [250, 161] on textarea "**********" at bounding box center [447, 169] width 405 height 46
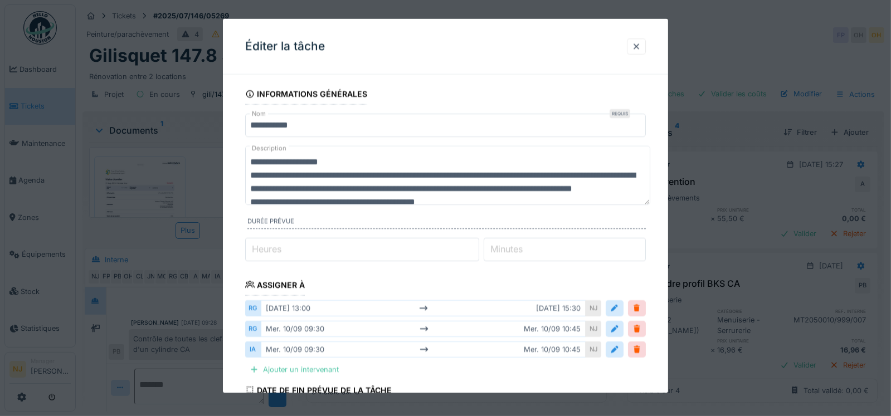
click at [252, 174] on textarea "**********" at bounding box center [447, 175] width 405 height 59
click at [292, 187] on textarea "**********" at bounding box center [447, 175] width 405 height 59
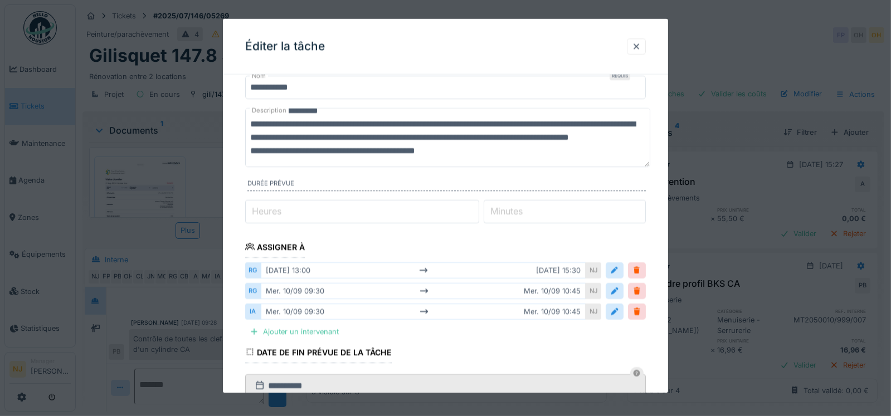
scroll to position [55, 0]
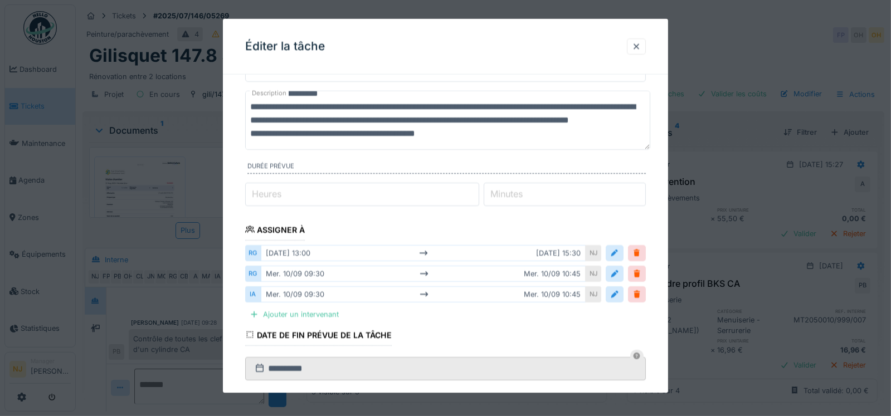
click at [312, 133] on textarea "**********" at bounding box center [447, 120] width 405 height 59
click at [465, 131] on textarea "**********" at bounding box center [447, 120] width 405 height 59
type textarea "**********"
click at [640, 252] on div at bounding box center [636, 252] width 9 height 11
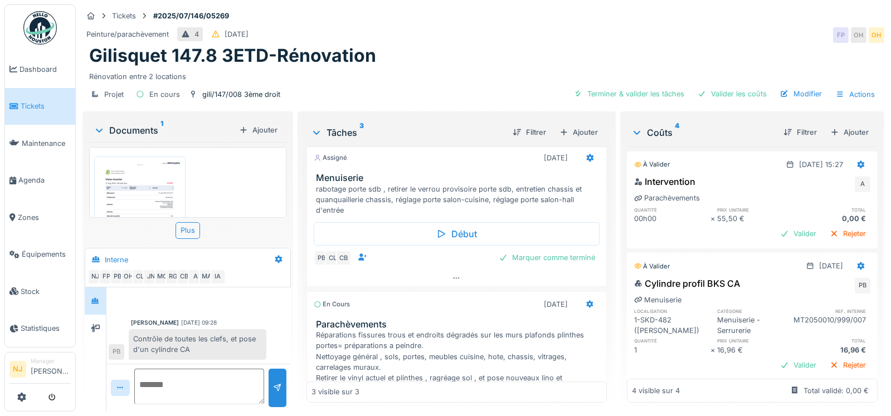
scroll to position [0, 0]
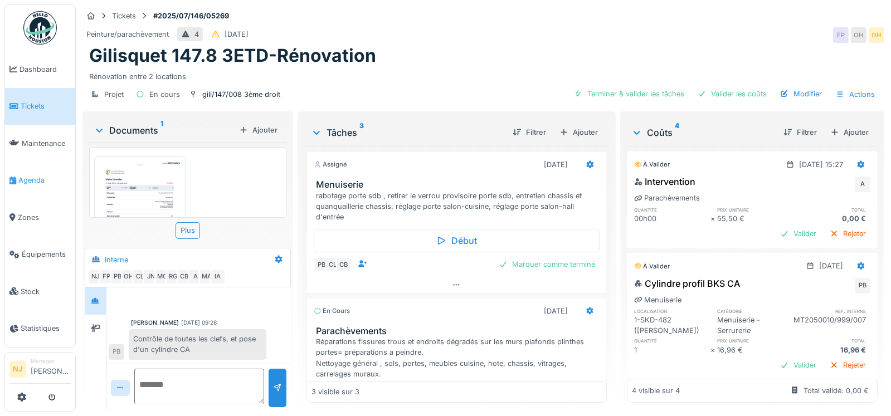
click at [32, 175] on span "Agenda" at bounding box center [44, 180] width 52 height 11
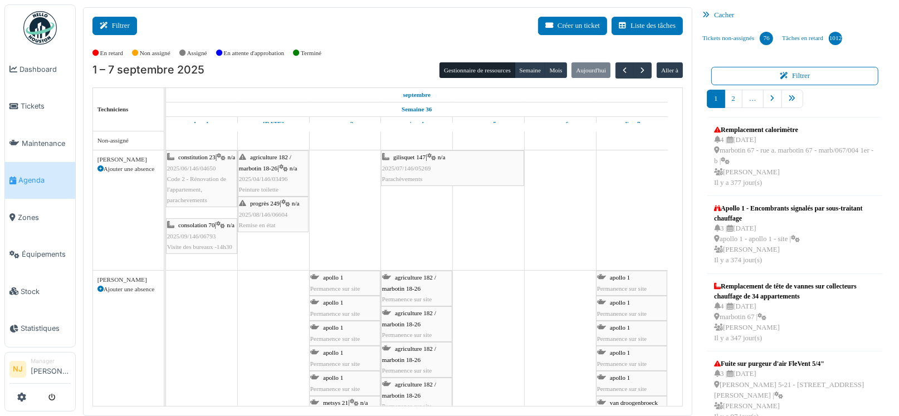
click at [118, 26] on button "Filtrer" at bounding box center [114, 26] width 45 height 18
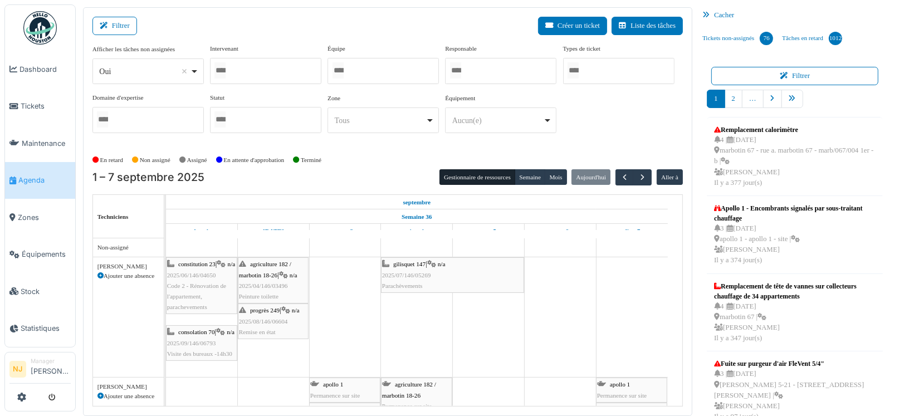
click at [267, 75] on div at bounding box center [265, 71] width 111 height 26
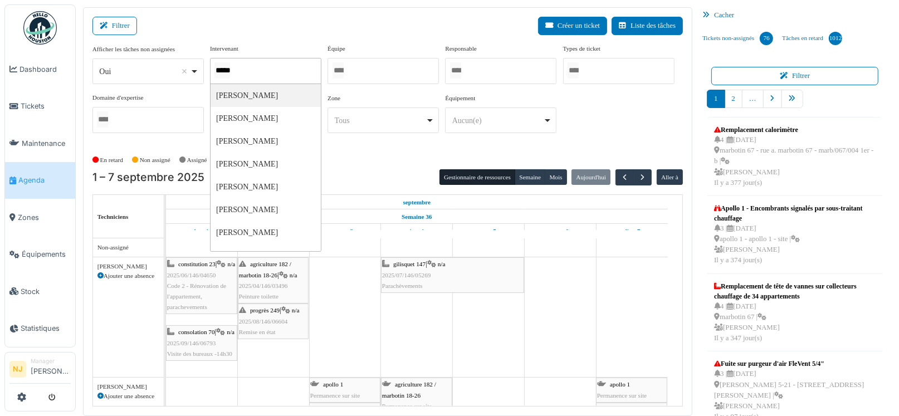
type input "******"
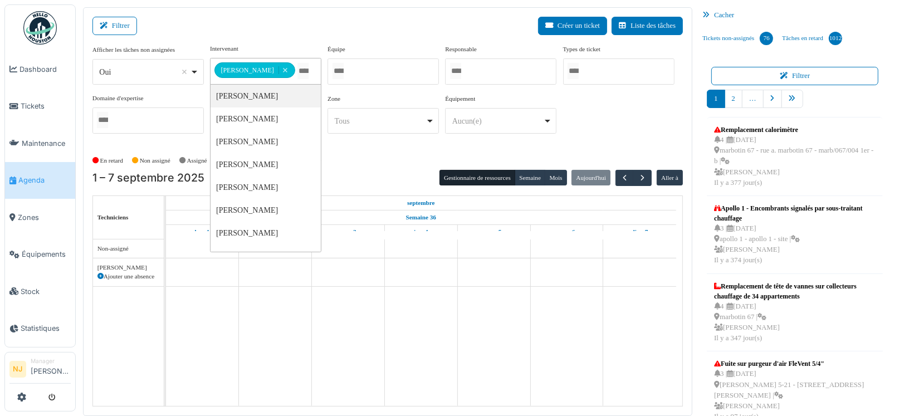
click at [278, 22] on div "Filtrer Créer un ticket Liste des tâches" at bounding box center [387, 30] width 590 height 27
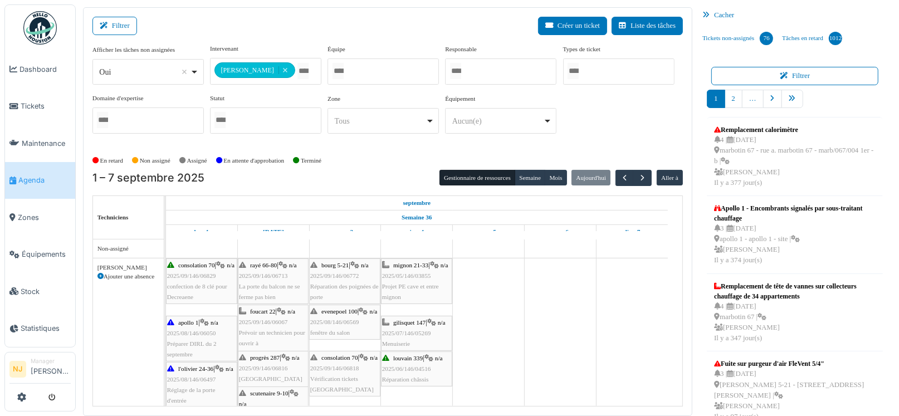
click at [409, 330] on span "2025/07/146/05269" at bounding box center [406, 333] width 49 height 7
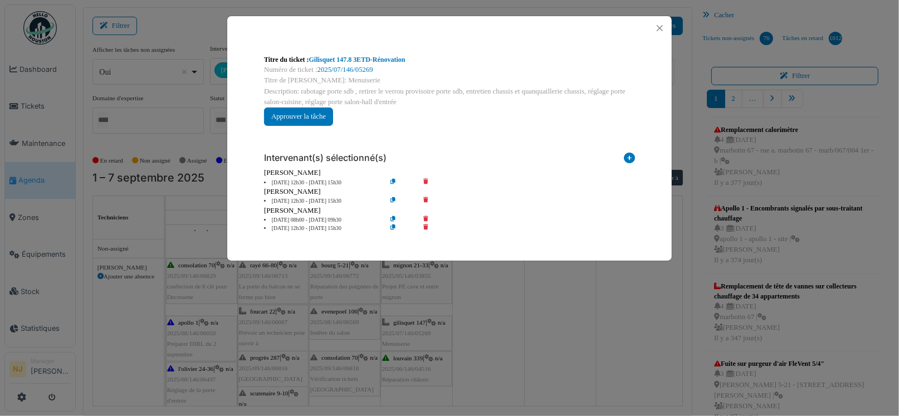
click at [427, 198] on icon at bounding box center [434, 201] width 32 height 8
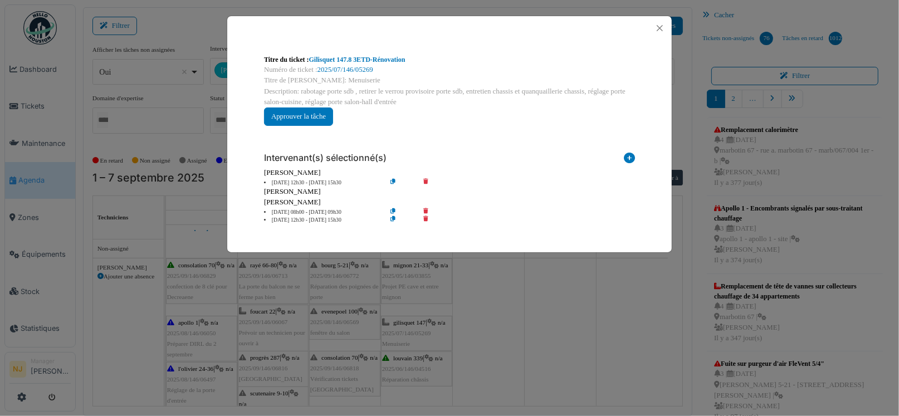
click at [425, 208] on icon at bounding box center [434, 212] width 32 height 8
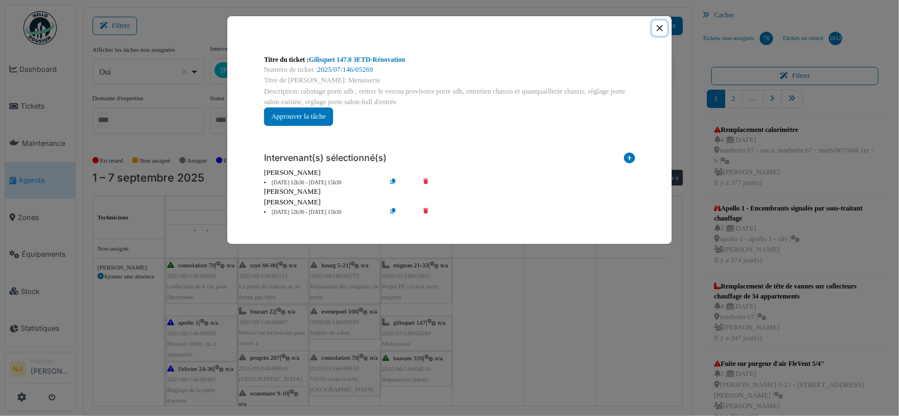
click at [660, 23] on button "Close" at bounding box center [659, 28] width 15 height 15
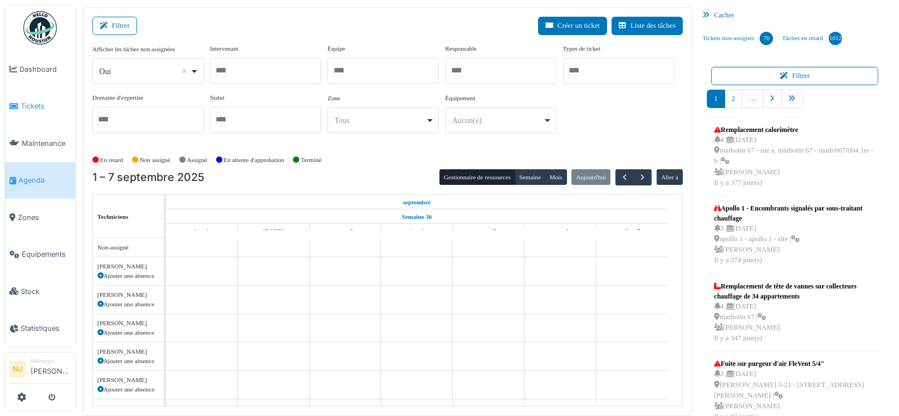
click at [28, 104] on span "Tickets" at bounding box center [46, 106] width 50 height 11
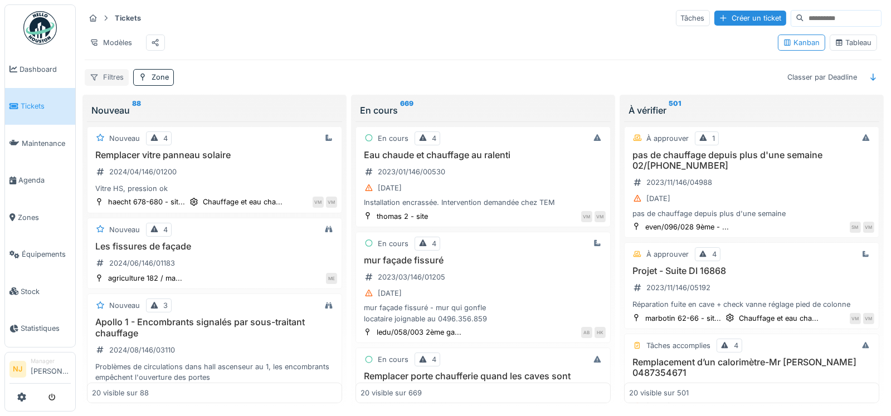
click at [109, 85] on div "Filtres" at bounding box center [107, 77] width 44 height 16
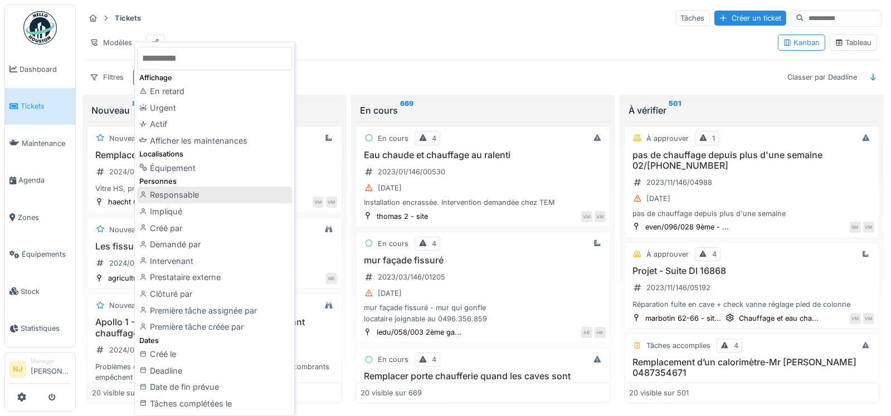
click at [168, 194] on div "Responsable" at bounding box center [214, 195] width 155 height 17
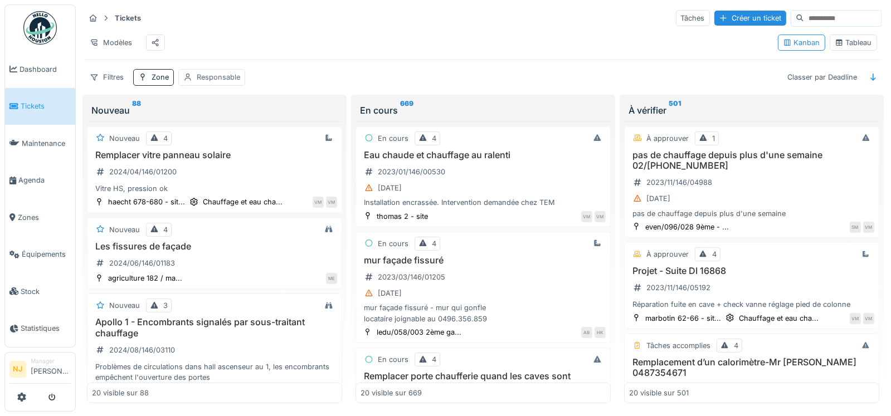
click at [218, 82] on div "Responsable" at bounding box center [218, 77] width 43 height 11
click at [213, 159] on div "Moi-même" at bounding box center [216, 158] width 36 height 11
type input "*****"
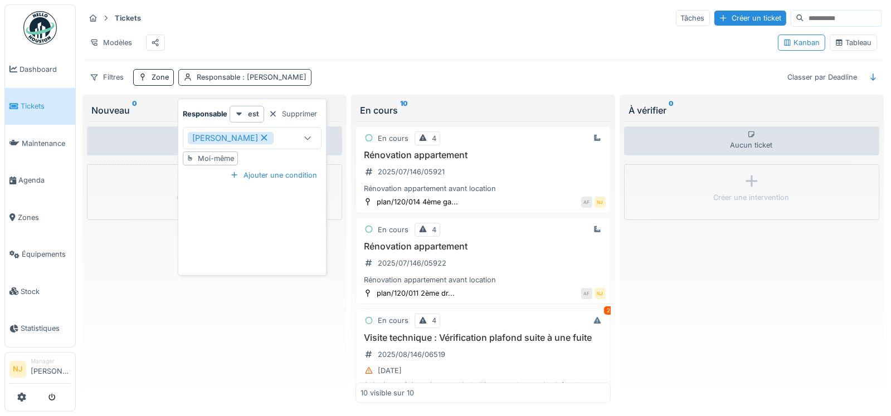
click at [242, 81] on span ": [PERSON_NAME]" at bounding box center [273, 77] width 66 height 8
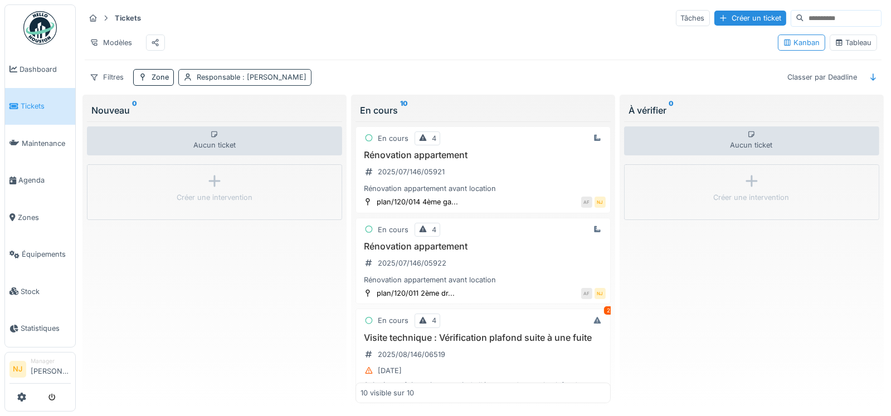
click at [231, 79] on div "Responsable : [PERSON_NAME]" at bounding box center [244, 77] width 133 height 16
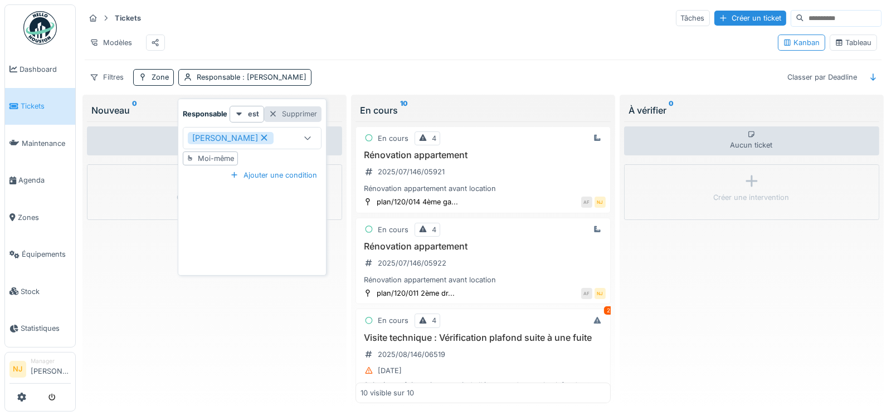
click at [271, 110] on div at bounding box center [272, 114] width 9 height 11
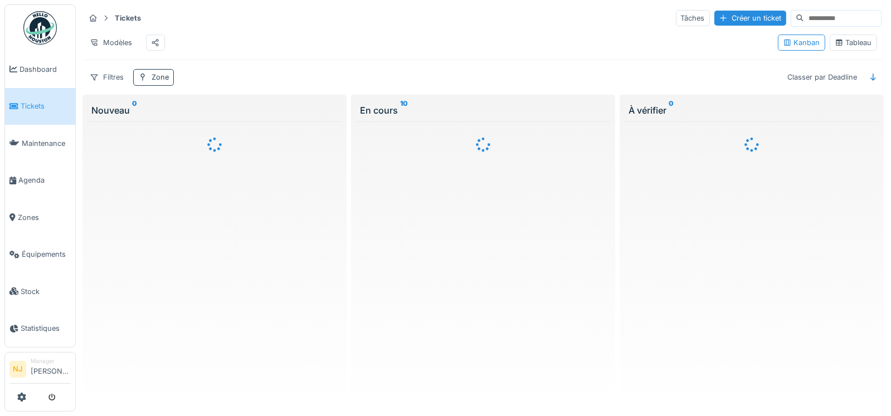
click at [159, 82] on div "Zone" at bounding box center [160, 77] width 17 height 11
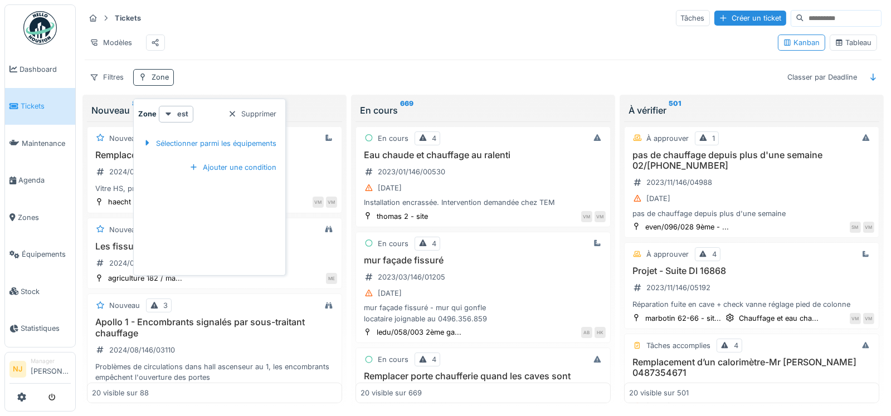
click at [158, 82] on div "Zone" at bounding box center [160, 77] width 17 height 11
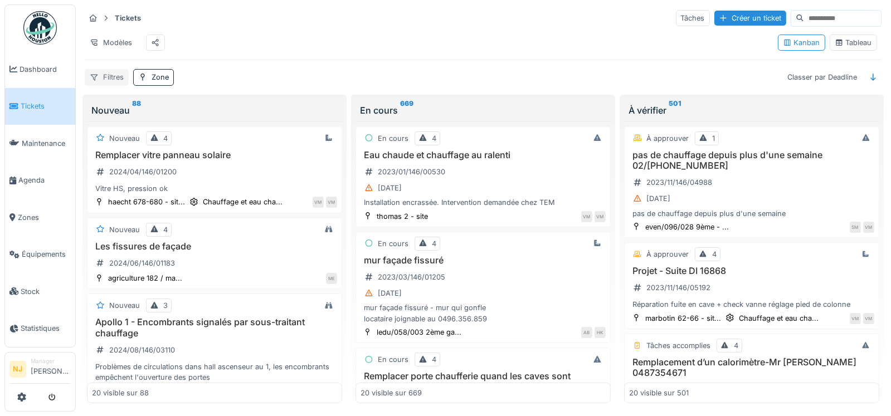
click at [111, 85] on div "Filtres" at bounding box center [107, 77] width 44 height 16
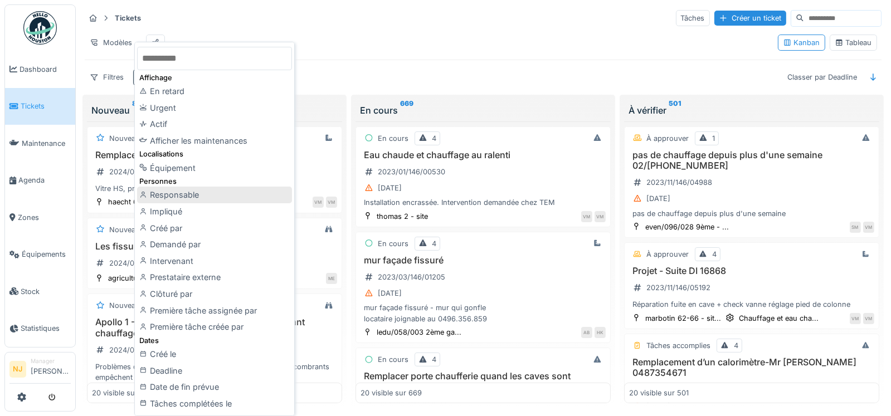
click at [169, 195] on div "Responsable" at bounding box center [214, 195] width 155 height 17
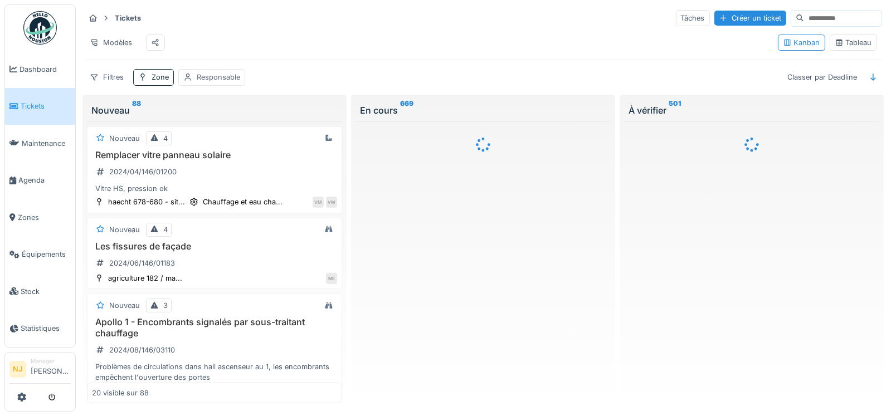
click at [206, 82] on div "Responsable" at bounding box center [218, 77] width 43 height 11
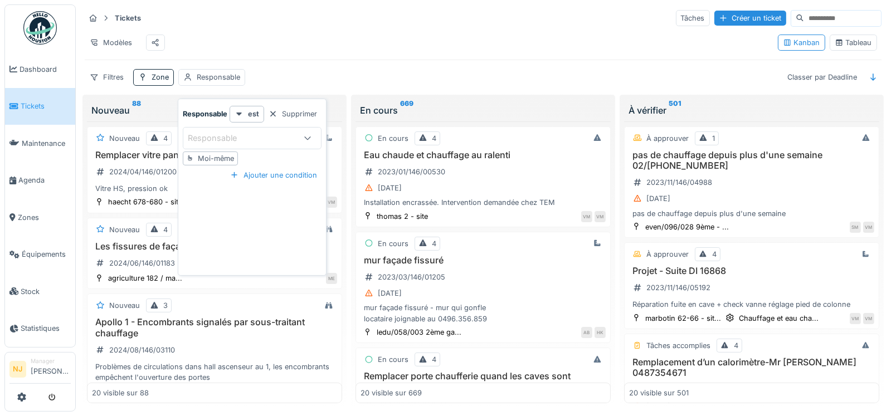
click at [221, 161] on div "Moi-même" at bounding box center [216, 158] width 36 height 11
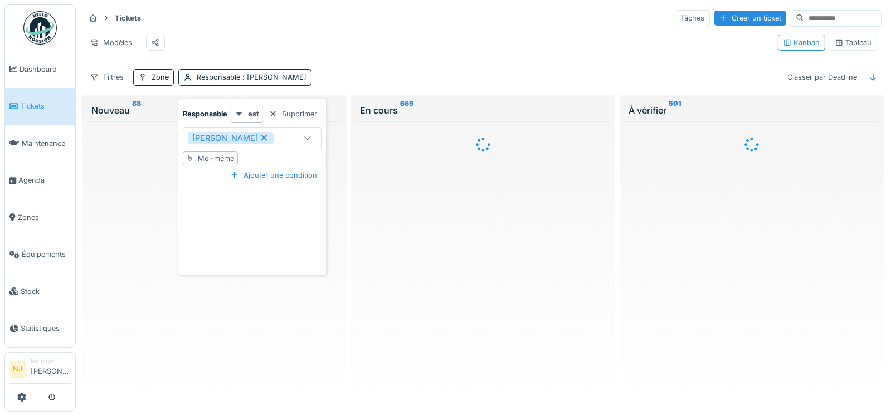
type input "*****"
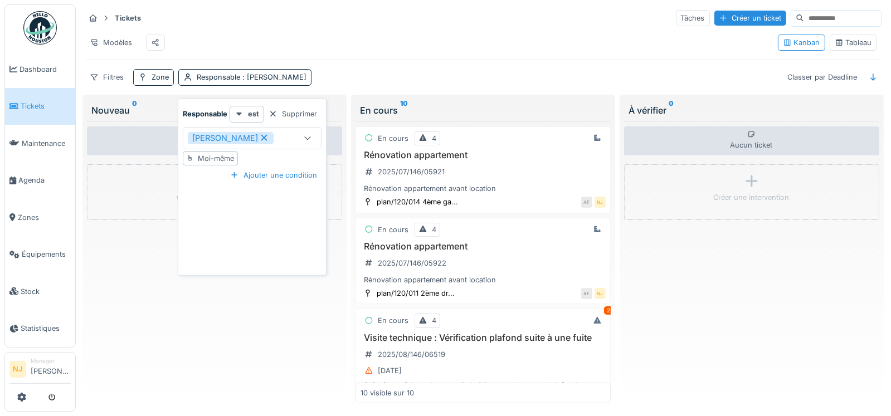
click at [212, 154] on div "Moi-même" at bounding box center [216, 158] width 36 height 11
click at [403, 53] on div "Modèles" at bounding box center [427, 42] width 684 height 25
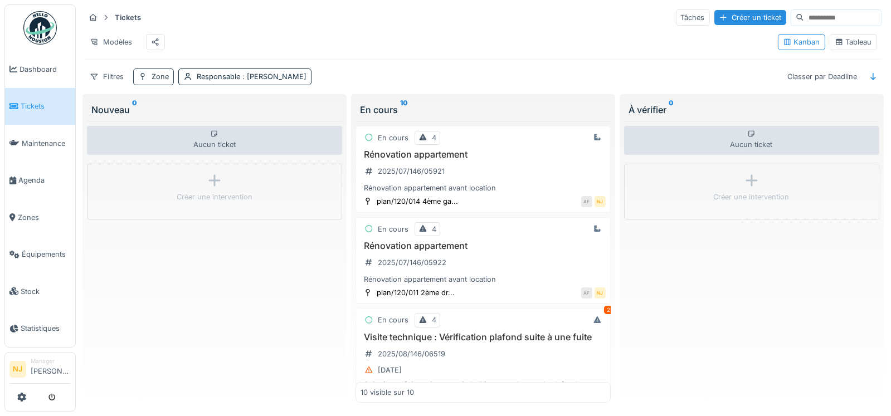
click at [158, 75] on div "Zone" at bounding box center [160, 76] width 17 height 11
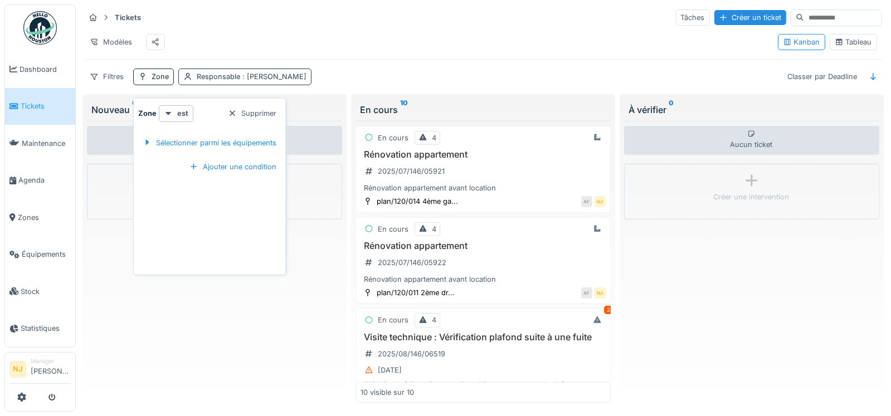
click at [204, 75] on div "Responsable : [PERSON_NAME]" at bounding box center [252, 76] width 110 height 11
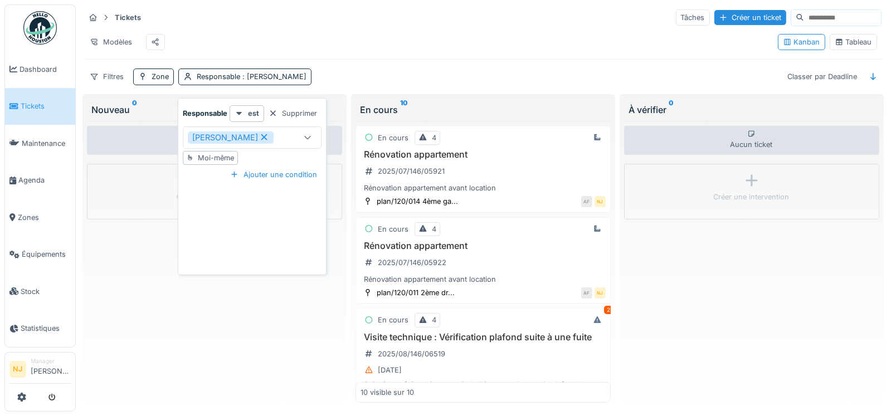
click at [261, 134] on icon at bounding box center [264, 137] width 6 height 6
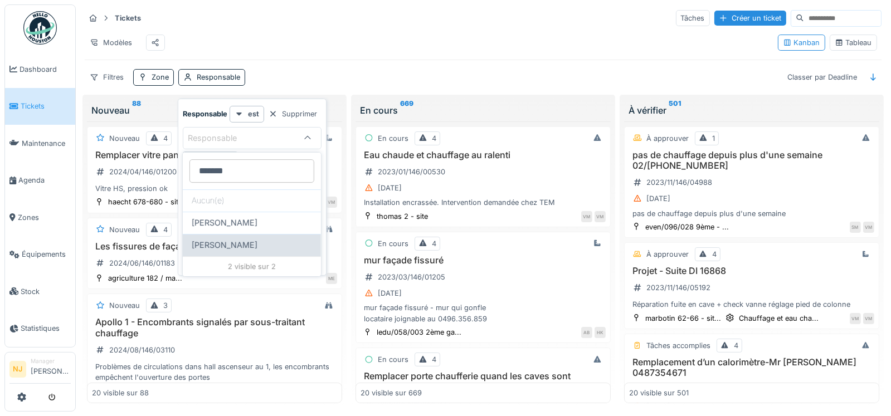
type input "*******"
click at [229, 242] on span "[PERSON_NAME]" at bounding box center [225, 245] width 66 height 12
type input "*****"
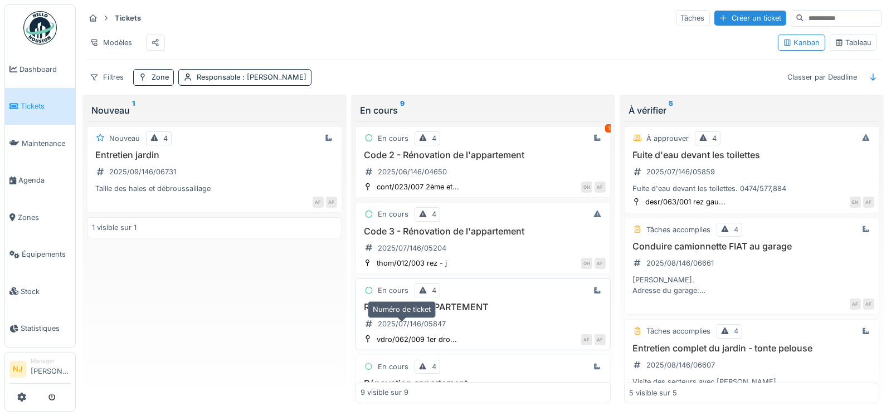
click at [410, 333] on div "2025/07/146/05847" at bounding box center [404, 324] width 89 height 18
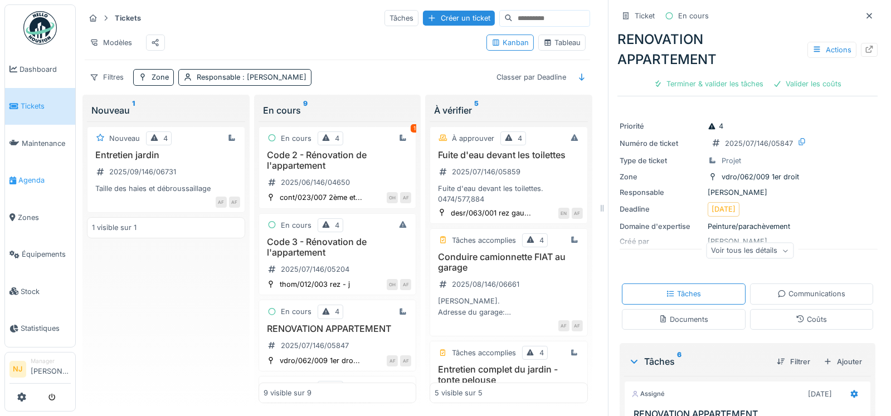
click at [27, 175] on span "Agenda" at bounding box center [44, 180] width 52 height 11
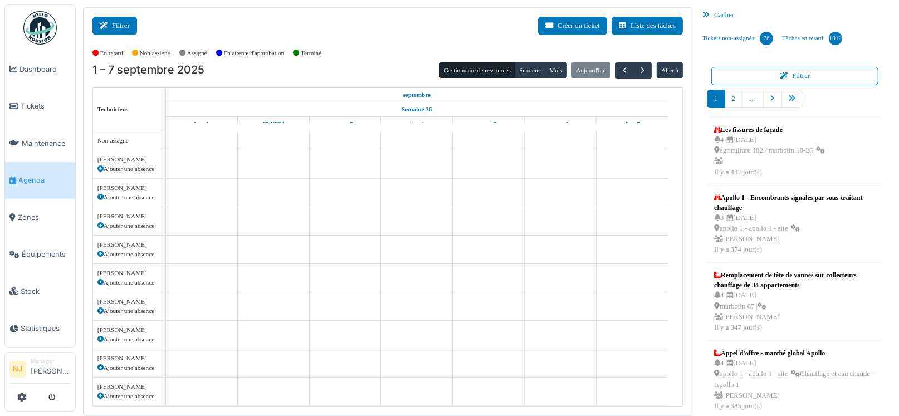
click at [117, 26] on button "Filtrer" at bounding box center [114, 26] width 45 height 18
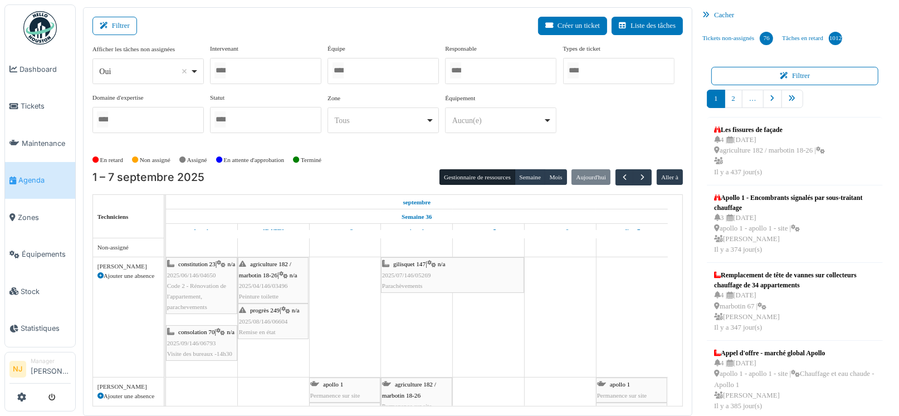
click at [344, 66] on input "Tous" at bounding box center [338, 70] width 11 height 16
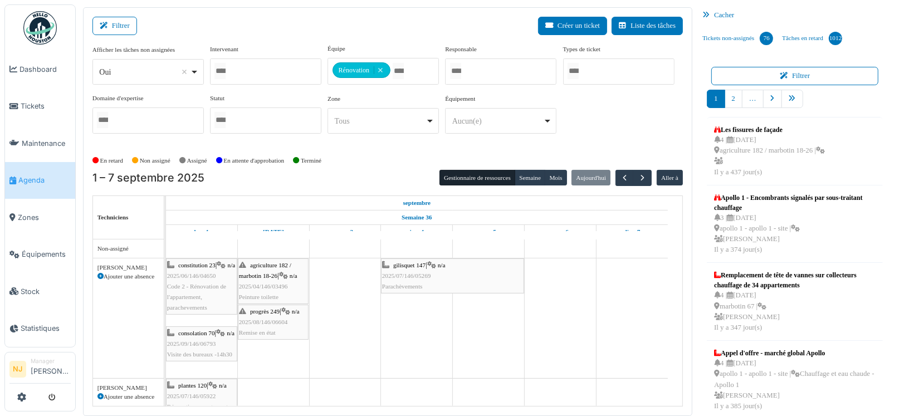
click at [378, 6] on div "Modifier Incident Nettoyage Observation Projet Property Filtrer Créer un ticket…" at bounding box center [449, 208] width 899 height 416
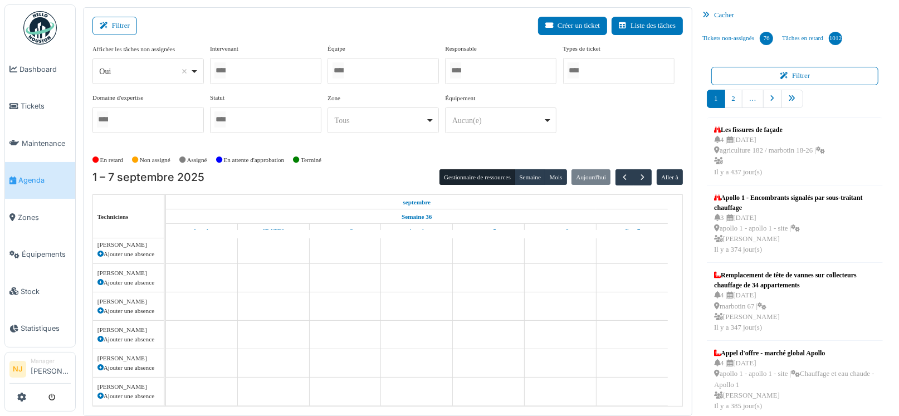
scroll to position [551, 0]
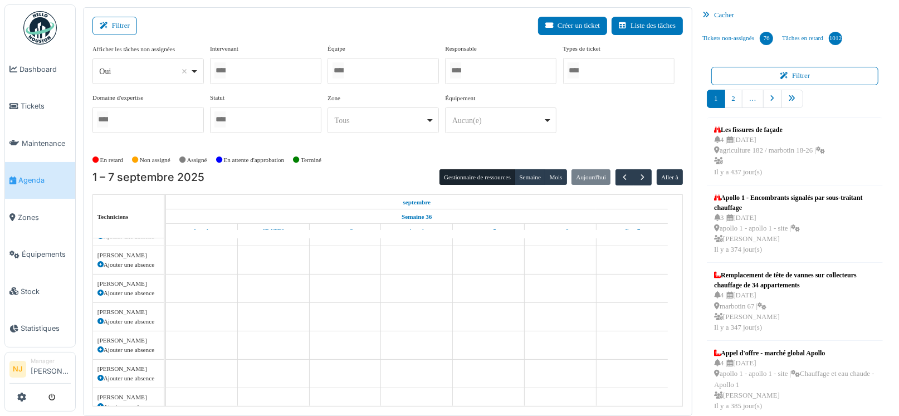
click at [282, 71] on div at bounding box center [265, 71] width 111 height 26
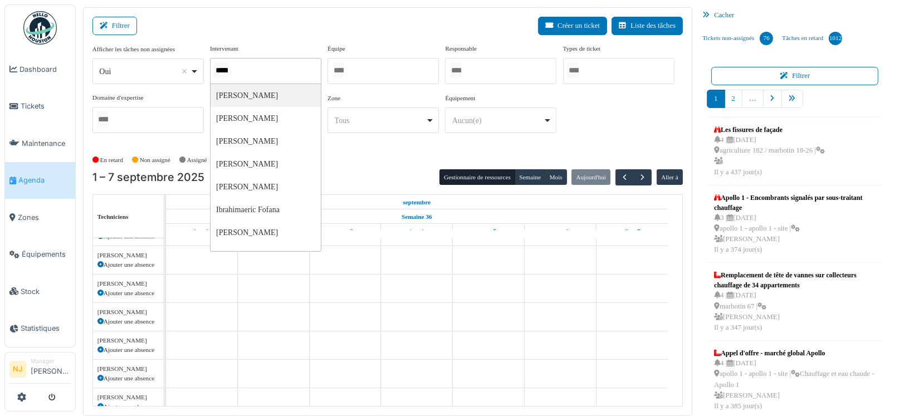
type input "******"
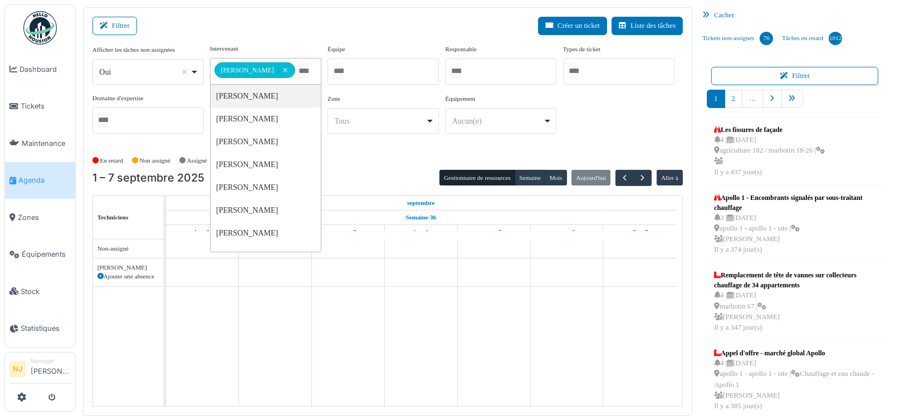
scroll to position [0, 0]
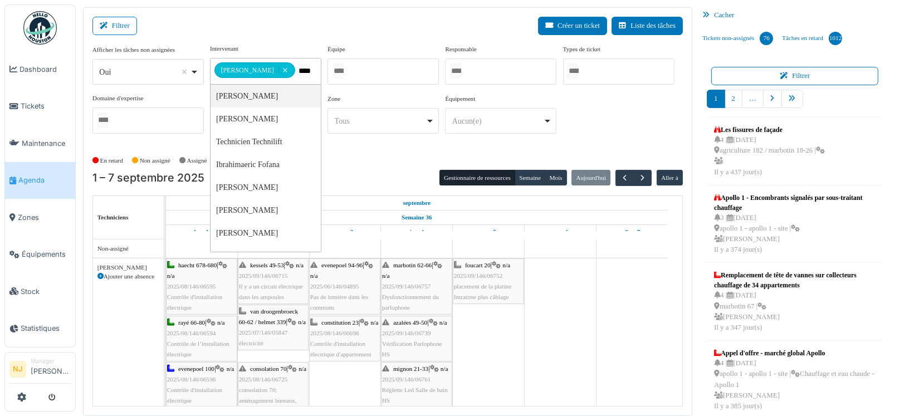
type input "*****"
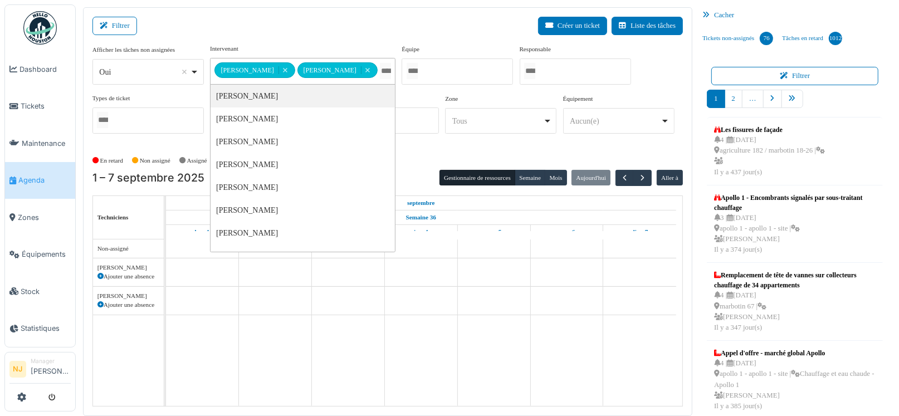
click at [266, 16] on div "**********" at bounding box center [387, 211] width 609 height 409
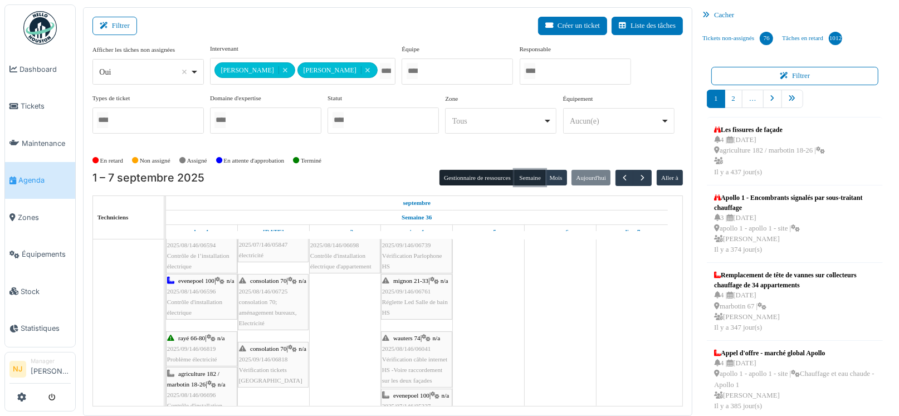
click at [521, 176] on button "Semaine" at bounding box center [530, 178] width 31 height 16
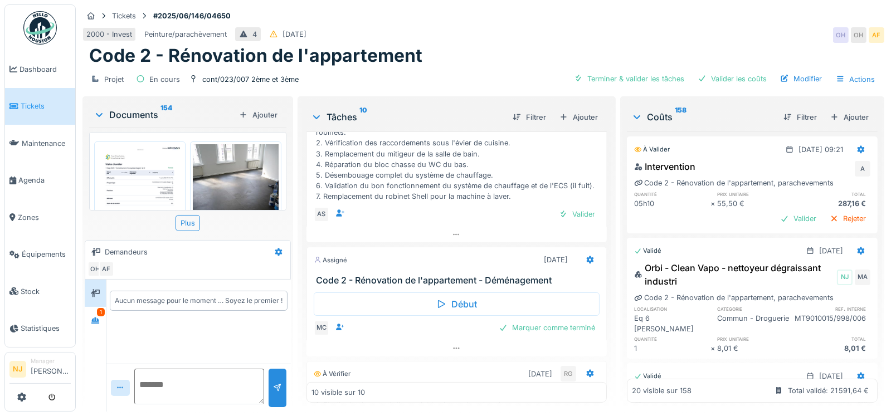
scroll to position [389, 0]
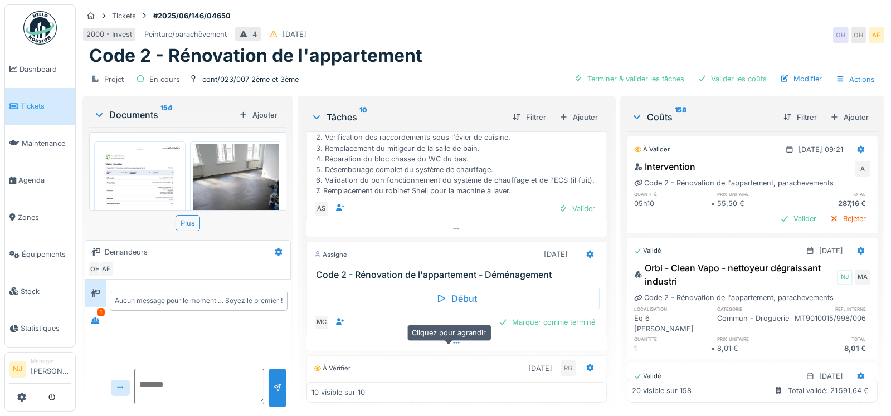
click at [452, 346] on icon at bounding box center [456, 342] width 9 height 7
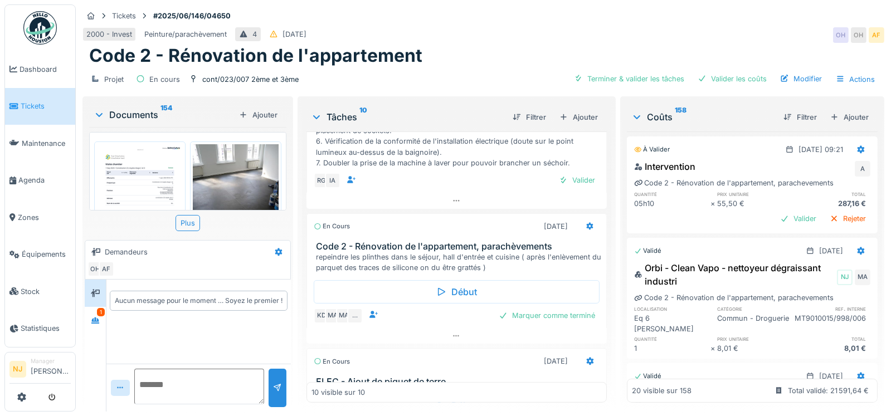
scroll to position [788, 0]
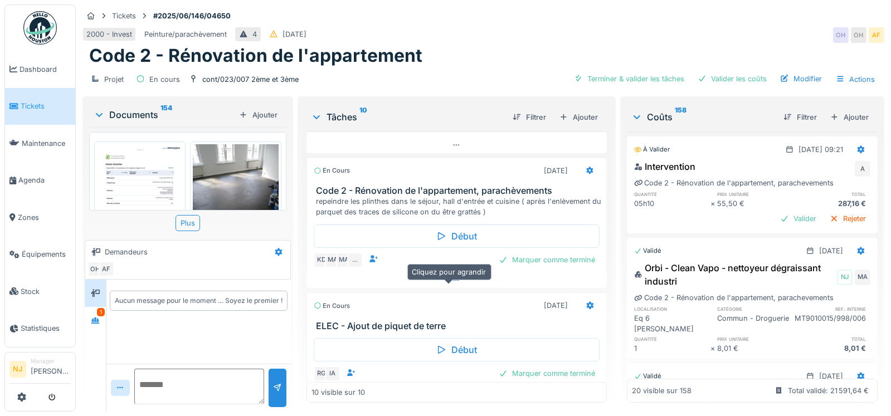
click at [452, 282] on icon at bounding box center [456, 280] width 9 height 7
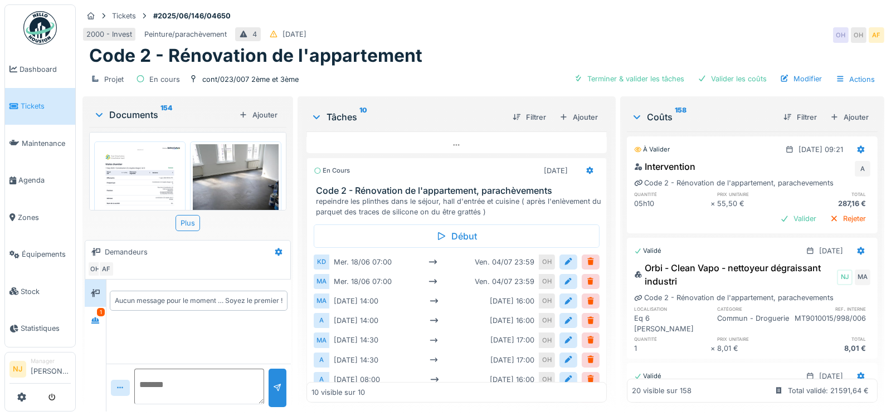
scroll to position [825, 0]
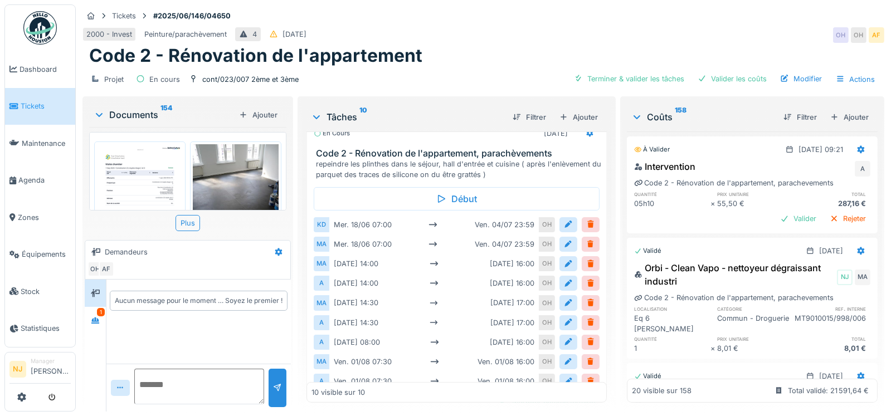
click at [294, 372] on div "Tickets #2025/06/146/04650 2000 - Invest Peinture/parachèvement 4 [DATE] OH OH …" at bounding box center [483, 208] width 815 height 416
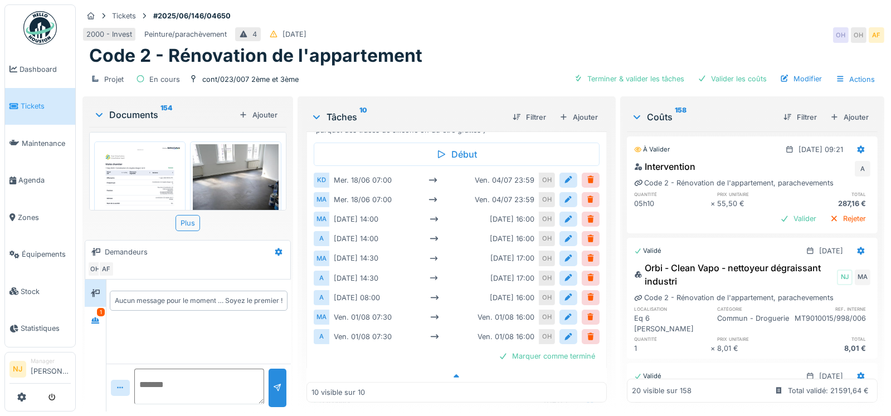
scroll to position [937, 0]
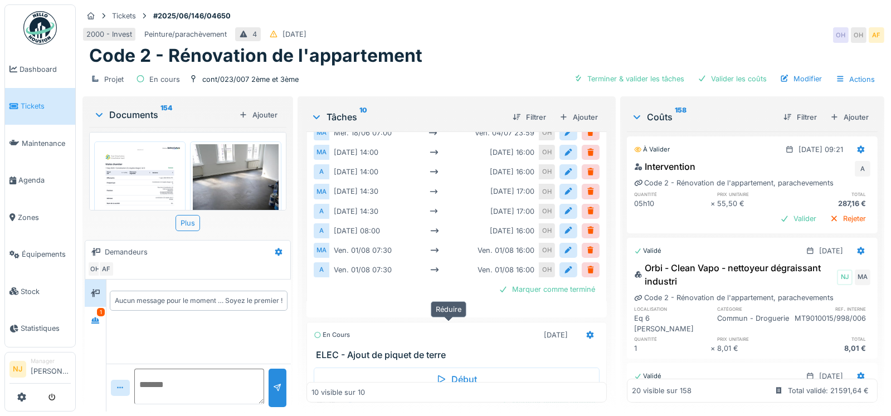
click at [453, 311] on icon at bounding box center [456, 309] width 6 height 3
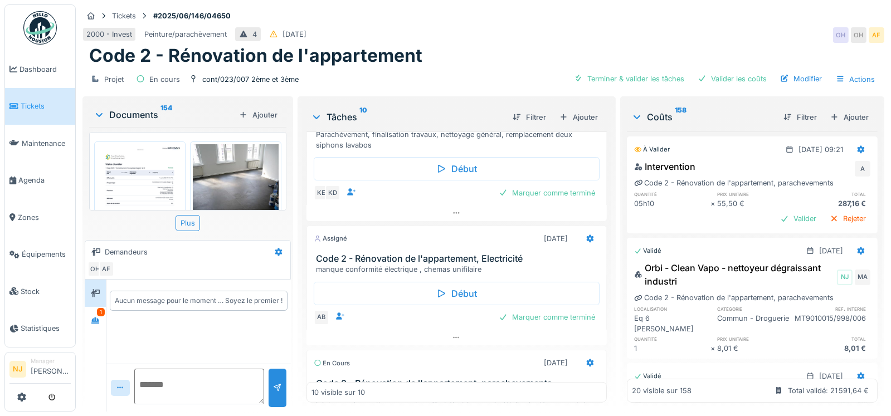
scroll to position [1160, 0]
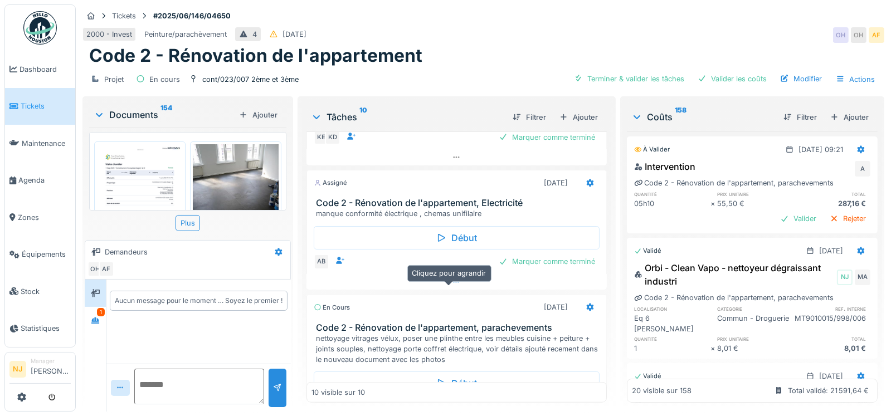
click at [452, 283] on icon at bounding box center [456, 282] width 9 height 7
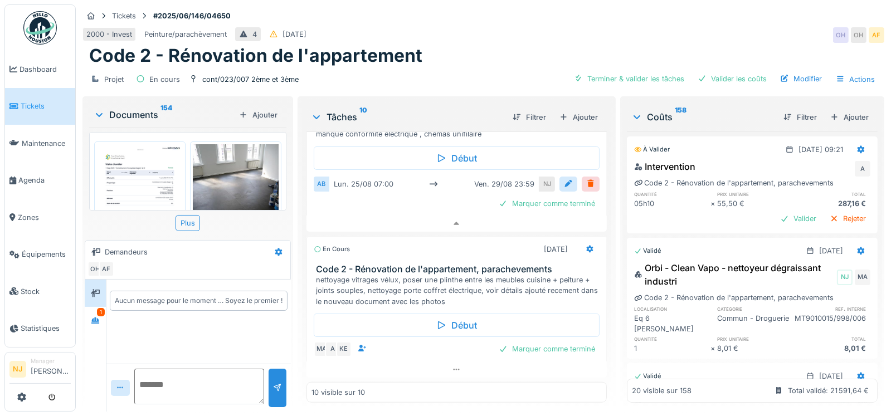
scroll to position [1251, 0]
click at [452, 366] on icon at bounding box center [456, 369] width 9 height 7
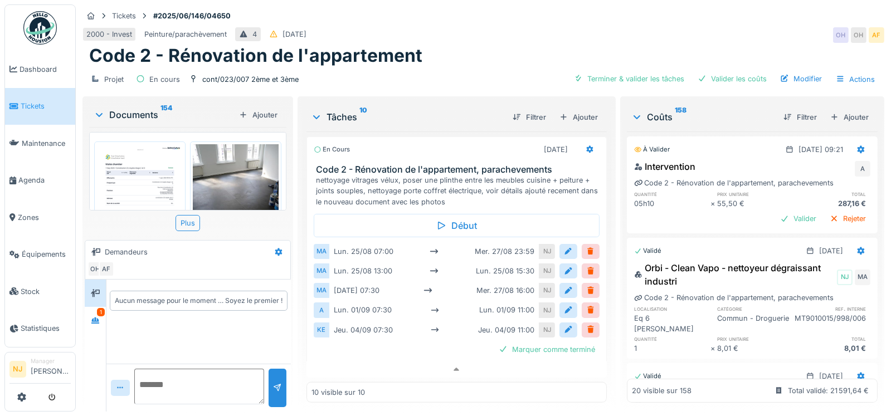
scroll to position [0, 0]
click at [220, 175] on img at bounding box center [236, 201] width 86 height 114
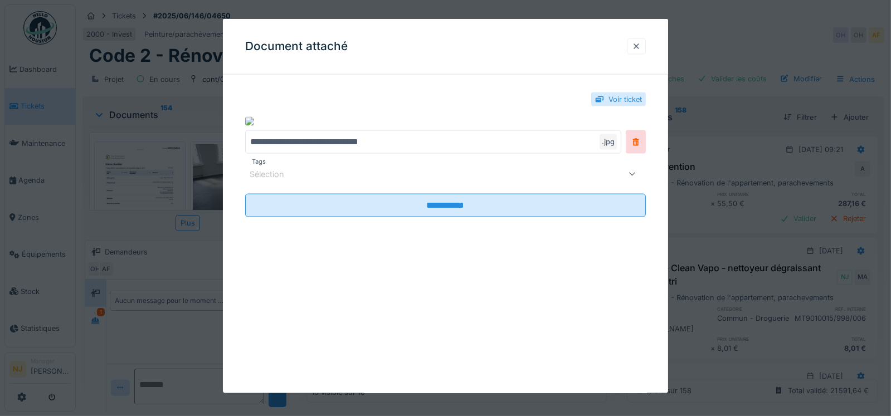
click at [641, 46] on div at bounding box center [636, 46] width 9 height 11
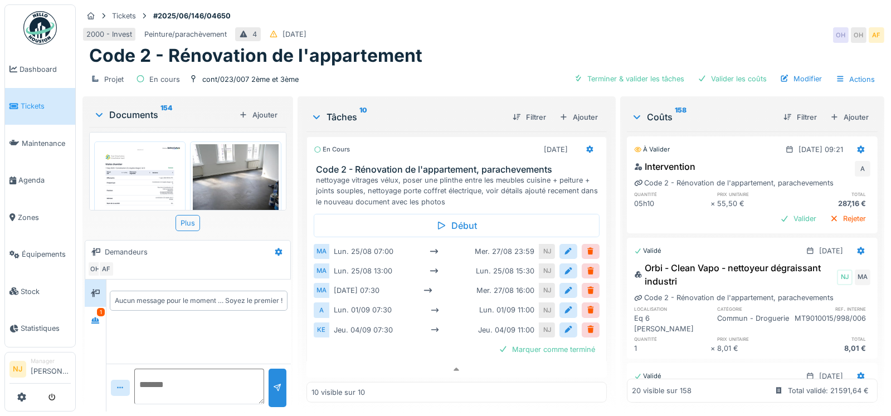
click at [229, 172] on img at bounding box center [236, 201] width 86 height 114
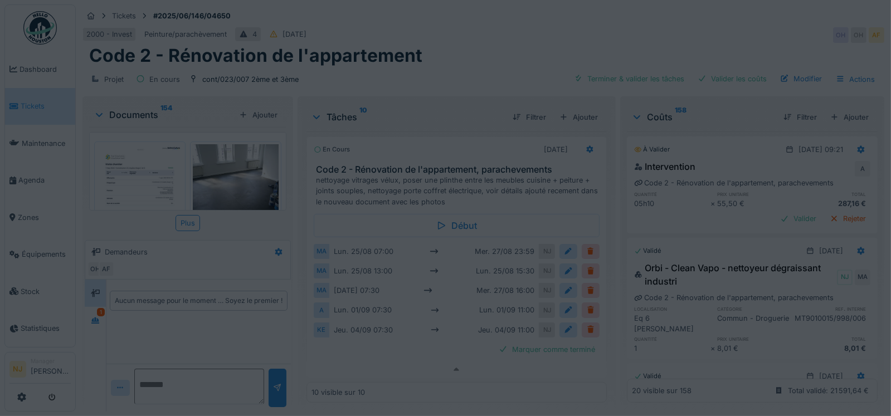
click at [229, 172] on div at bounding box center [445, 208] width 891 height 416
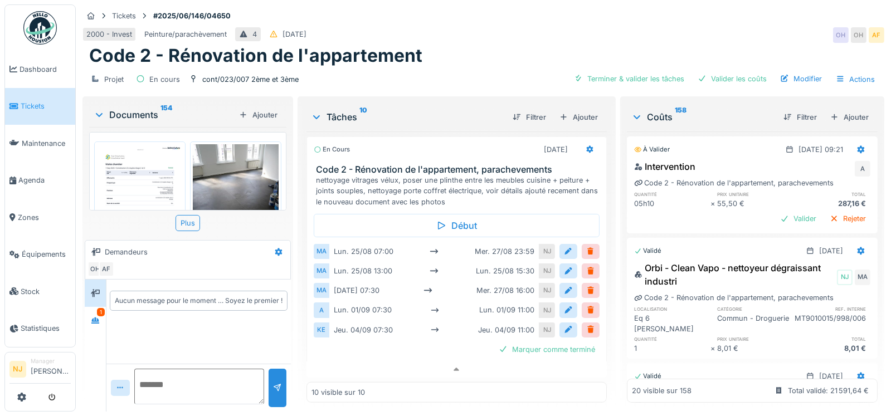
click at [229, 172] on img at bounding box center [236, 201] width 86 height 114
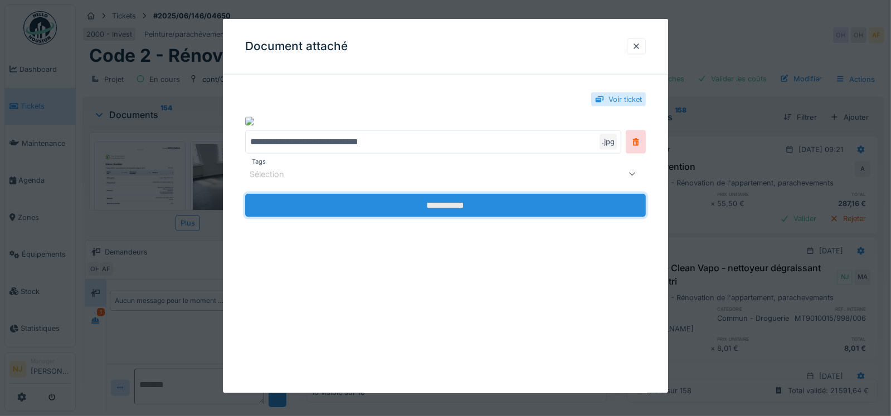
click at [448, 202] on input "**********" at bounding box center [445, 205] width 401 height 23
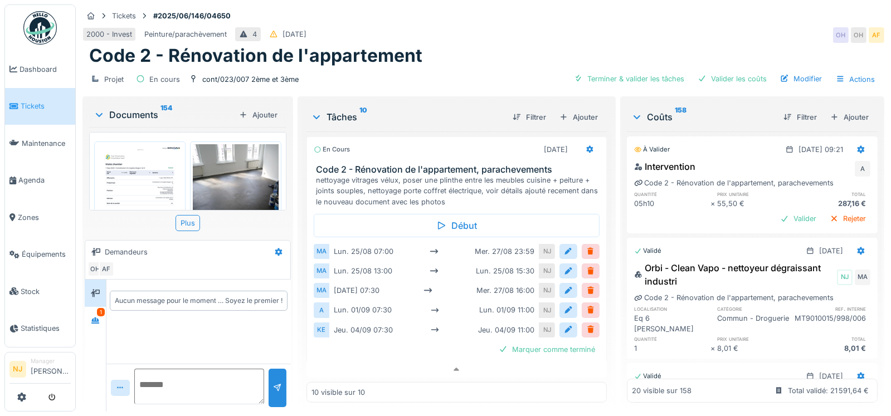
click at [215, 177] on img at bounding box center [236, 201] width 86 height 114
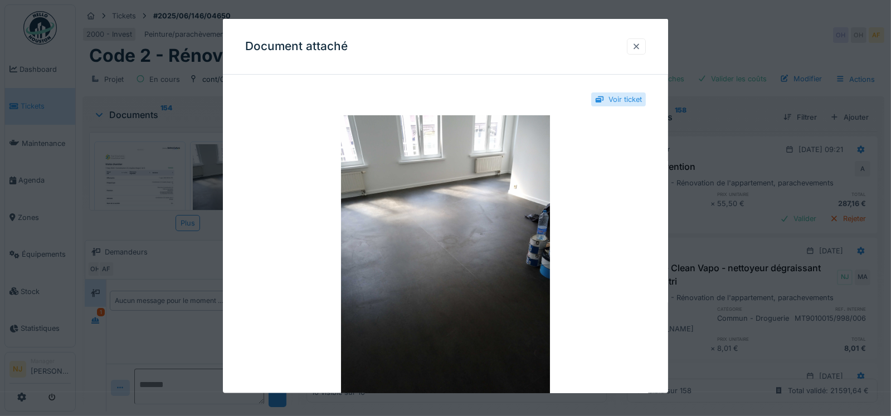
click at [641, 45] on div at bounding box center [636, 46] width 9 height 11
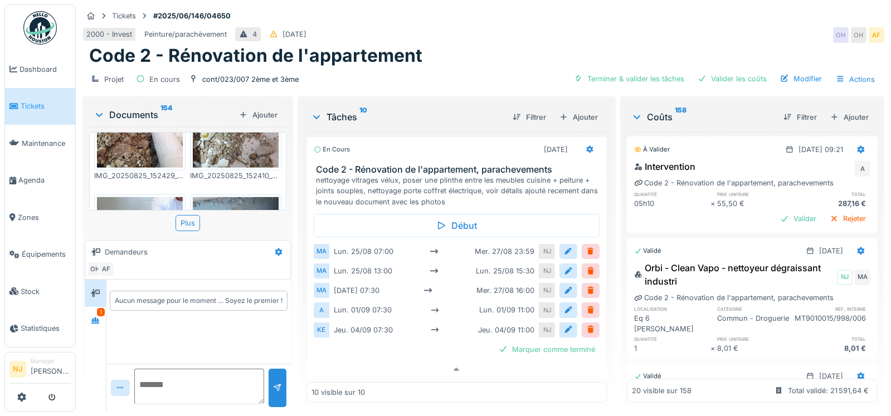
scroll to position [1058, 0]
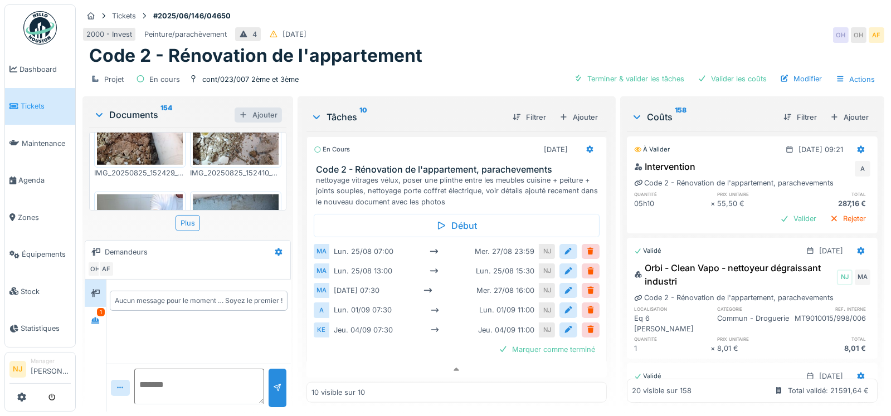
click at [254, 108] on div "Ajouter" at bounding box center [258, 115] width 47 height 15
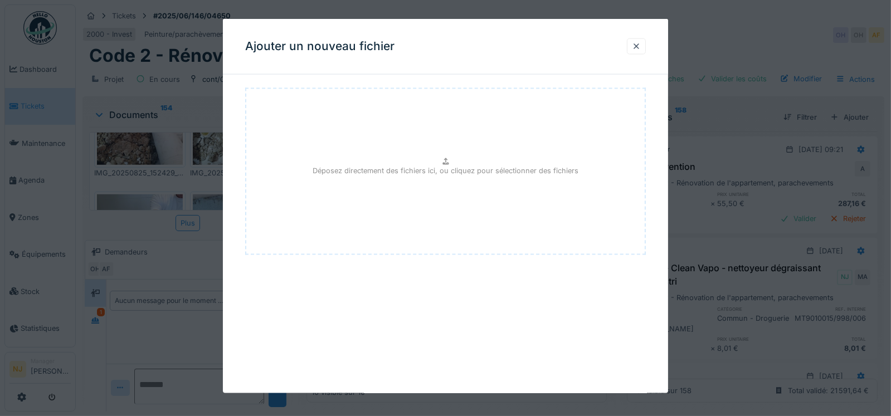
click at [433, 157] on div "Déposez directement des fichiers ici, ou cliquez pour sélectionner des fichiers" at bounding box center [445, 171] width 401 height 167
type input "**********"
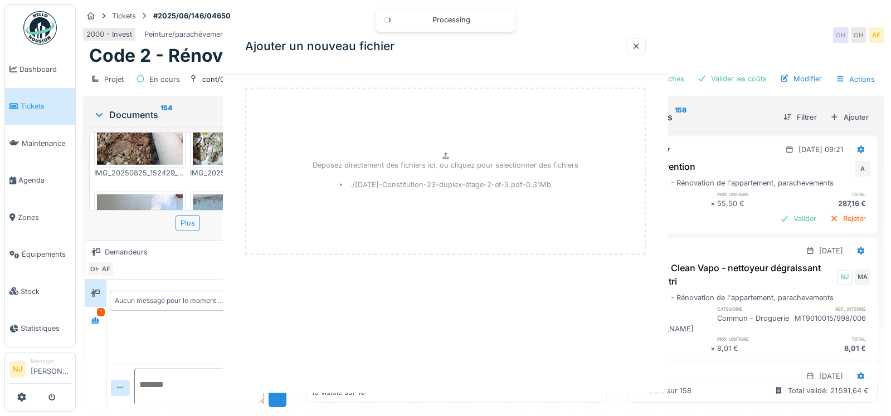
scroll to position [1105, 0]
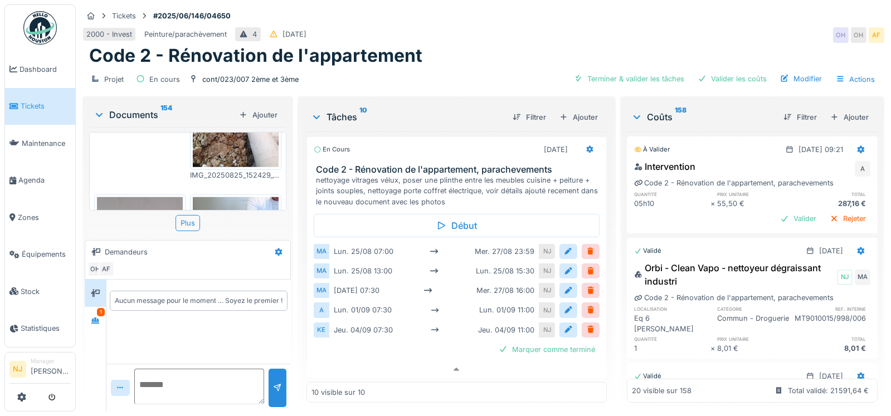
click at [102, 109] on icon at bounding box center [99, 114] width 9 height 11
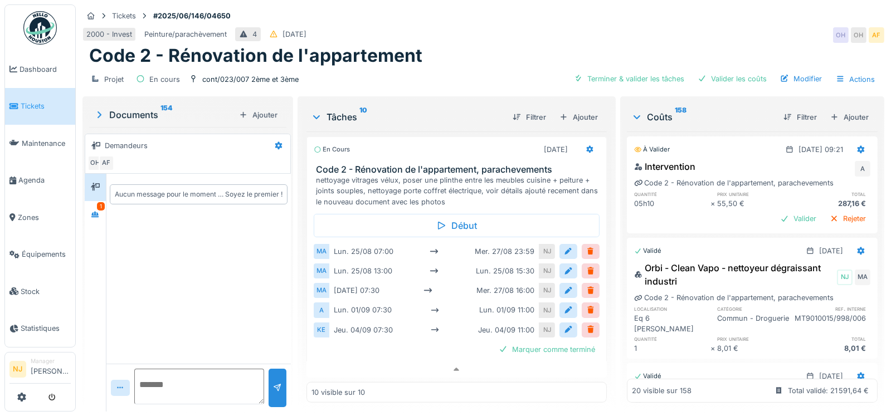
click at [102, 110] on icon at bounding box center [99, 114] width 11 height 9
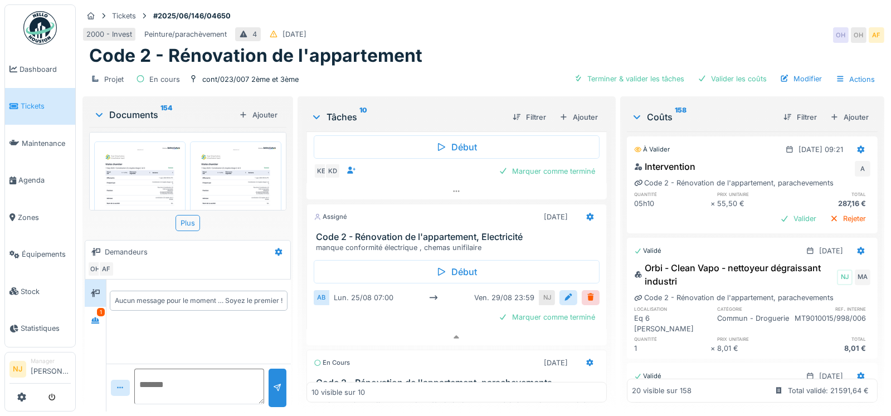
scroll to position [1355, 0]
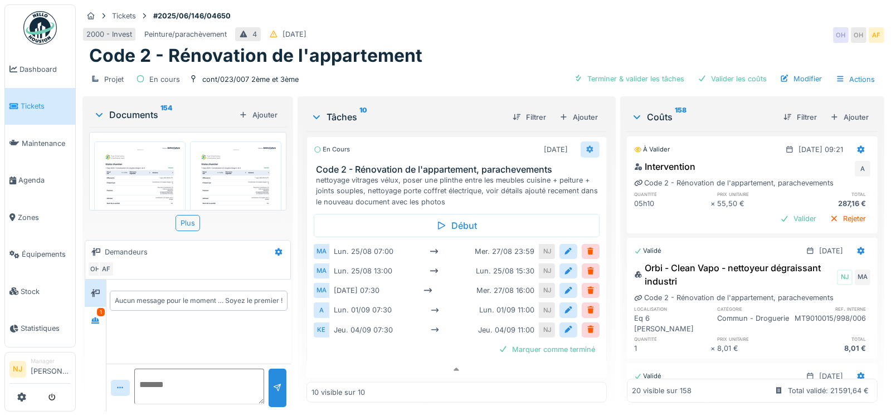
click at [585, 146] on icon at bounding box center [589, 149] width 9 height 7
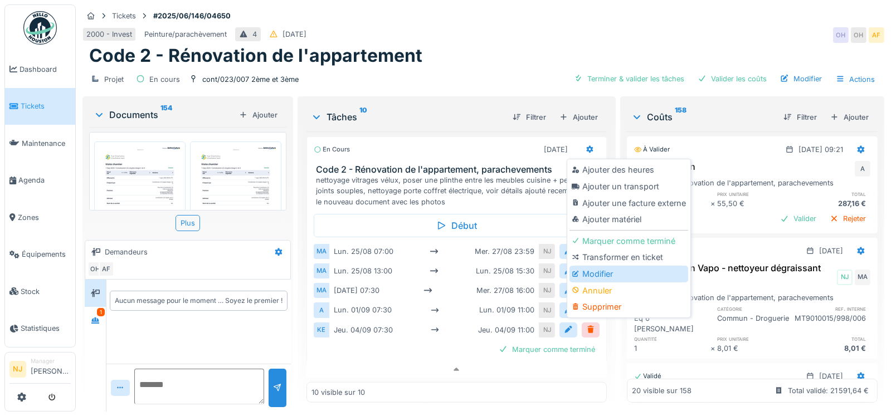
click at [599, 272] on div "Modifier" at bounding box center [628, 274] width 119 height 17
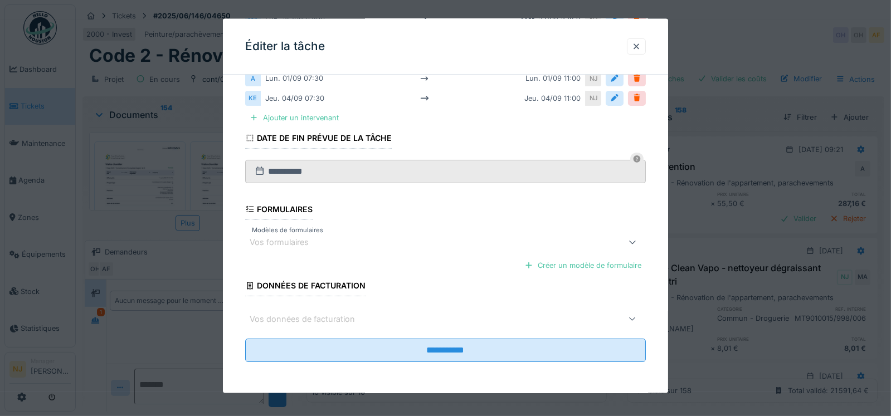
scroll to position [8, 0]
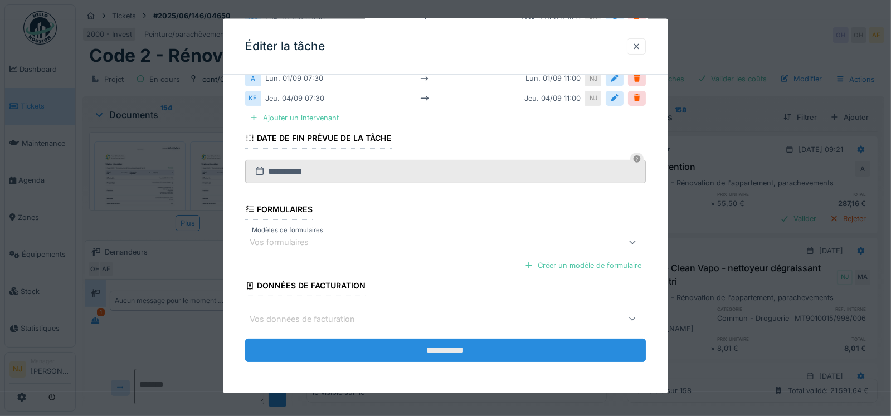
click at [439, 350] on input "**********" at bounding box center [445, 350] width 401 height 23
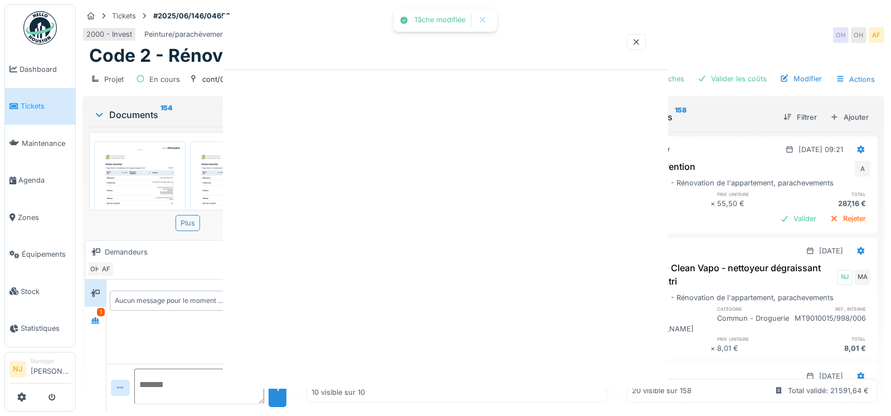
scroll to position [0, 0]
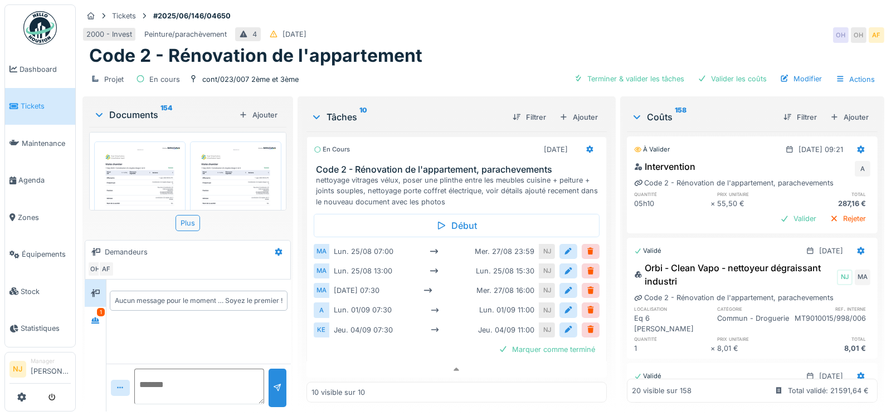
click at [99, 109] on icon at bounding box center [99, 114] width 9 height 11
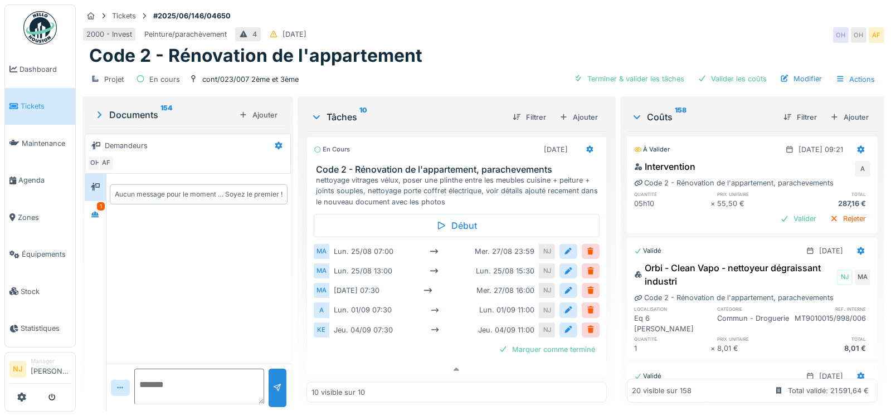
click at [100, 111] on icon at bounding box center [99, 114] width 4 height 7
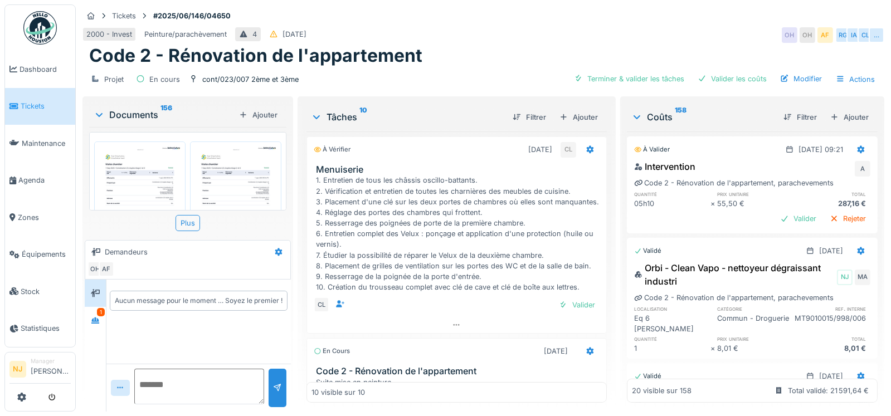
click at [205, 174] on img at bounding box center [236, 204] width 86 height 121
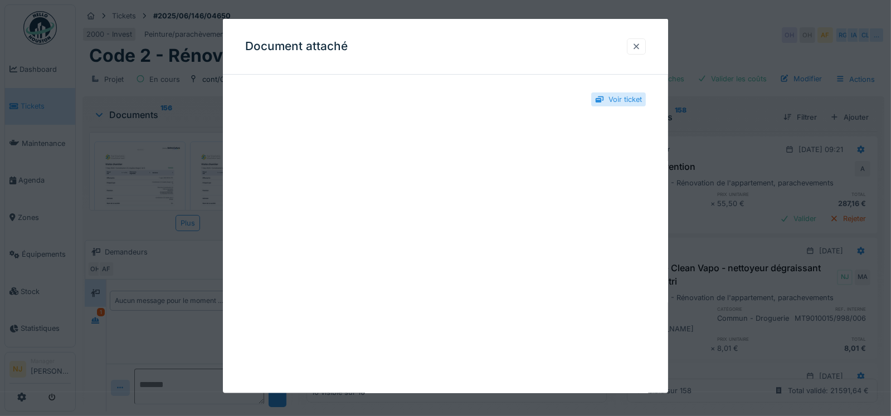
click at [641, 43] on div at bounding box center [636, 46] width 9 height 11
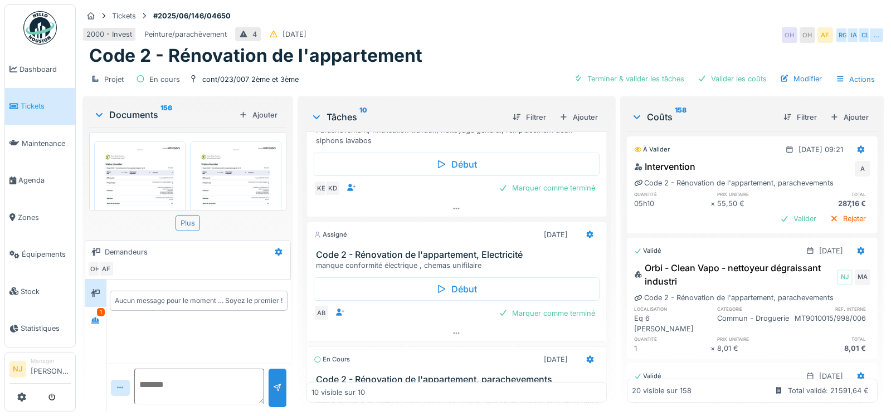
scroll to position [1206, 0]
